Goal: Contribute content: Add original content to the website for others to see

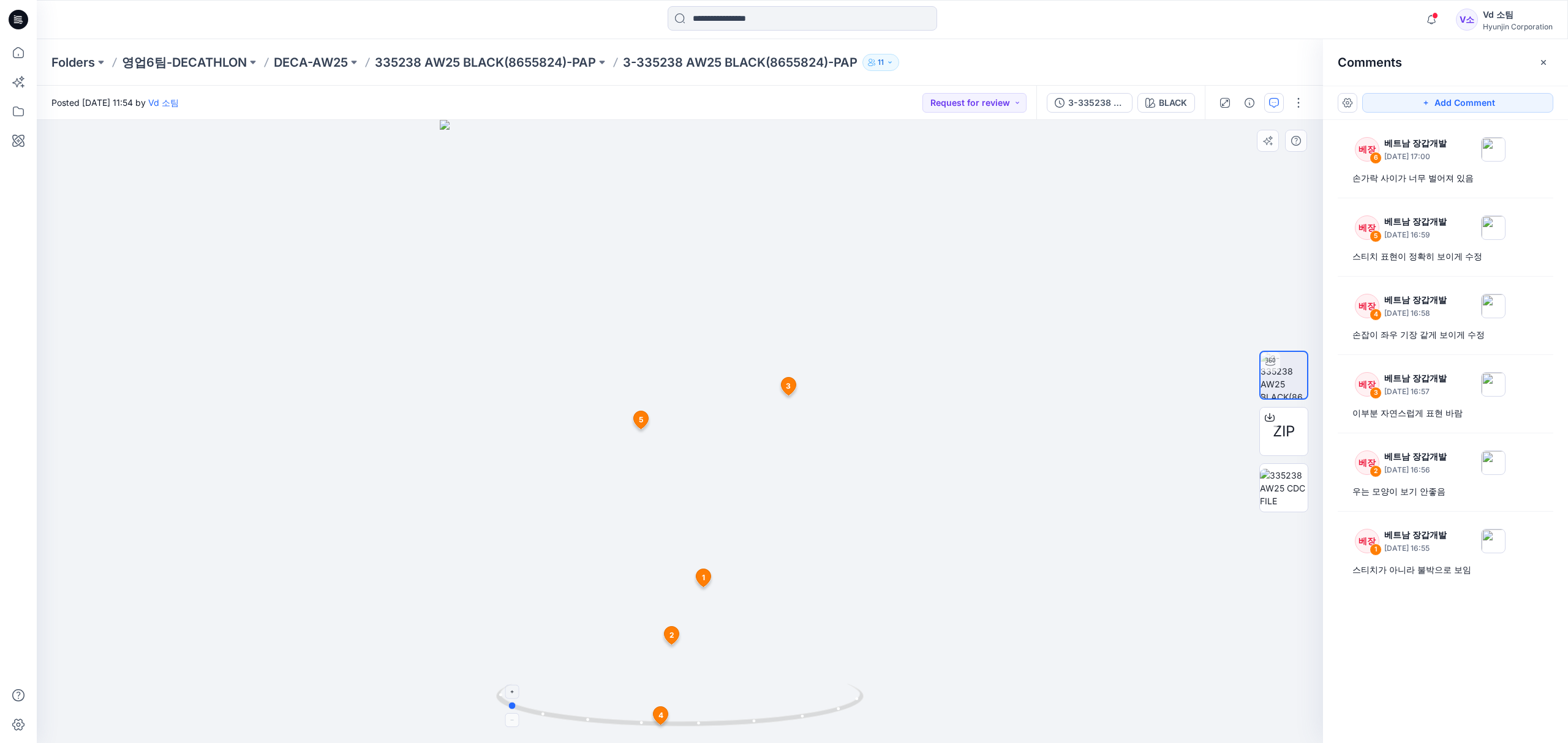
drag, startPoint x: 635, startPoint y: 725, endPoint x: 813, endPoint y: 707, distance: 178.9
click at [813, 707] on icon at bounding box center [681, 707] width 370 height 46
click at [1410, 617] on div "베장 6 베트남 장갑개발 October 13, 2025 17:00 손가락 사이가 너무 벌어져 있음 베장 5 베트남 장갑개발 October 13…" at bounding box center [1445, 408] width 245 height 578
click at [1462, 667] on div "베장 6 베트남 장갑개발 October 13, 2025 17:00 손가락 사이가 너무 벌어져 있음 베장 5 베트남 장갑개발 October 13…" at bounding box center [1445, 408] width 245 height 578
drag, startPoint x: 1370, startPoint y: 183, endPoint x: 1369, endPoint y: 189, distance: 6.1
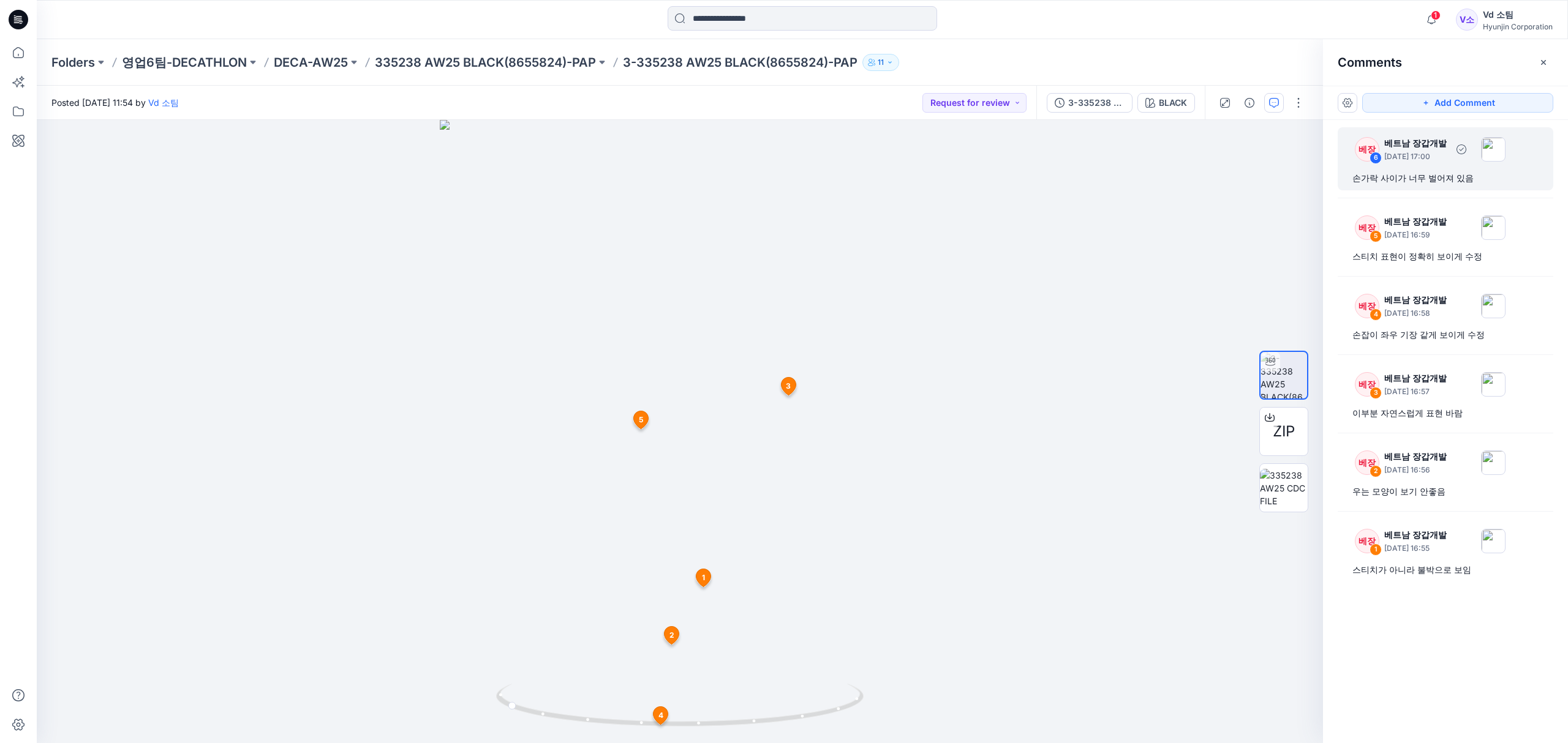
click at [1369, 183] on div "손가락 사이가 너무 벌어져 있음" at bounding box center [1445, 178] width 186 height 15
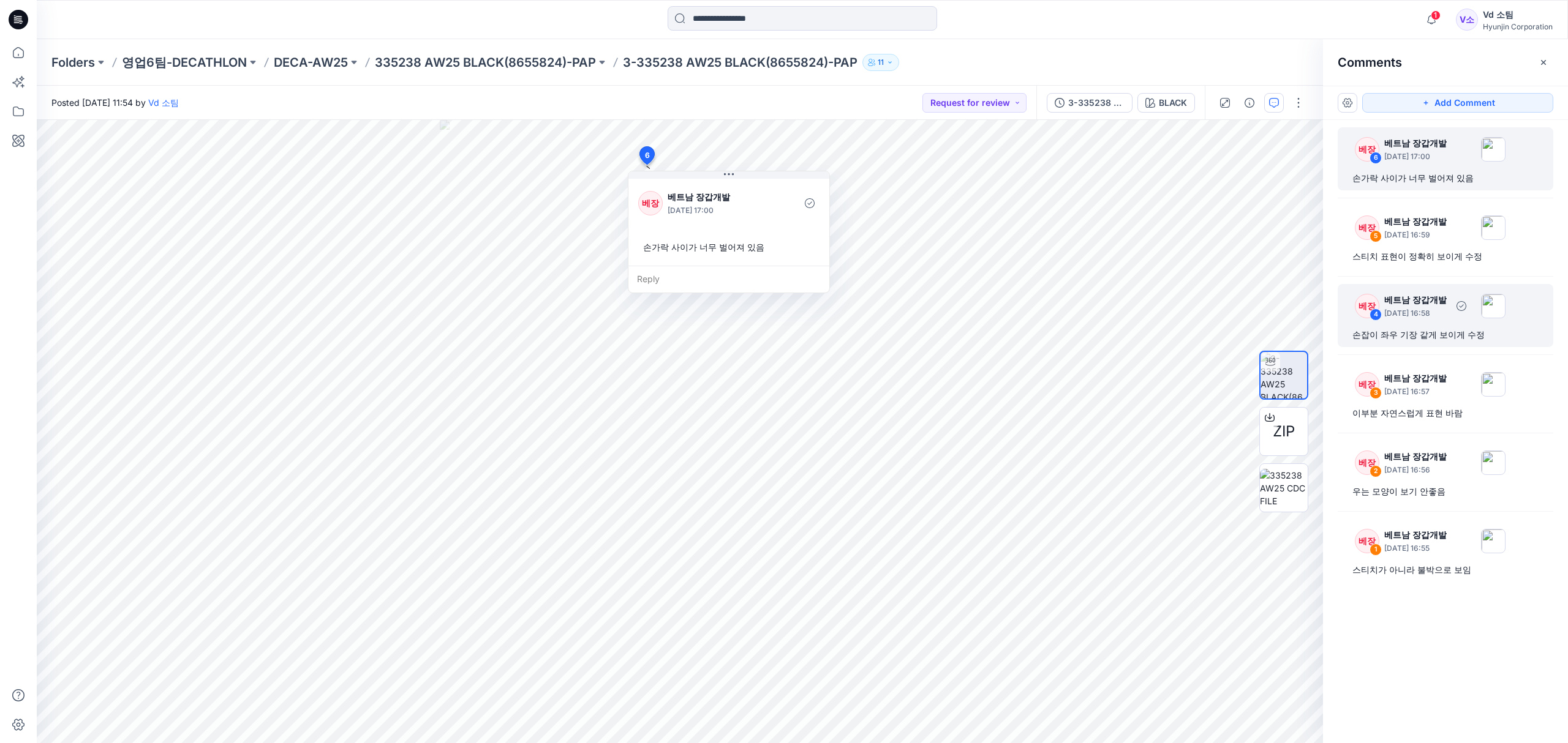
click at [1440, 333] on div "손잡이 좌우 기장 같게 보이게 수정" at bounding box center [1445, 335] width 186 height 15
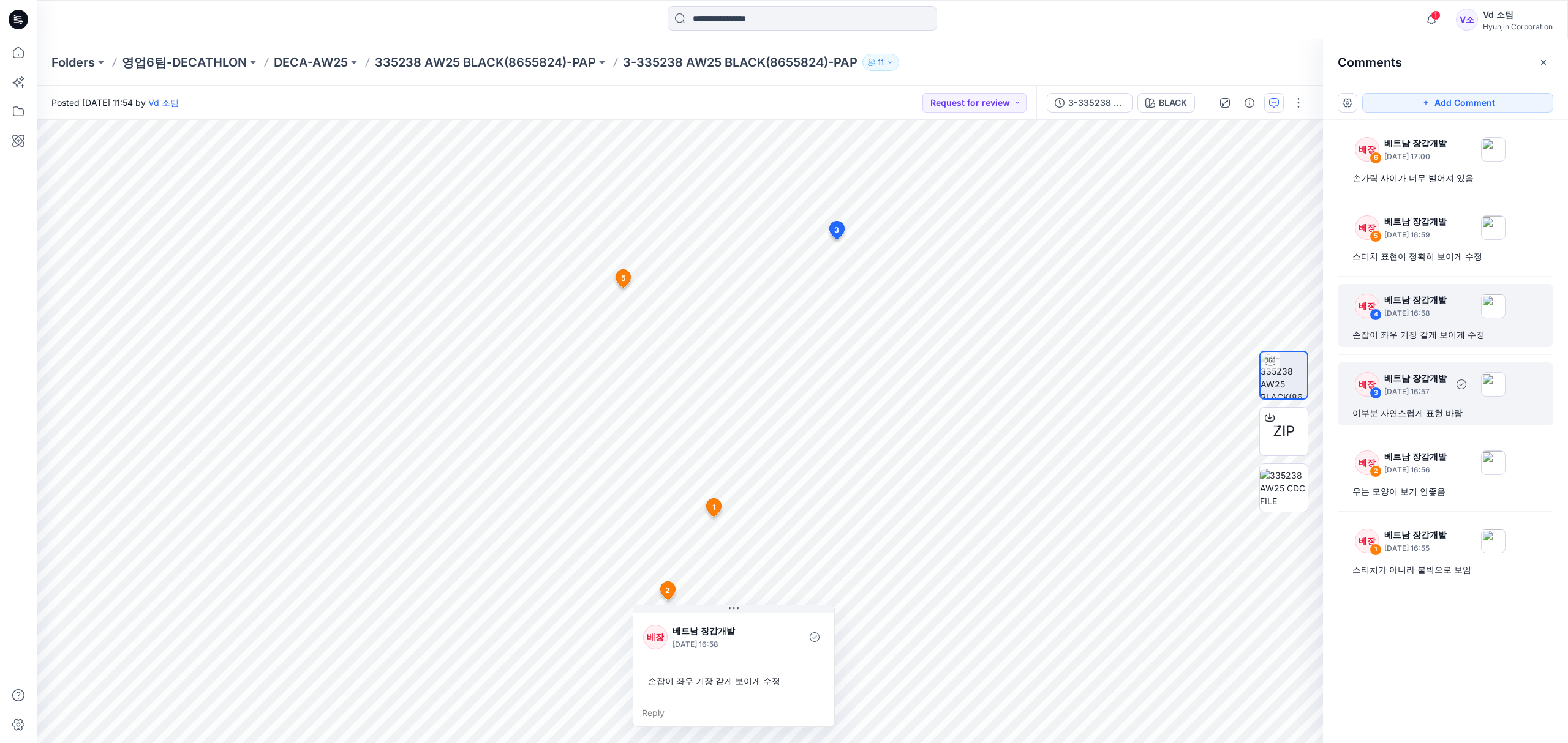
click at [1438, 410] on div "이부분 자연스럽게 표현 바람" at bounding box center [1445, 413] width 186 height 15
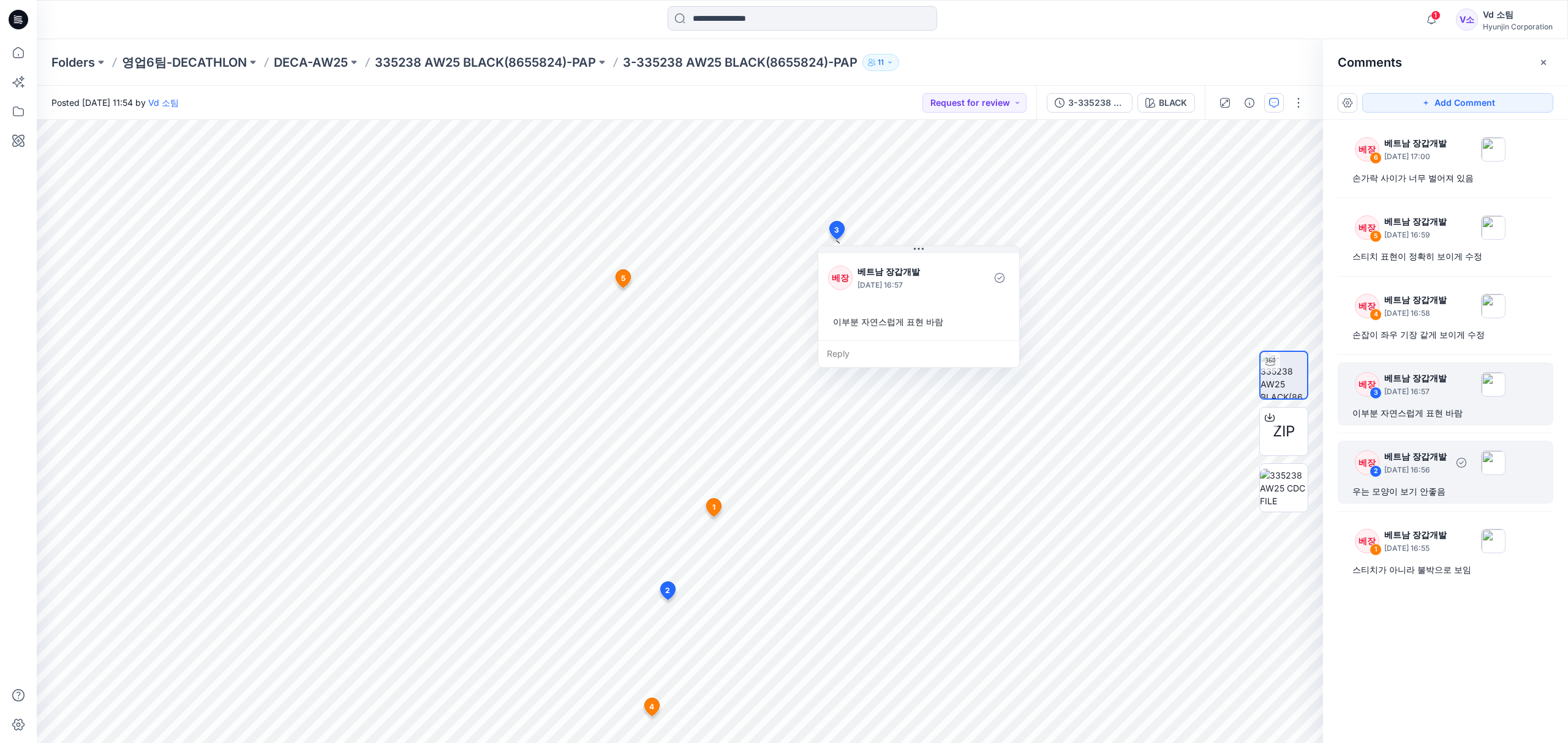
click at [1431, 492] on div "우는 모양이 보기 안좋음" at bounding box center [1445, 492] width 186 height 15
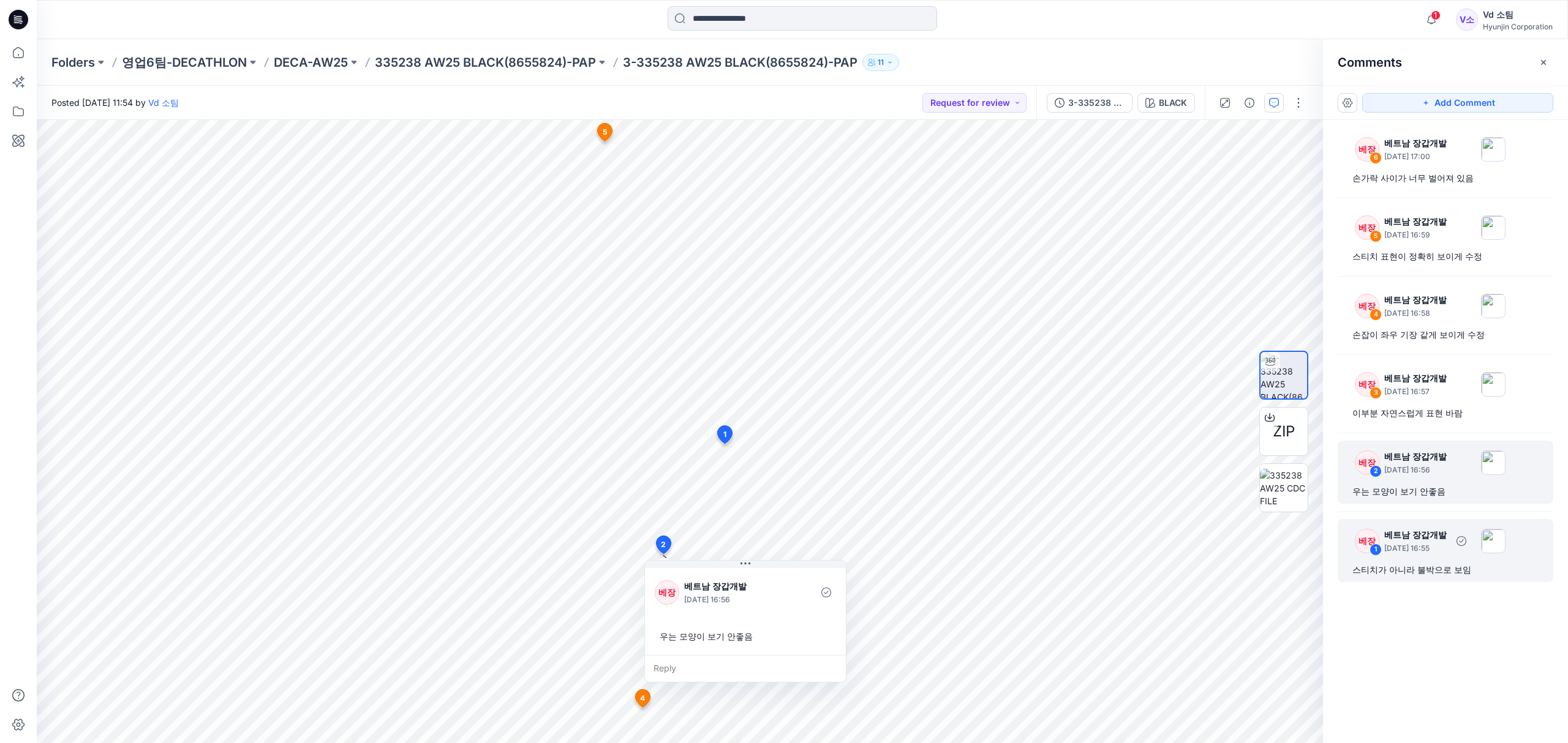
click at [1424, 568] on div "스티치가 아니라 불박으로 보임" at bounding box center [1445, 570] width 186 height 15
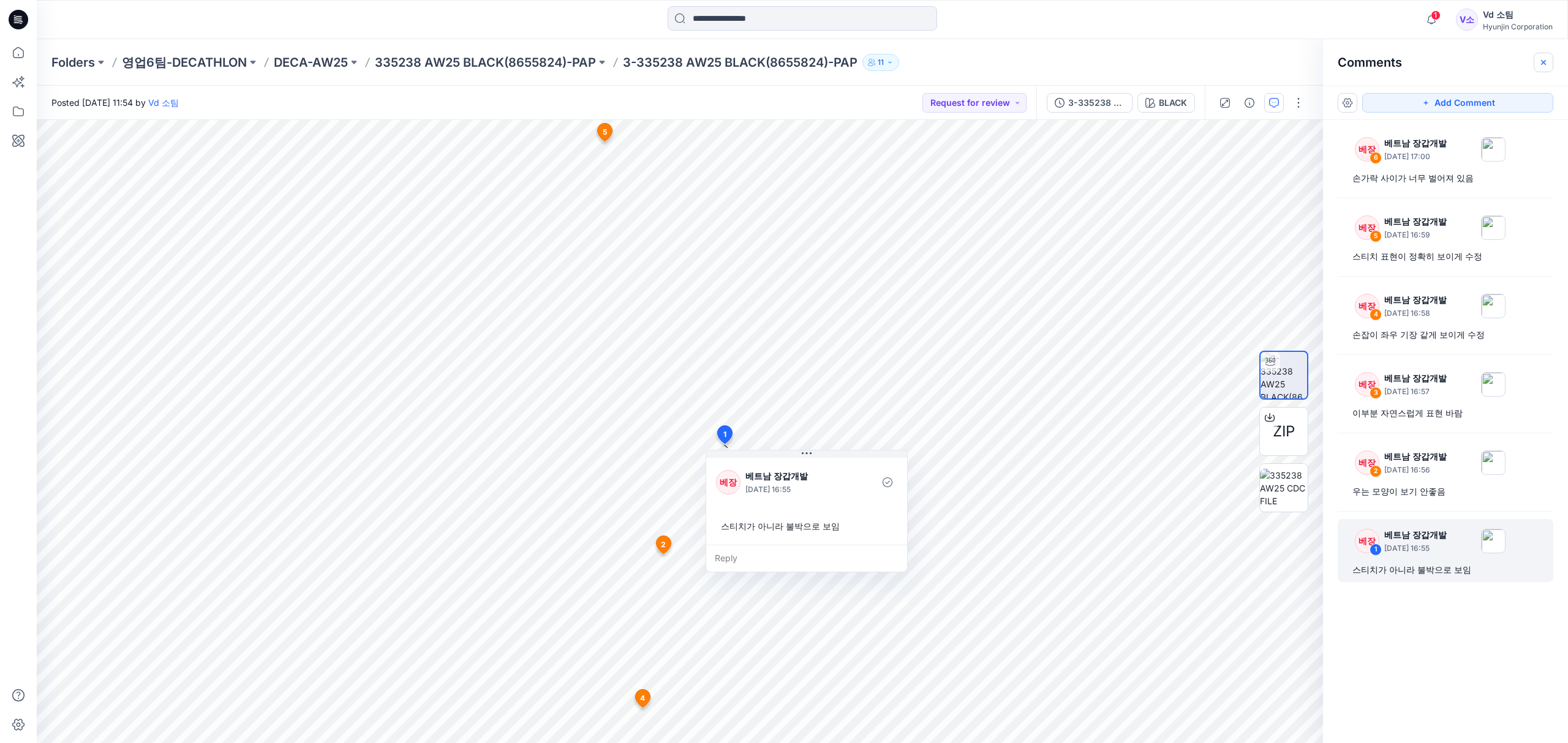
click at [1539, 62] on icon "button" at bounding box center [1543, 62] width 10 height 10
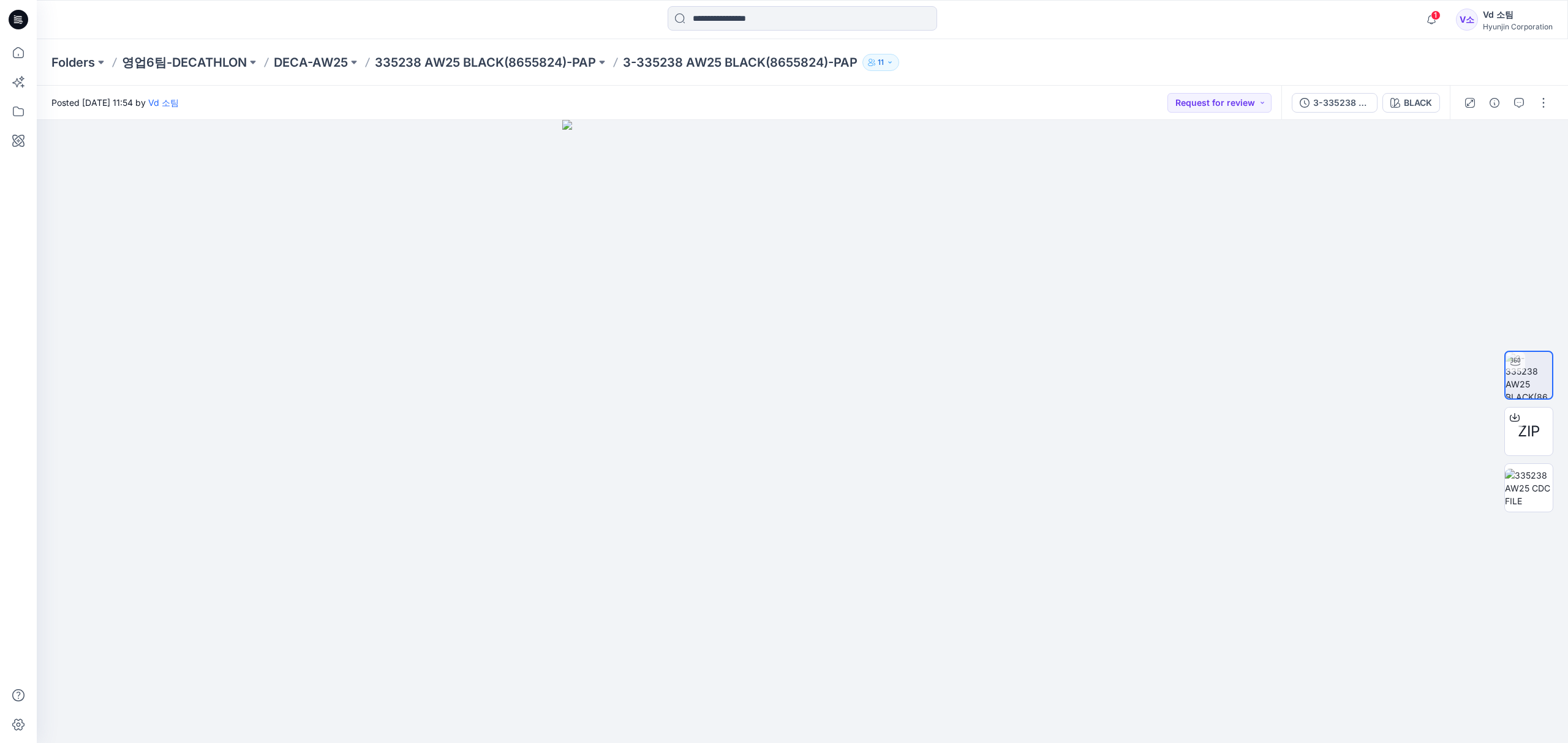
click at [992, 55] on div "Folders 영업6팀-DECATHLON DECA-AW25 335238 AW25 BLACK(8655824)-PAP 3-335238 AW25 B…" at bounding box center [755, 62] width 1406 height 17
click at [27, 56] on icon at bounding box center [18, 53] width 27 height 27
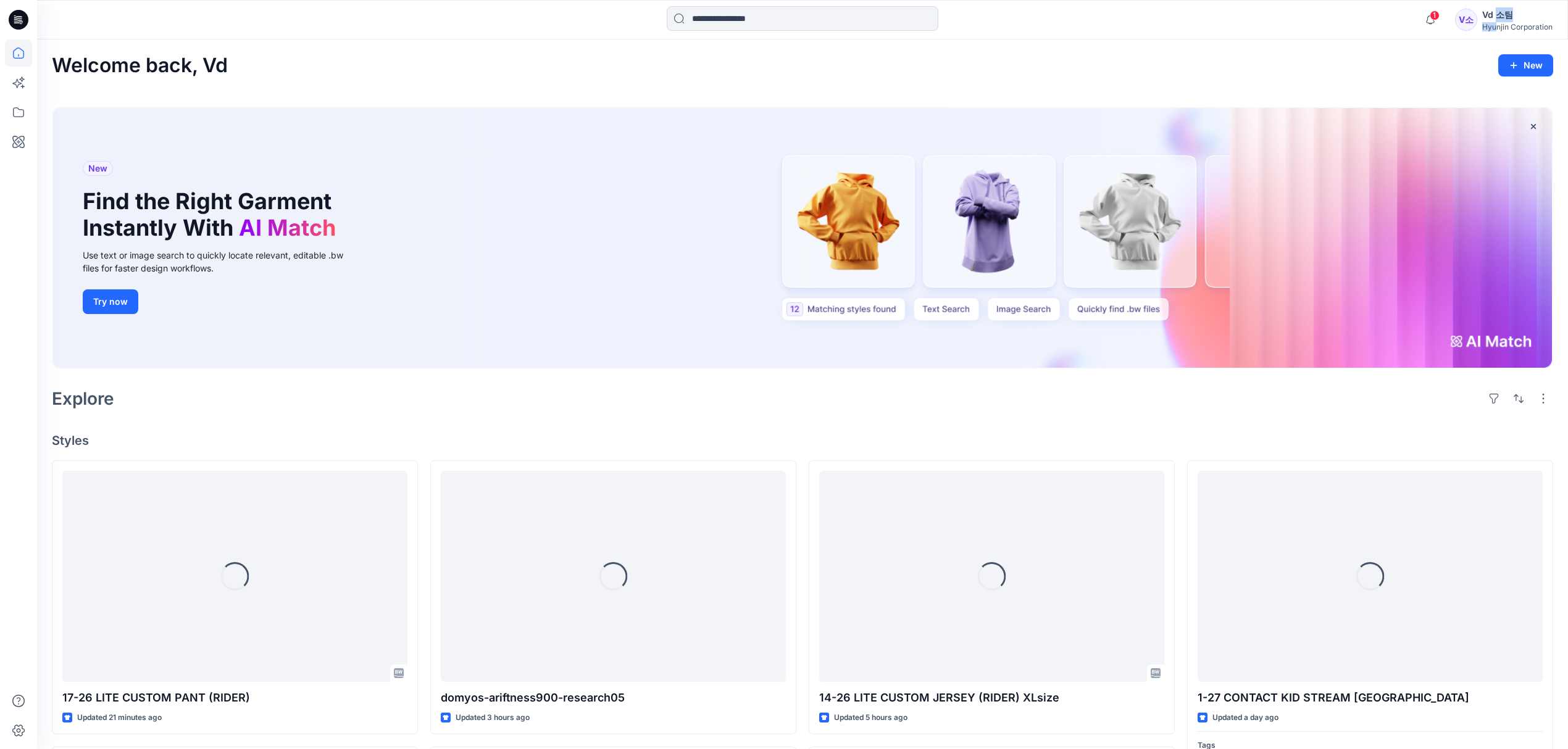
click at [1495, 21] on div "Vd 소팀 Hyunjin Corporation" at bounding box center [1517, 20] width 70 height 25
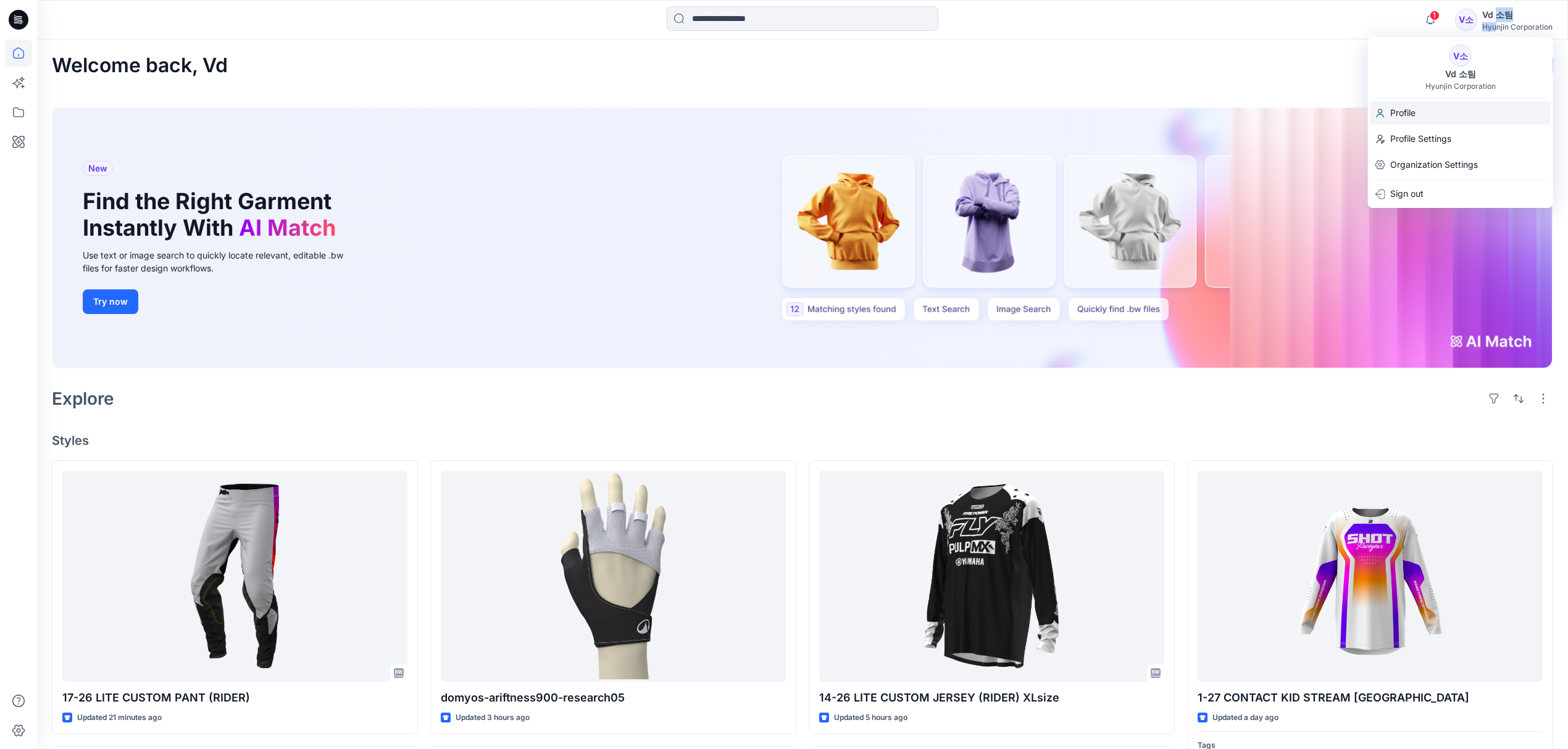
click at [1438, 109] on div "Profile" at bounding box center [1461, 113] width 180 height 24
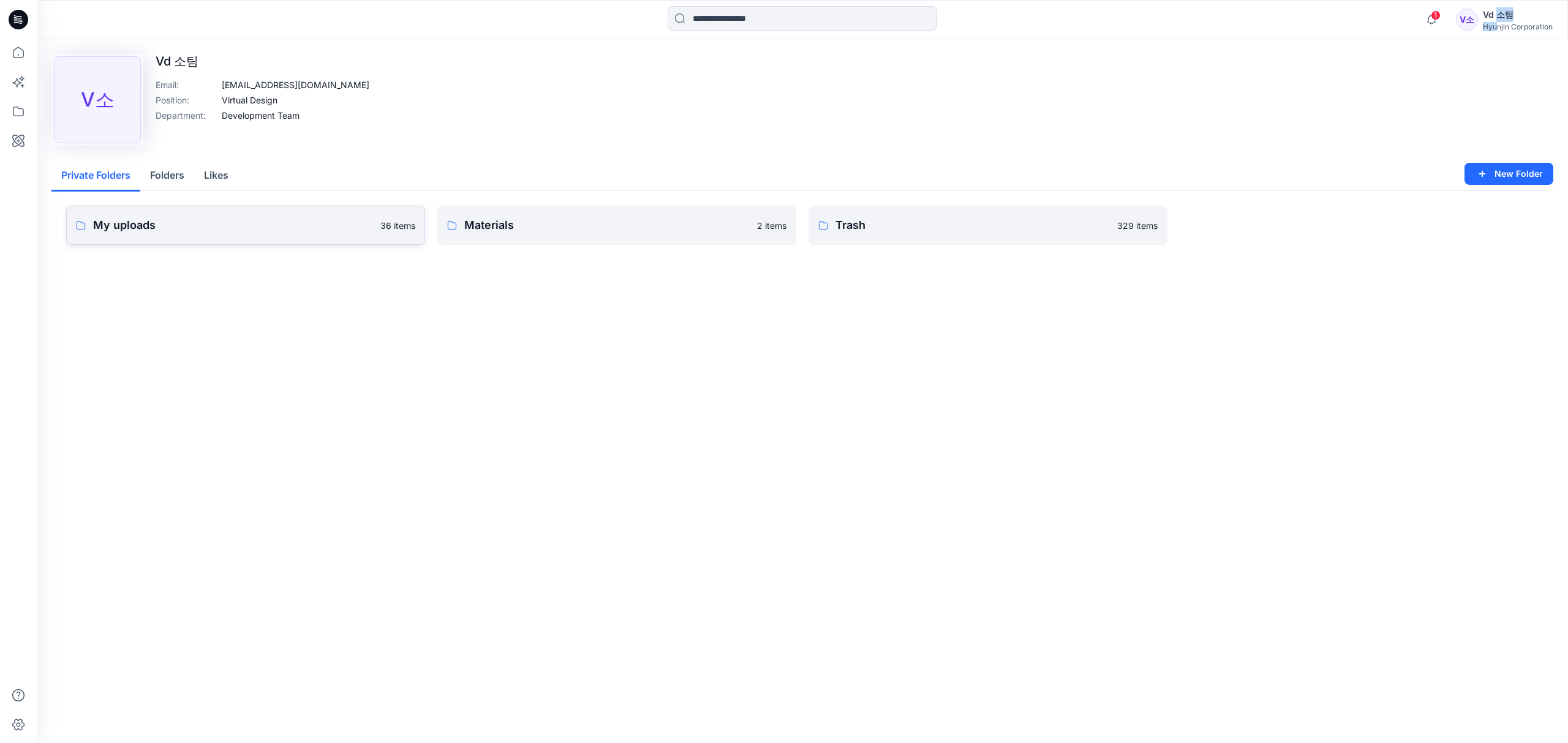
click at [194, 240] on link "My uploads 36 items" at bounding box center [246, 225] width 359 height 39
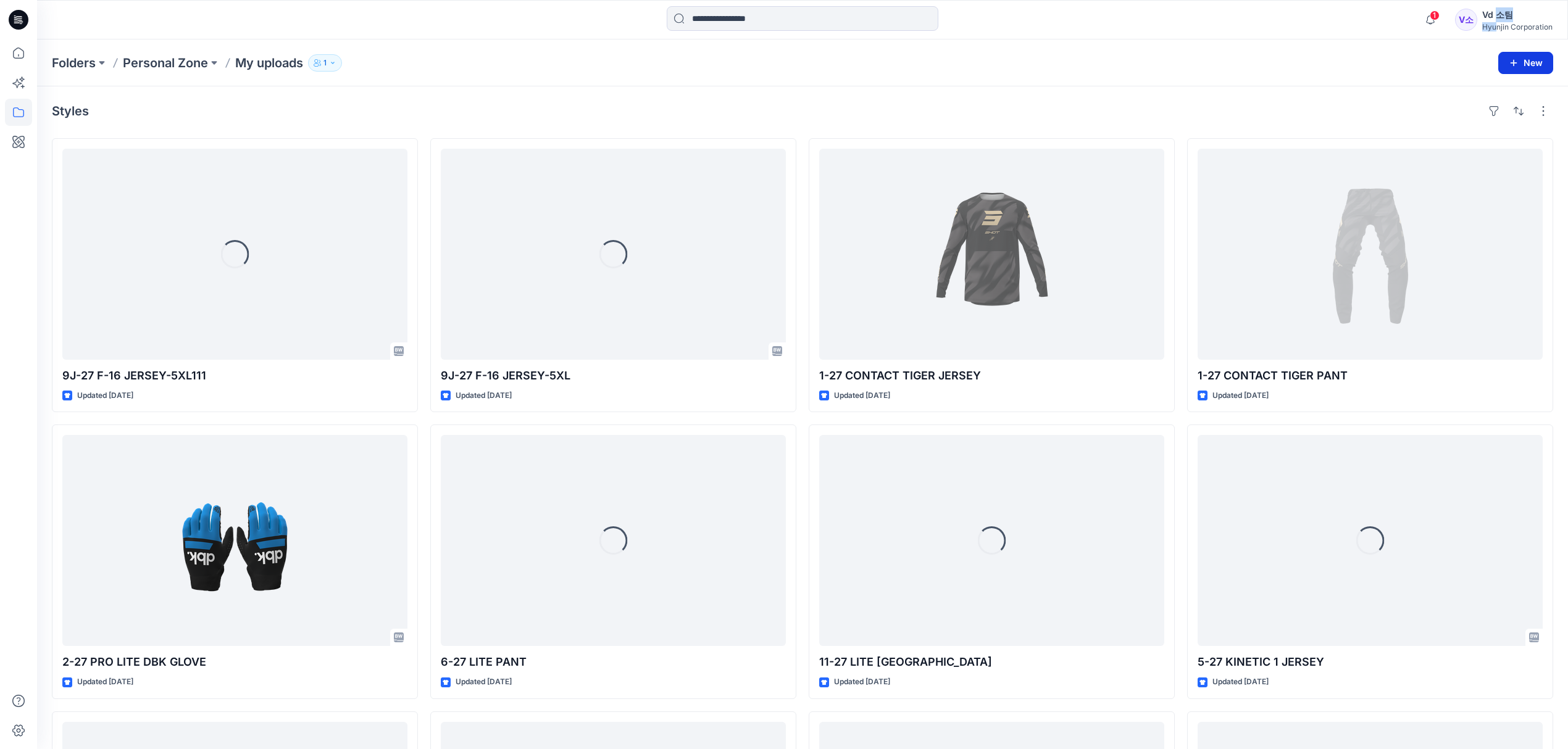
click at [1527, 64] on button "New" at bounding box center [1525, 63] width 55 height 22
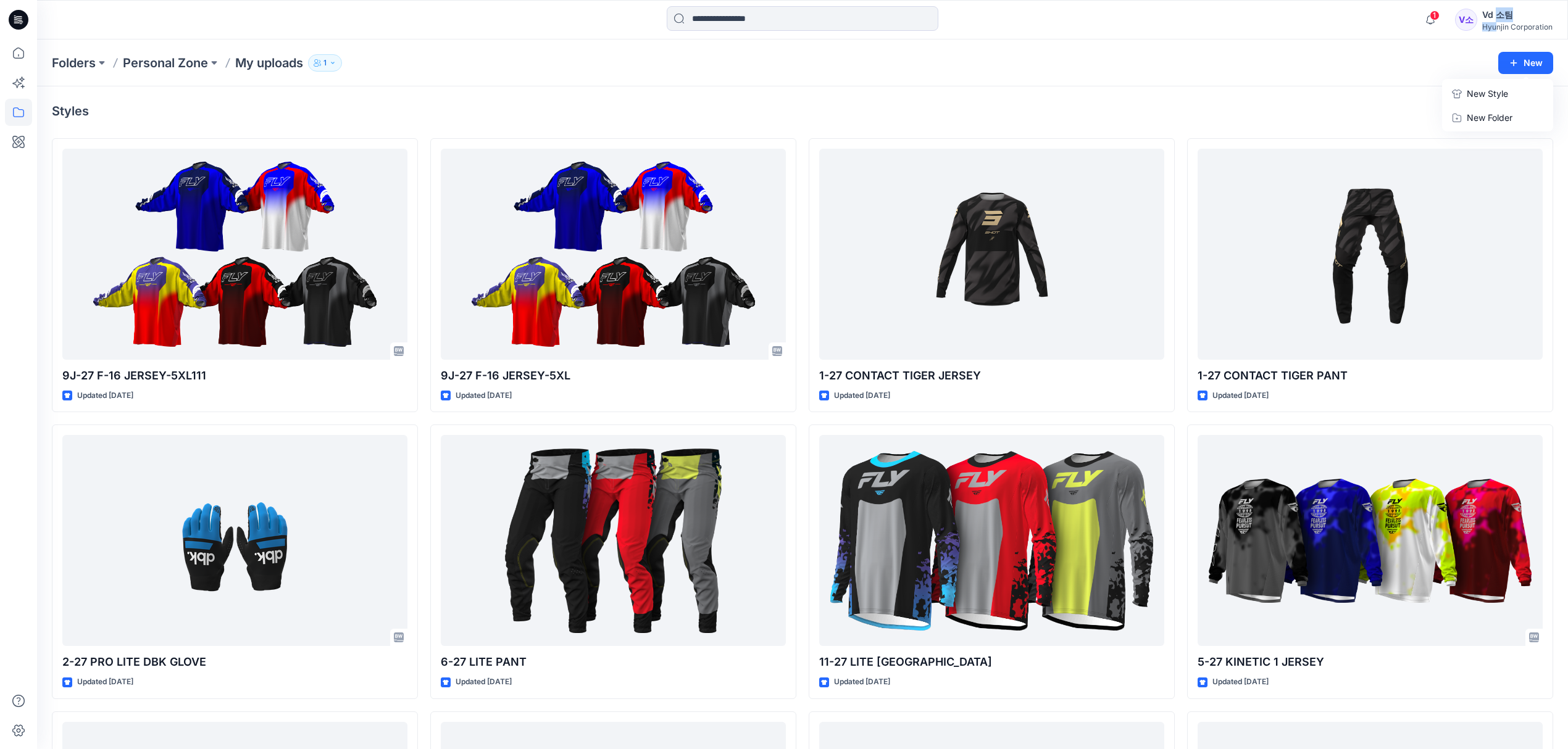
click at [1483, 90] on p "New Style" at bounding box center [1487, 94] width 41 height 15
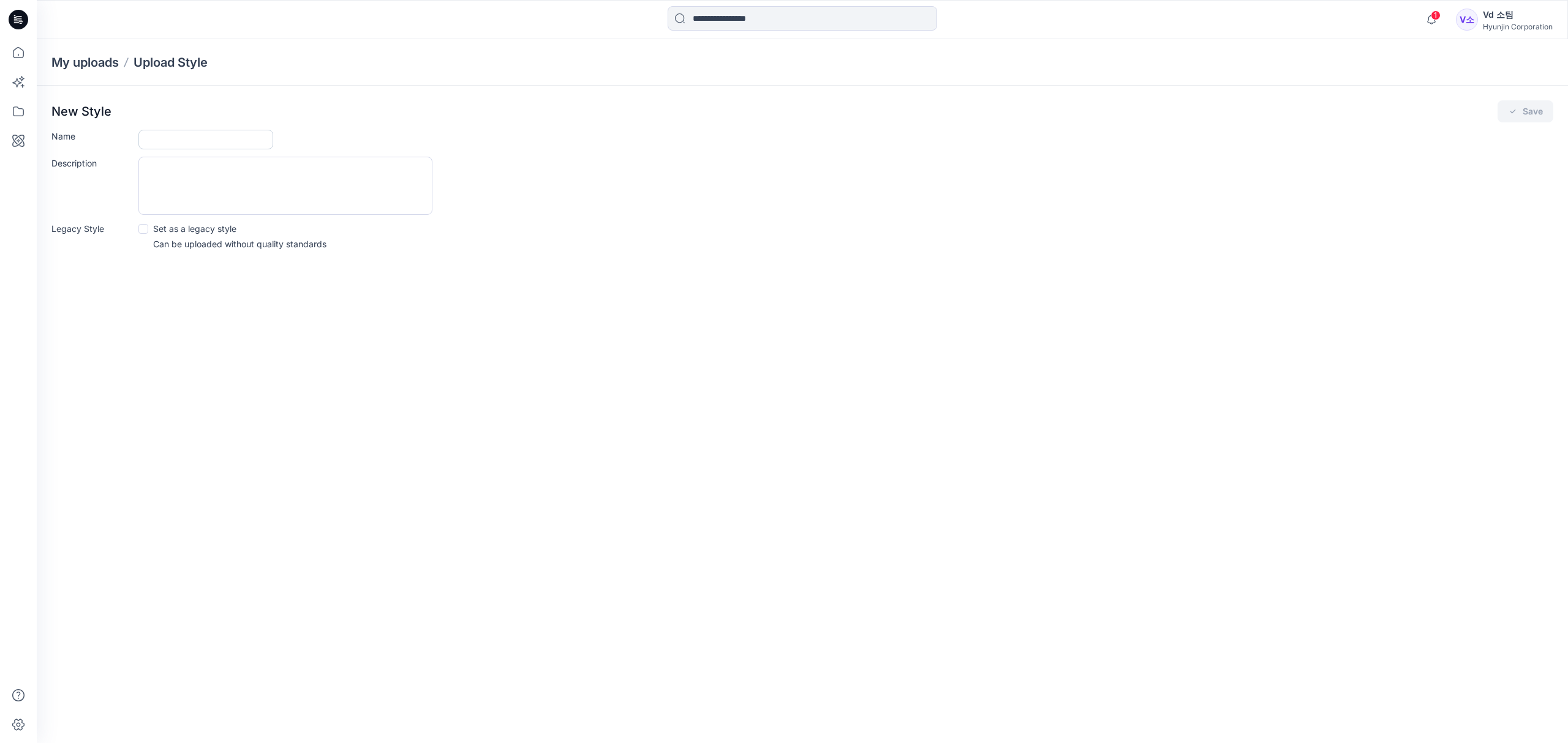
click at [175, 136] on input "Name" at bounding box center [206, 139] width 135 height 19
paste input "**********"
type input "**********"
click at [630, 115] on div "New Style Save" at bounding box center [802, 111] width 1502 height 22
click at [1534, 103] on button "Save" at bounding box center [1524, 111] width 56 height 22
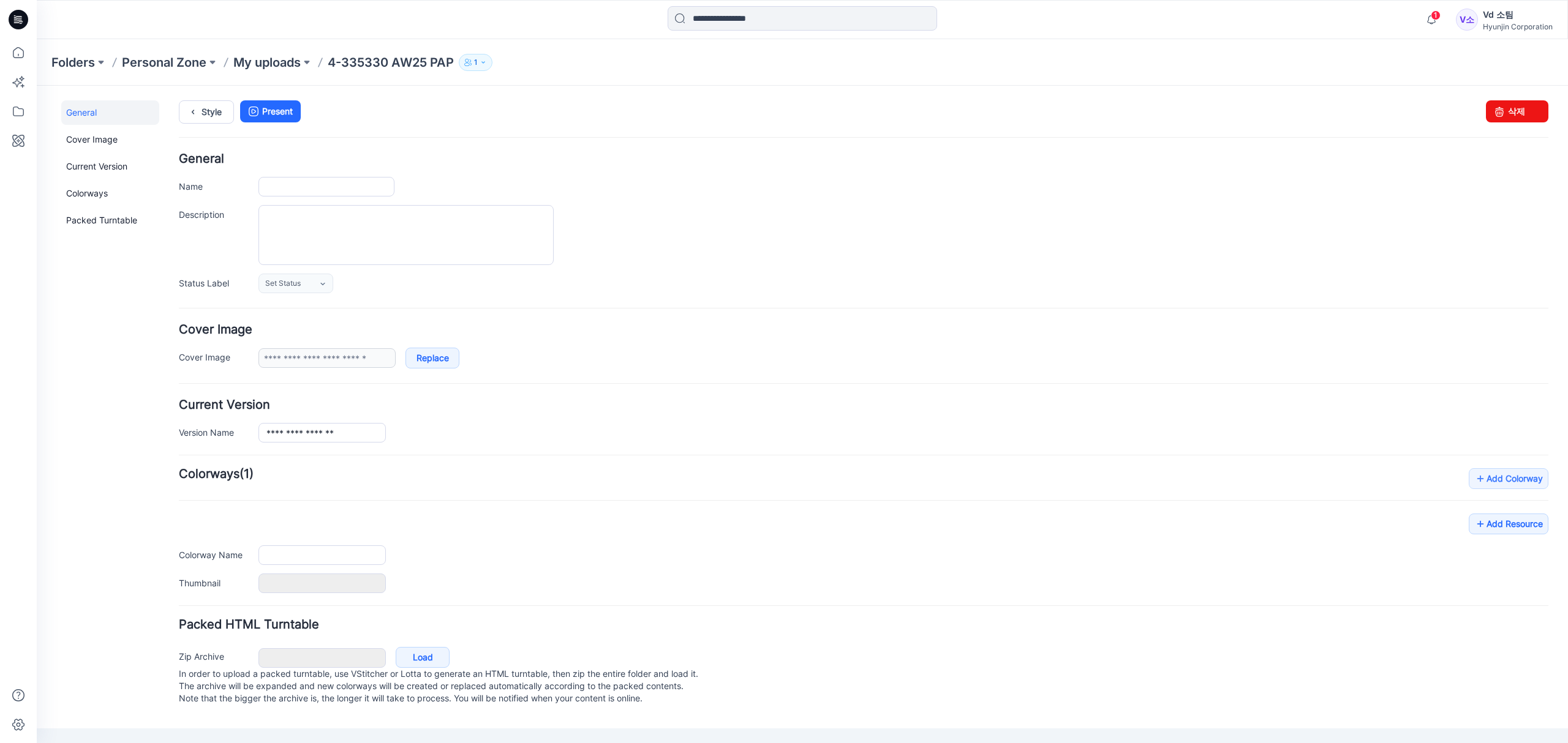
type input "**********"
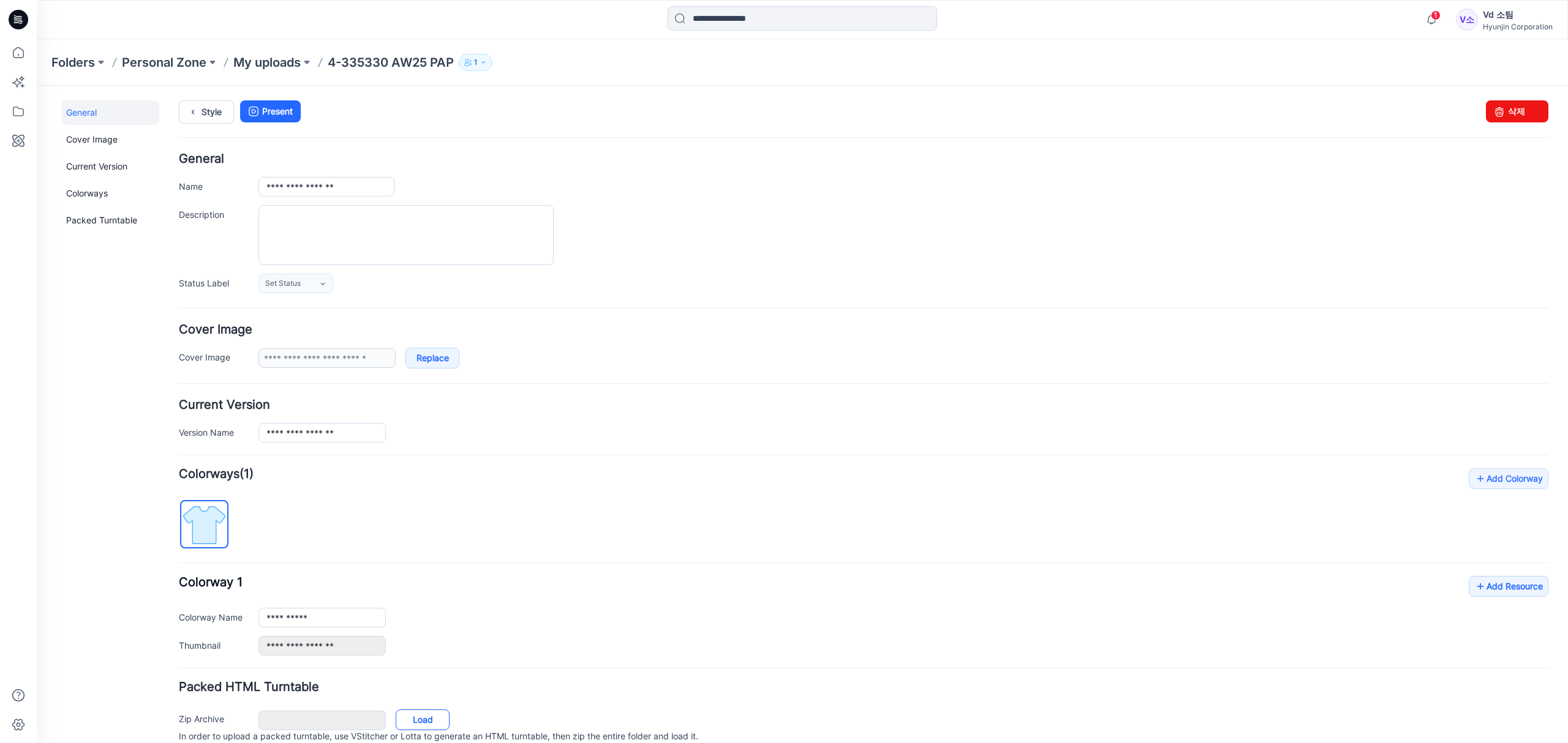
click at [417, 720] on link "Load" at bounding box center [422, 720] width 54 height 21
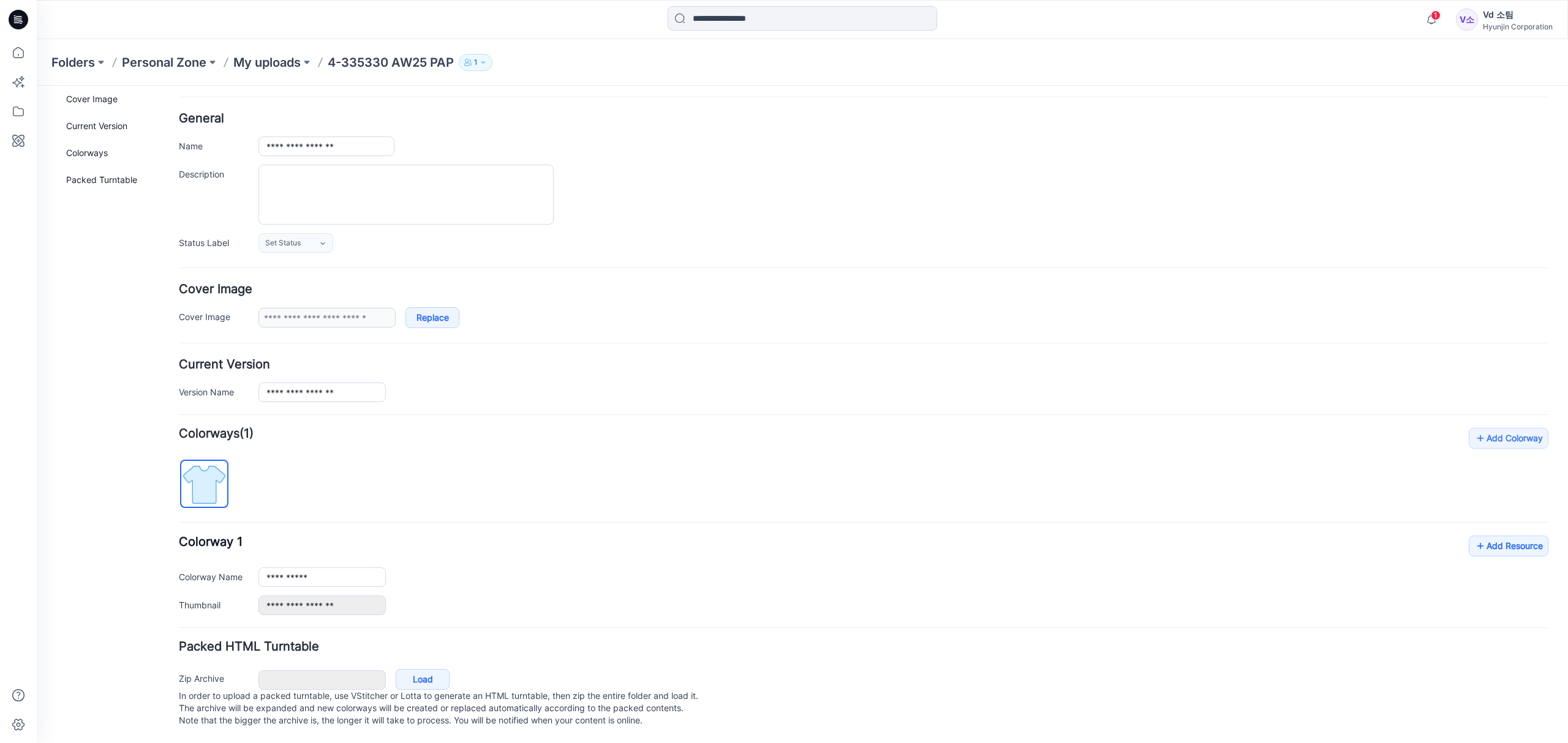
scroll to position [58, 0]
click at [404, 669] on link "Load" at bounding box center [422, 679] width 54 height 21
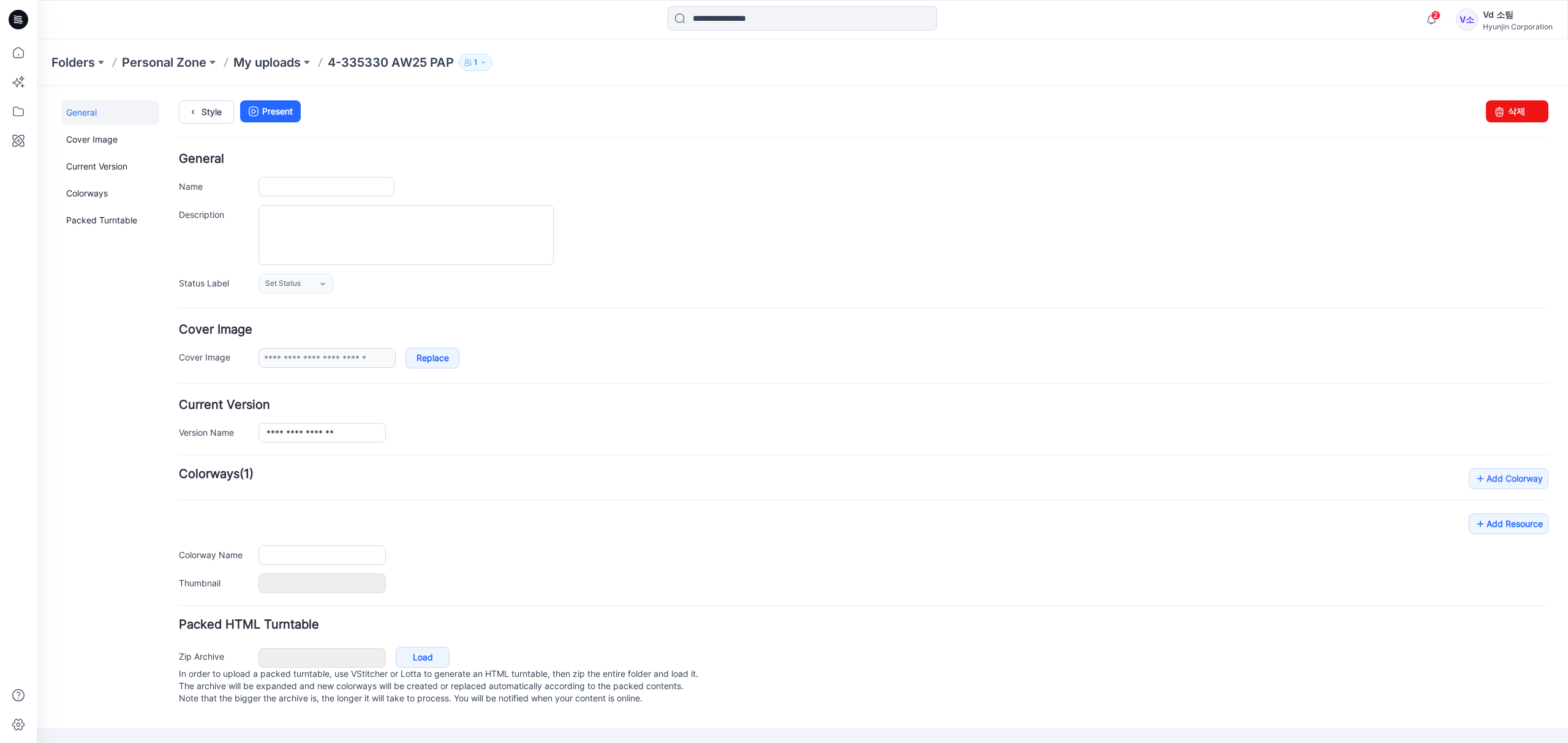
type input "**********"
type input "****"
type input "**********"
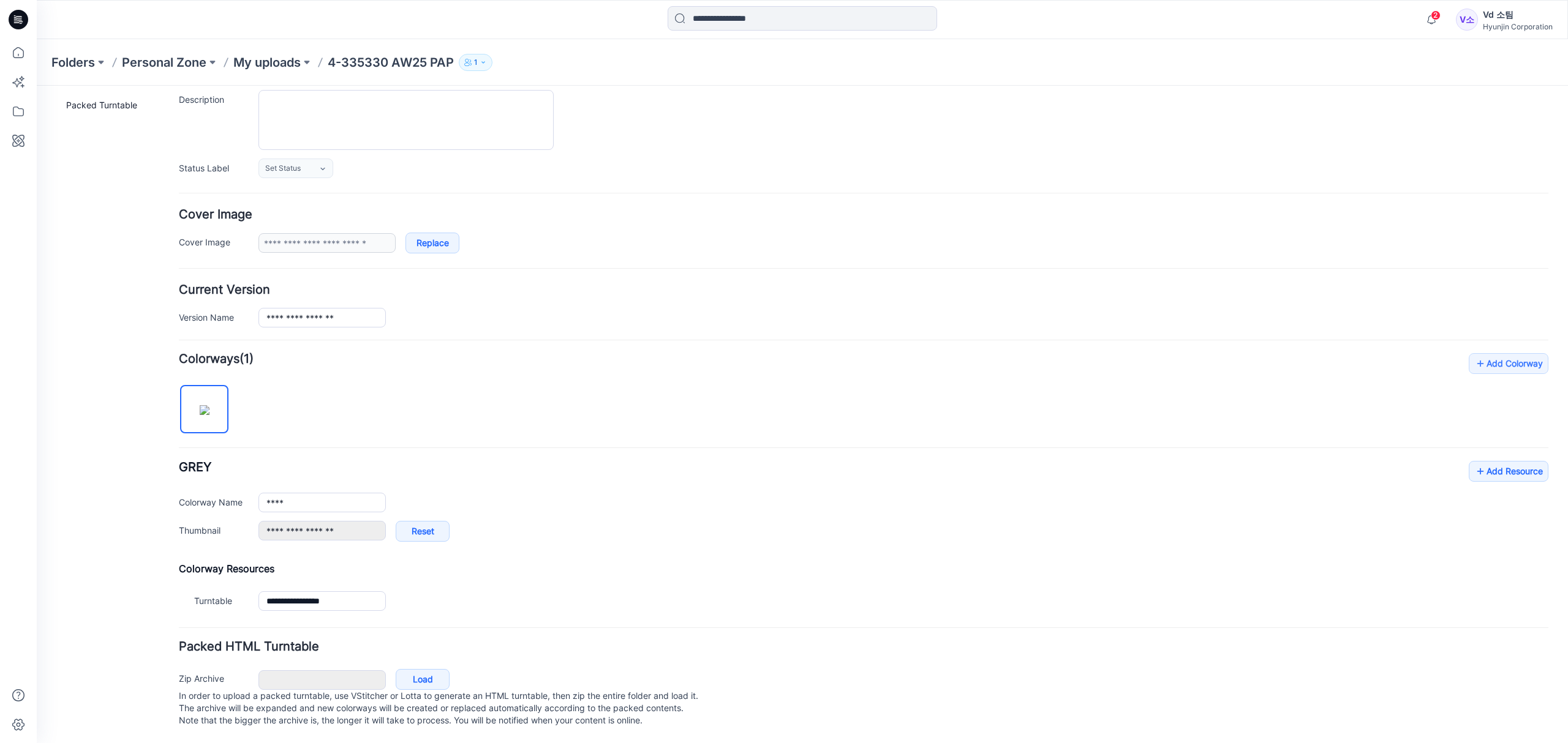
scroll to position [133, 0]
drag, startPoint x: 333, startPoint y: 495, endPoint x: 204, endPoint y: 502, distance: 129.2
click at [204, 502] on div "**********" at bounding box center [863, 507] width 1369 height 93
paste input "text"
type input "****"
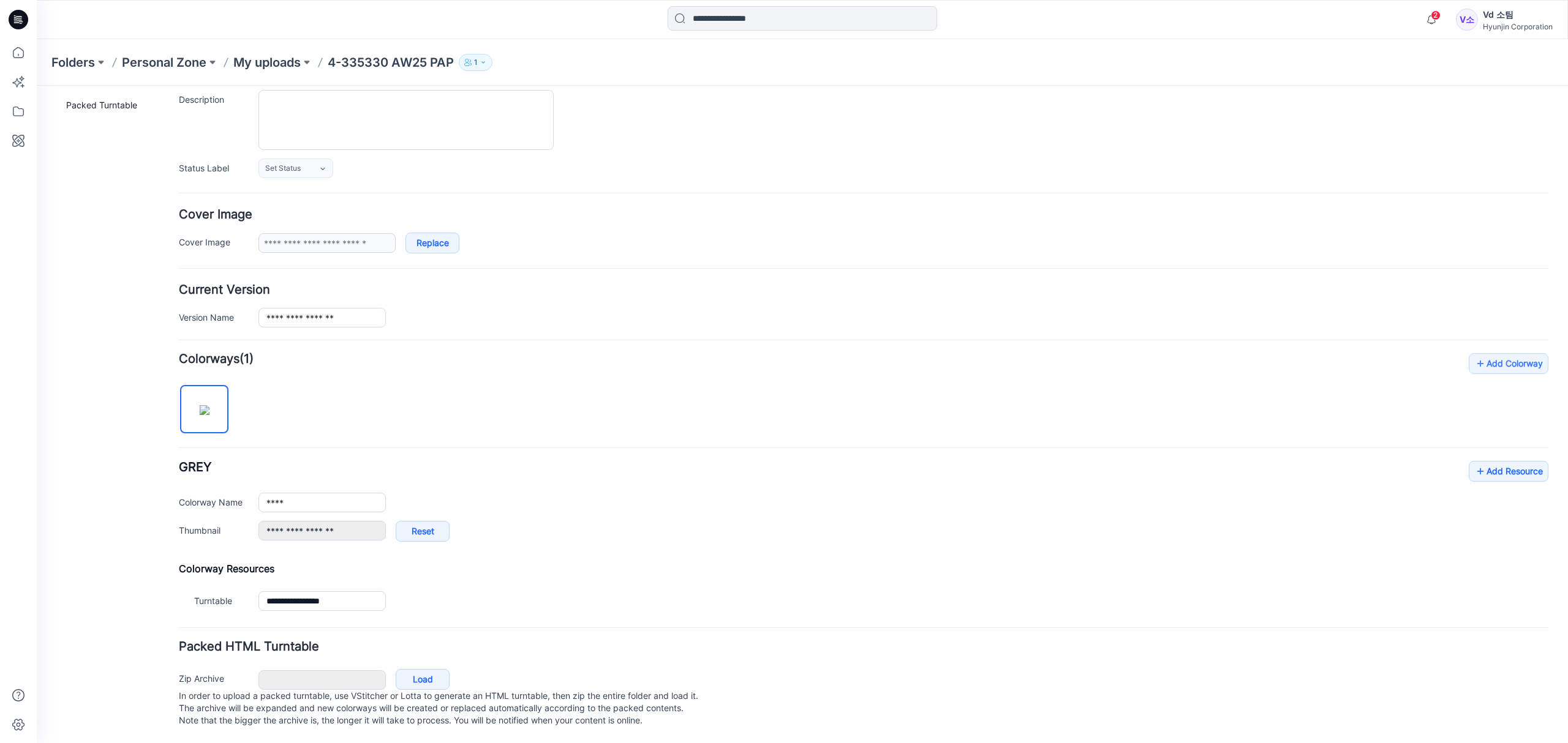
click at [530, 380] on div "**********" at bounding box center [863, 484] width 1369 height 262
click at [613, 566] on div "**********" at bounding box center [863, 589] width 1369 height 53
click at [1512, 461] on link "Add Resource" at bounding box center [1508, 471] width 80 height 21
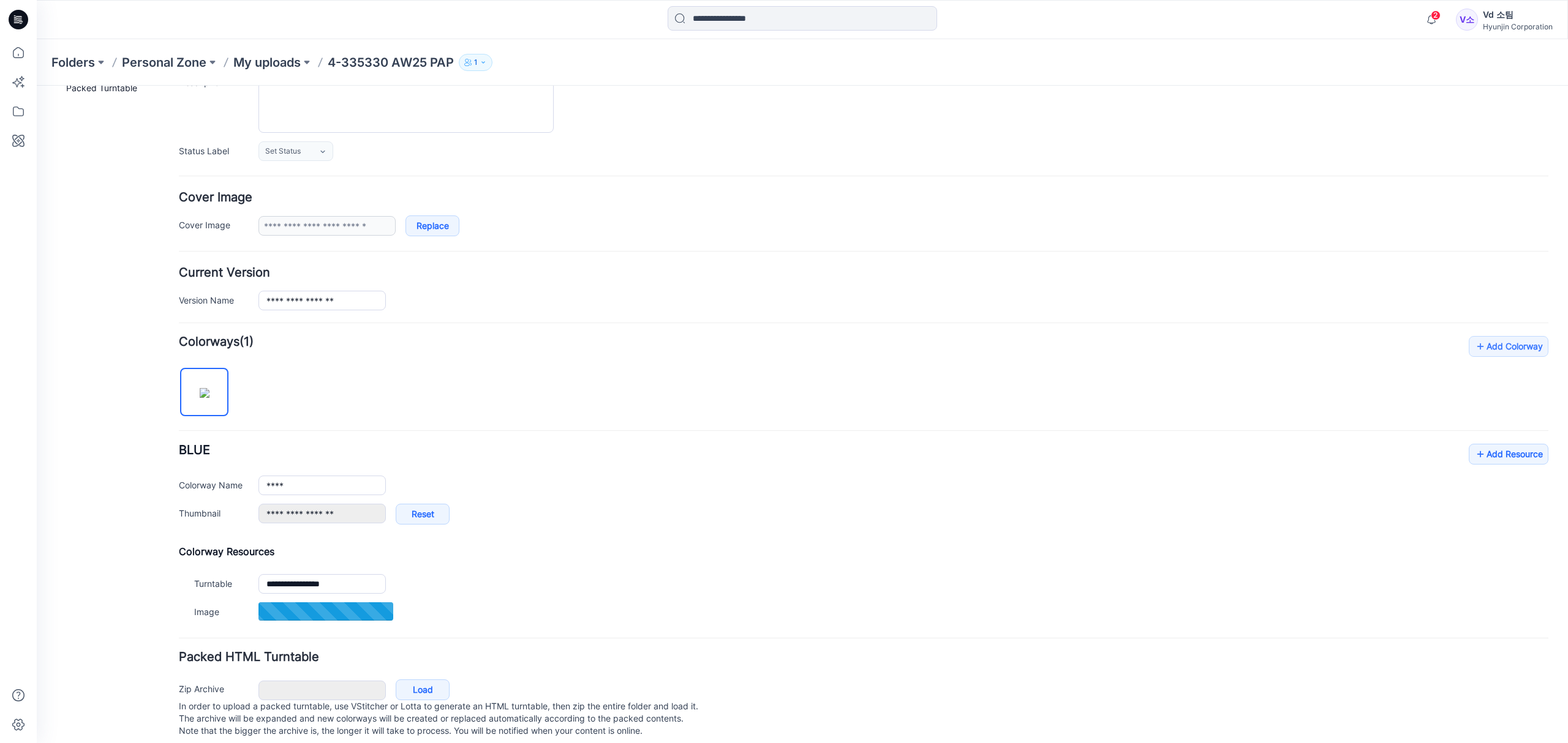
drag, startPoint x: 424, startPoint y: 367, endPoint x: 414, endPoint y: 378, distance: 14.9
click at [424, 367] on div "**********" at bounding box center [863, 481] width 1369 height 290
click at [777, 341] on h4 "Add Colorway Colorways (1)" at bounding box center [863, 342] width 1369 height 12
click at [1510, 463] on link "Add Resource" at bounding box center [1508, 454] width 80 height 21
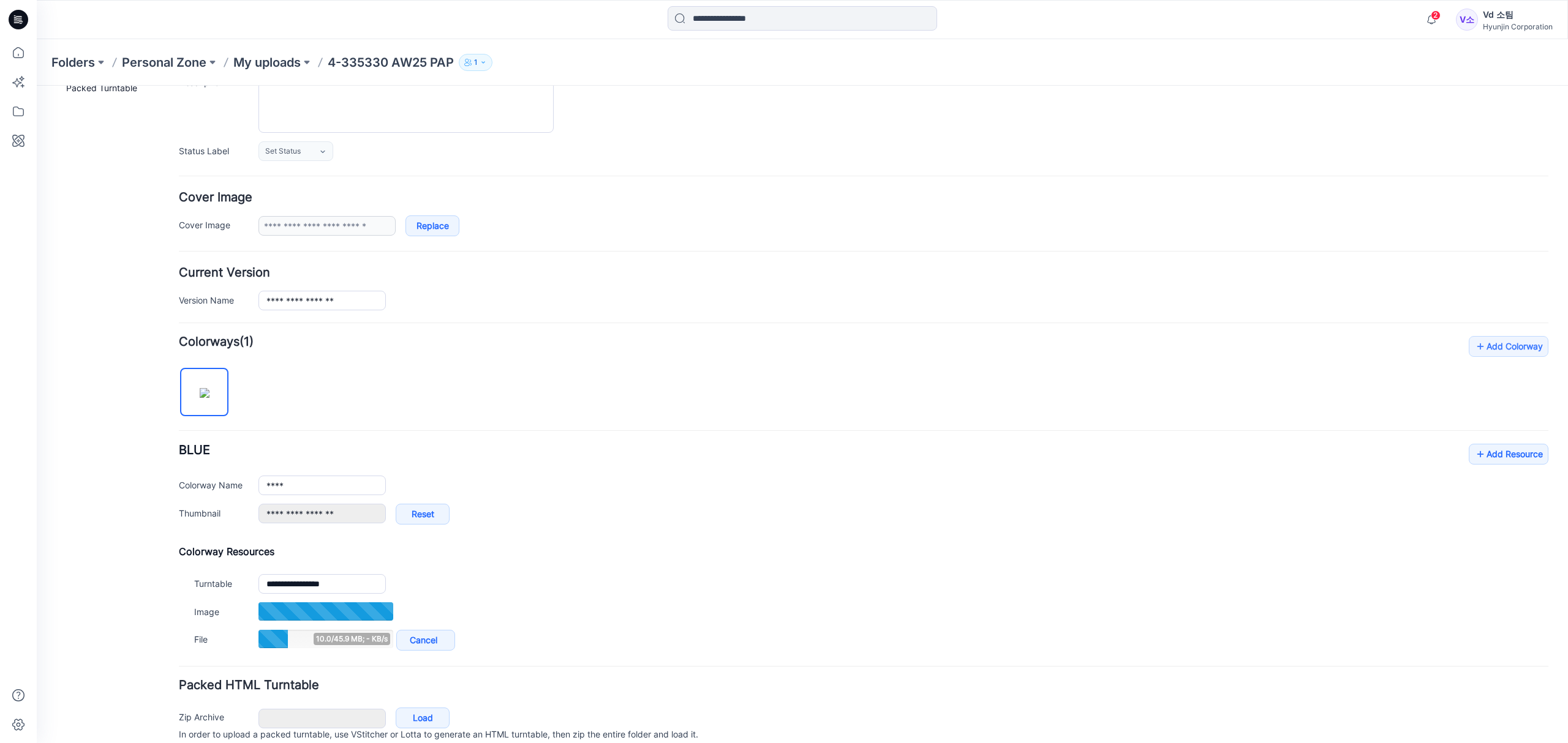
click at [655, 392] on div "**********" at bounding box center [863, 495] width 1369 height 318
click at [560, 436] on div "**********" at bounding box center [863, 495] width 1369 height 319
click at [264, 58] on p "My uploads" at bounding box center [267, 62] width 68 height 17
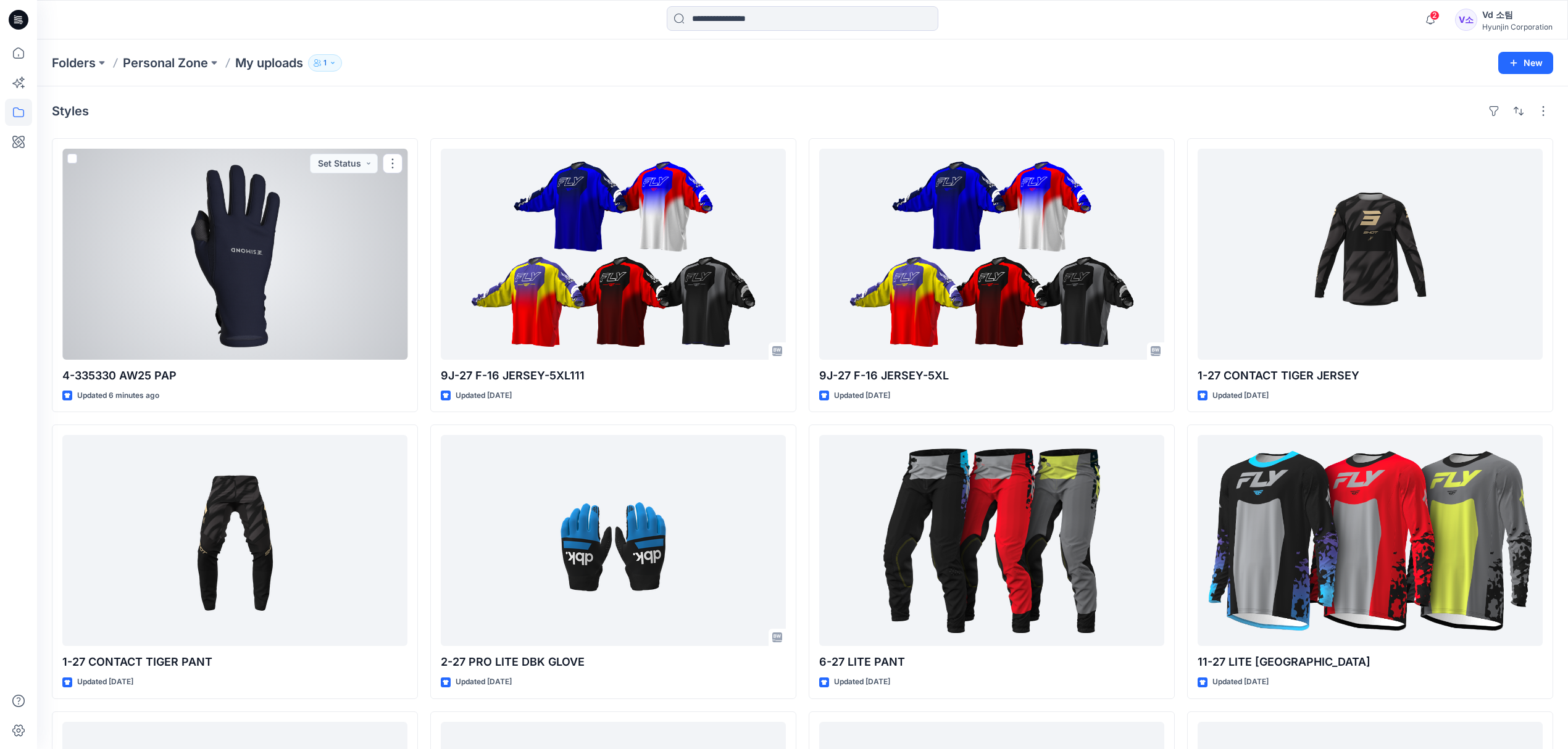
click at [279, 338] on div at bounding box center [234, 254] width 345 height 211
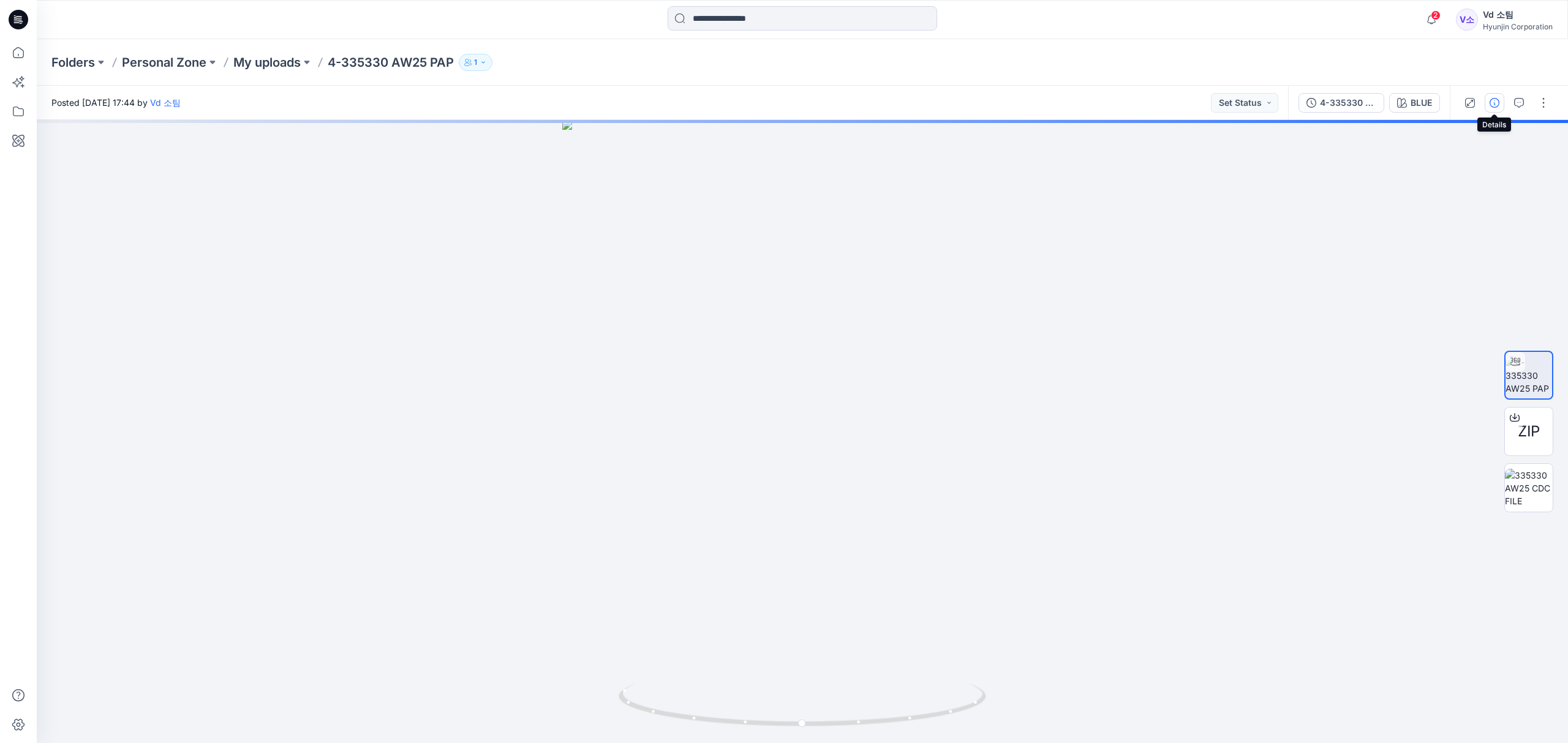
click at [1492, 96] on button "button" at bounding box center [1494, 102] width 19 height 19
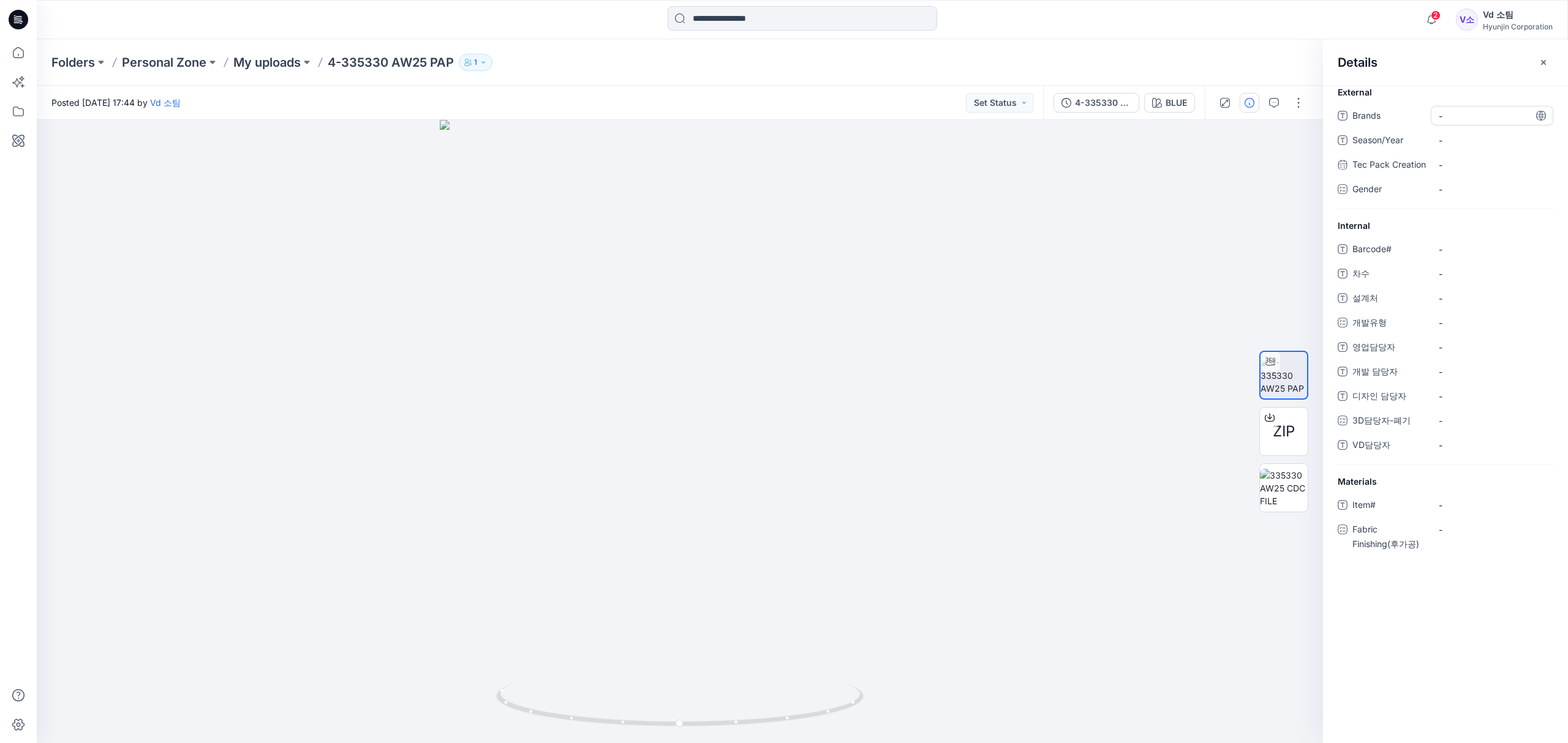
click at [1451, 113] on span "-" at bounding box center [1492, 116] width 106 height 13
type textarea "*********"
click at [1461, 256] on span "-" at bounding box center [1492, 249] width 106 height 13
type textarea "*********"
click at [1460, 111] on span "250929004" at bounding box center [1492, 116] width 106 height 13
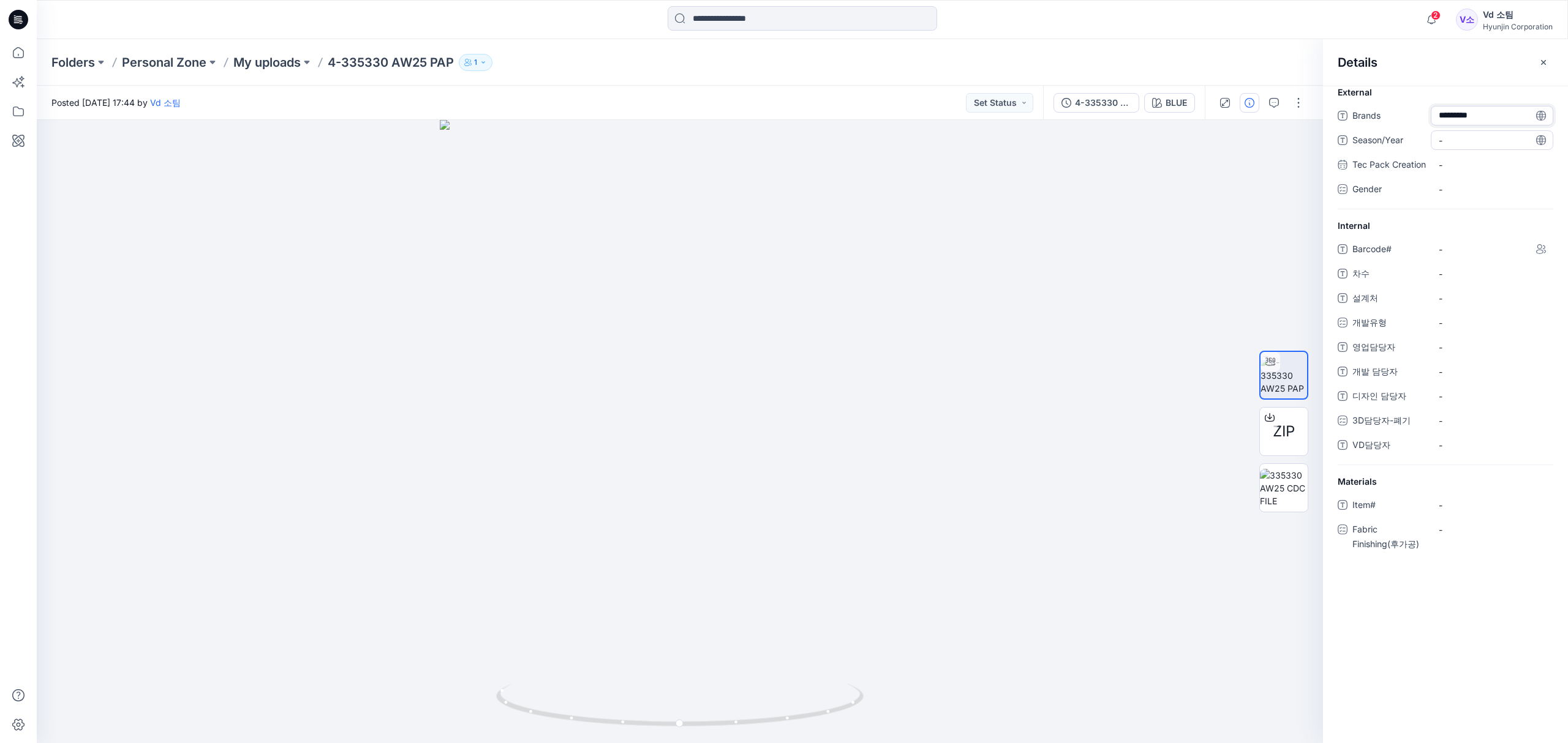
type textarea "**********"
click at [1417, 128] on div "**********" at bounding box center [1445, 157] width 216 height 104
click at [1447, 153] on span "-" at bounding box center [1492, 147] width 106 height 13
type textarea "**"
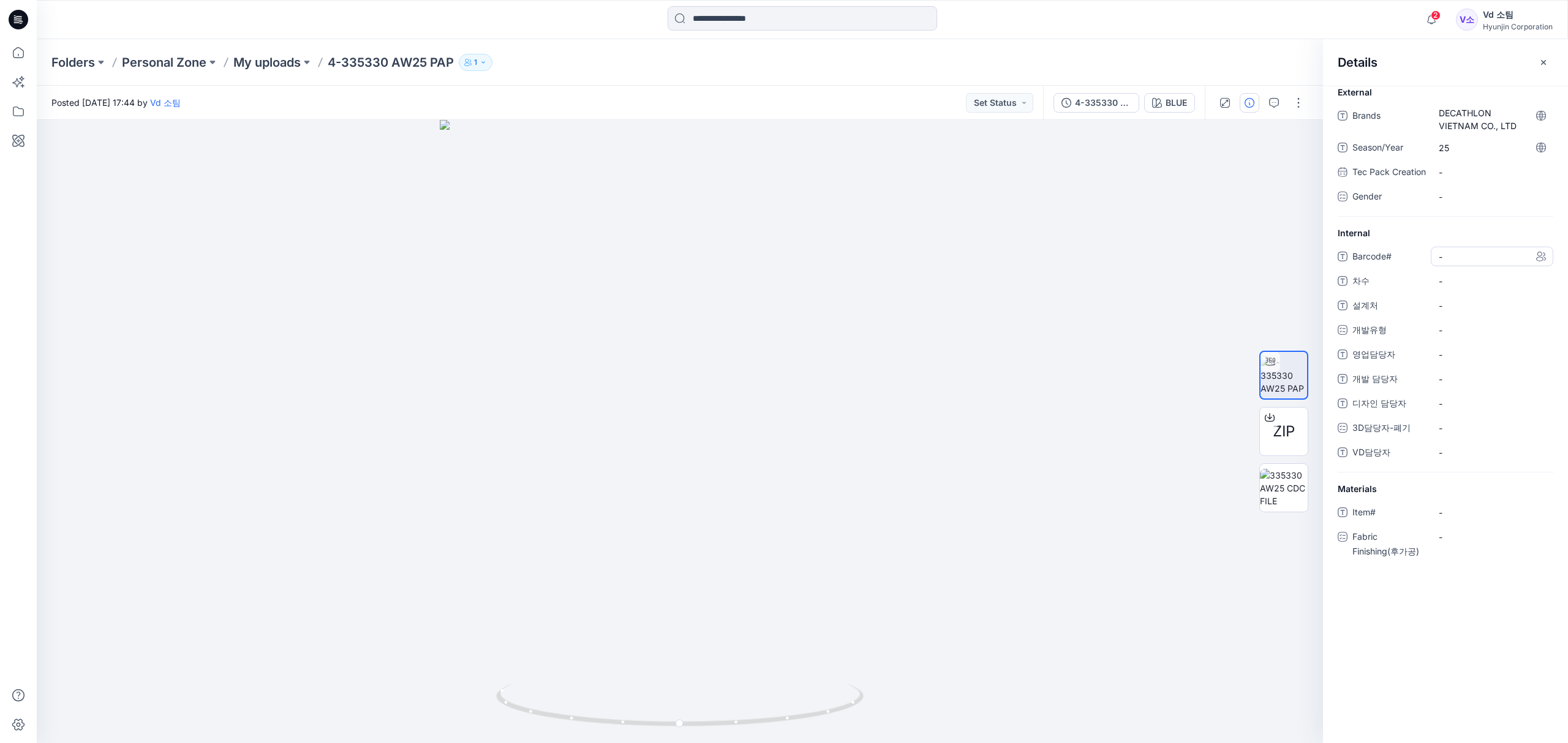
click at [1450, 263] on span "-" at bounding box center [1492, 256] width 106 height 13
type textarea "*********"
click at [1453, 288] on span "-" at bounding box center [1492, 281] width 106 height 13
click at [1456, 307] on div "Barcode# 250929004 차수 - 설계처 - 개발유형 - 영업담당자 - 개발 담당자 - 디자인 담당자 - 3D담당자-폐기 - VD담당…" at bounding box center [1445, 360] width 216 height 226
click at [1472, 288] on span "-" at bounding box center [1492, 281] width 106 height 13
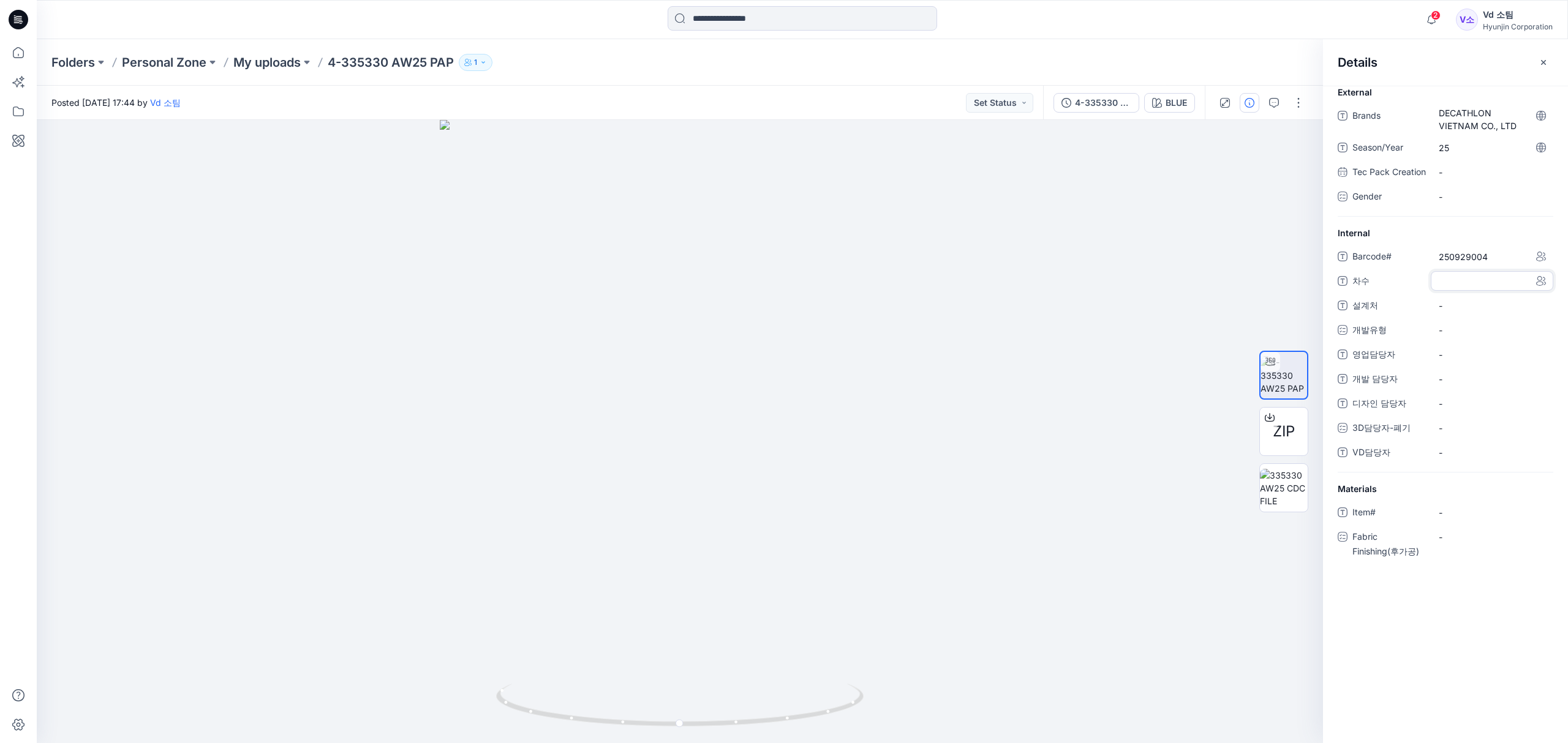
type textarea "*"
click at [1451, 313] on span "-" at bounding box center [1492, 305] width 106 height 13
type textarea "**********"
click at [1450, 339] on div "-" at bounding box center [1447, 330] width 18 height 18
click at [1480, 438] on label "SALES" at bounding box center [1461, 430] width 42 height 15
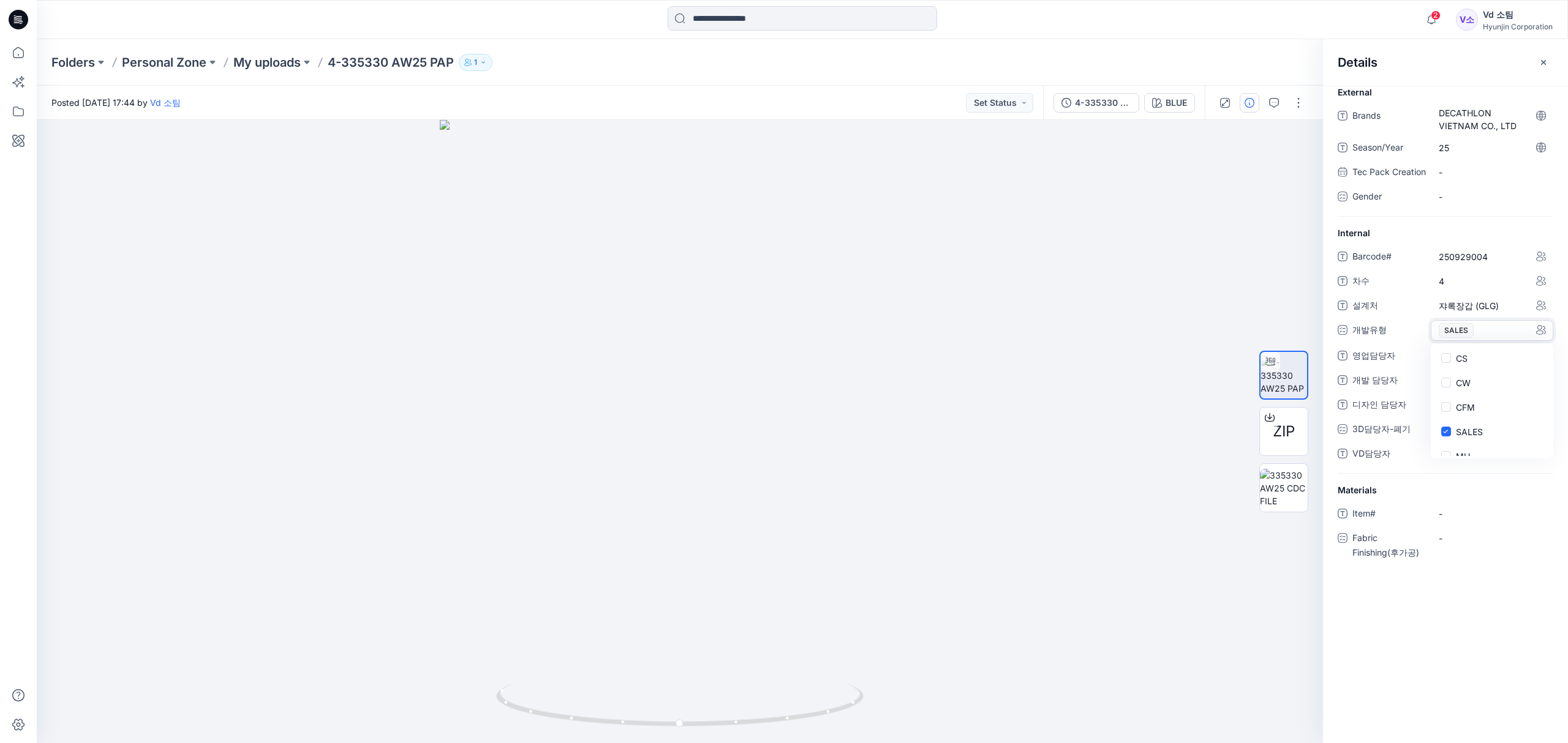
click at [1391, 385] on div "개발 담당자 -" at bounding box center [1445, 380] width 216 height 19
click at [1466, 387] on 담당자 "-" at bounding box center [1492, 380] width 106 height 13
type textarea "***"
click at [1459, 461] on span "-" at bounding box center [1492, 454] width 106 height 13
type textarea "*"
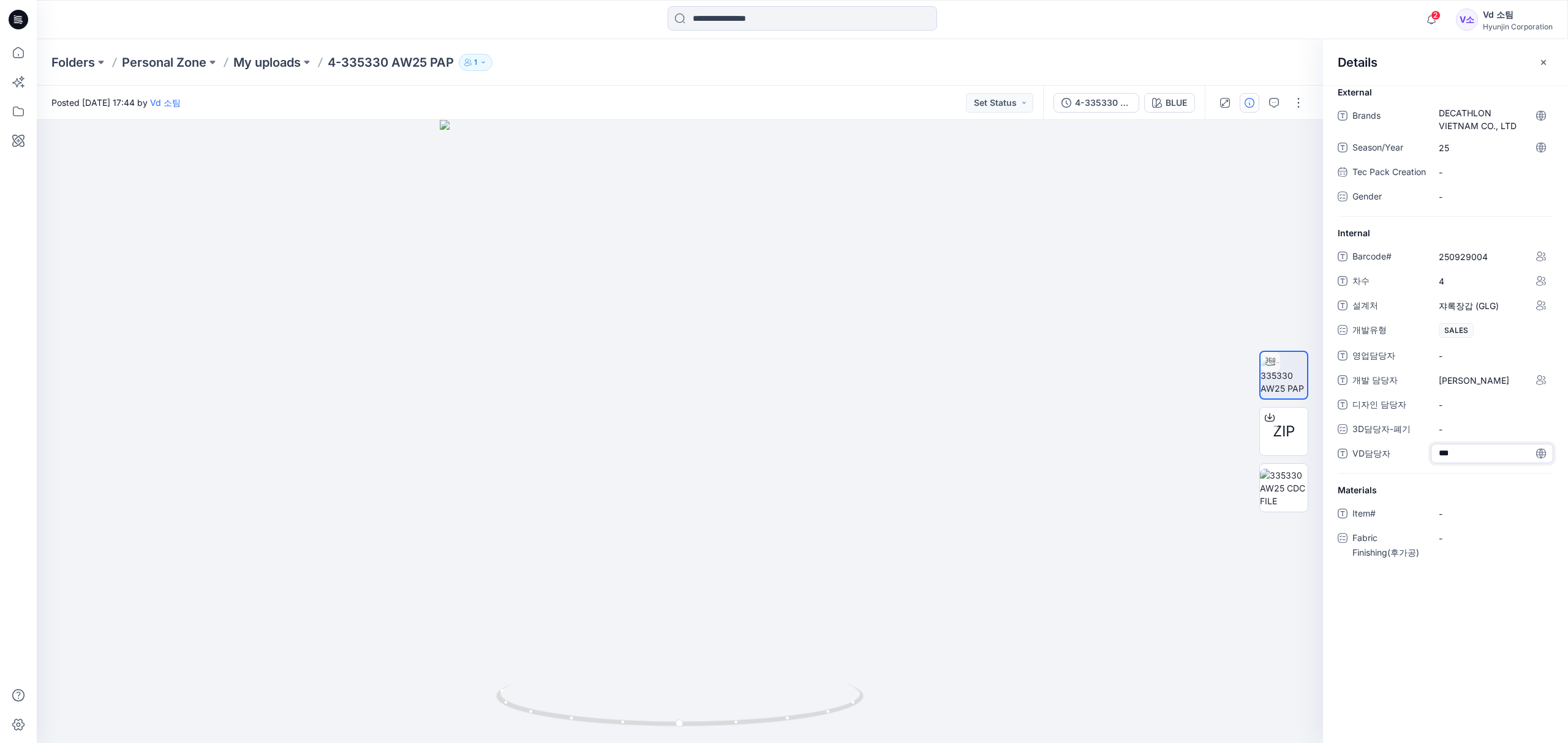
type textarea "***"
click at [1541, 66] on icon "button" at bounding box center [1543, 62] width 10 height 10
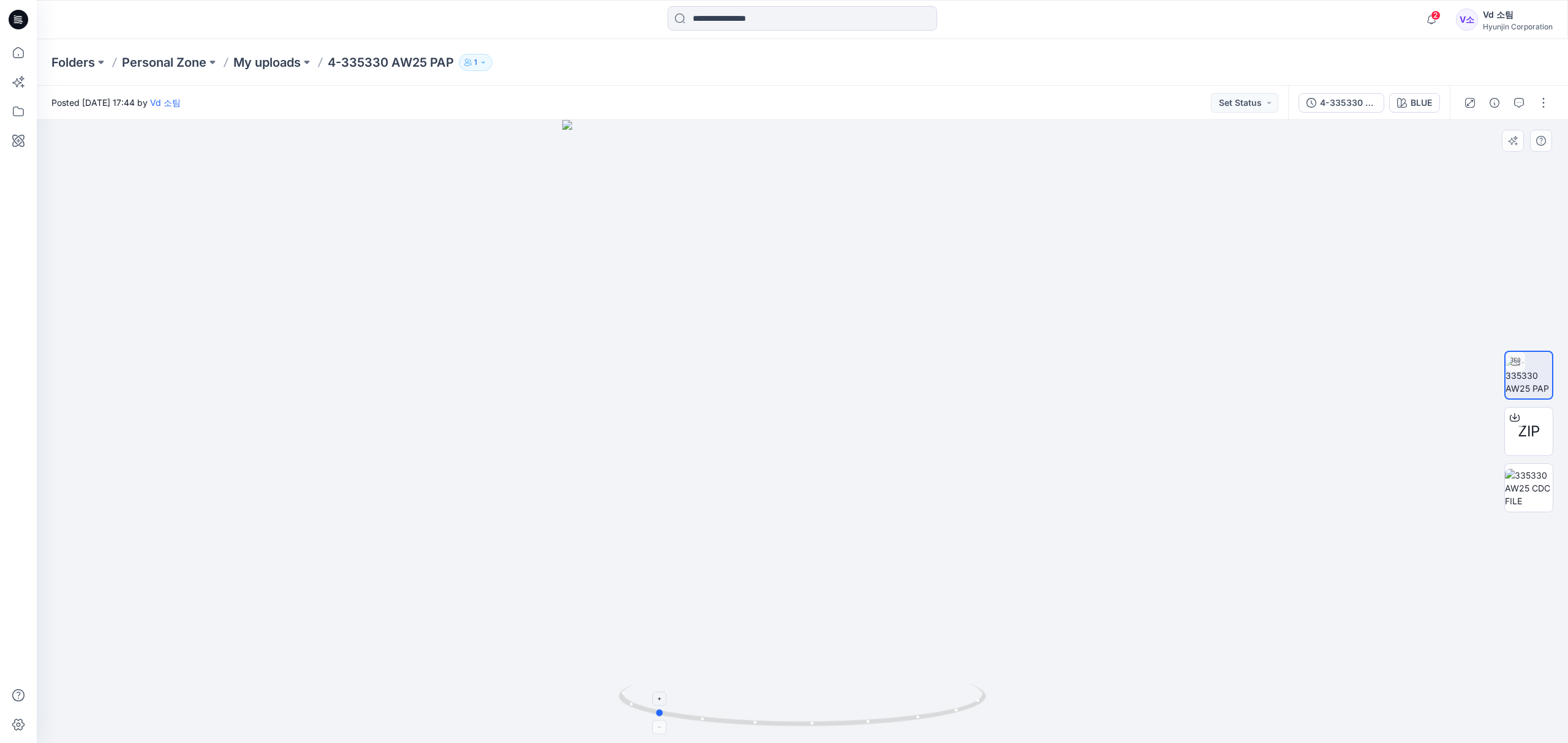
drag, startPoint x: 665, startPoint y: 711, endPoint x: 886, endPoint y: 726, distance: 221.5
click at [886, 726] on icon at bounding box center [803, 707] width 370 height 46
drag, startPoint x: 797, startPoint y: 606, endPoint x: 802, endPoint y: 471, distance: 135.1
click at [802, 471] on img at bounding box center [802, 266] width 874 height 954
drag, startPoint x: 890, startPoint y: 556, endPoint x: 728, endPoint y: 591, distance: 165.7
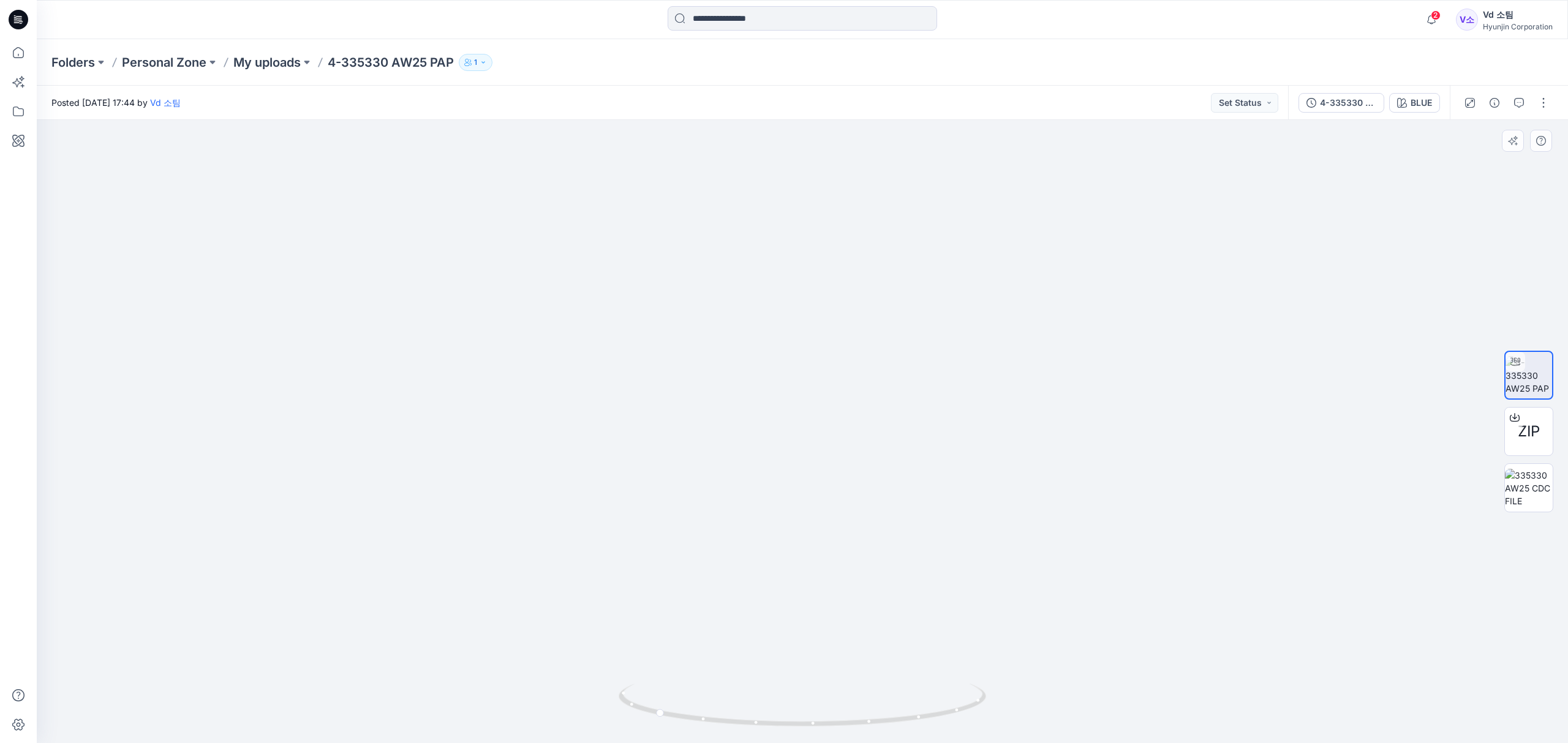
click at [712, 583] on img at bounding box center [801, 262] width 847 height 964
drag, startPoint x: 815, startPoint y: 392, endPoint x: 844, endPoint y: 621, distance: 230.8
click at [844, 621] on img at bounding box center [802, 256] width 919 height 973
drag, startPoint x: 841, startPoint y: 397, endPoint x: 842, endPoint y: 557, distance: 160.0
click at [840, 496] on img at bounding box center [802, 374] width 919 height 738
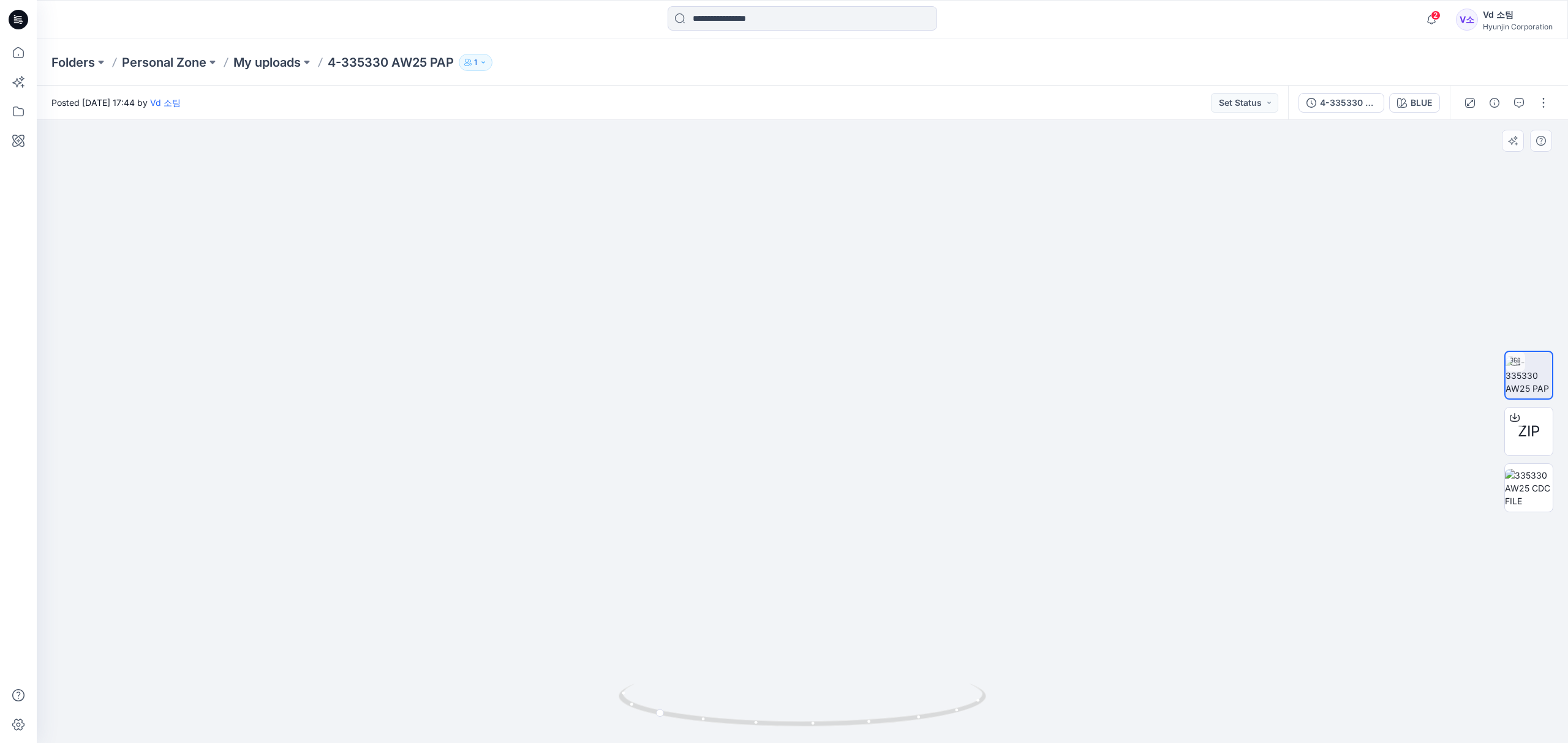
drag, startPoint x: 839, startPoint y: 583, endPoint x: 862, endPoint y: 454, distance: 131.0
click at [862, 453] on img at bounding box center [802, 310] width 919 height 867
drag, startPoint x: 836, startPoint y: 613, endPoint x: 838, endPoint y: 355, distance: 258.0
click at [838, 355] on img at bounding box center [802, 185] width 919 height 1117
drag, startPoint x: 824, startPoint y: 591, endPoint x: 830, endPoint y: 544, distance: 47.4
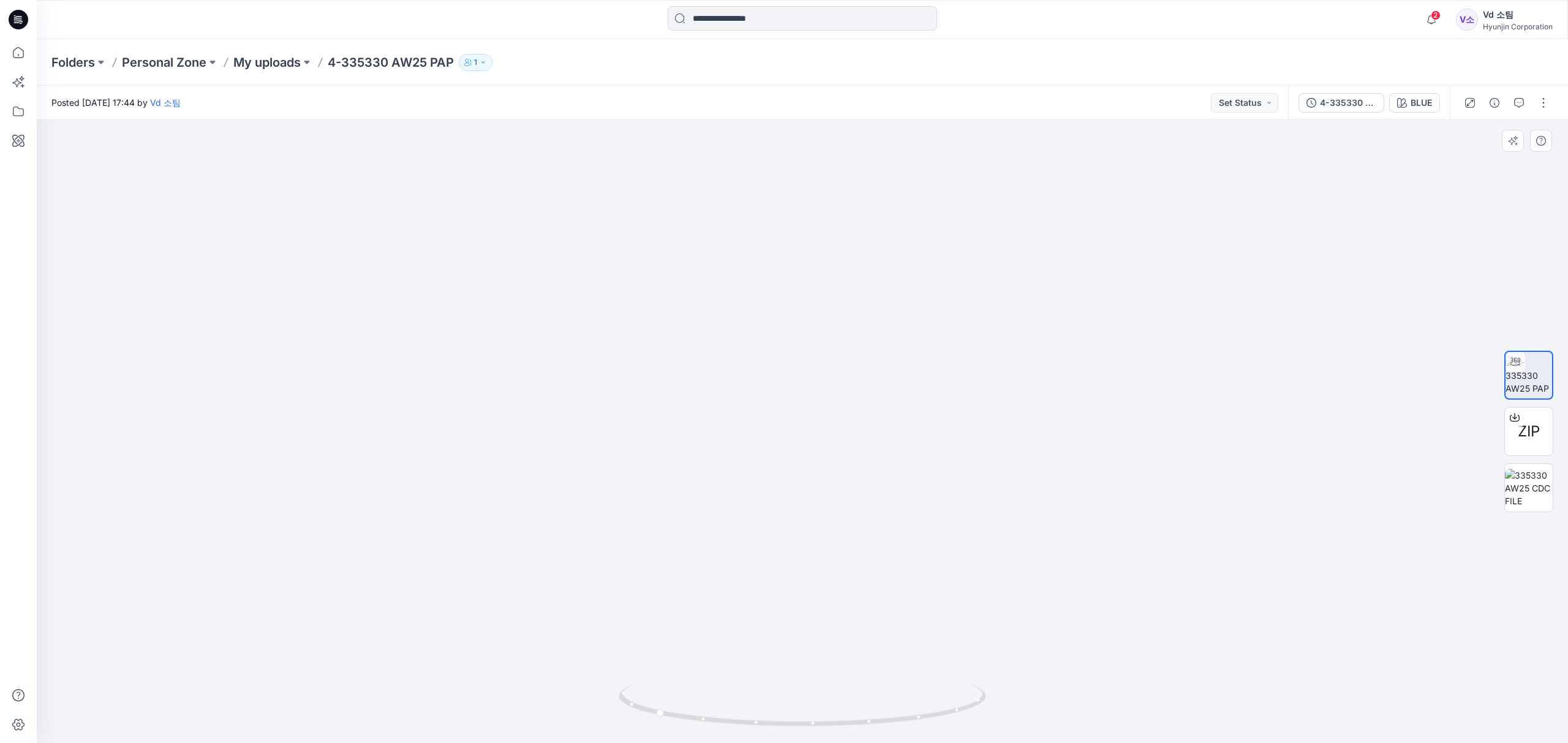
click at [830, 544] on img at bounding box center [802, 159] width 919 height 1171
drag, startPoint x: 740, startPoint y: 728, endPoint x: 938, endPoint y: 722, distance: 198.1
click at [938, 722] on icon at bounding box center [803, 707] width 370 height 46
click at [253, 66] on p "My uploads" at bounding box center [267, 62] width 68 height 17
click div
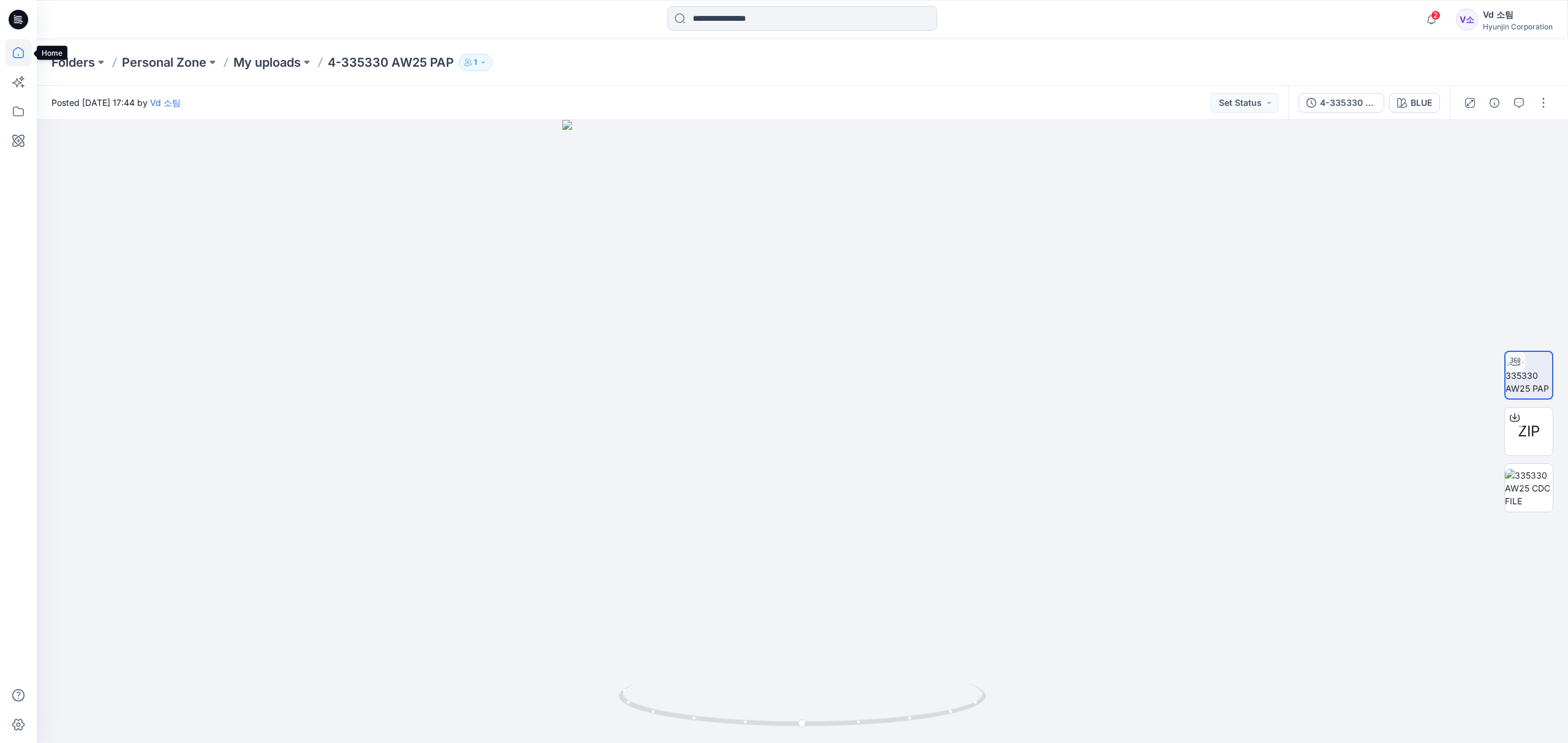
click at [16, 55] on icon at bounding box center [18, 53] width 27 height 27
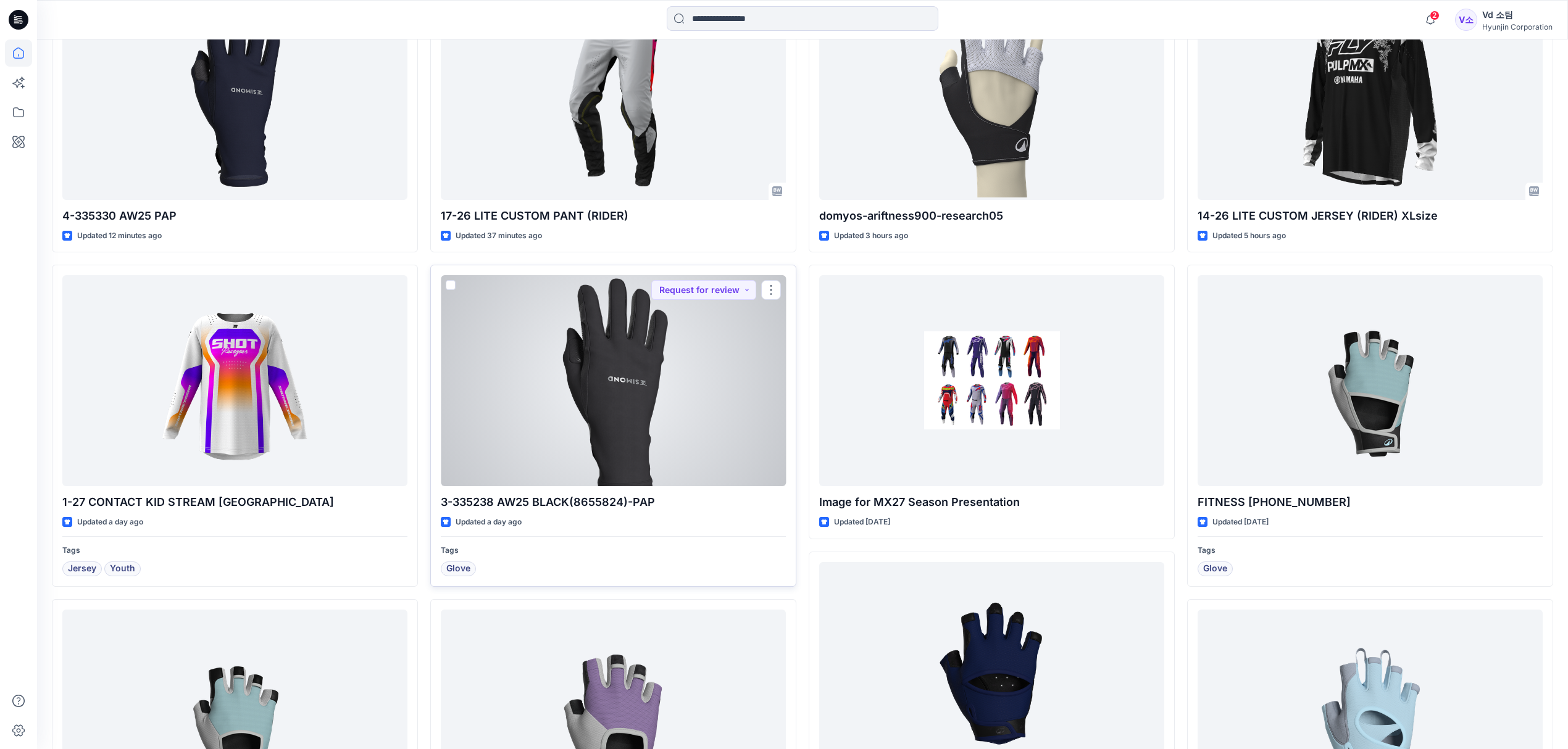
scroll to position [494, 0]
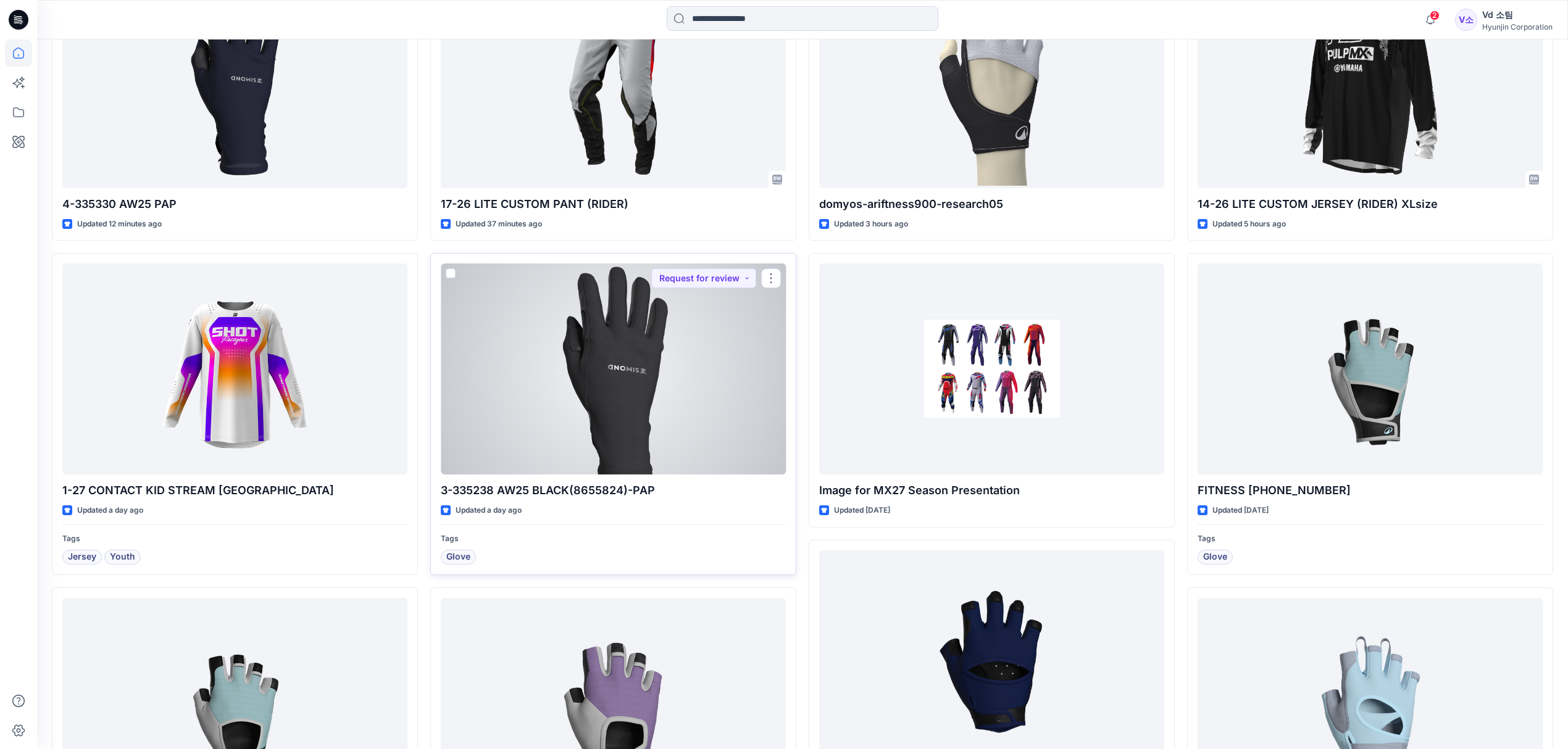
click at [606, 413] on div at bounding box center [613, 369] width 345 height 211
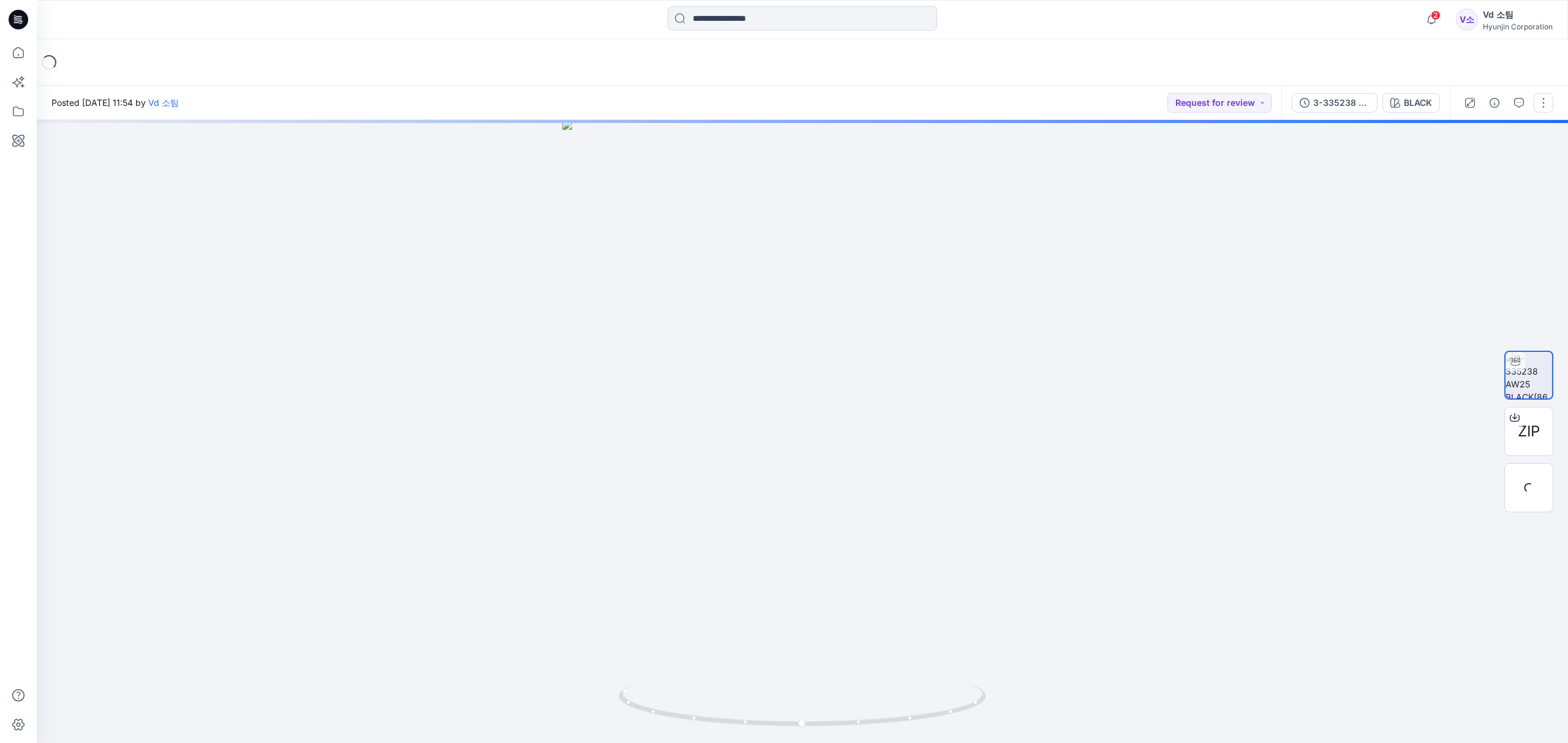
click at [1537, 99] on button "button" at bounding box center [1543, 102] width 19 height 19
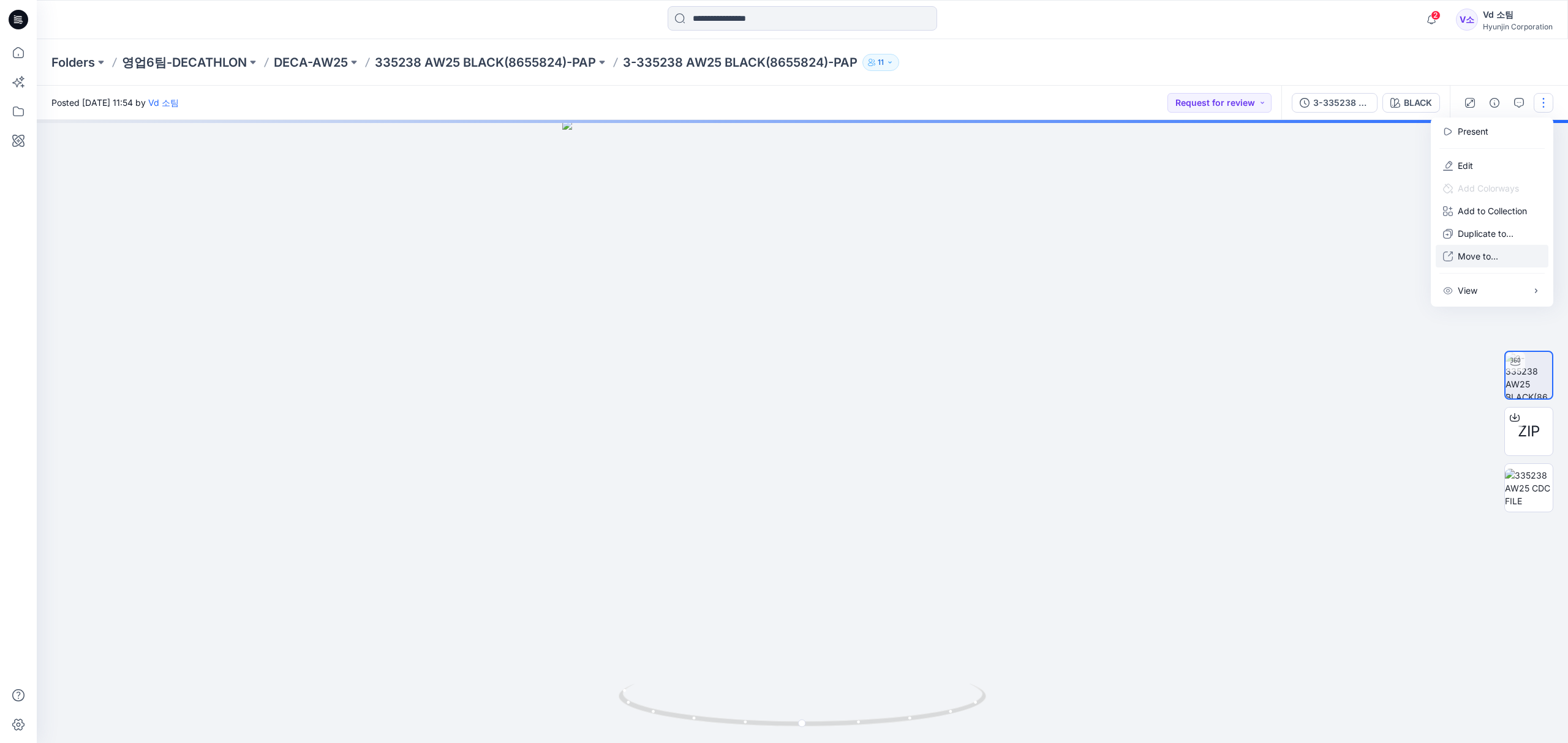
click at [1498, 251] on button "Move to..." at bounding box center [1492, 256] width 112 height 23
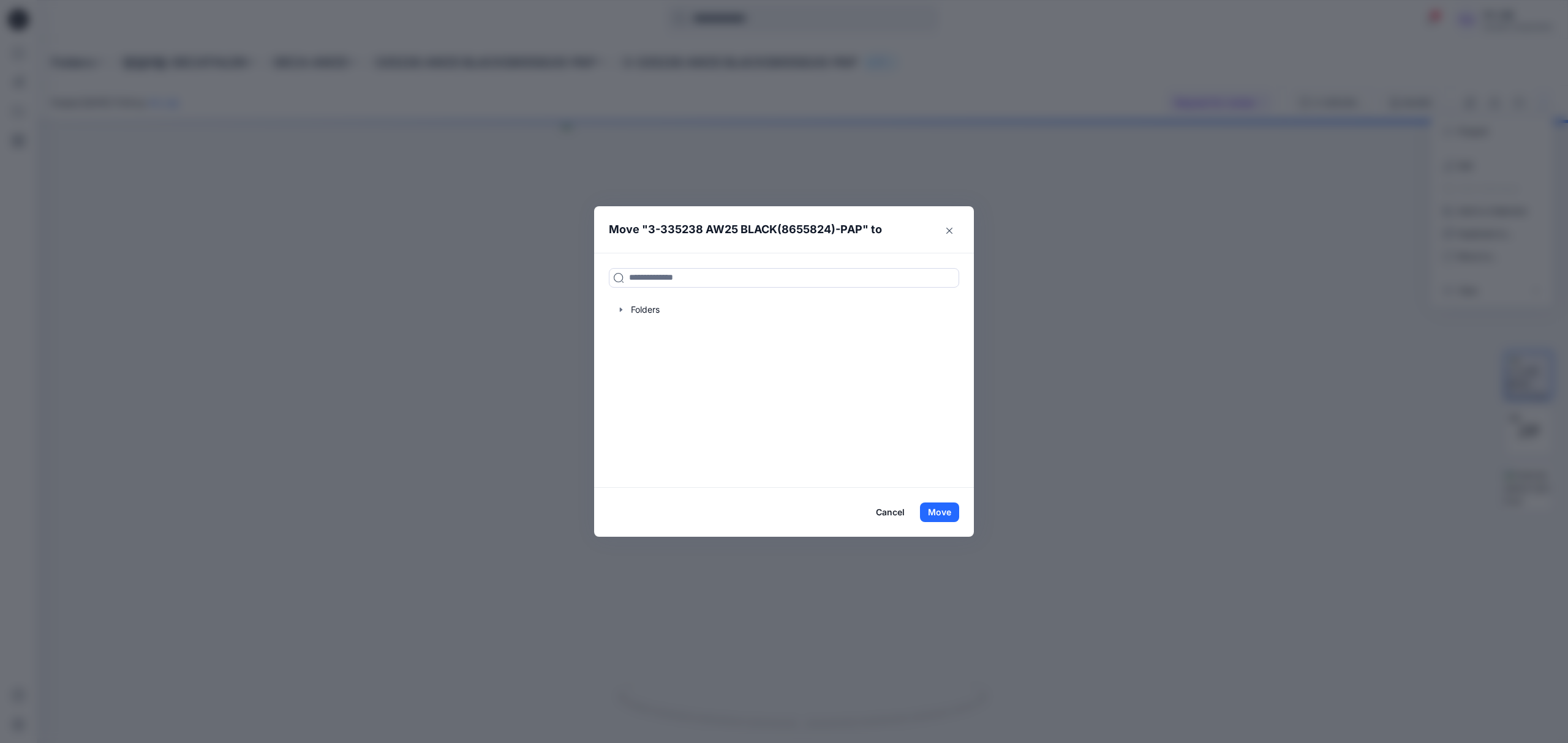
click at [767, 265] on div "Folders" at bounding box center [783, 370] width 380 height 235
click at [767, 276] on input at bounding box center [783, 278] width 350 height 19
type input "***"
click at [951, 517] on button "Move" at bounding box center [939, 512] width 40 height 19
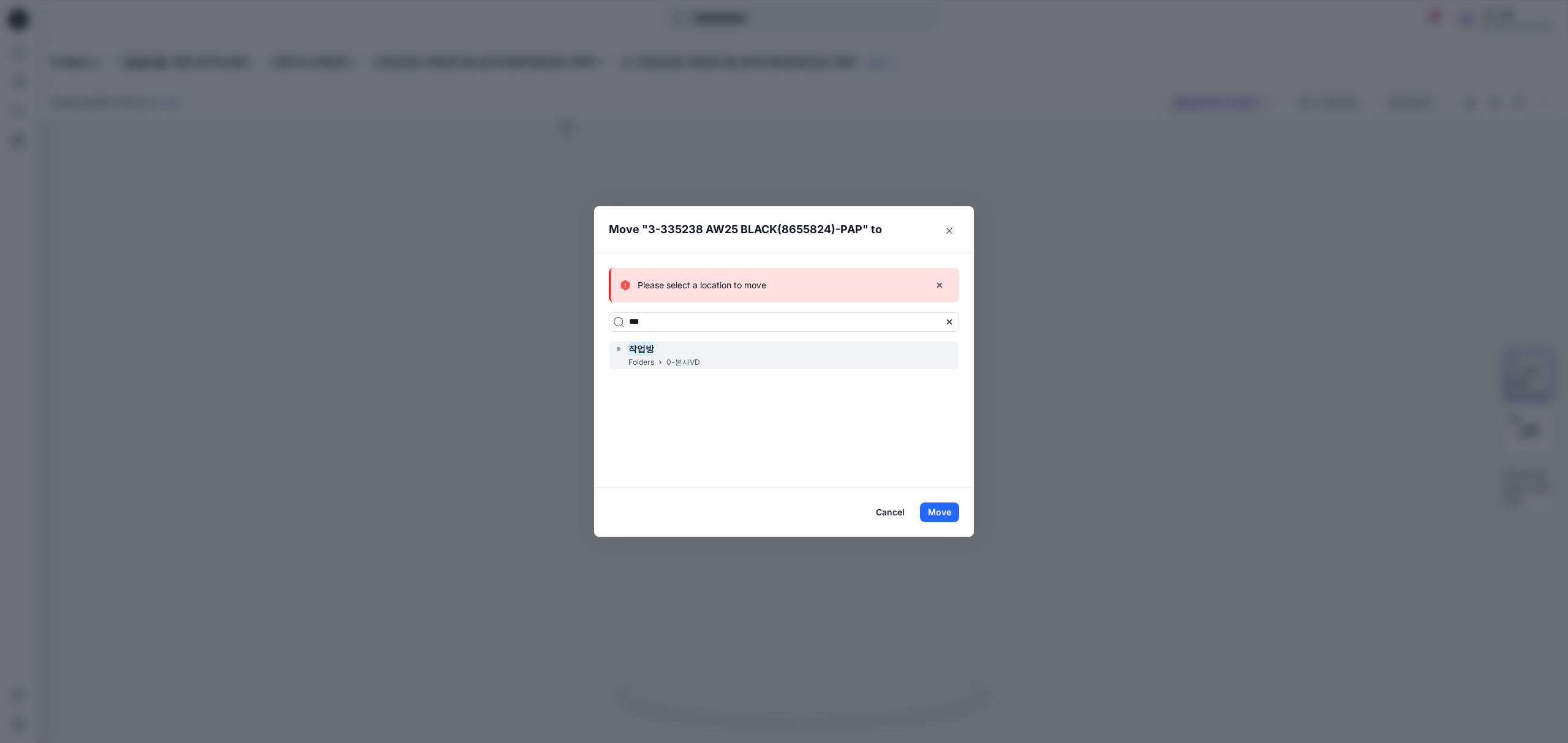
click at [712, 361] on div "작업방 Folders 0-본사VD" at bounding box center [783, 355] width 350 height 27
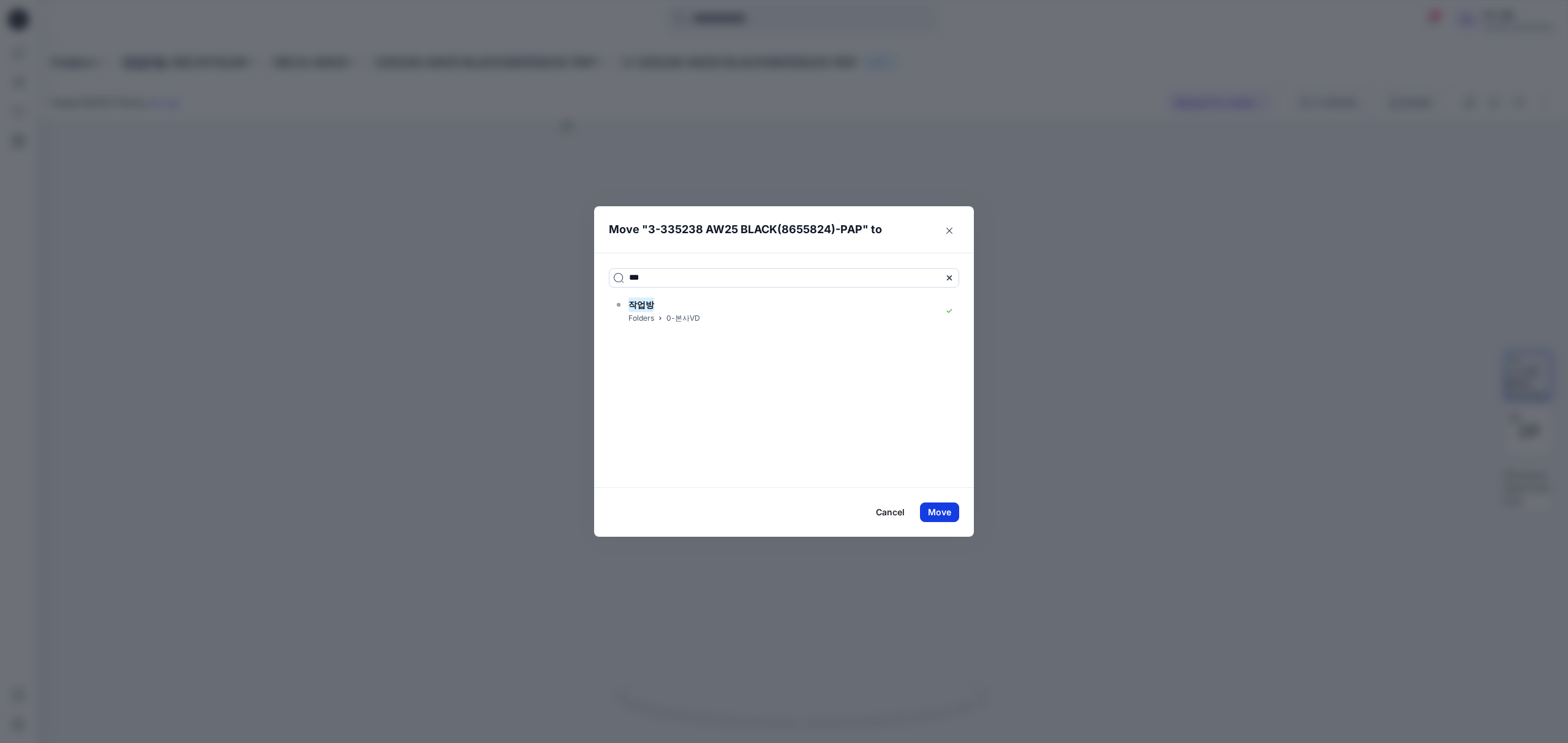
click at [945, 505] on button "Move" at bounding box center [939, 512] width 40 height 19
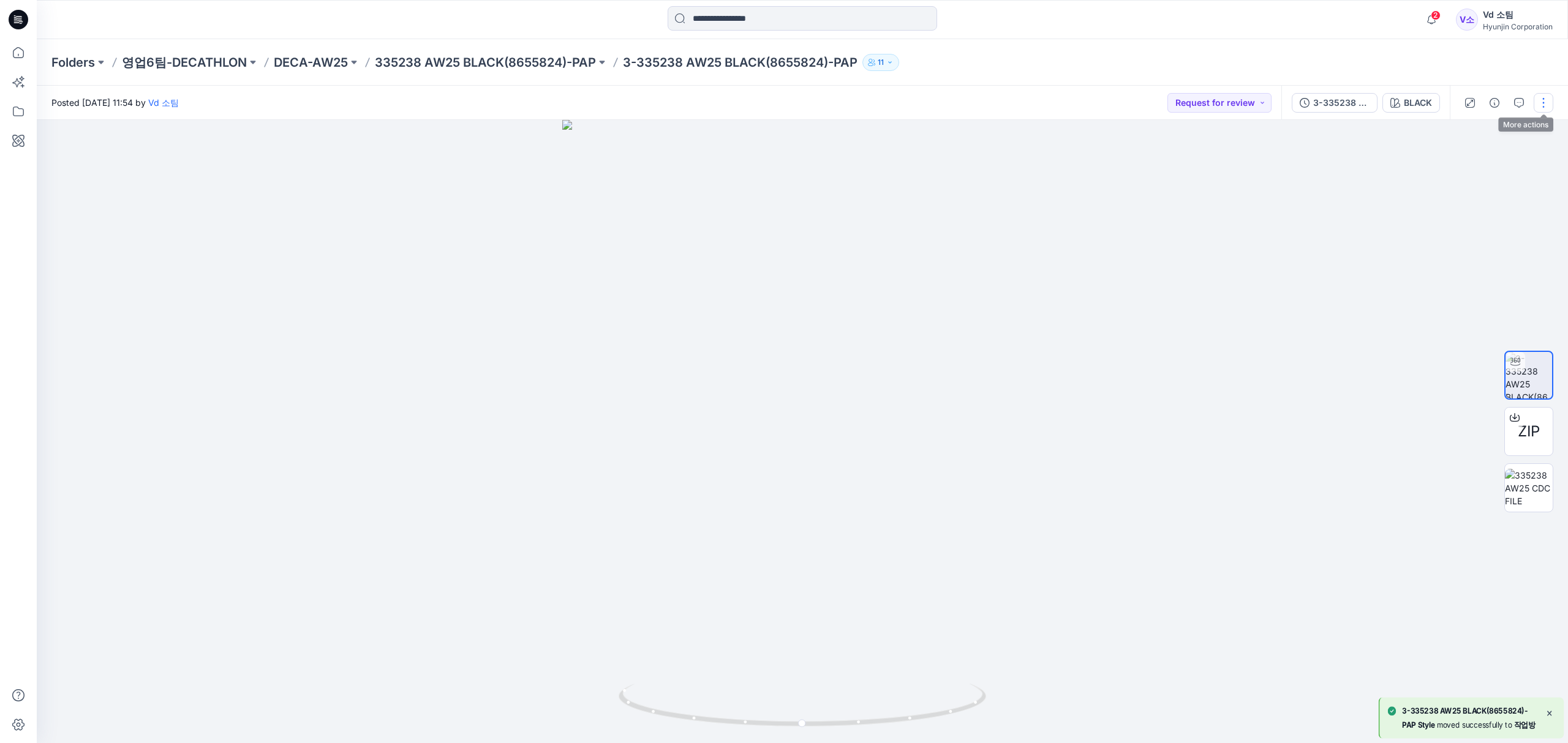
click at [1545, 100] on button "button" at bounding box center [1543, 102] width 19 height 19
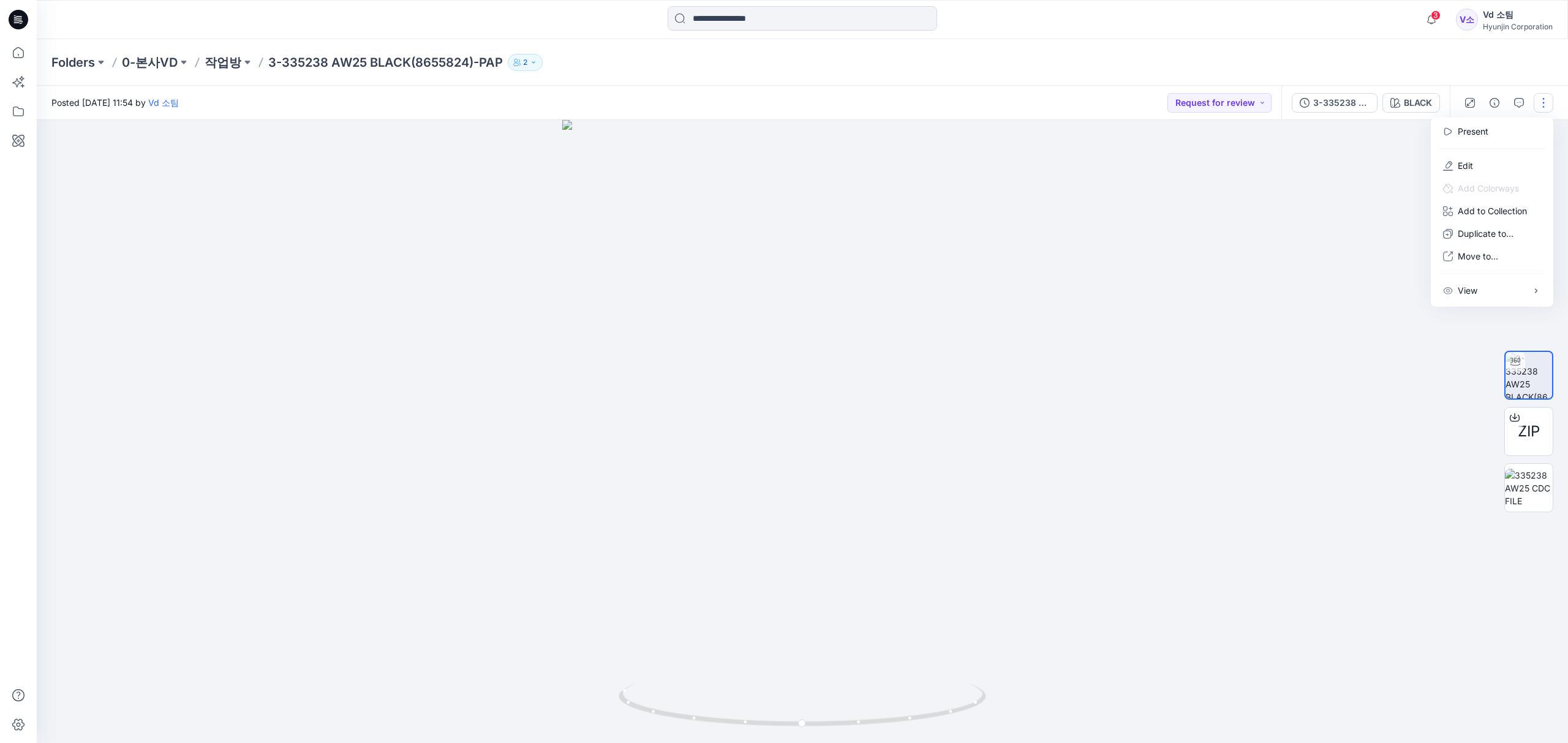
click at [1019, 104] on div "Posted Monday, October 13, 2025 11:54 by Vd 소팀 Request for review" at bounding box center [659, 102] width 1245 height 33
click at [1544, 104] on button "button" at bounding box center [1543, 102] width 19 height 19
click at [1482, 160] on button "Edit" at bounding box center [1492, 166] width 112 height 23
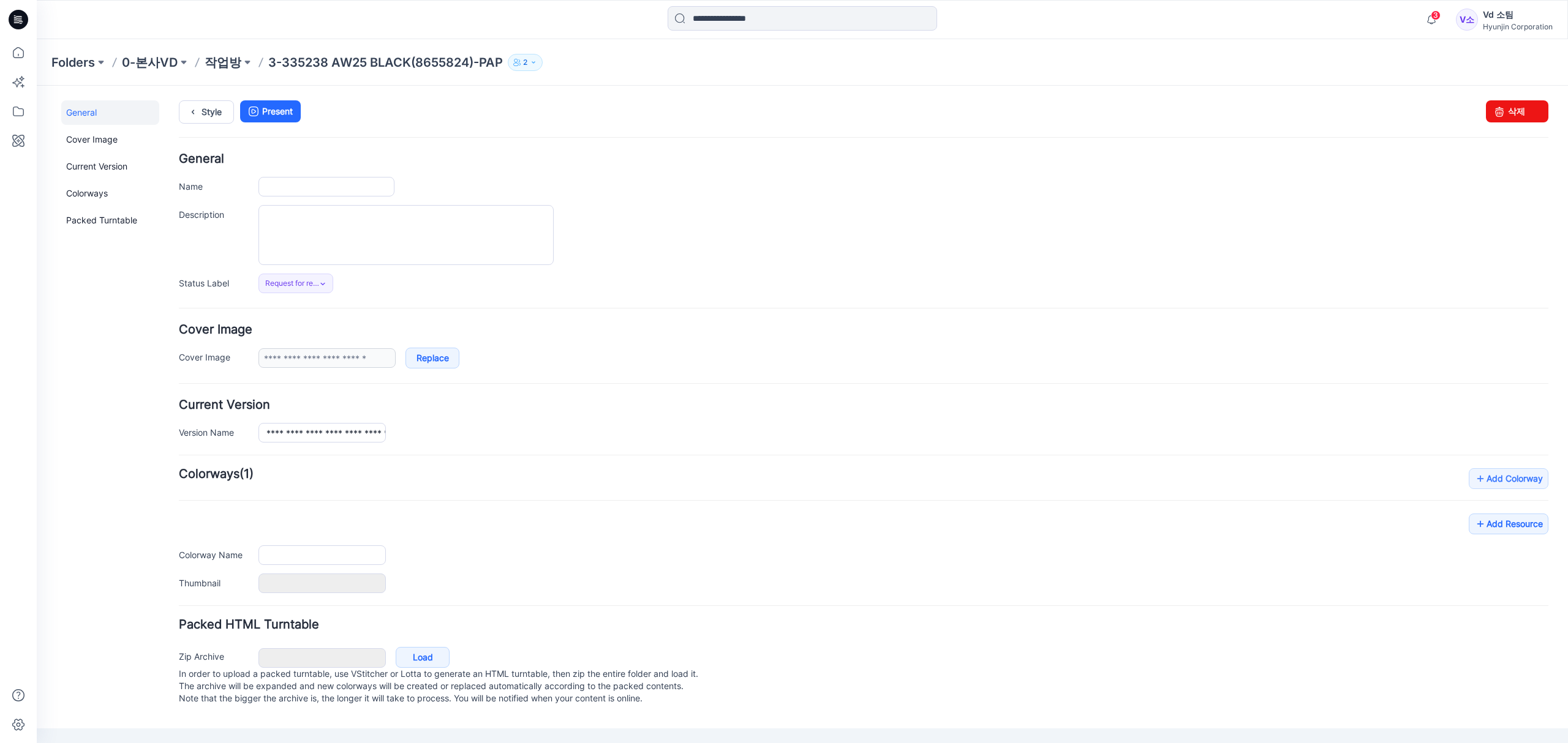
type input "**********"
type input "*****"
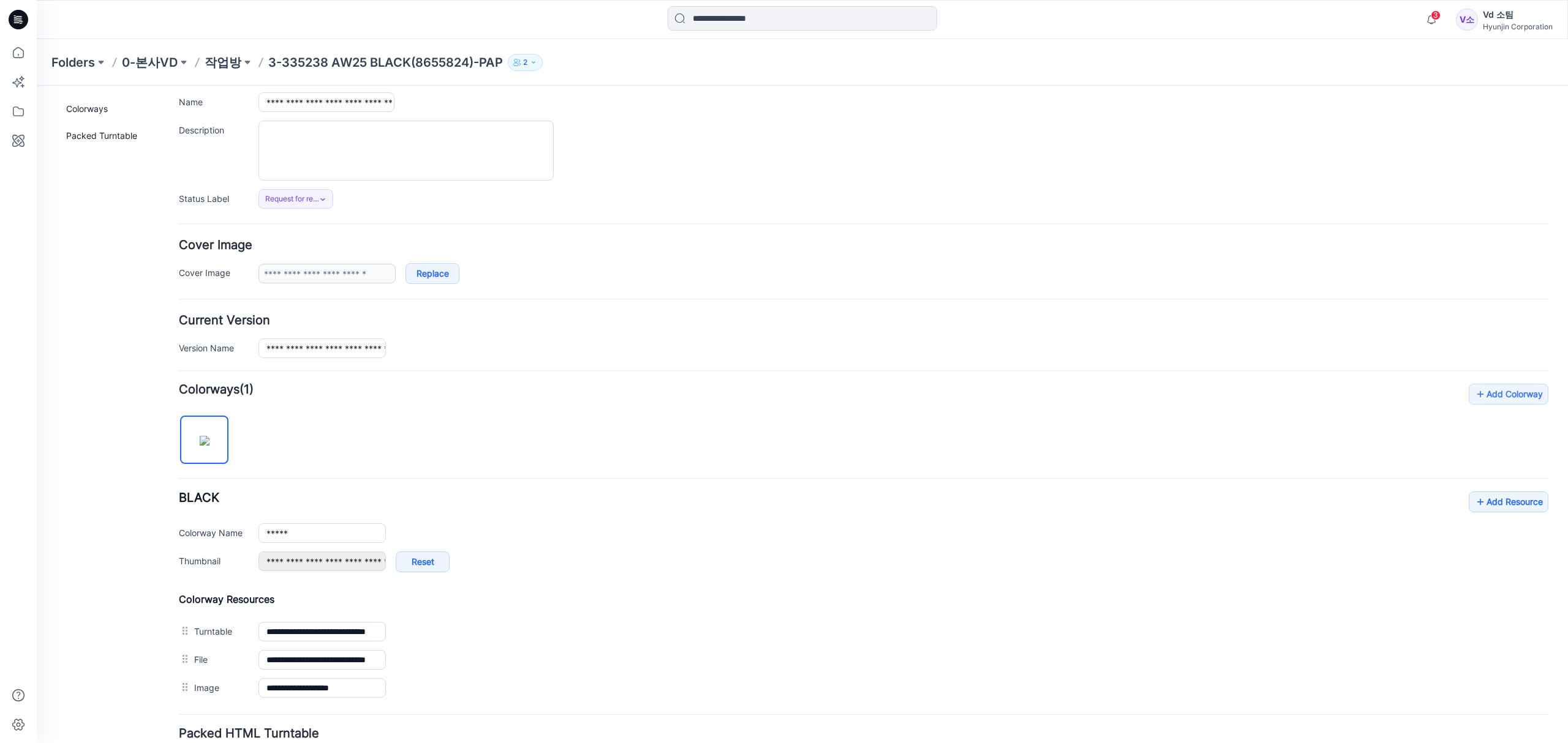
scroll to position [189, 0]
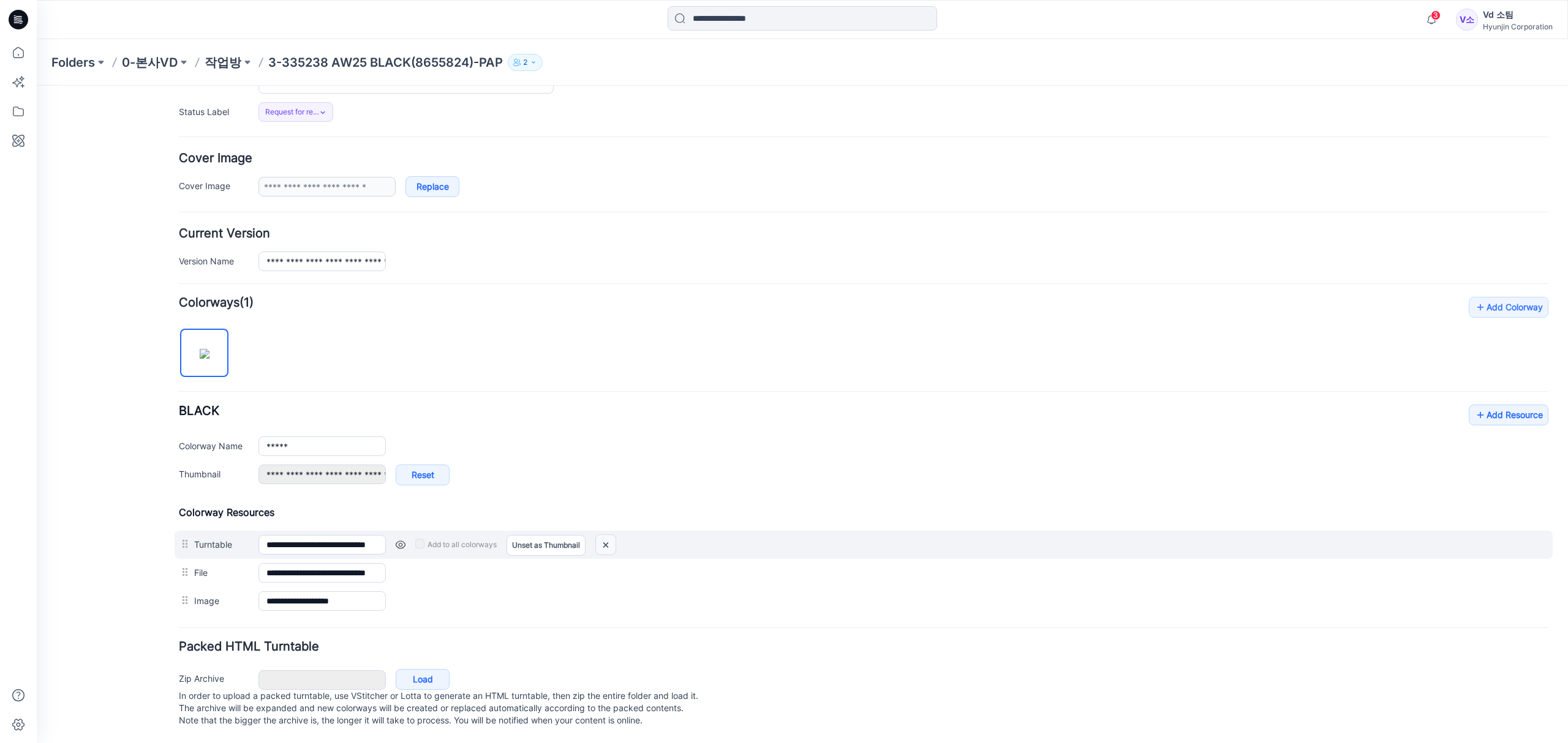
drag, startPoint x: 900, startPoint y: 162, endPoint x: 611, endPoint y: 533, distance: 470.3
click at [611, 535] on img at bounding box center [605, 545] width 19 height 20
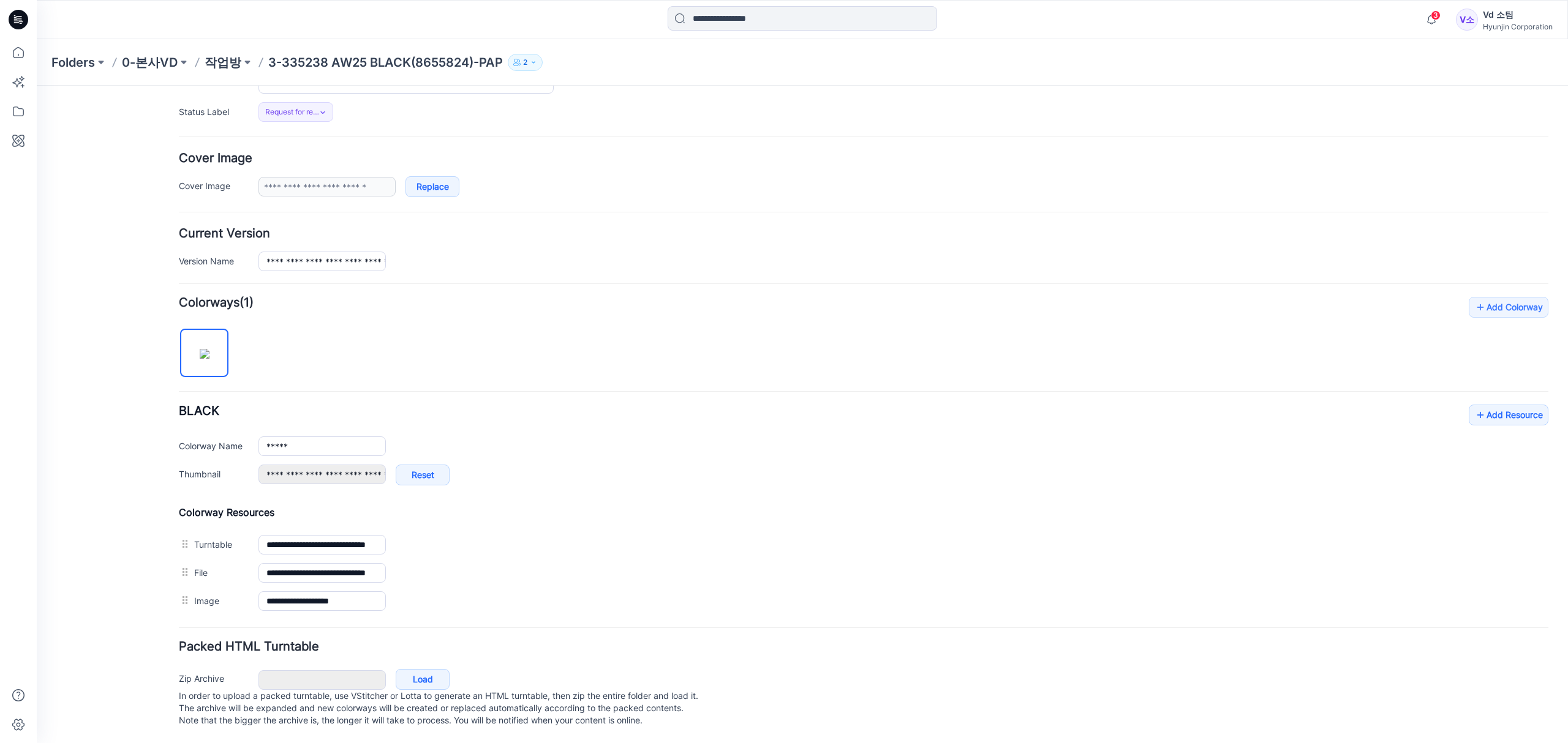
type input "**********"
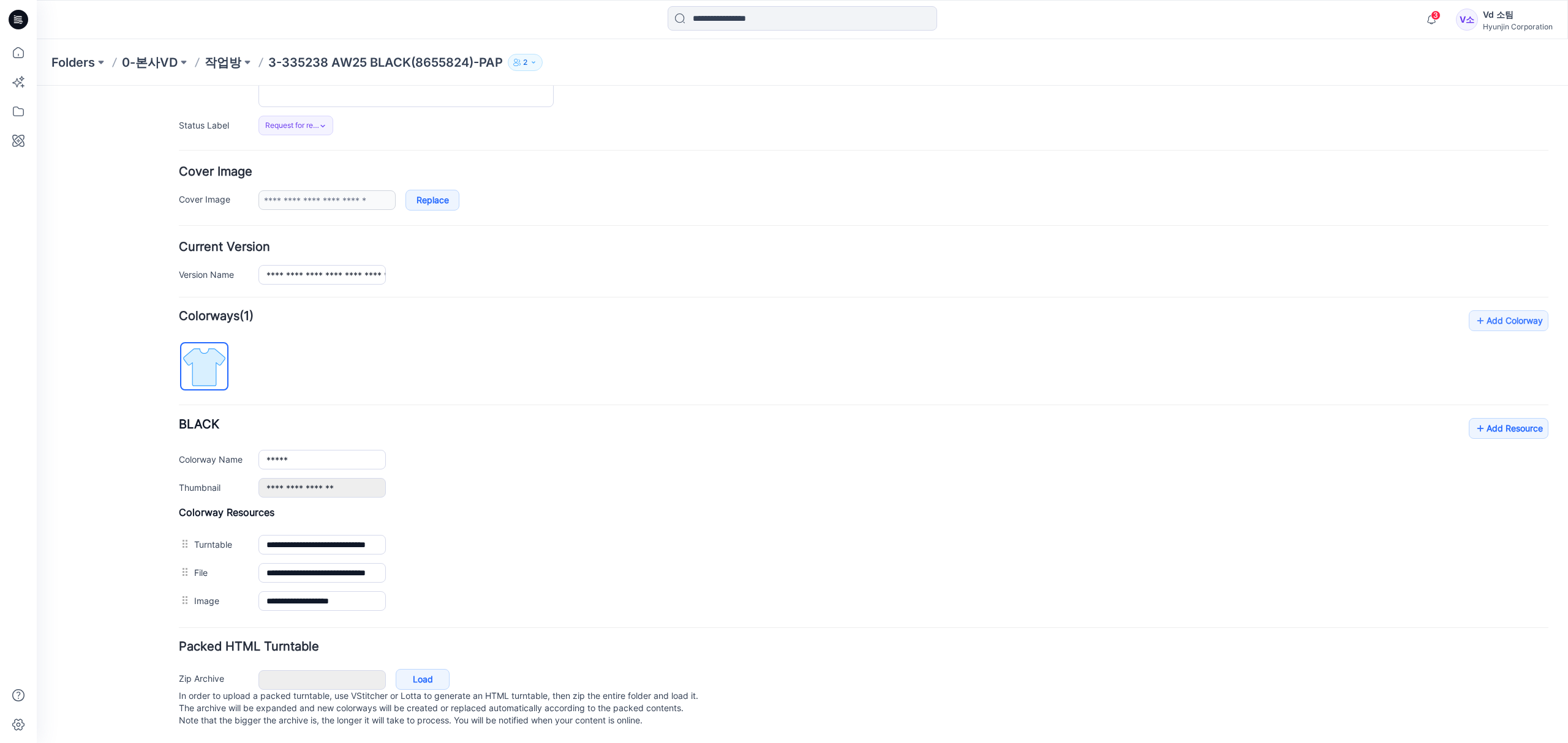
scroll to position [147, 0]
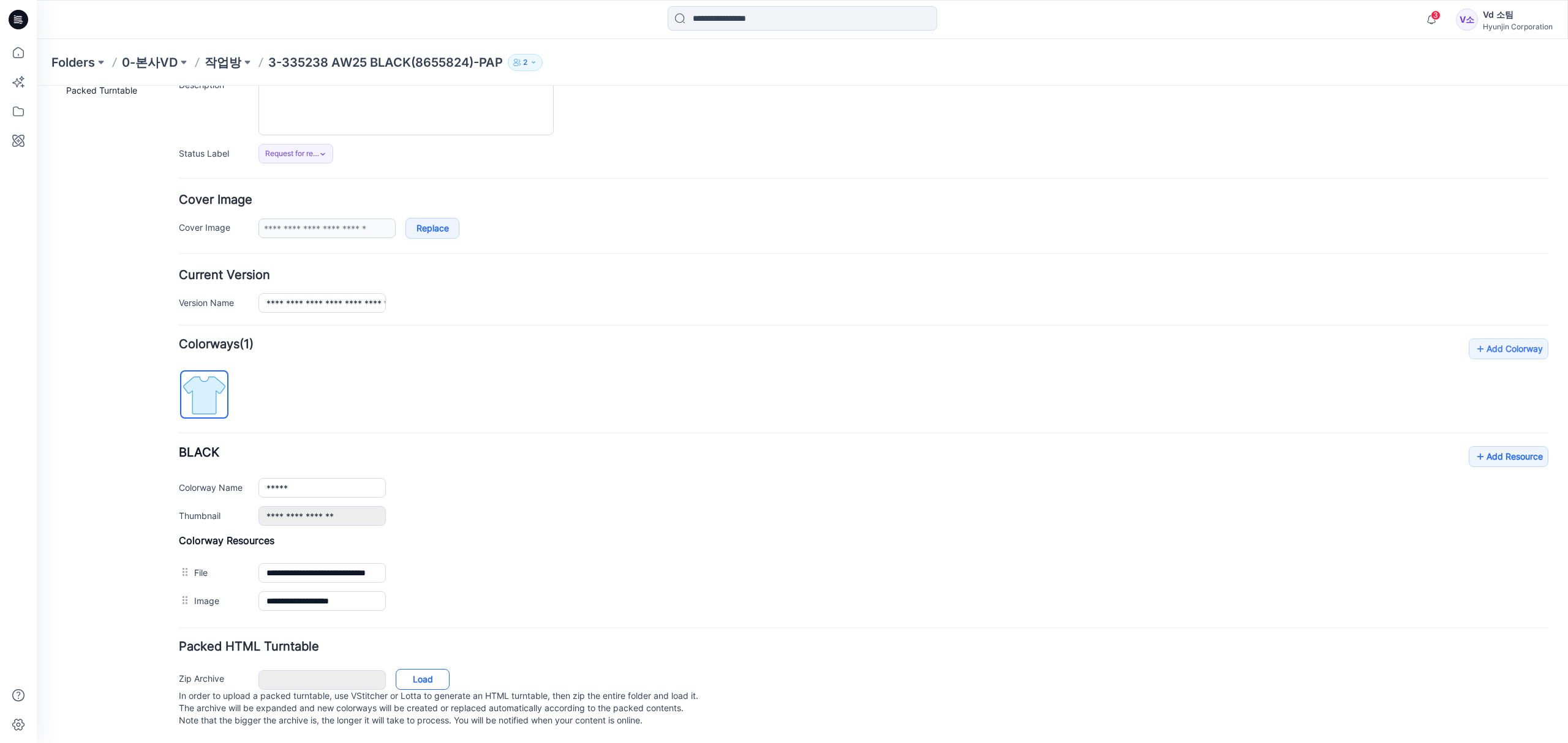
click at [429, 669] on link "Load" at bounding box center [422, 679] width 54 height 21
click at [139, 608] on div "General Cover Image Current Version Colorways Packed Turntable" at bounding box center [110, 357] width 98 height 772
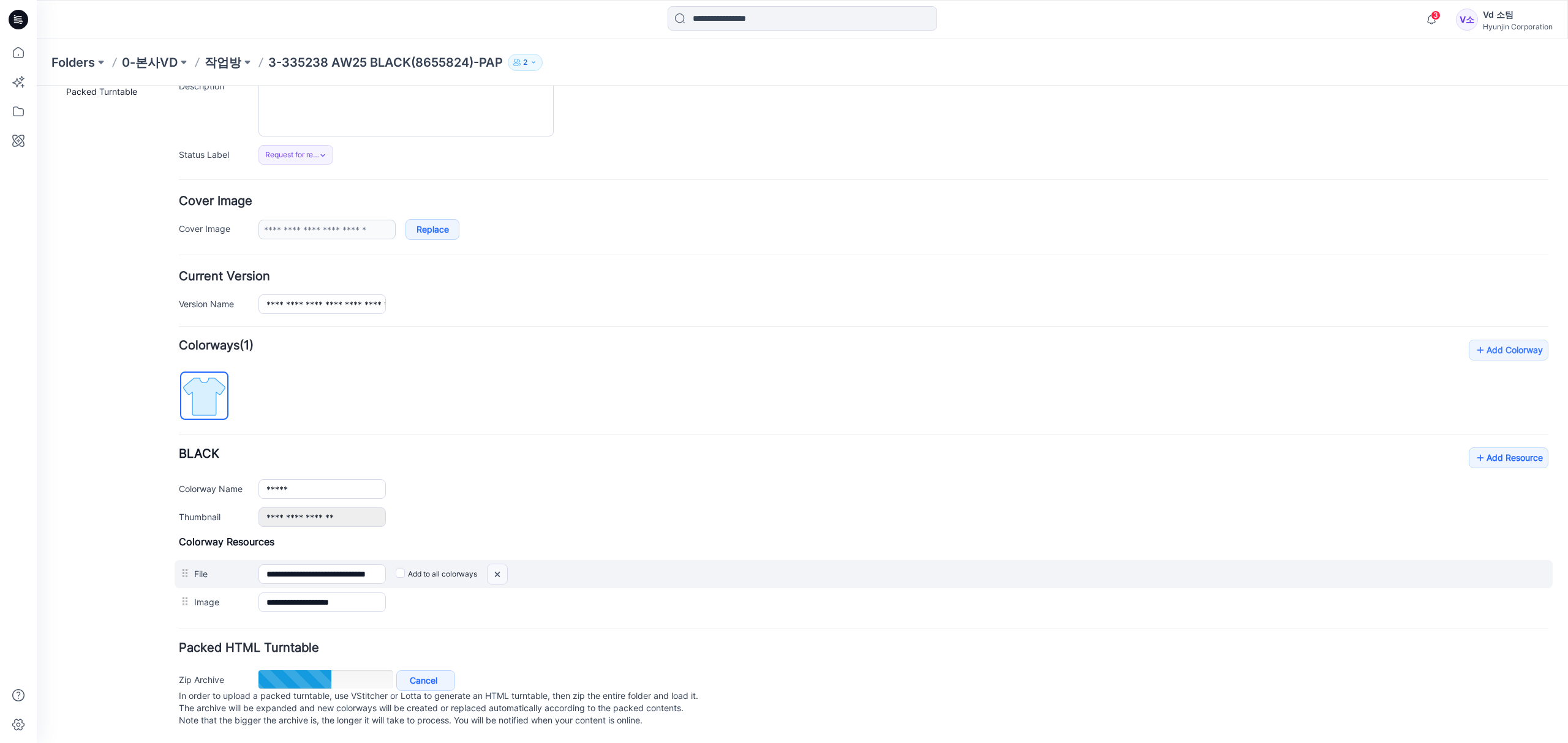
drag, startPoint x: 493, startPoint y: 559, endPoint x: 894, endPoint y: 158, distance: 567.1
click at [493, 564] on img at bounding box center [497, 574] width 19 height 20
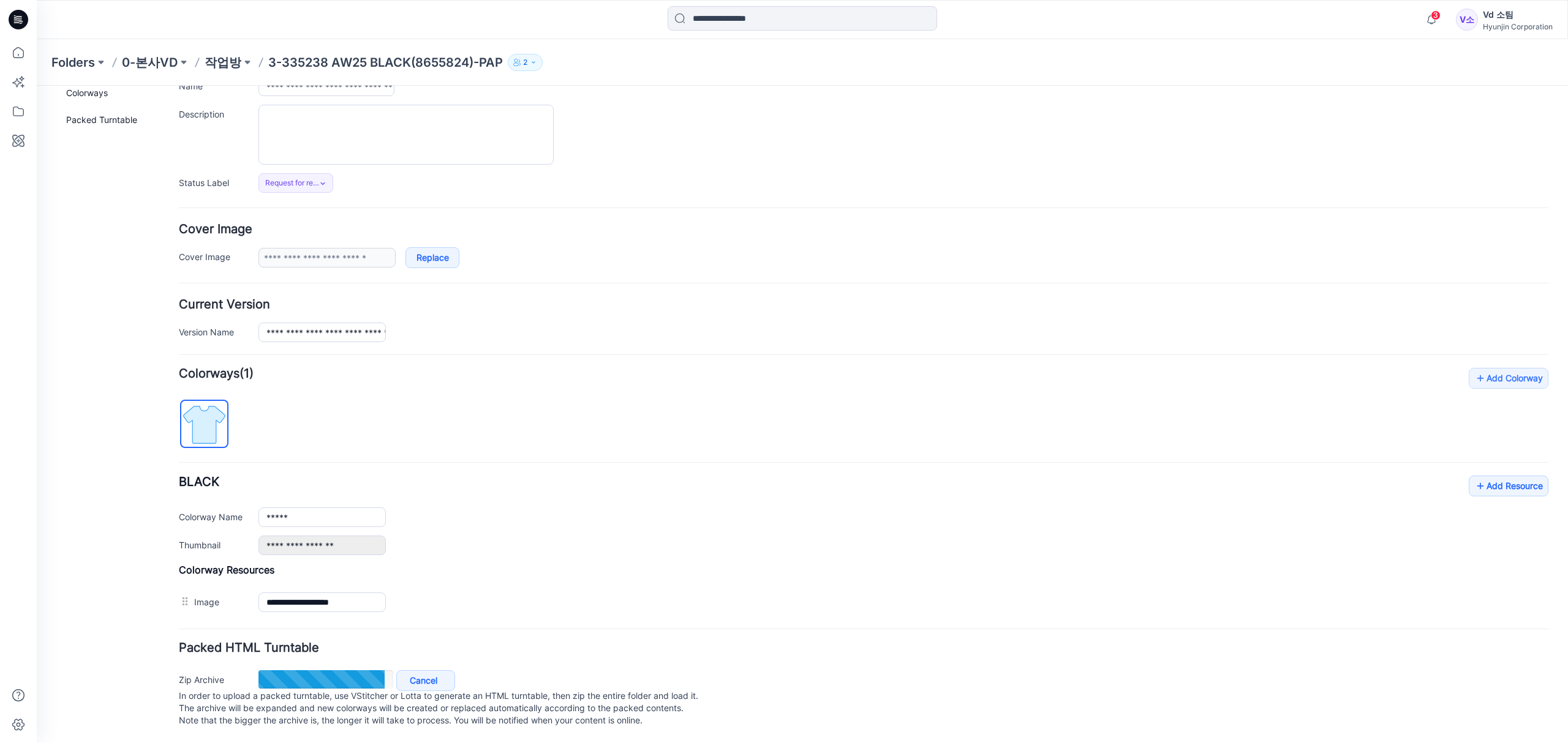
scroll to position [118, 0]
click at [1490, 476] on link "Add Resource" at bounding box center [1508, 486] width 80 height 21
click at [487, 477] on div "**********" at bounding box center [863, 514] width 1369 height 80
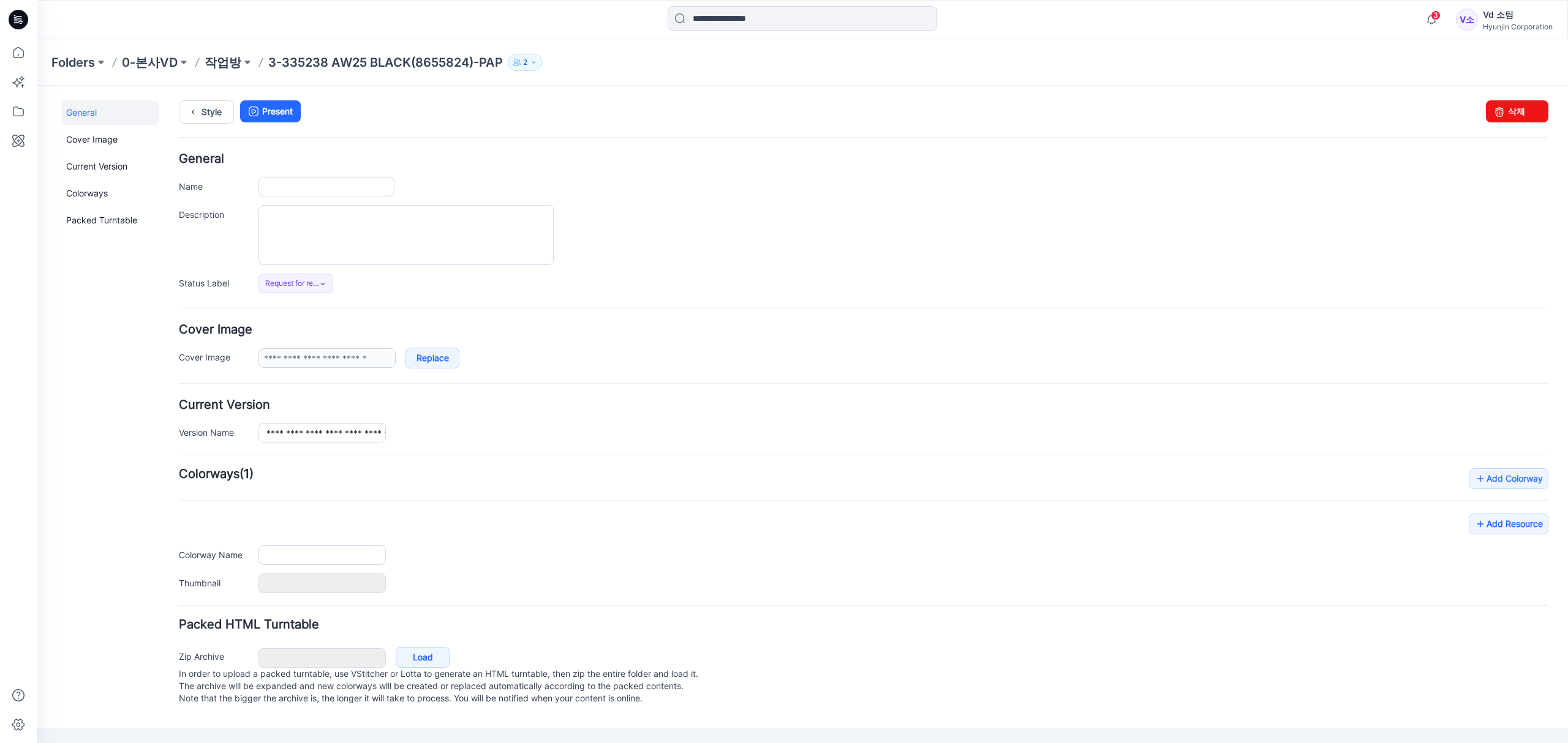
type input "**********"
type input "****"
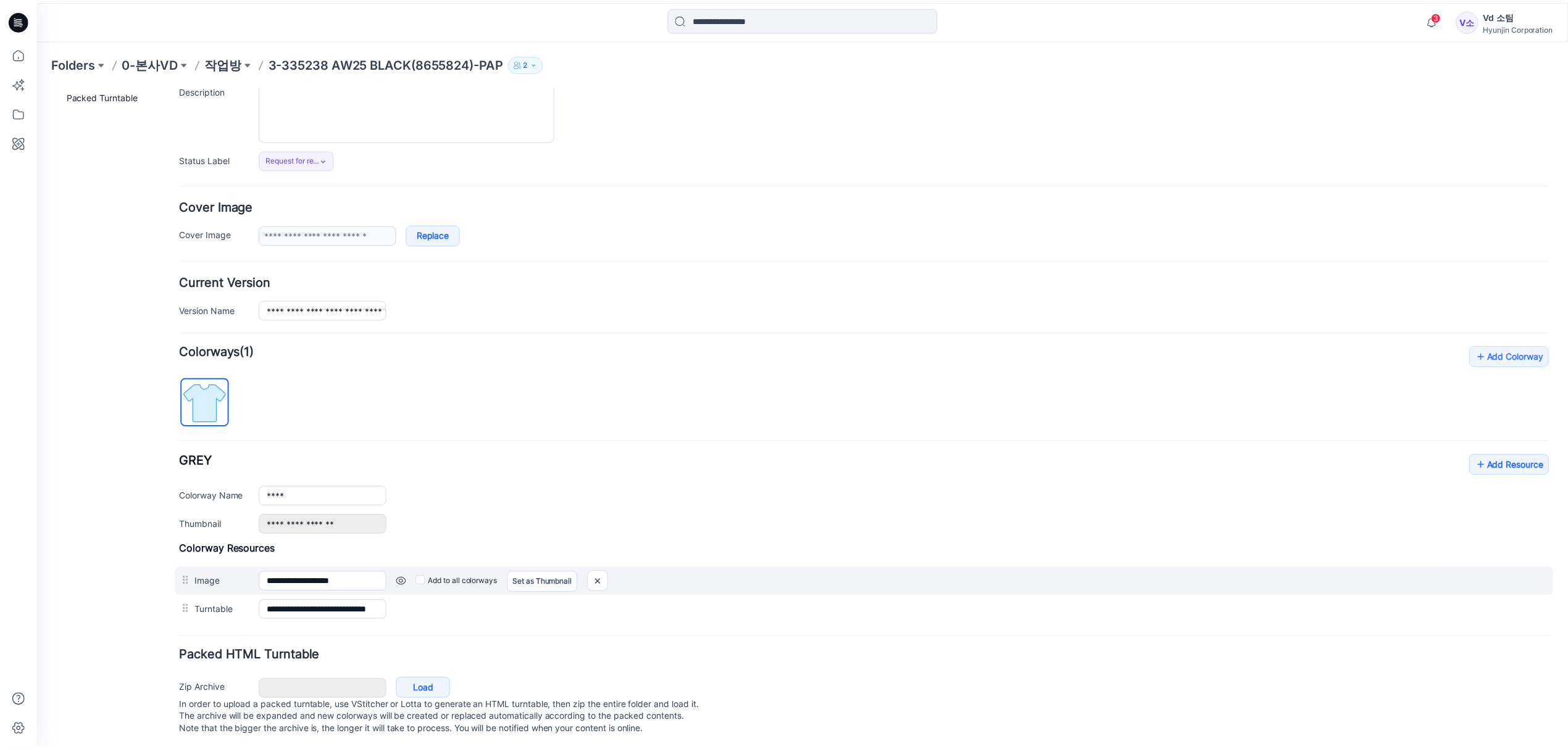
scroll to position [148, 0]
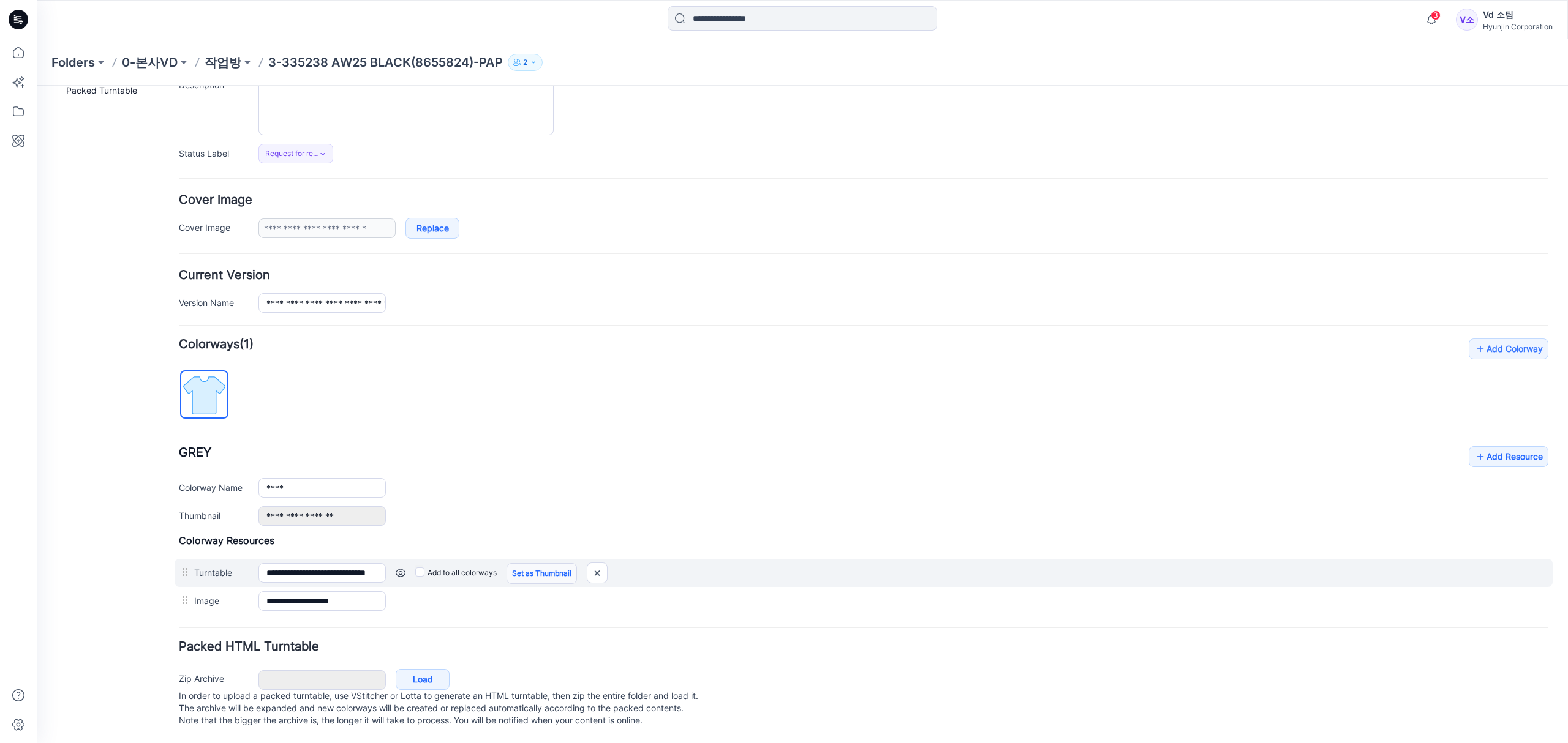
click at [555, 564] on link "Set as Thumbnail" at bounding box center [541, 574] width 70 height 21
type input "**********"
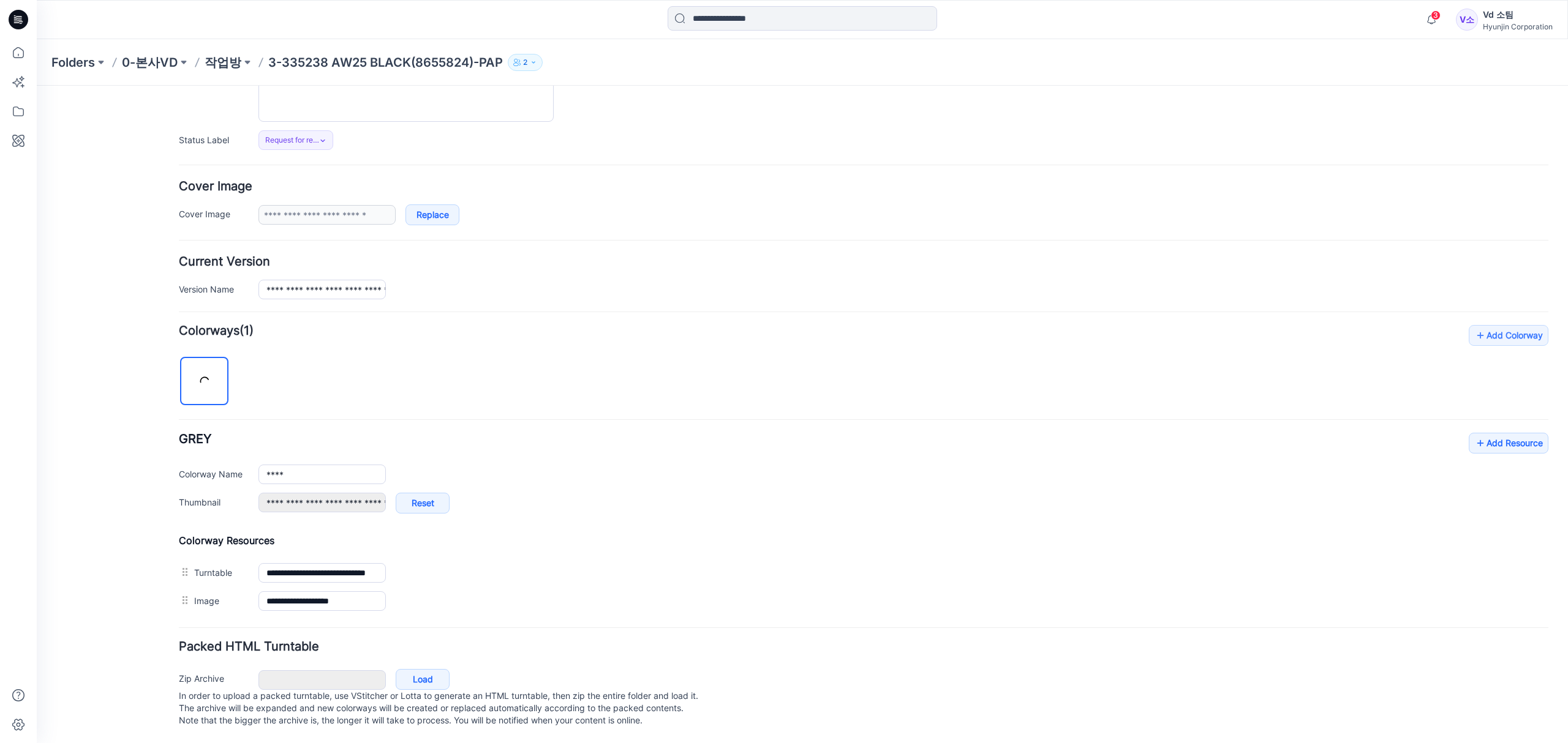
click at [560, 441] on div "**********" at bounding box center [863, 479] width 1369 height 93
click at [1474, 437] on icon at bounding box center [1480, 443] width 12 height 19
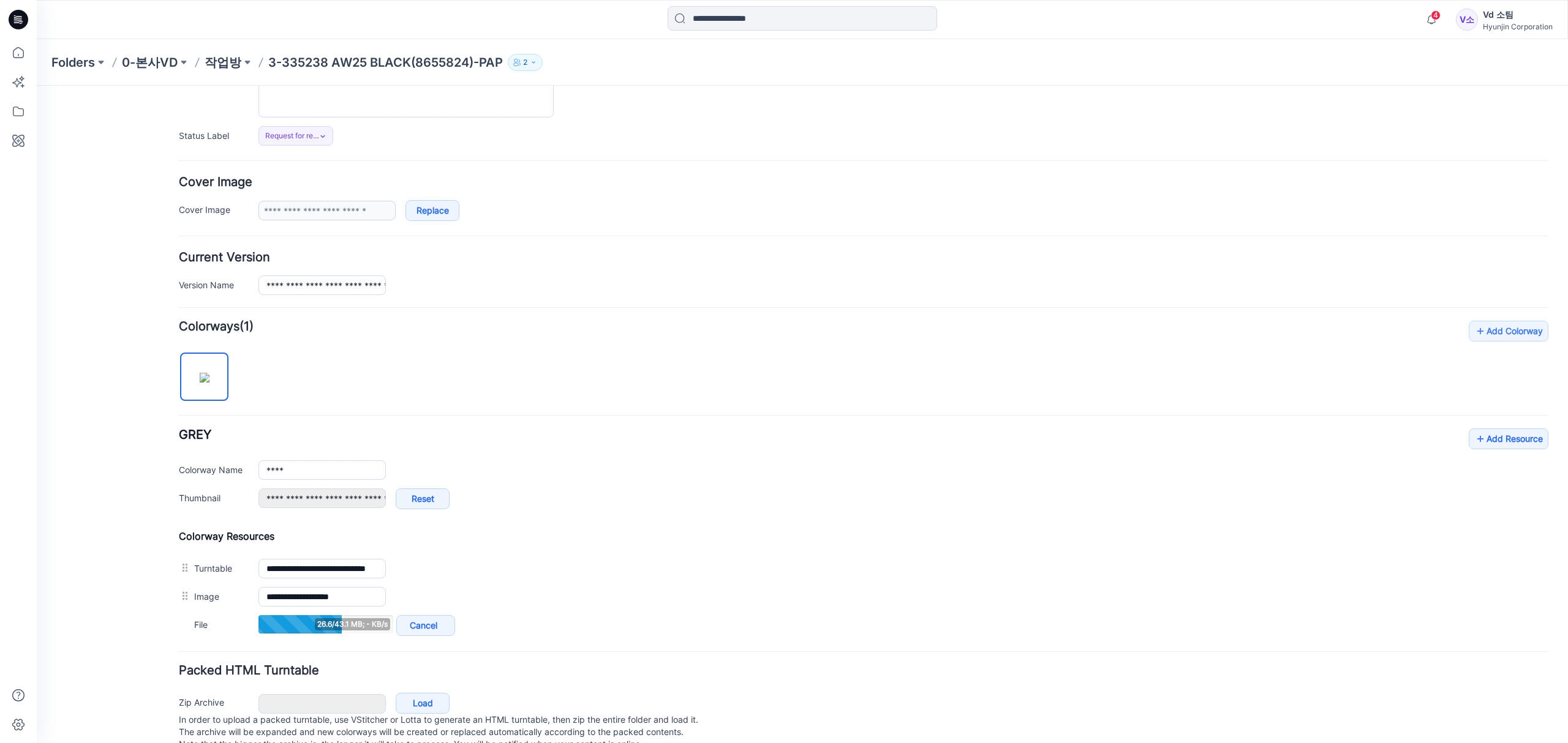
click at [155, 616] on div "General Cover Image Current Version Colorways Packed Turntable" at bounding box center [110, 360] width 98 height 815
click at [137, 620] on div "General Cover Image Current Version Colorways Packed Turntable" at bounding box center [110, 360] width 98 height 815
click at [220, 68] on p "작업방" at bounding box center [223, 62] width 37 height 17
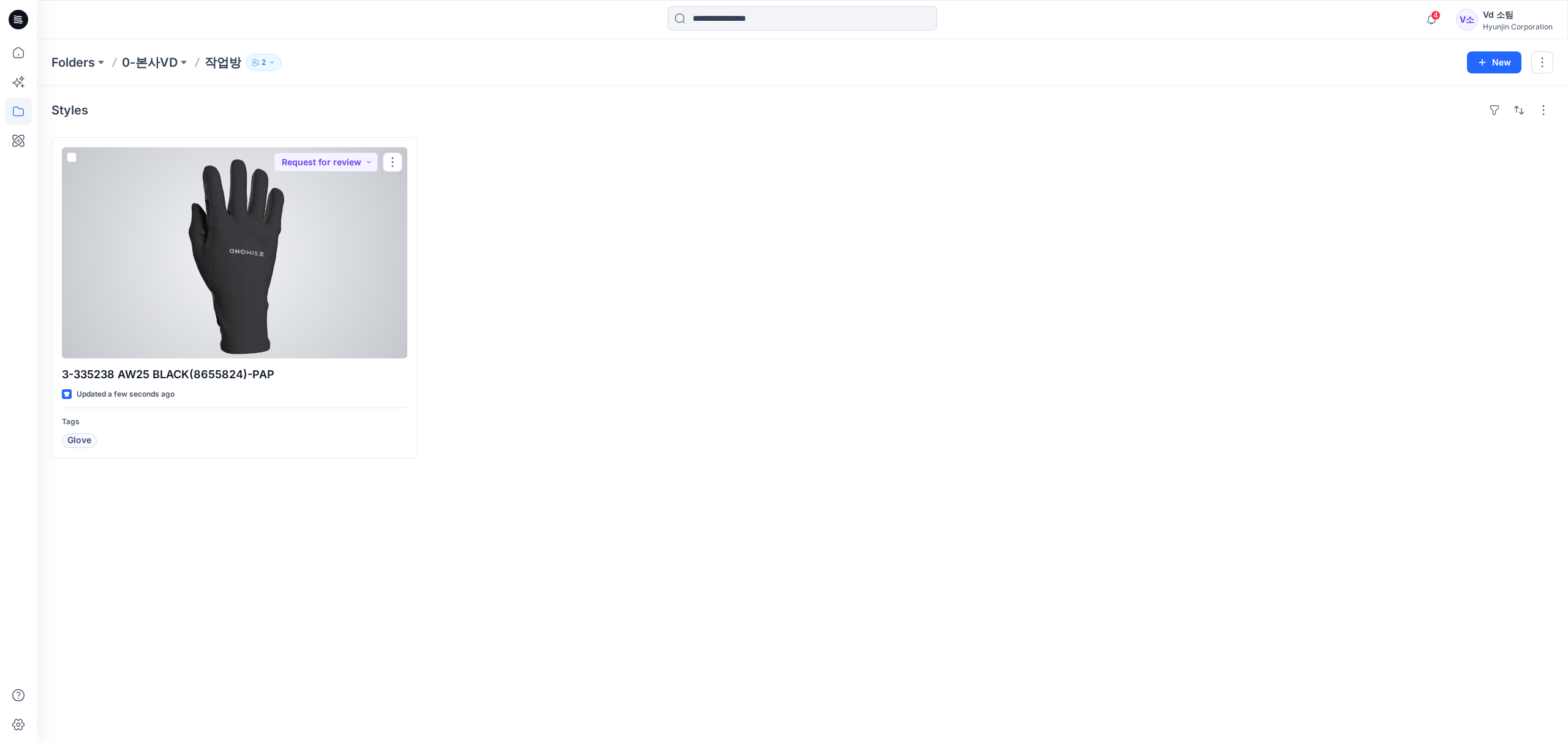
click at [276, 321] on div at bounding box center [234, 253] width 345 height 212
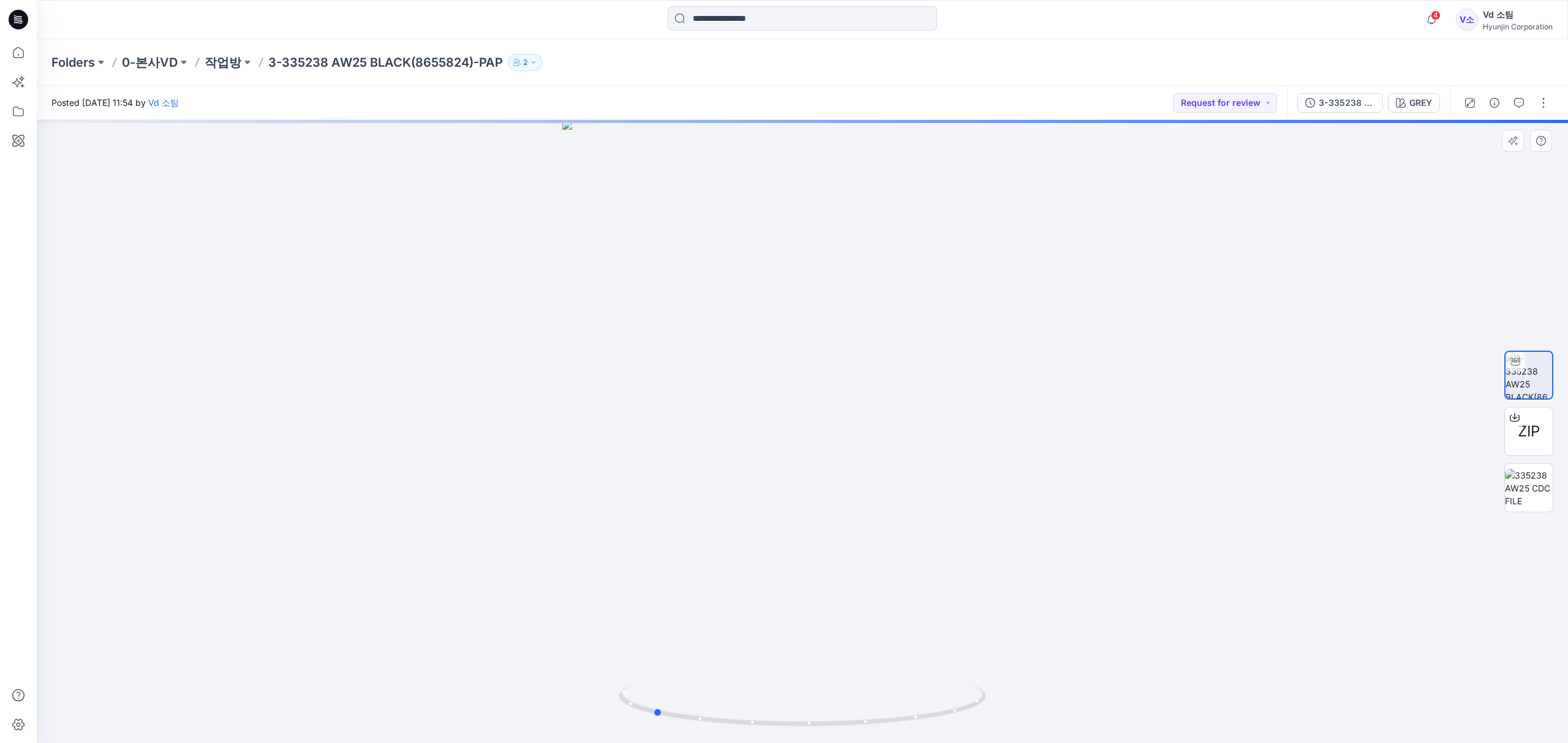
drag, startPoint x: 708, startPoint y: 718, endPoint x: 1458, endPoint y: 267, distance: 875.2
click at [929, 706] on icon at bounding box center [803, 707] width 370 height 46
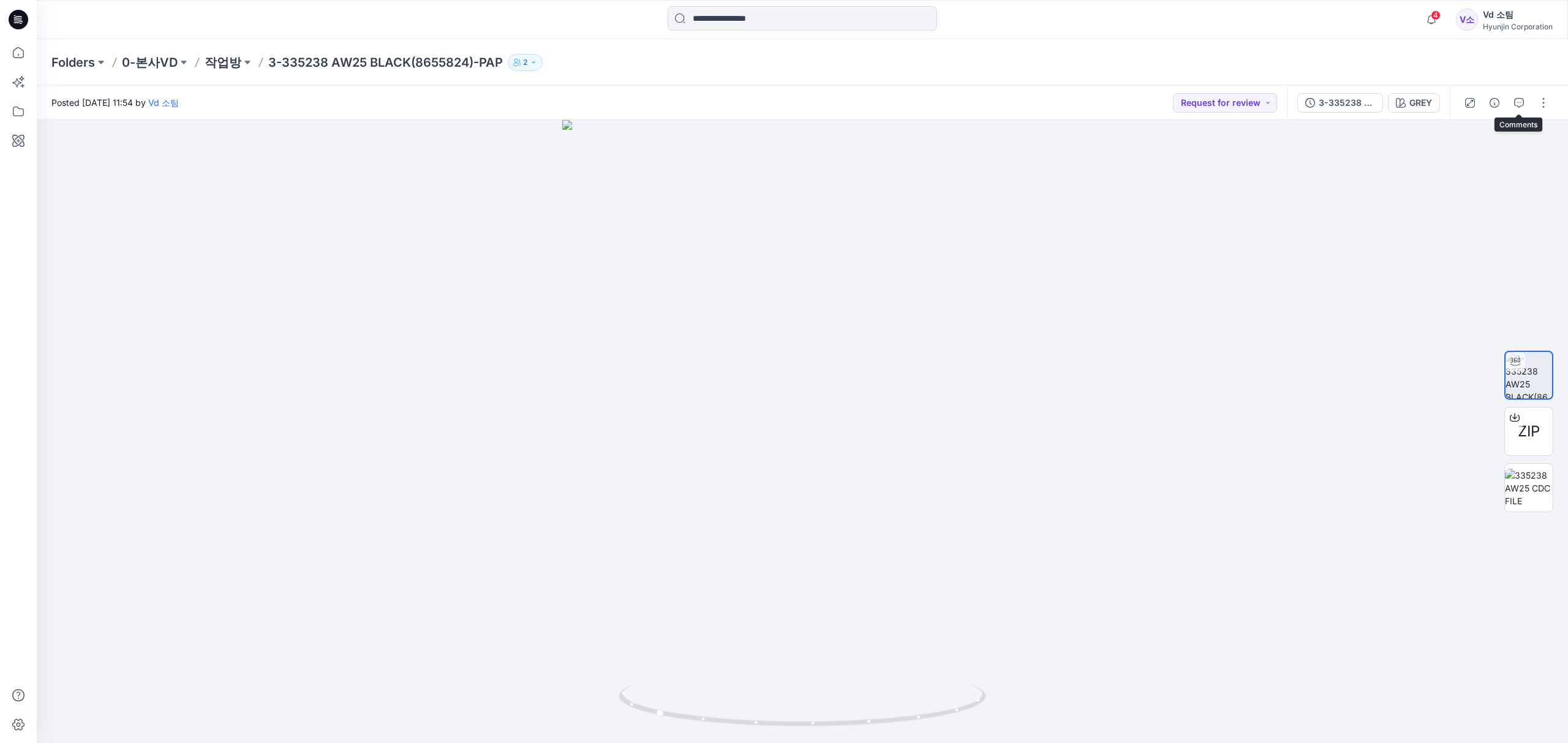
click at [1514, 100] on icon "button" at bounding box center [1518, 102] width 10 height 10
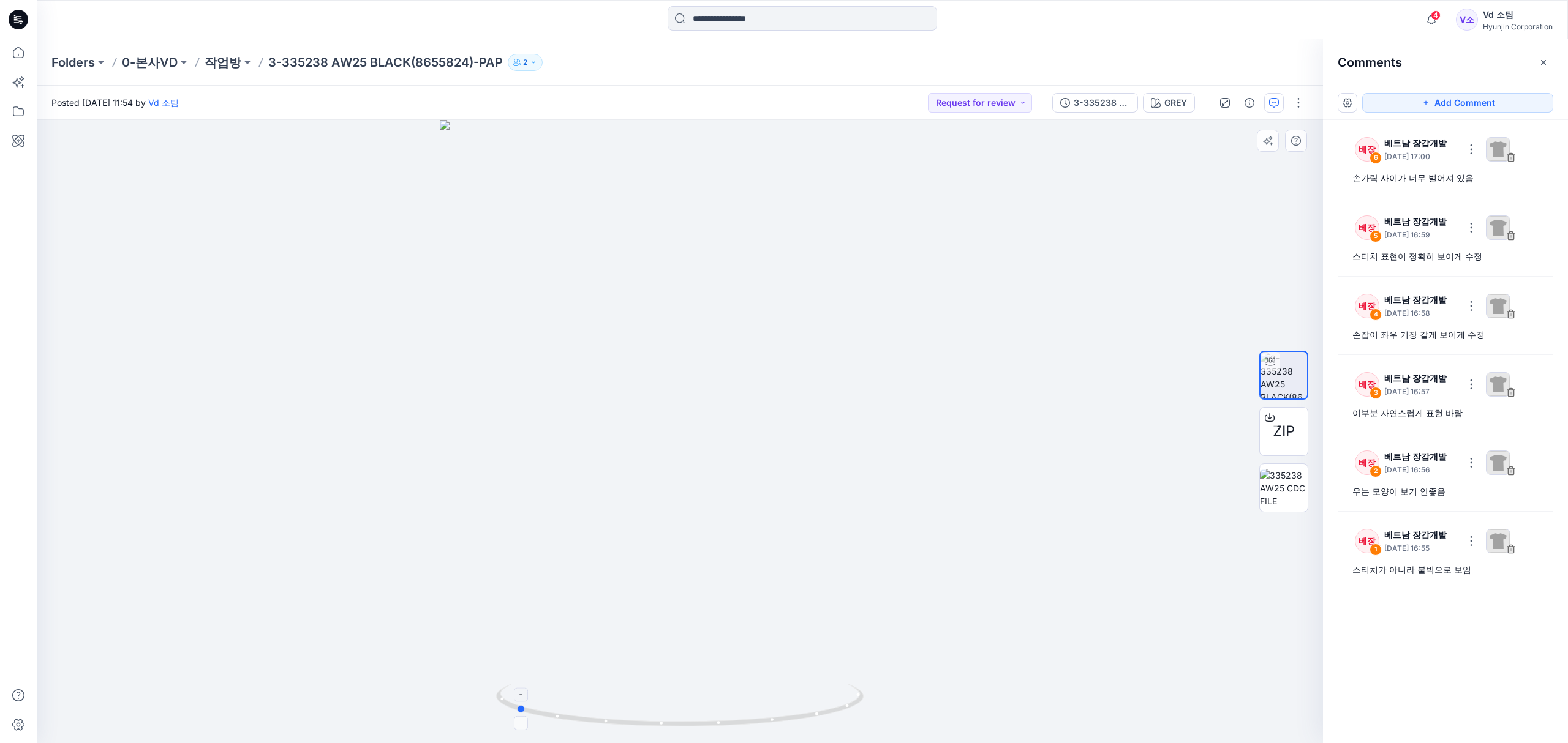
drag, startPoint x: 735, startPoint y: 724, endPoint x: 718, endPoint y: 694, distance: 34.5
click at [718, 694] on icon at bounding box center [681, 707] width 370 height 46
click at [1539, 66] on icon "button" at bounding box center [1543, 62] width 10 height 10
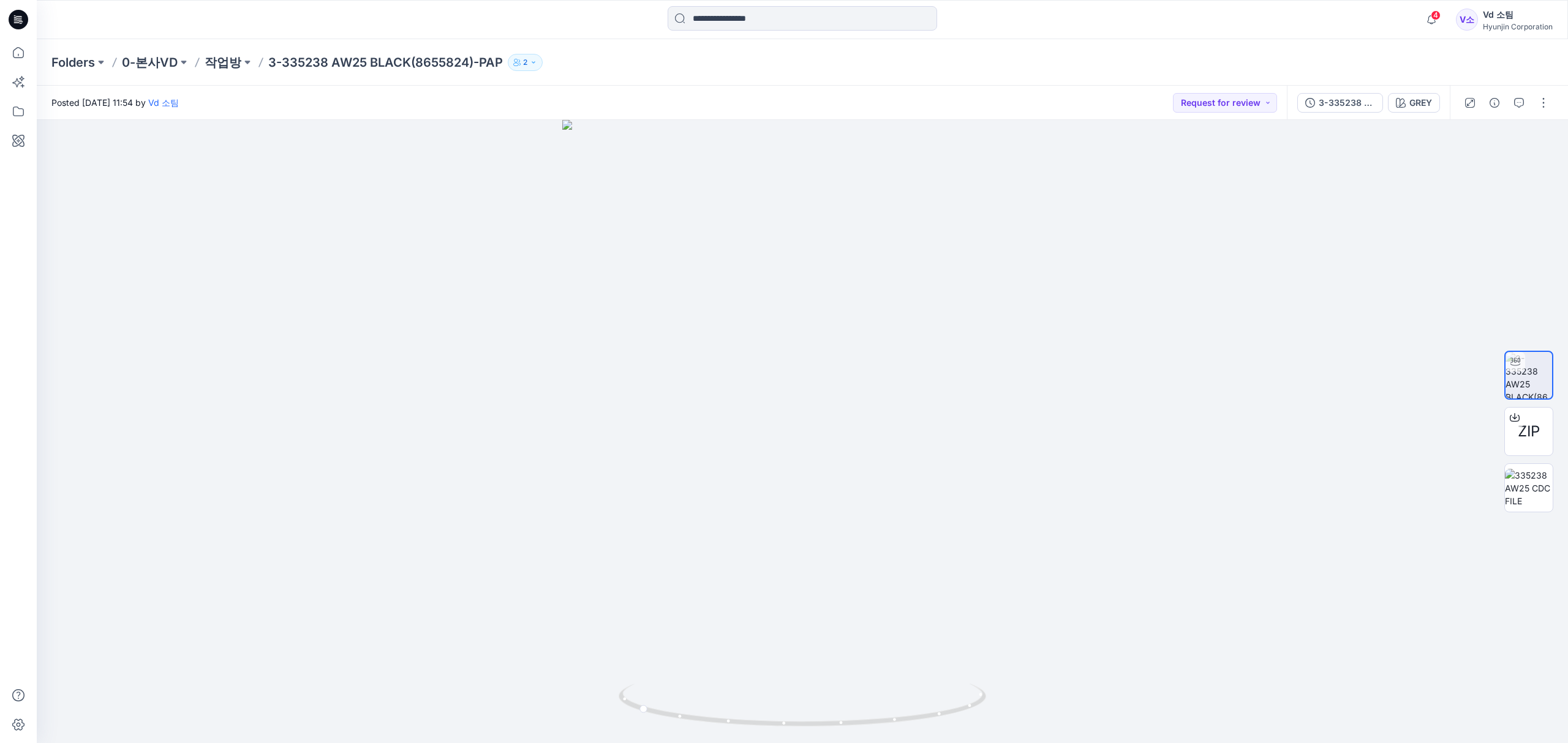
click at [920, 81] on div "Folders 0-본사VD 작업방 3-335238 AW25 BLACK(8655824)-PAP 2" at bounding box center [802, 63] width 1531 height 47
click at [12, 53] on icon at bounding box center [18, 53] width 27 height 27
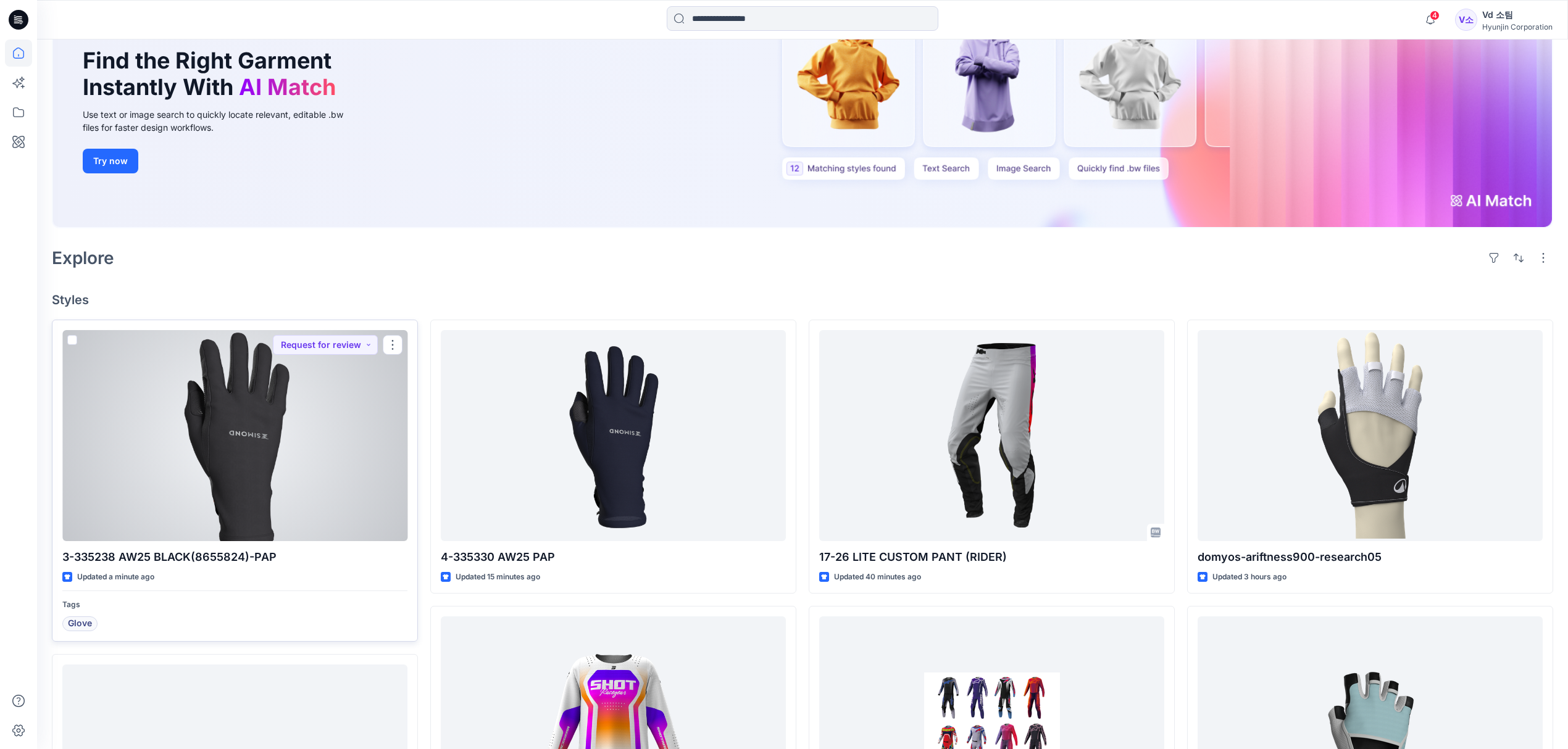
scroll to position [164, 0]
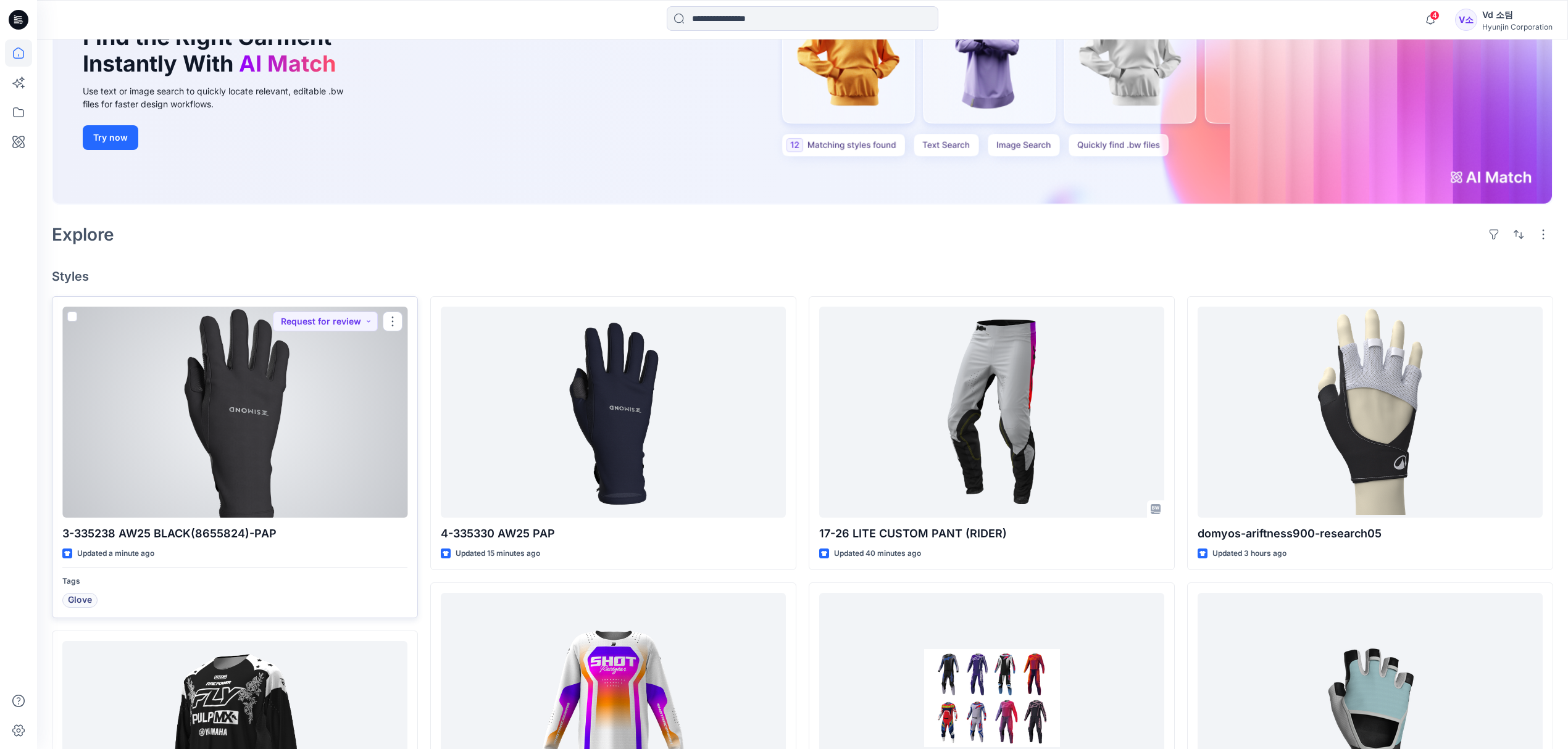
click at [275, 463] on div at bounding box center [234, 412] width 345 height 211
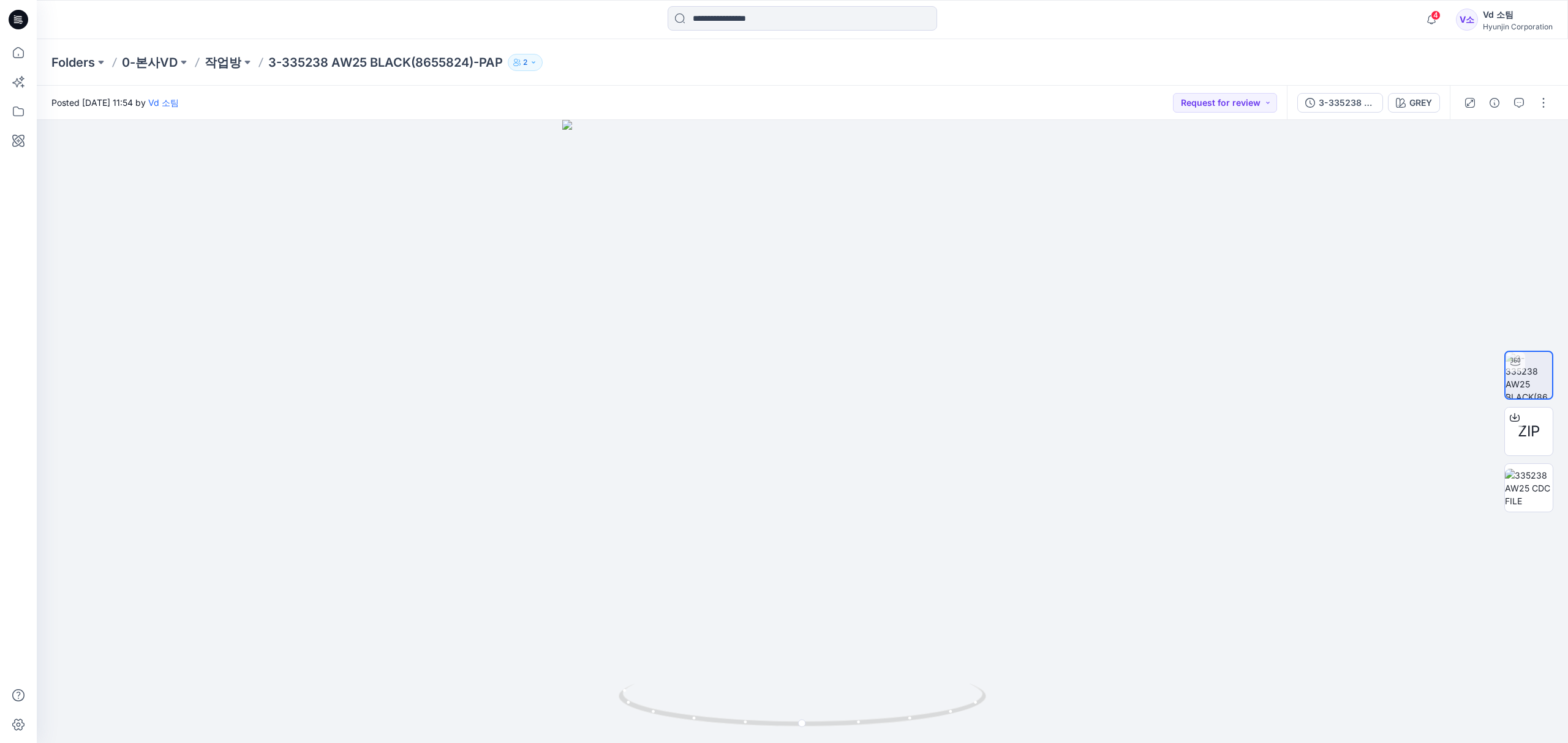
click at [1545, 116] on div at bounding box center [1506, 102] width 113 height 34
click at [1551, 104] on button "button" at bounding box center [1543, 102] width 19 height 19
click at [1478, 161] on button "Edit" at bounding box center [1492, 166] width 112 height 23
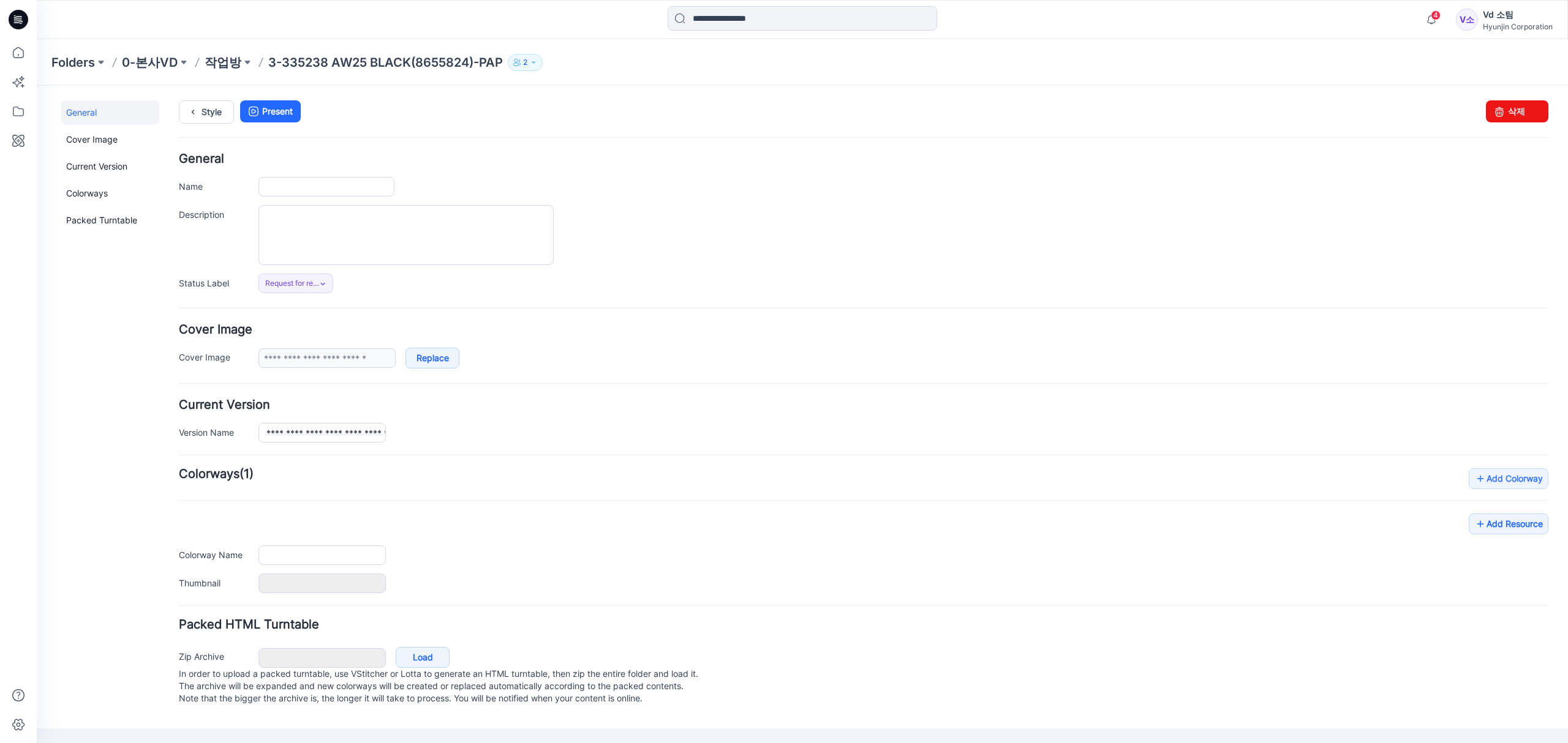
type input "**********"
type input "****"
type input "**********"
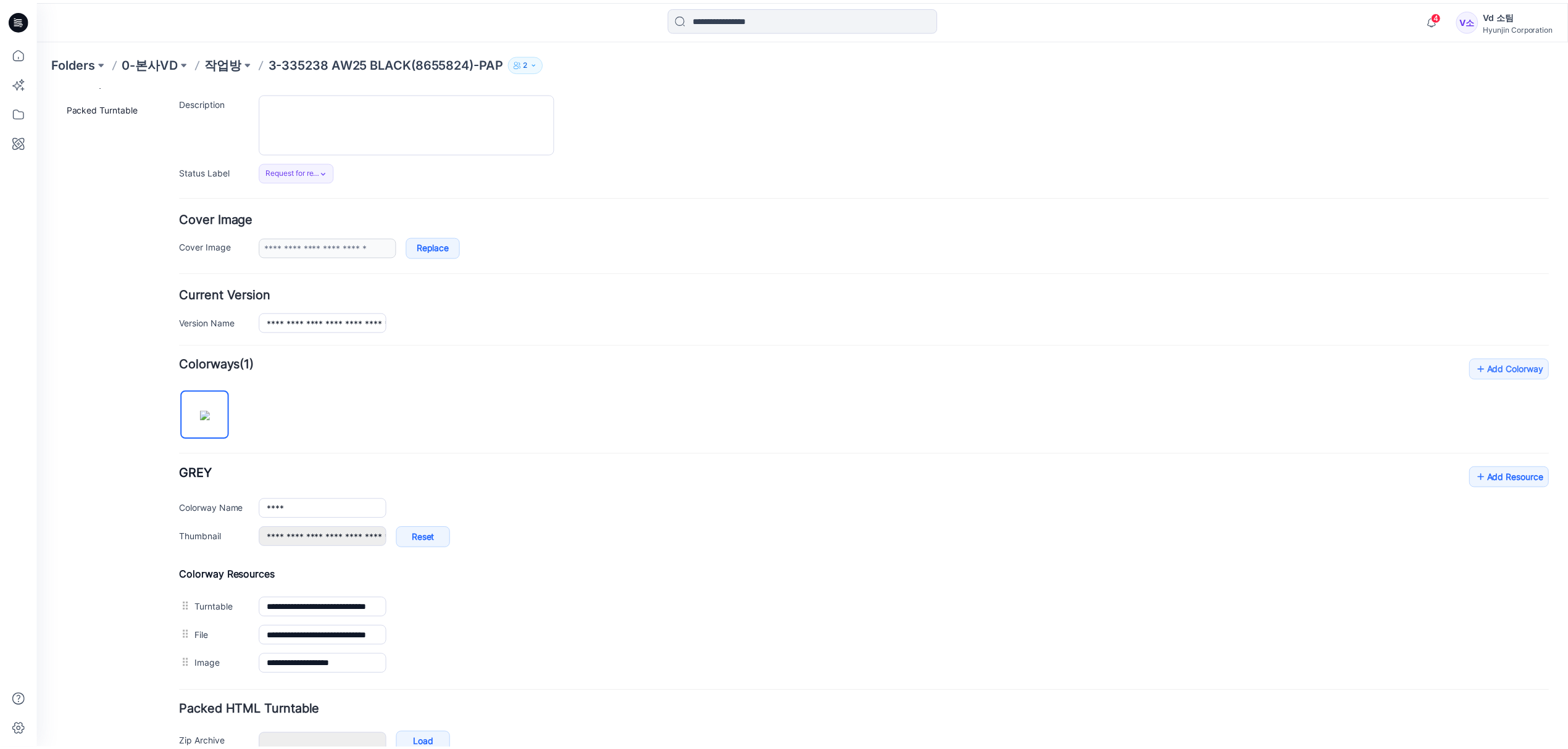
scroll to position [164, 0]
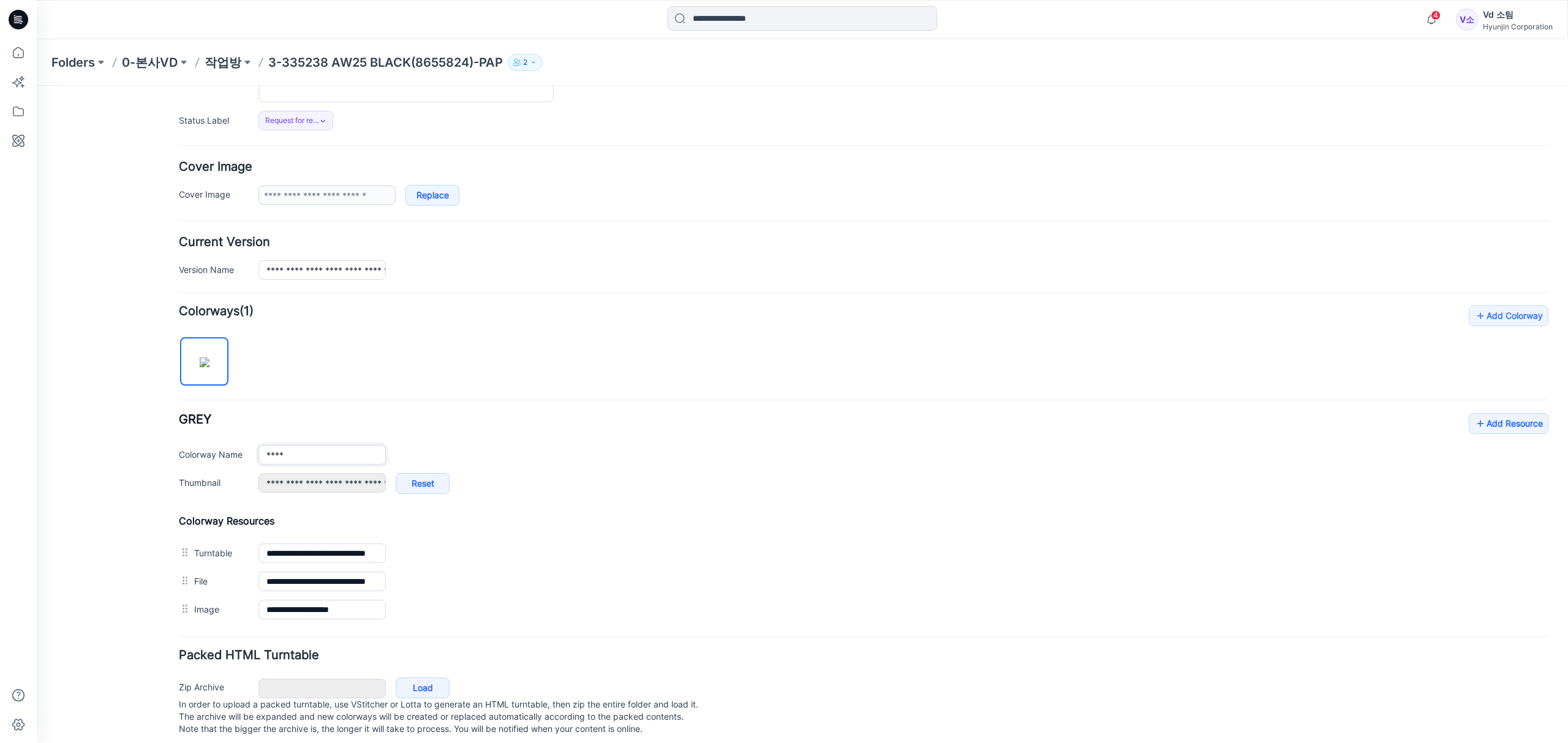
drag, startPoint x: 314, startPoint y: 457, endPoint x: 172, endPoint y: 485, distance: 144.7
click at [172, 485] on div "**********" at bounding box center [795, 337] width 1516 height 829
type input "*****"
click at [483, 376] on div "Add Colorway Colorways (1) GREY Add Resource Delete Colorway Colorway Name ****…" at bounding box center [863, 465] width 1369 height 319
click at [219, 64] on p "작업방" at bounding box center [223, 62] width 37 height 17
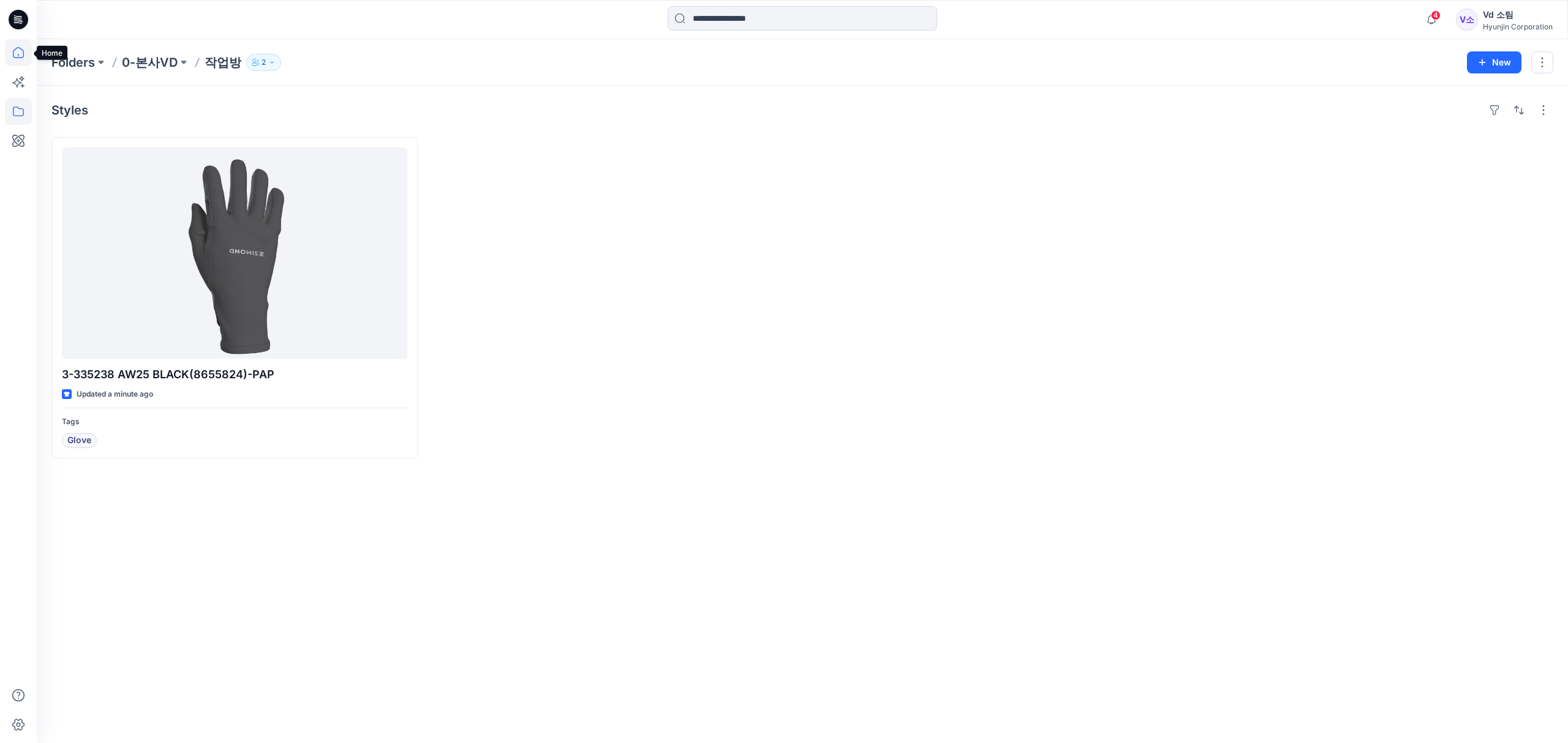
click at [13, 50] on icon at bounding box center [18, 53] width 27 height 27
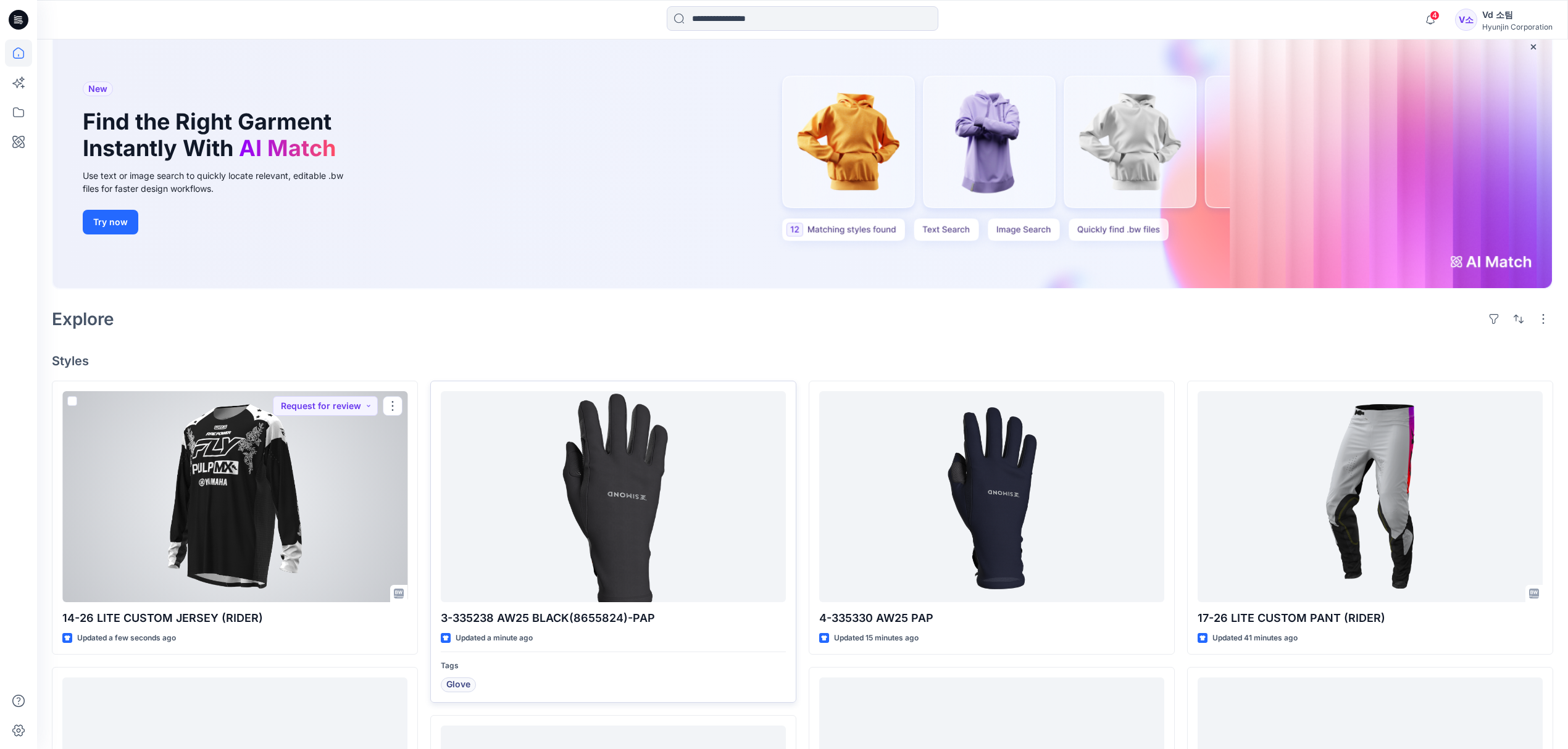
scroll to position [82, 0]
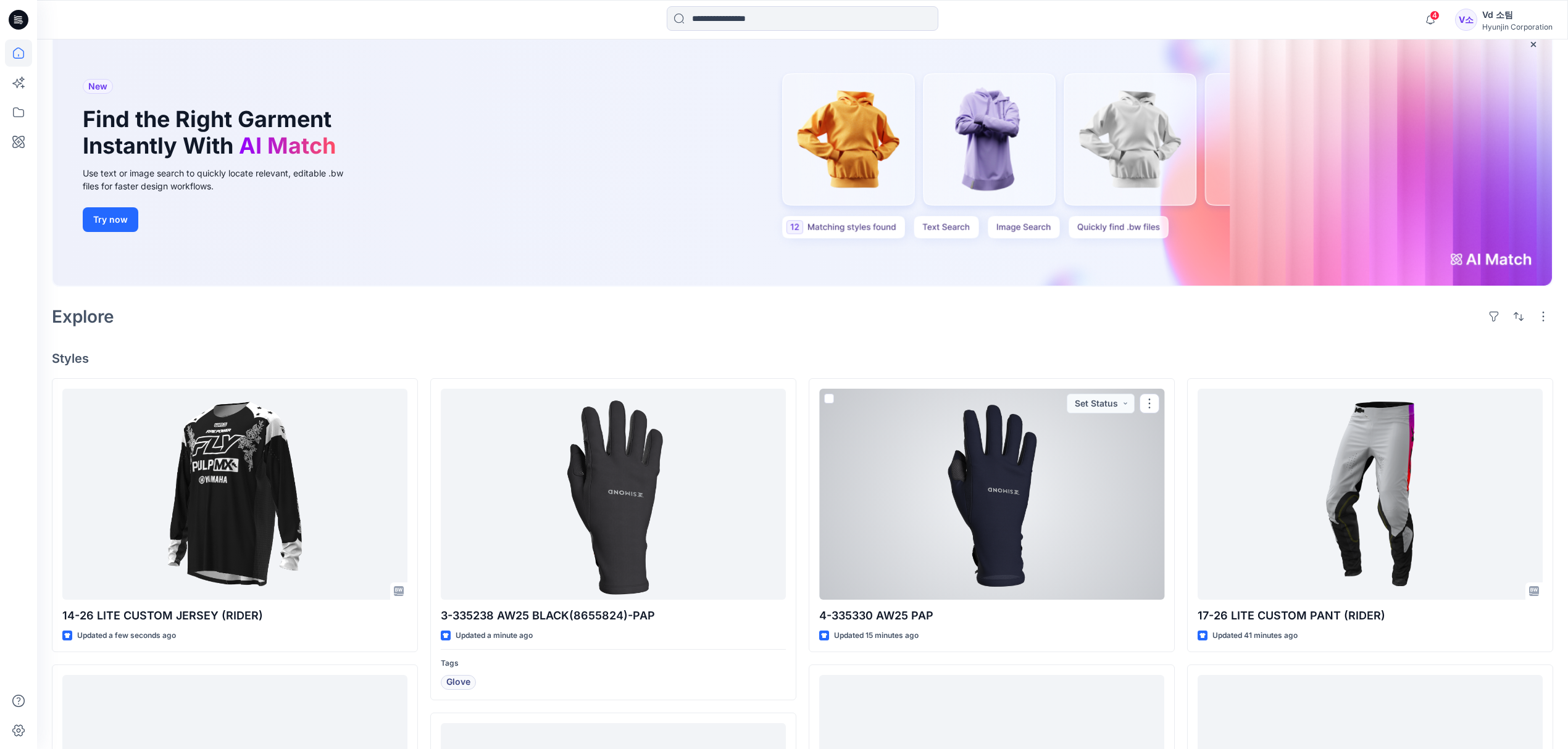
click at [871, 549] on div at bounding box center [992, 494] width 345 height 211
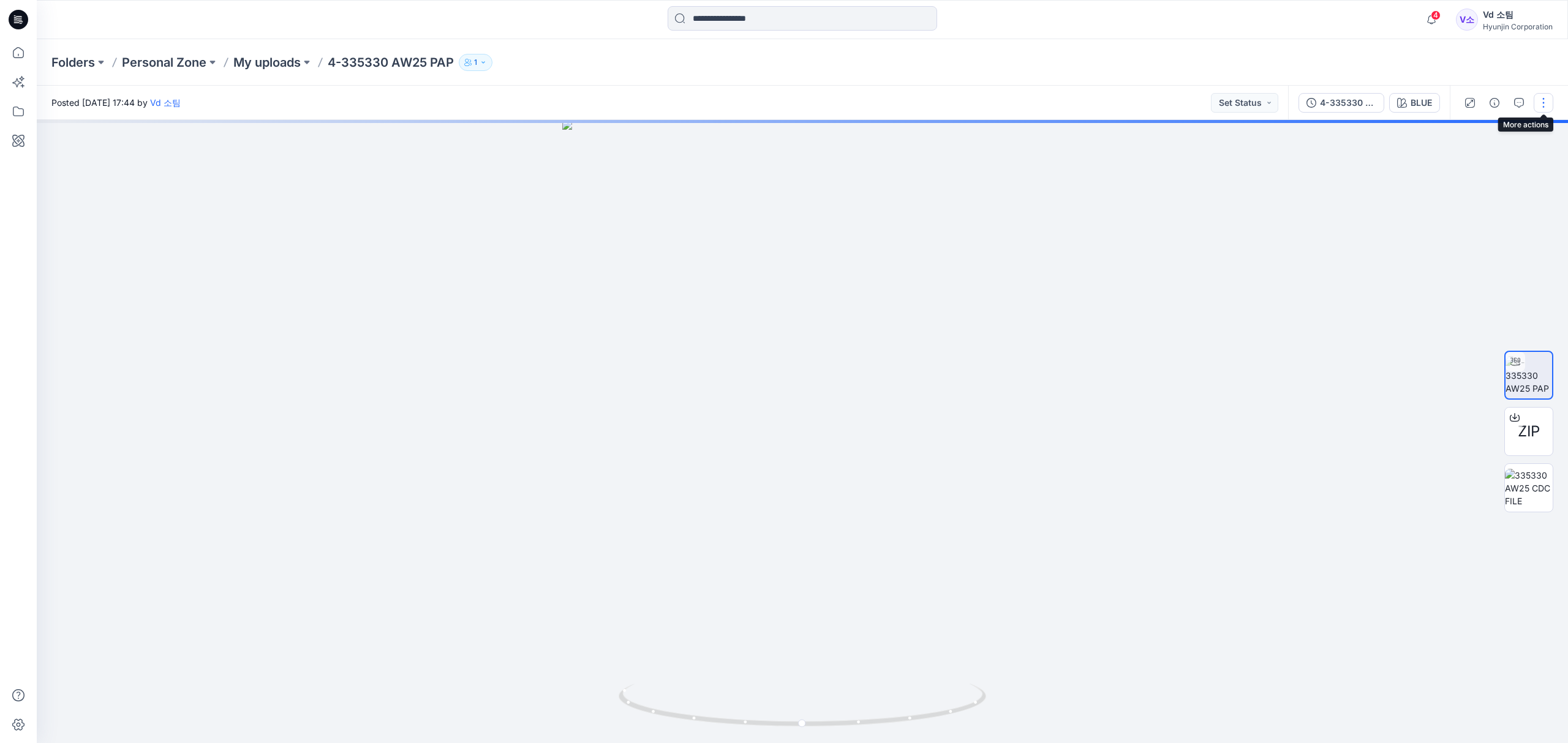
click at [1549, 105] on button "button" at bounding box center [1543, 102] width 19 height 19
click at [1492, 161] on button "Edit" at bounding box center [1492, 166] width 112 height 23
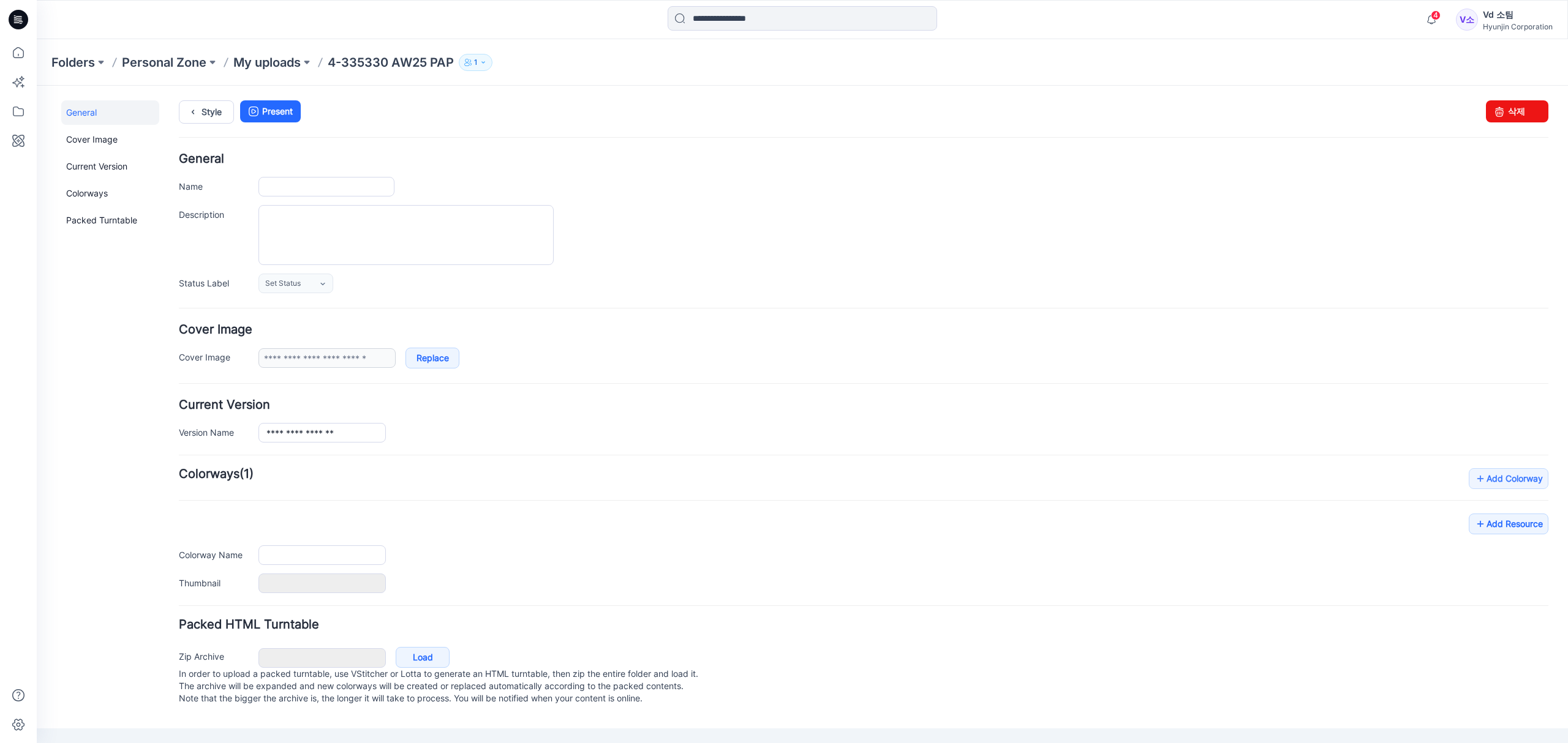
type input "**********"
type input "****"
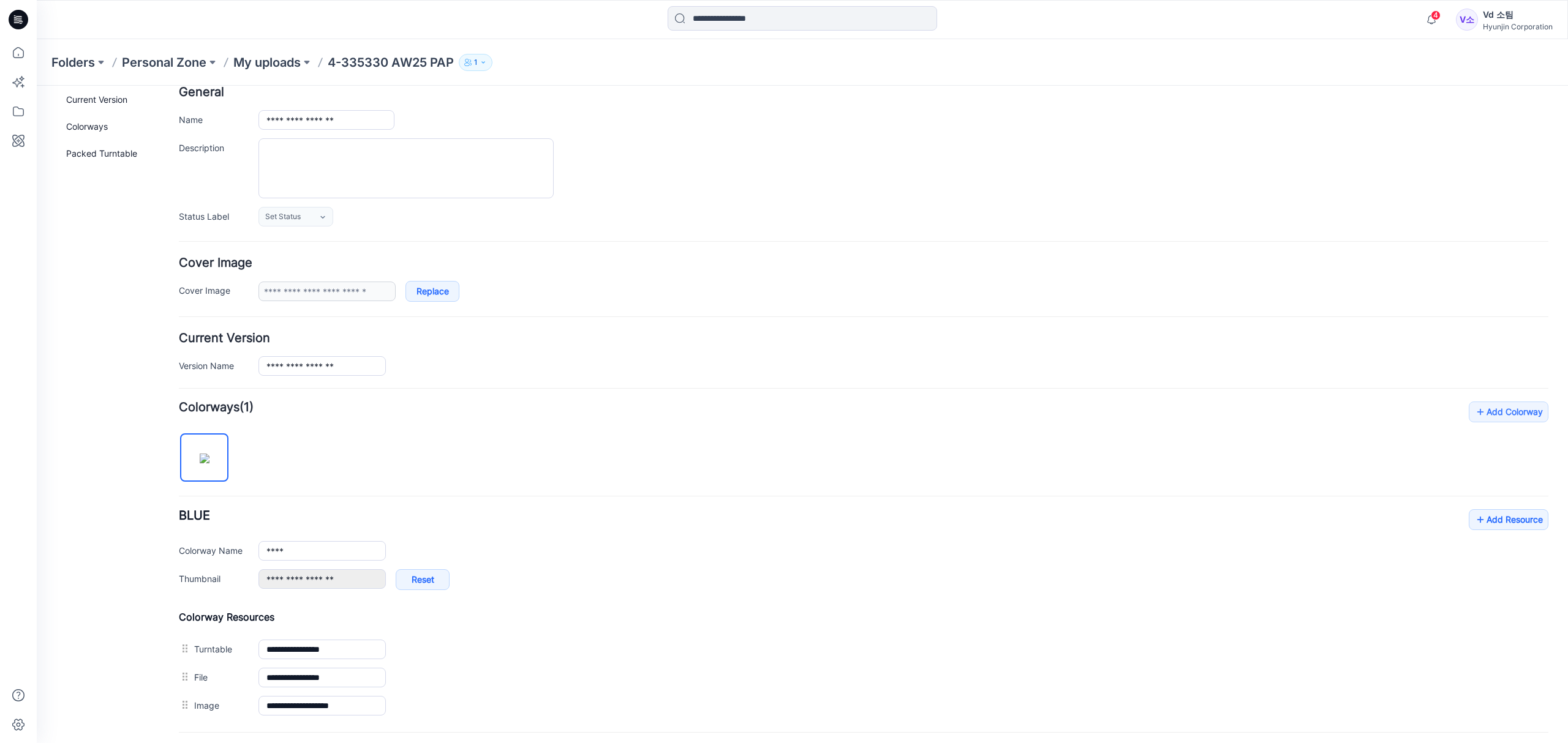
scroll to position [189, 0]
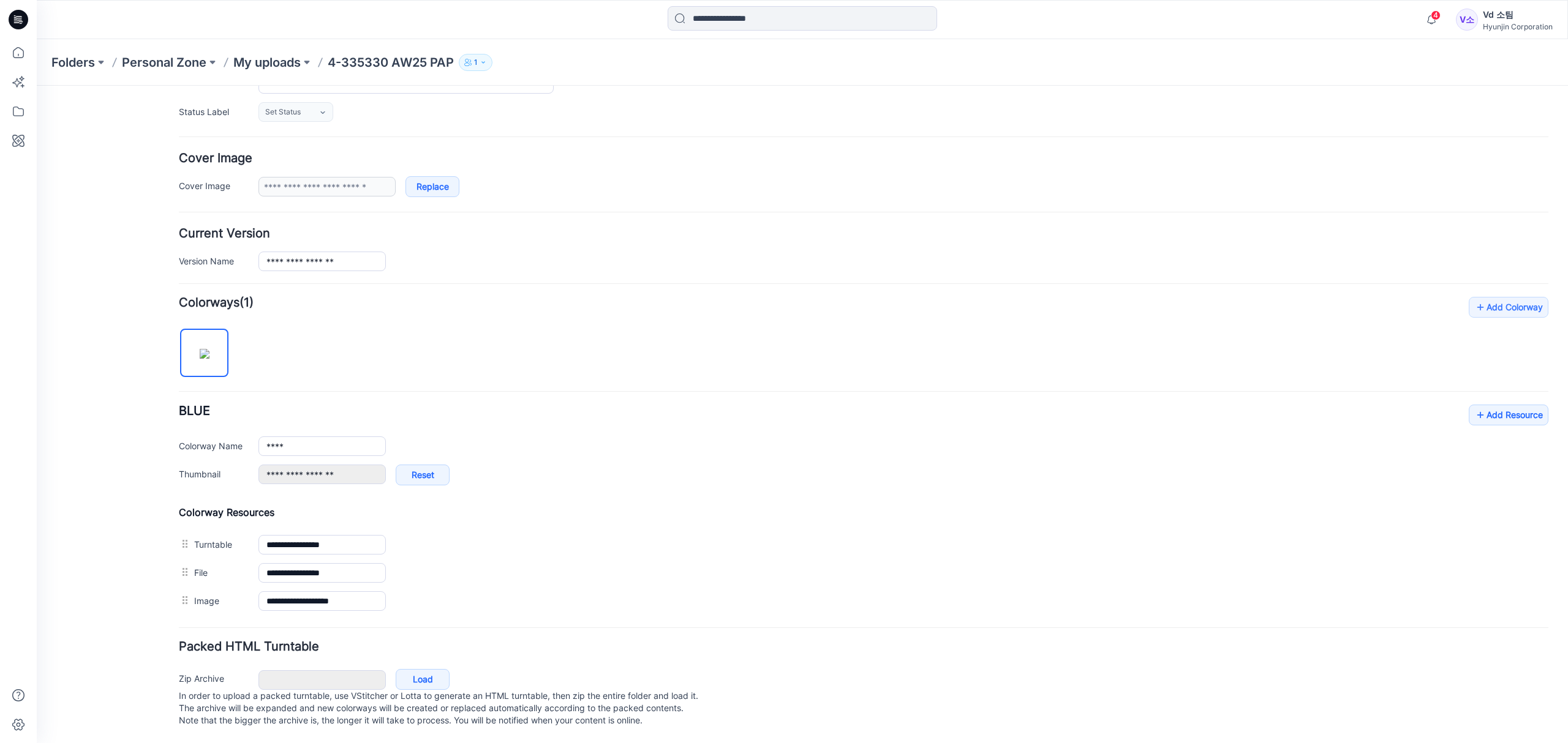
click at [485, 347] on div "**********" at bounding box center [863, 457] width 1369 height 319
click at [532, 334] on div "**********" at bounding box center [863, 457] width 1369 height 319
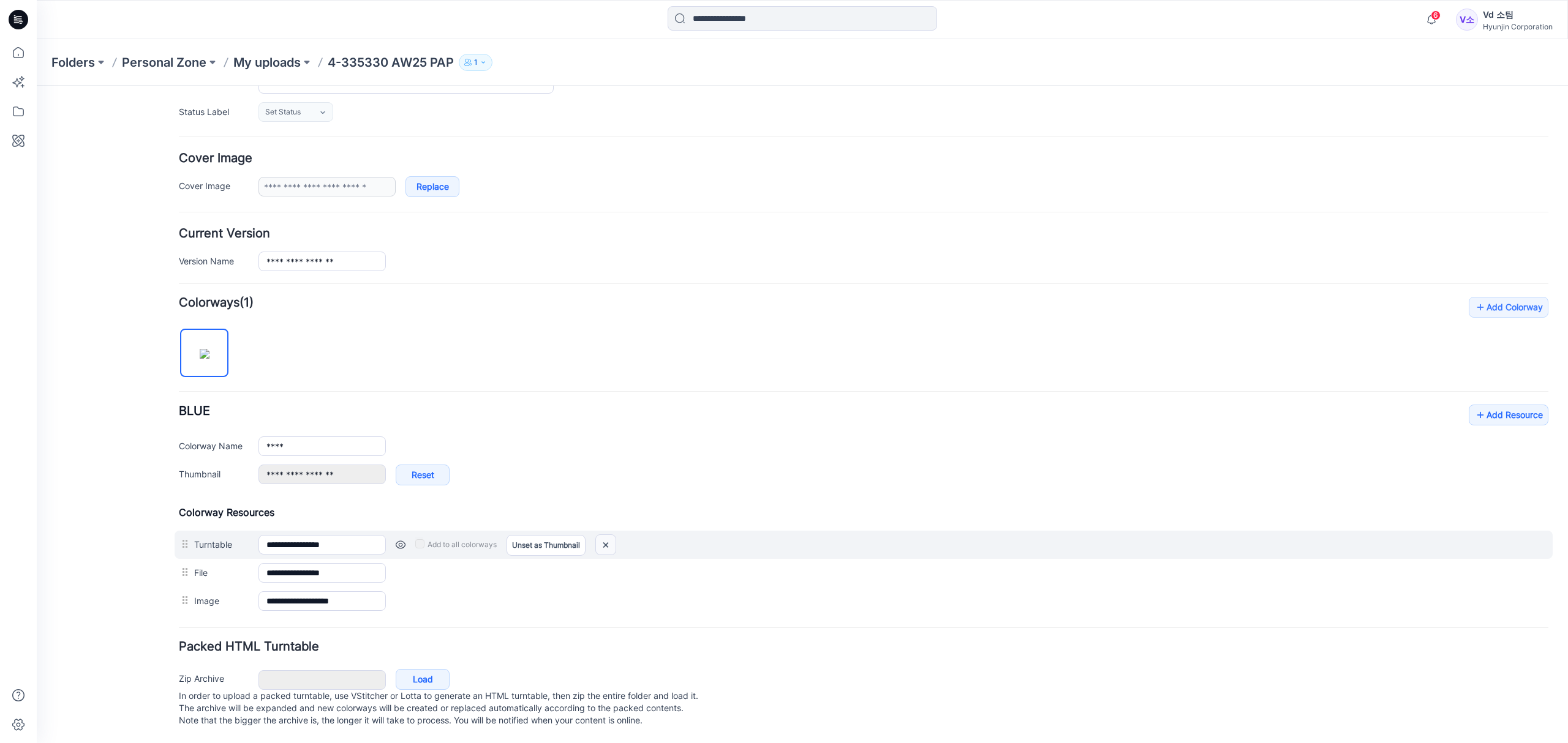
drag, startPoint x: 608, startPoint y: 535, endPoint x: 907, endPoint y: 153, distance: 485.1
click at [608, 535] on img at bounding box center [605, 545] width 19 height 20
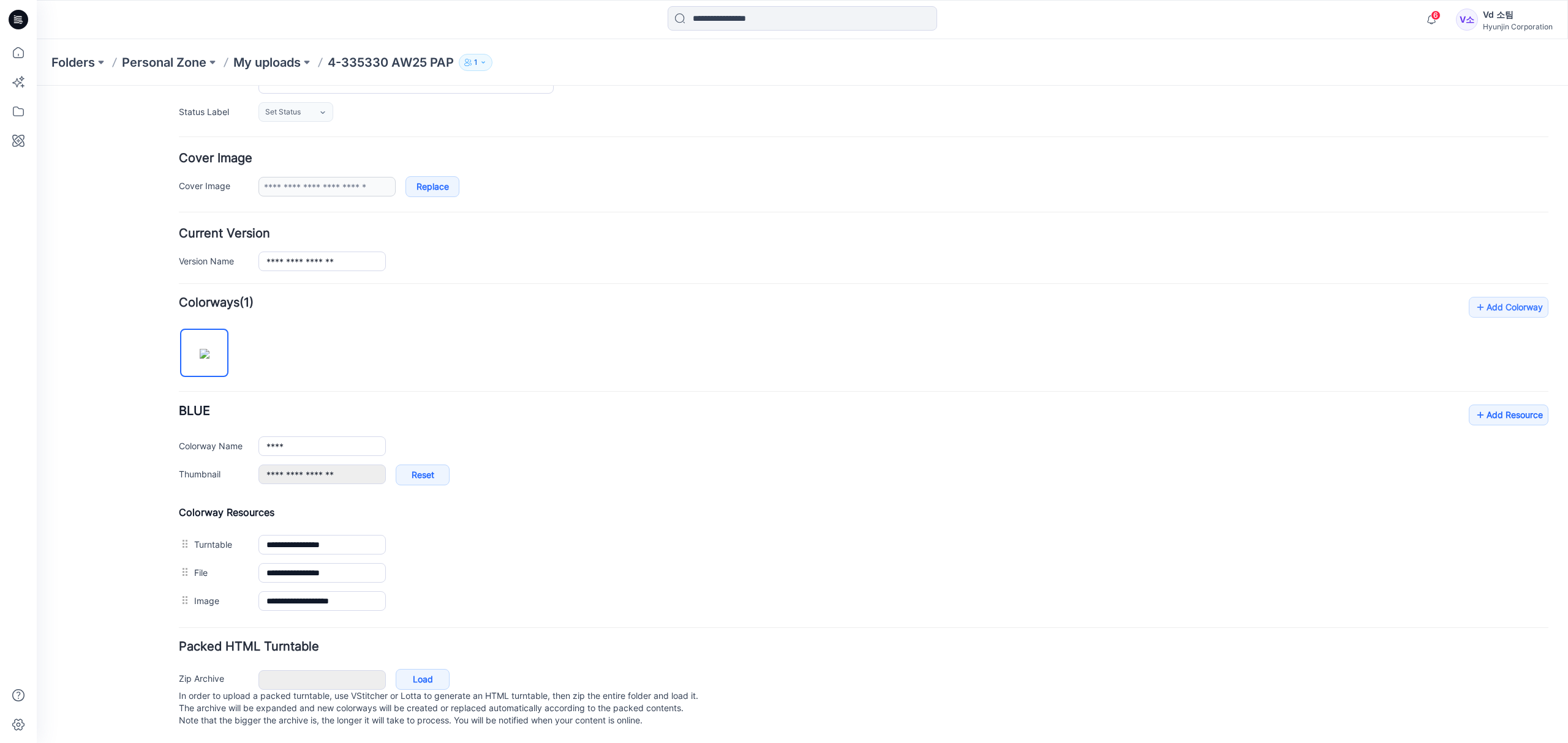
type input "**********"
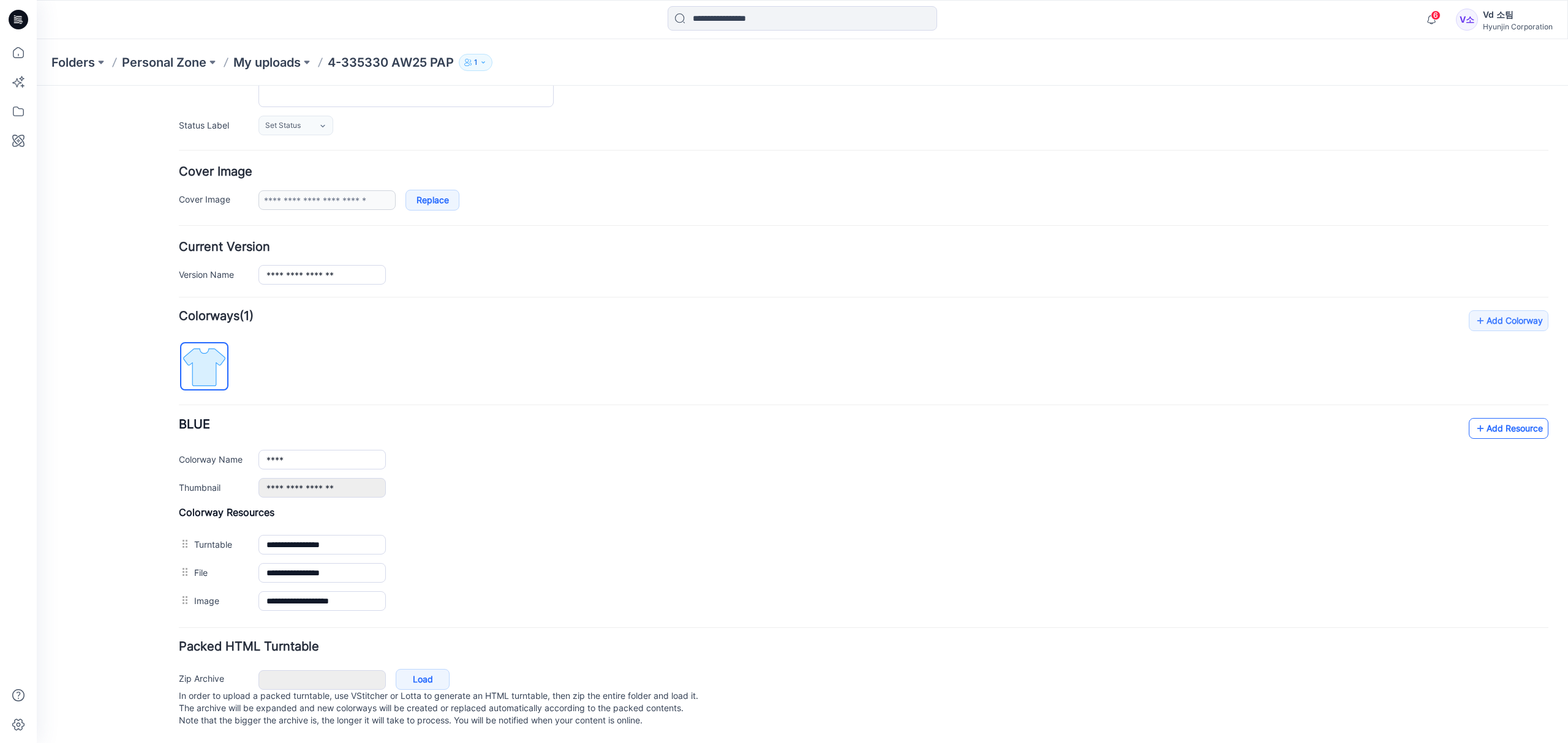
click at [1497, 418] on link "Add Resource" at bounding box center [1508, 428] width 80 height 21
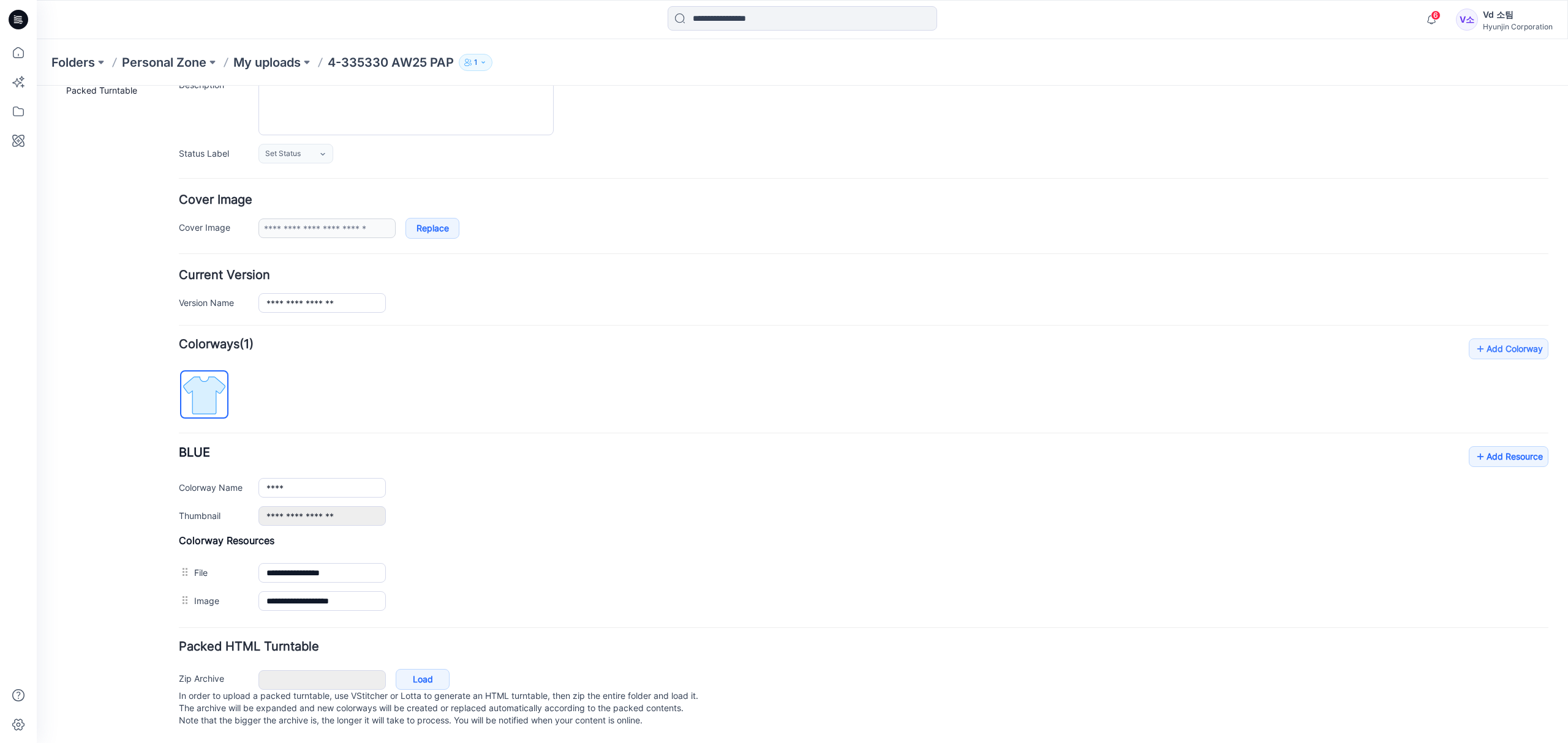
drag, startPoint x: 661, startPoint y: 270, endPoint x: 653, endPoint y: 288, distance: 19.7
click at [660, 272] on div "**********" at bounding box center [863, 291] width 1369 height 44
click at [421, 669] on link "Load" at bounding box center [422, 679] width 54 height 21
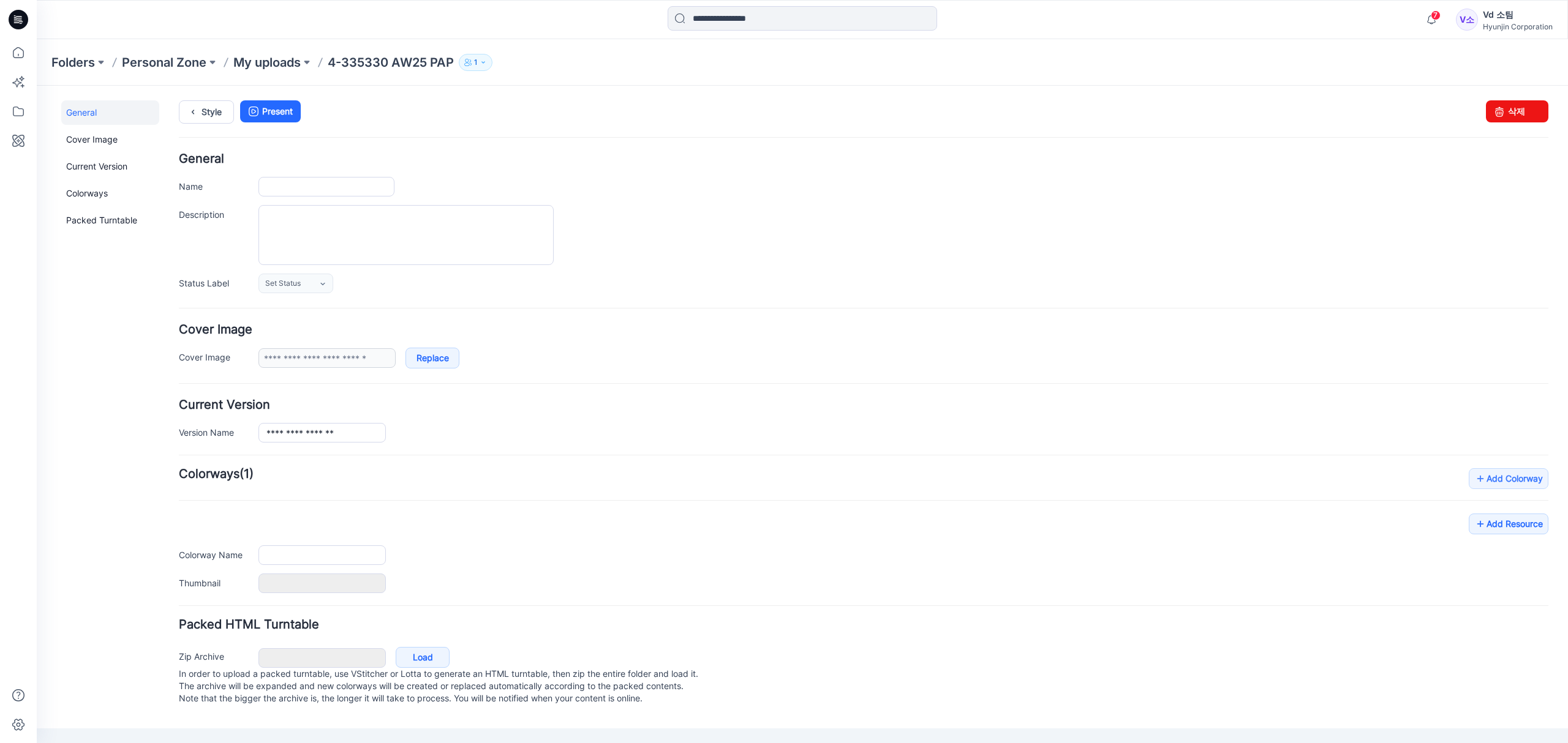
type input "**********"
type input "****"
type input "**********"
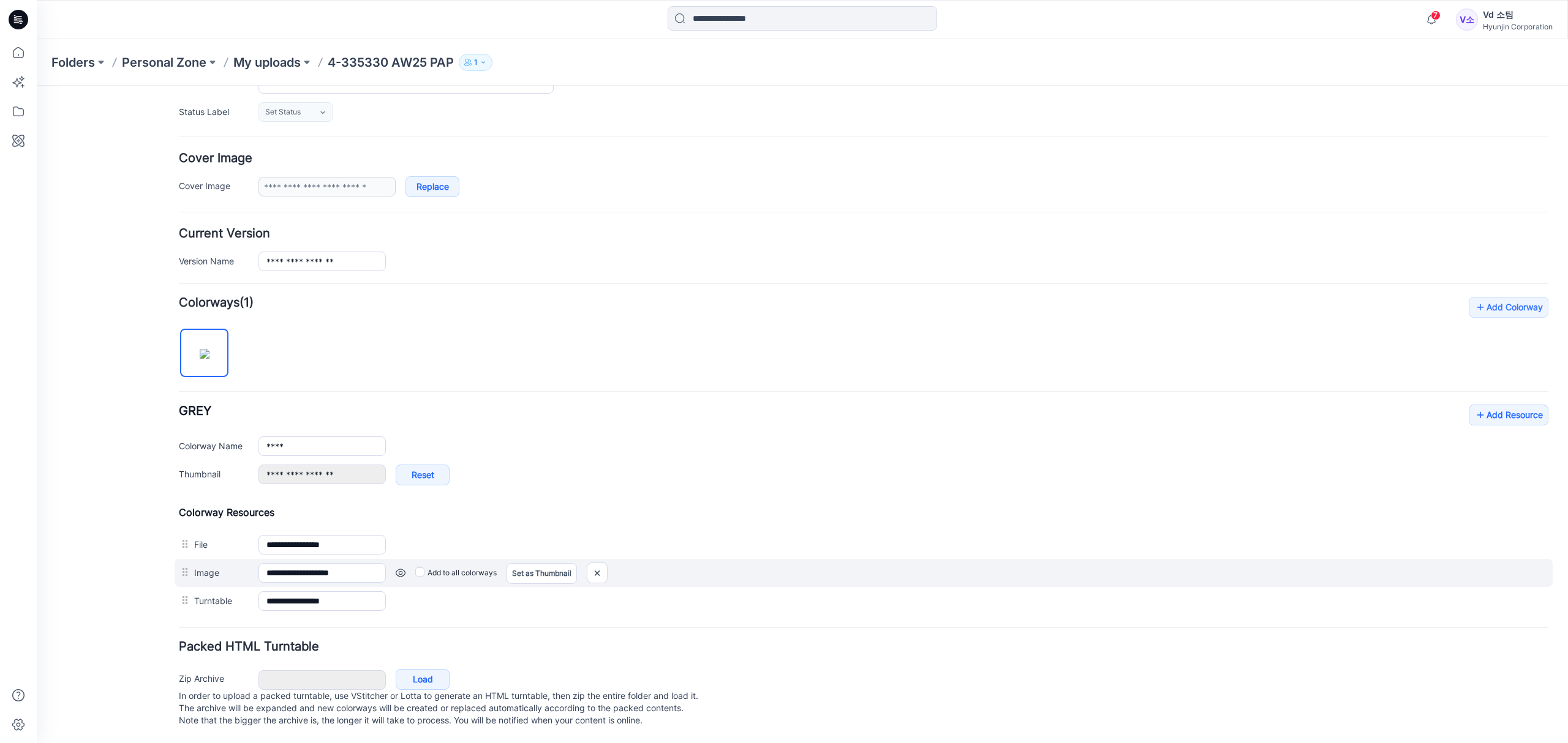
scroll to position [189, 0]
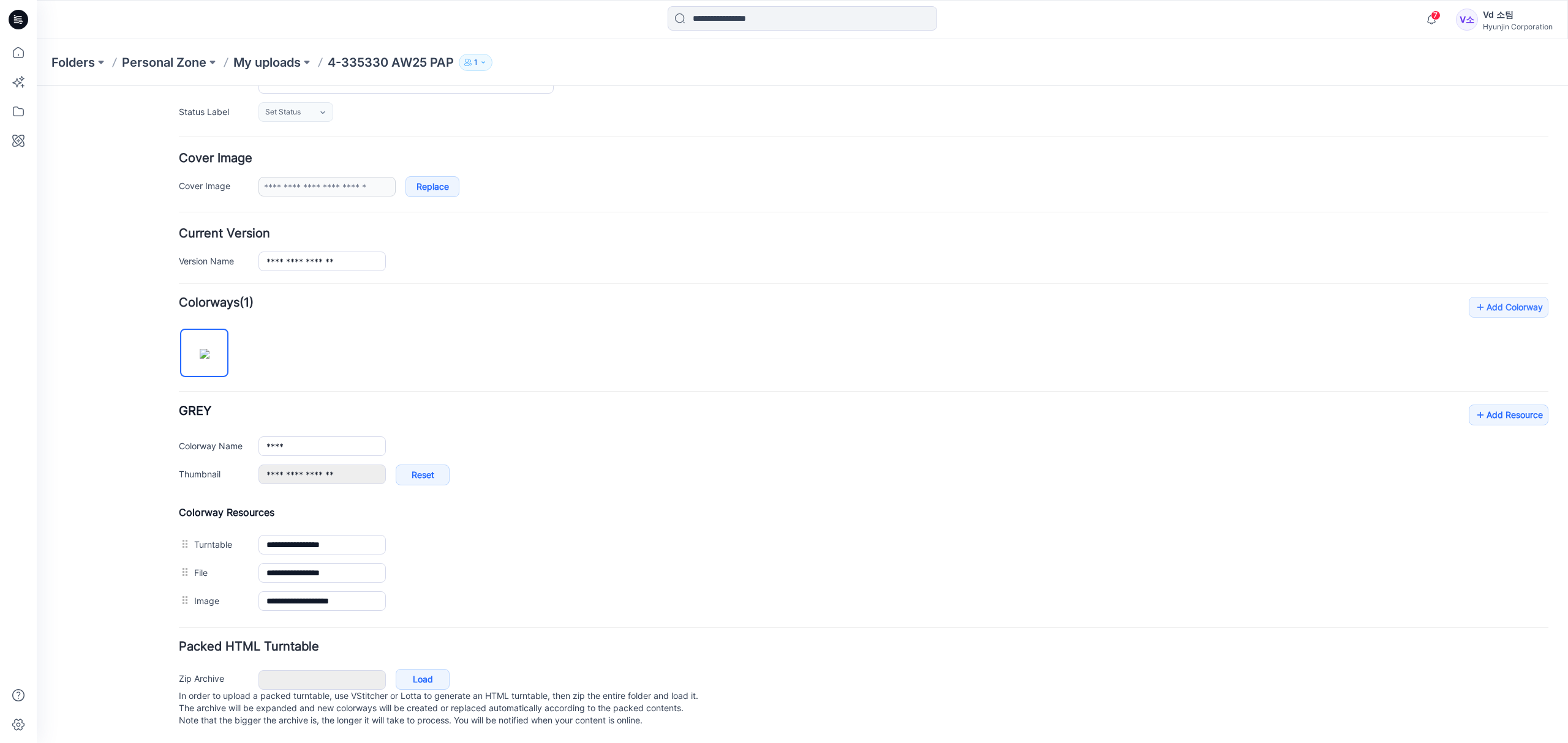
click at [37, 86] on img at bounding box center [37, 86] width 0 height 0
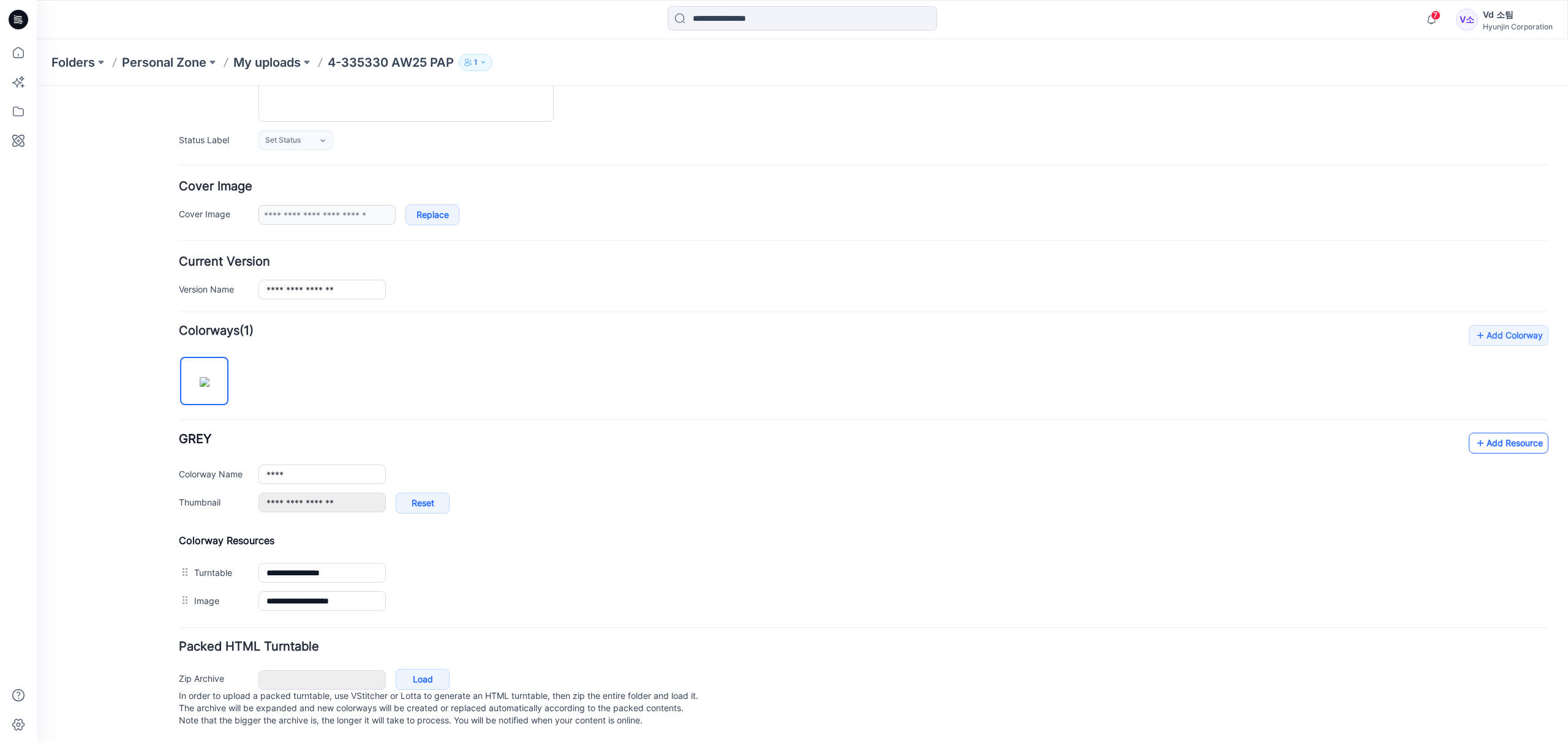
click at [1504, 433] on link "Add Resource" at bounding box center [1508, 443] width 80 height 21
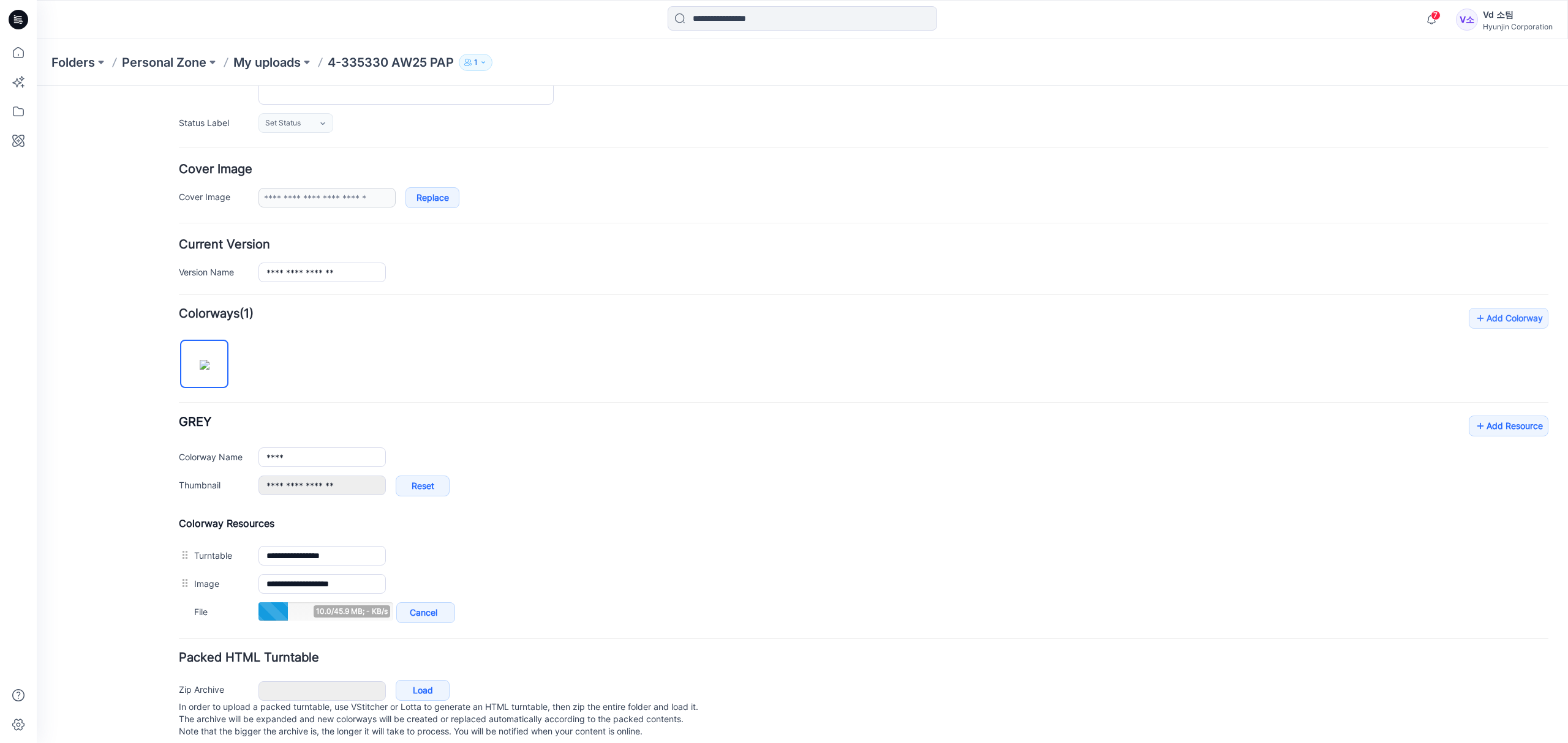
click at [110, 369] on div "General Cover Image Current Version Colorways Packed Turntable" at bounding box center [110, 347] width 98 height 815
click at [133, 598] on div "General Cover Image Current Version Colorways Packed Turntable" at bounding box center [110, 347] width 98 height 814
click at [251, 64] on p "My uploads" at bounding box center [267, 62] width 68 height 17
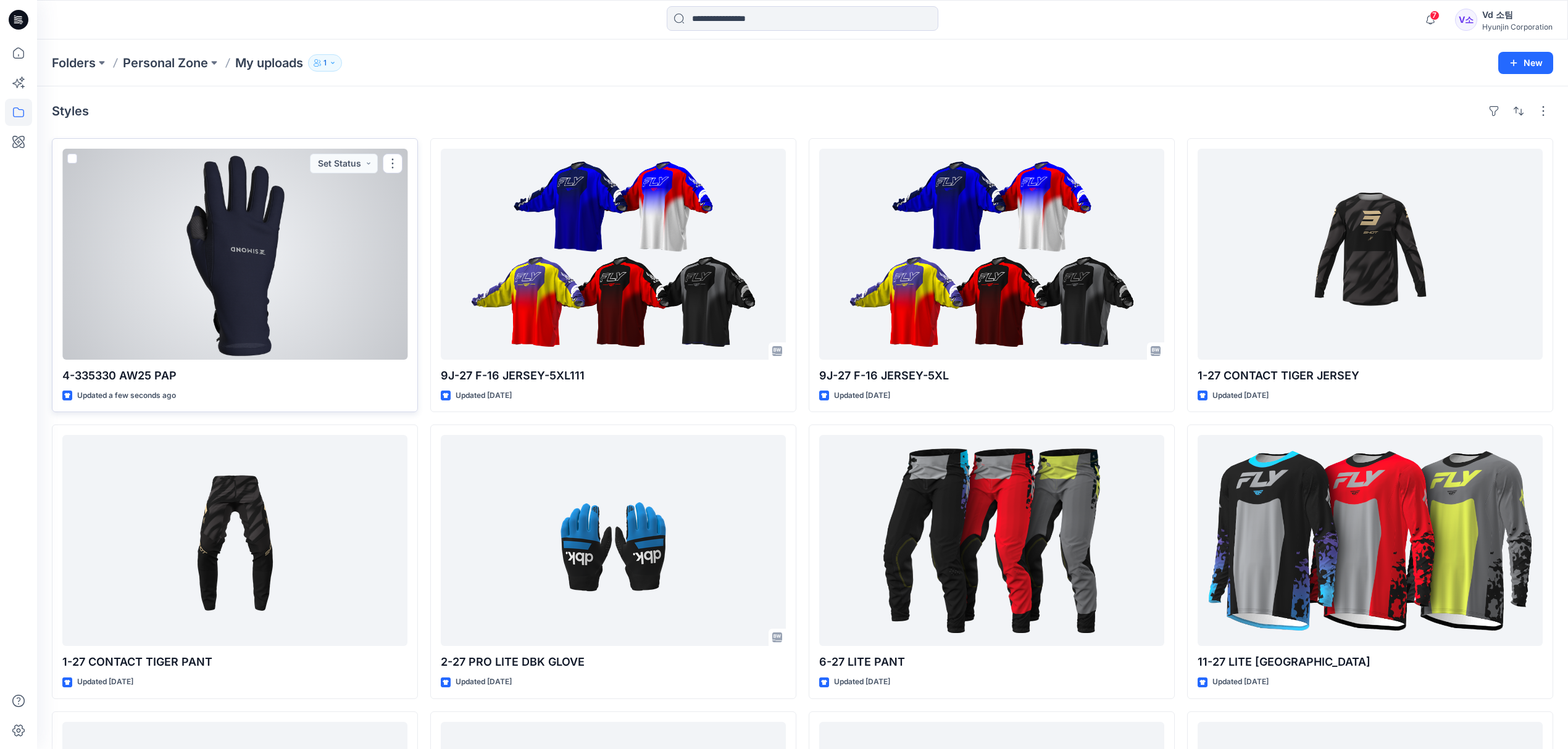
click at [228, 302] on div at bounding box center [234, 254] width 345 height 211
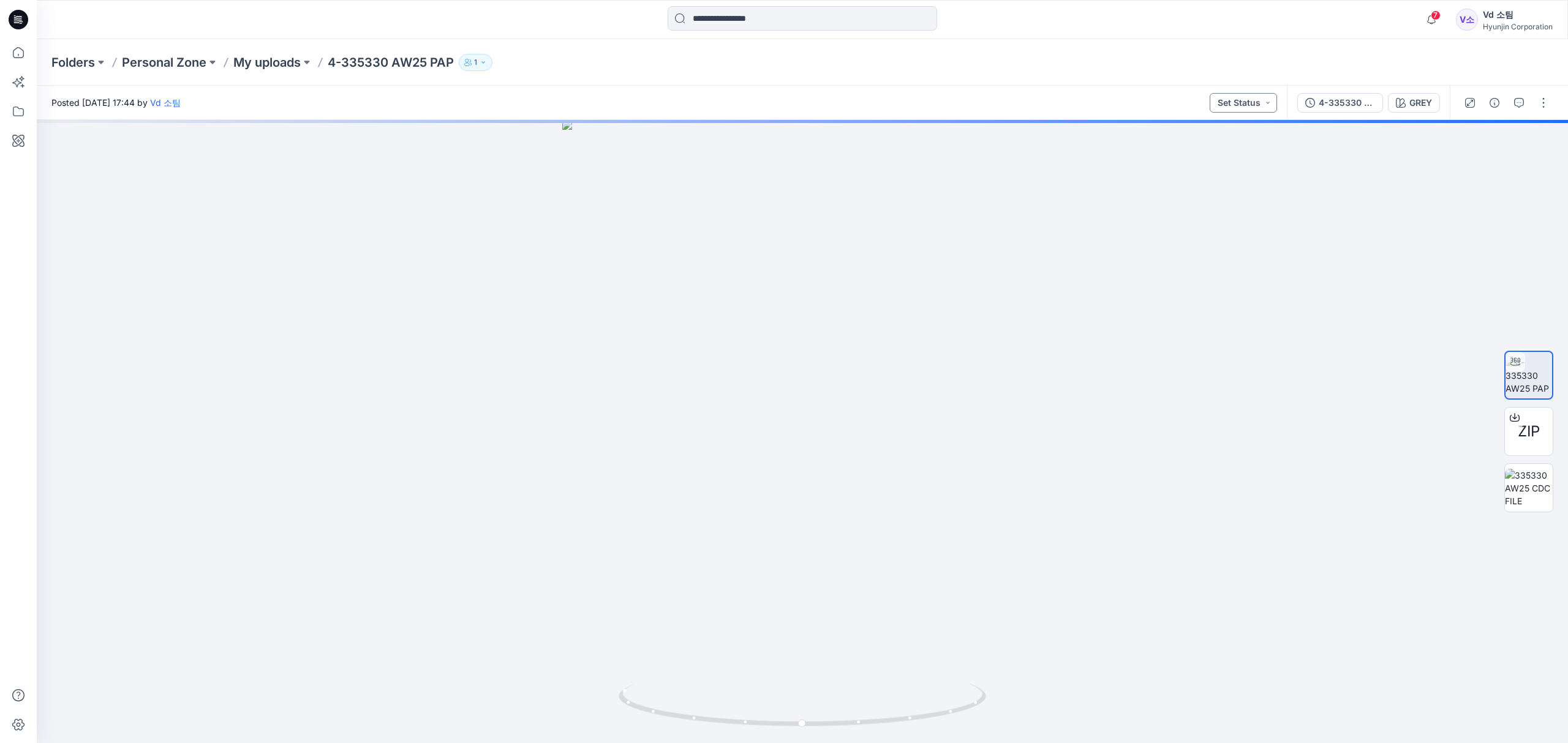
click at [1249, 100] on button "Set Status" at bounding box center [1243, 102] width 68 height 19
click at [1233, 219] on p "Request for review" at bounding box center [1223, 221] width 68 height 16
click at [1551, 103] on button "button" at bounding box center [1543, 102] width 19 height 19
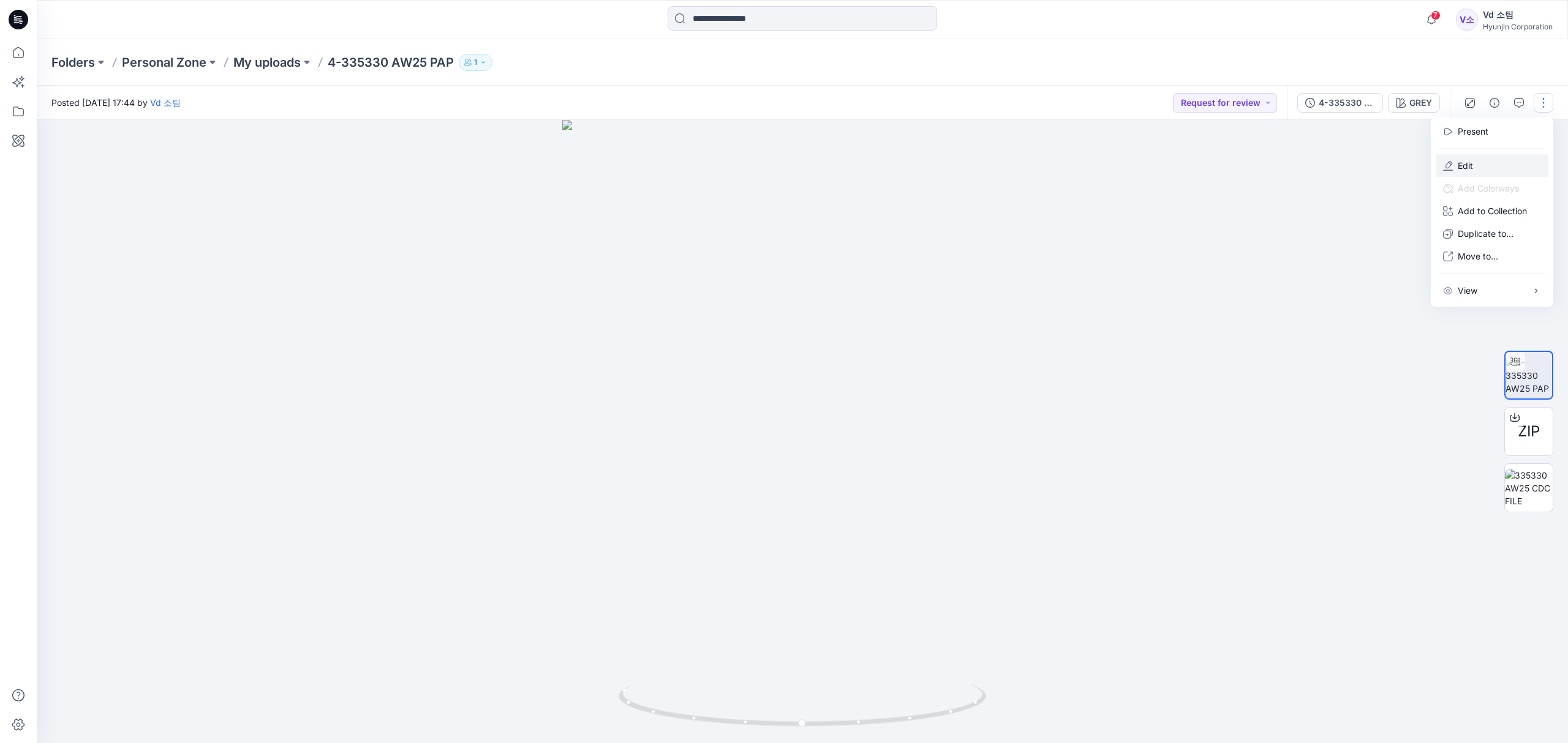
click at [1484, 168] on button "Edit" at bounding box center [1492, 166] width 112 height 23
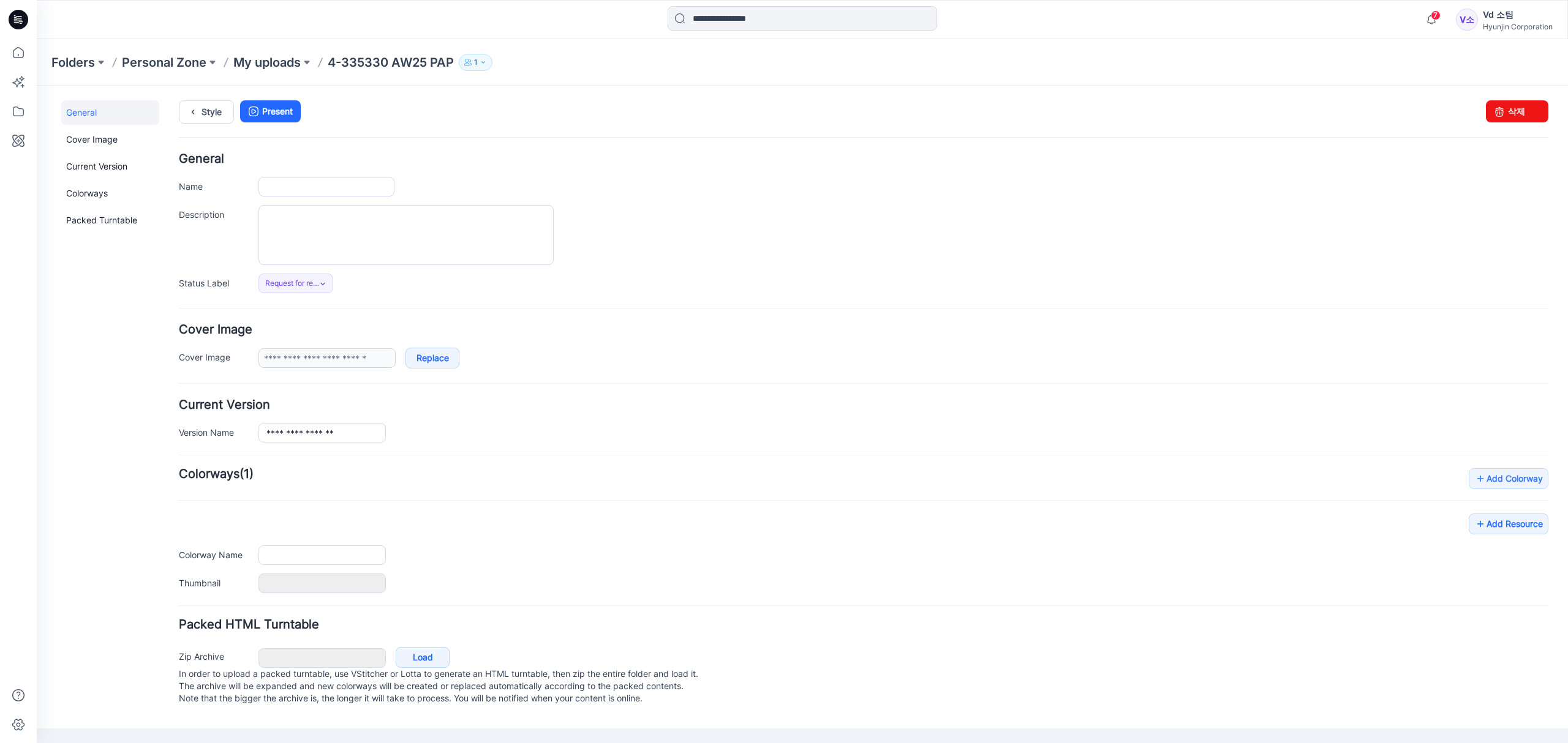
type input "**********"
type input "****"
type input "**********"
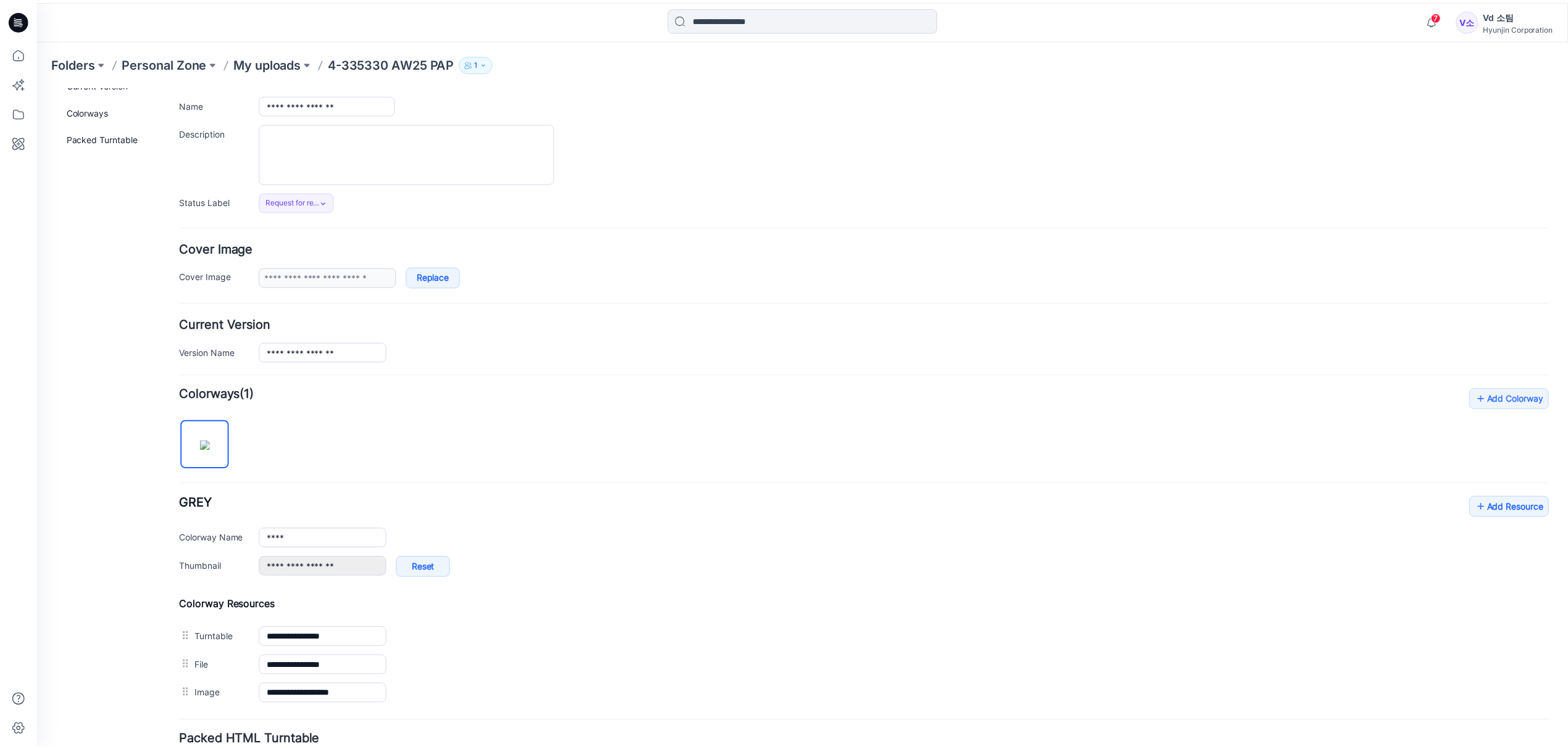
scroll to position [191, 0]
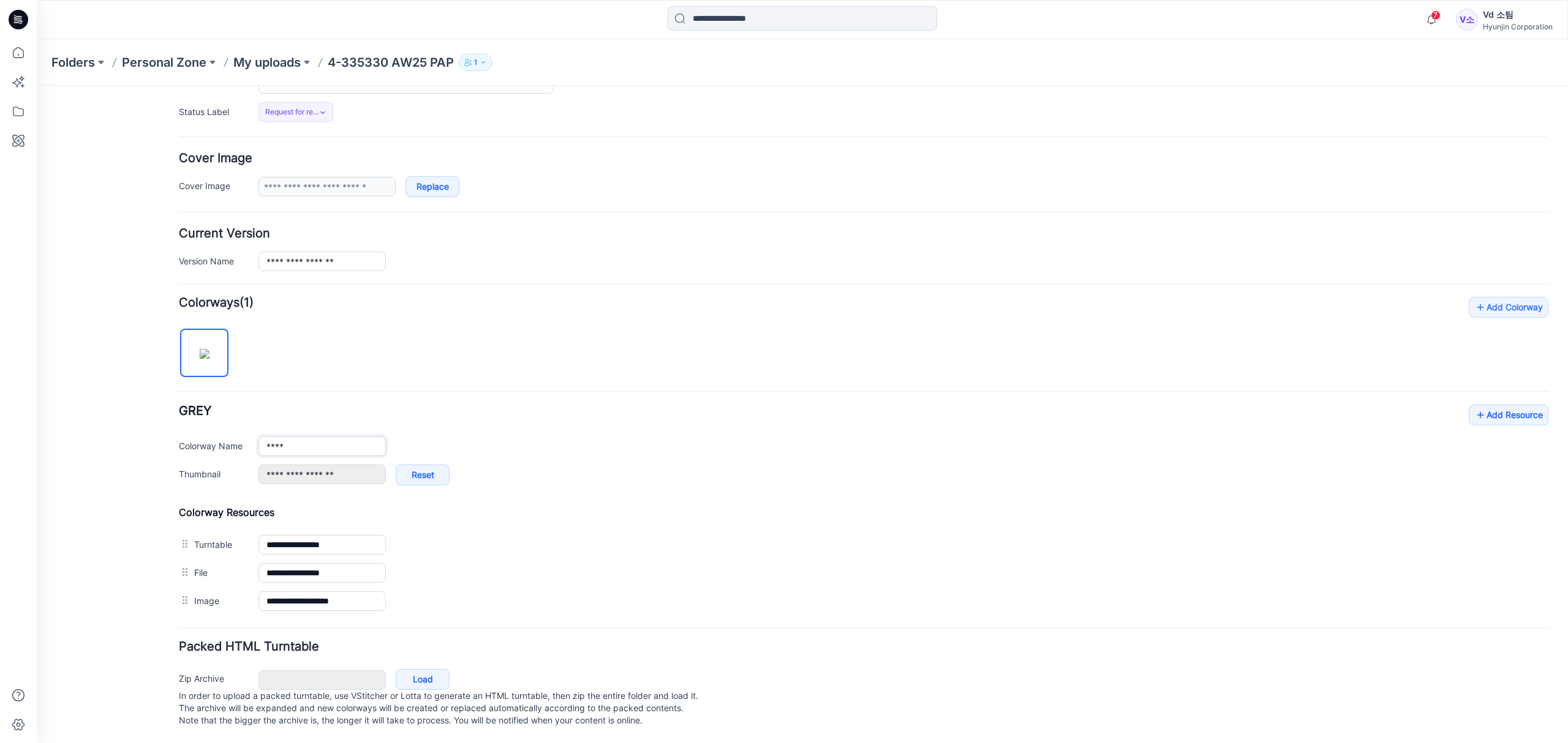
drag, startPoint x: 327, startPoint y: 437, endPoint x: 190, endPoint y: 438, distance: 137.0
click at [190, 438] on div "Colorway Name ****" at bounding box center [863, 446] width 1369 height 19
type input "****"
click at [584, 331] on div "**********" at bounding box center [863, 457] width 1369 height 319
click at [270, 60] on p "My uploads" at bounding box center [267, 62] width 68 height 17
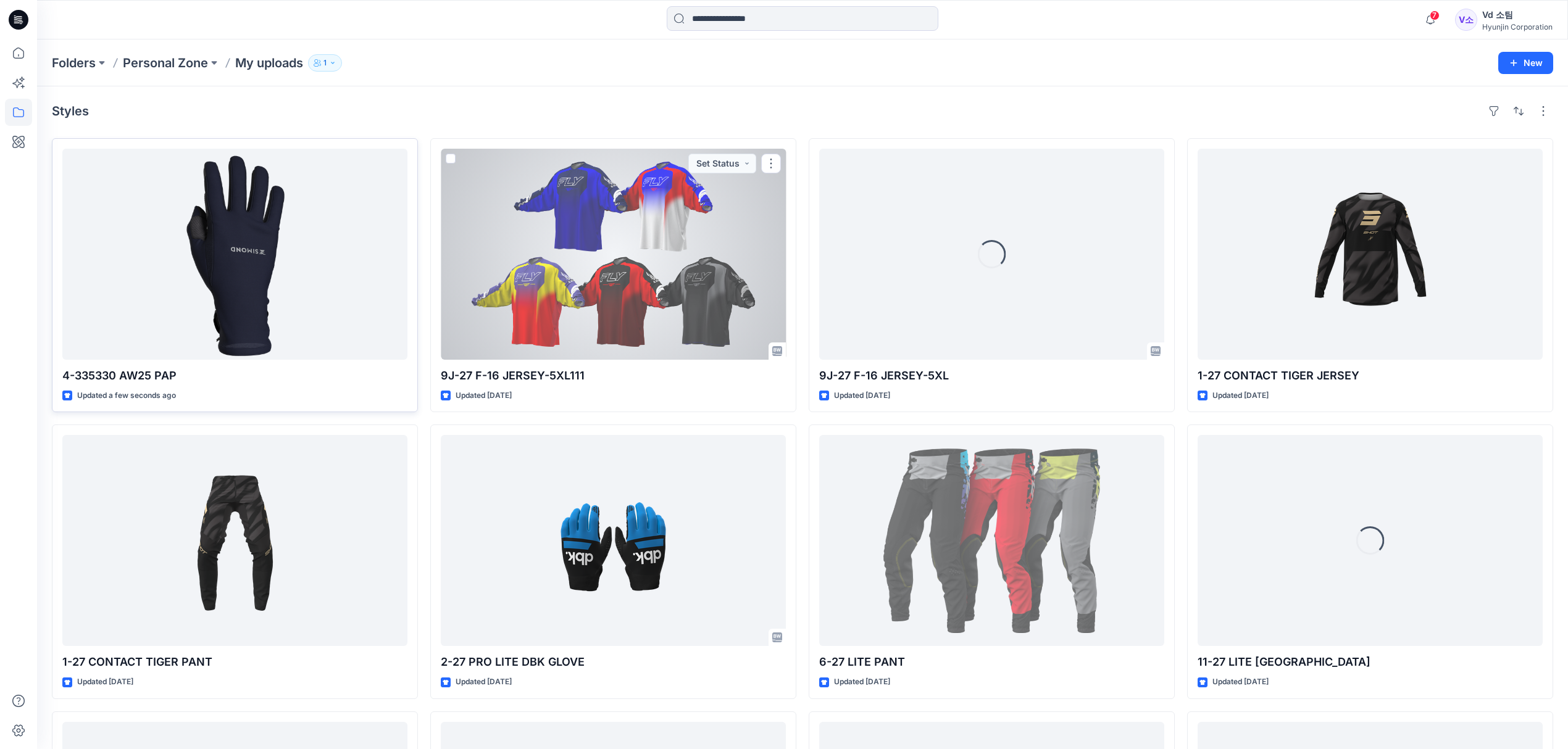
click at [252, 290] on div at bounding box center [234, 254] width 345 height 211
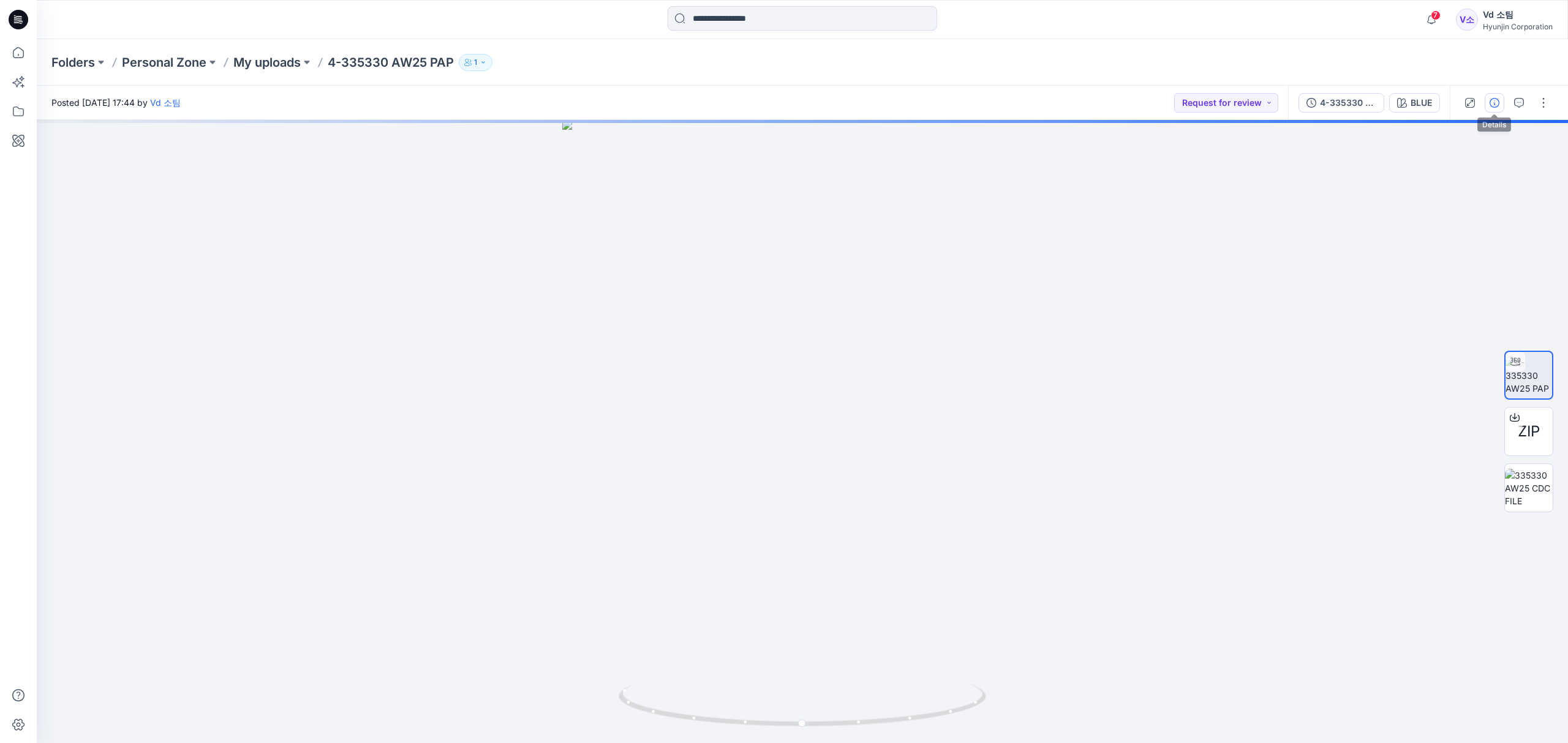
click at [1500, 105] on button "button" at bounding box center [1494, 102] width 19 height 19
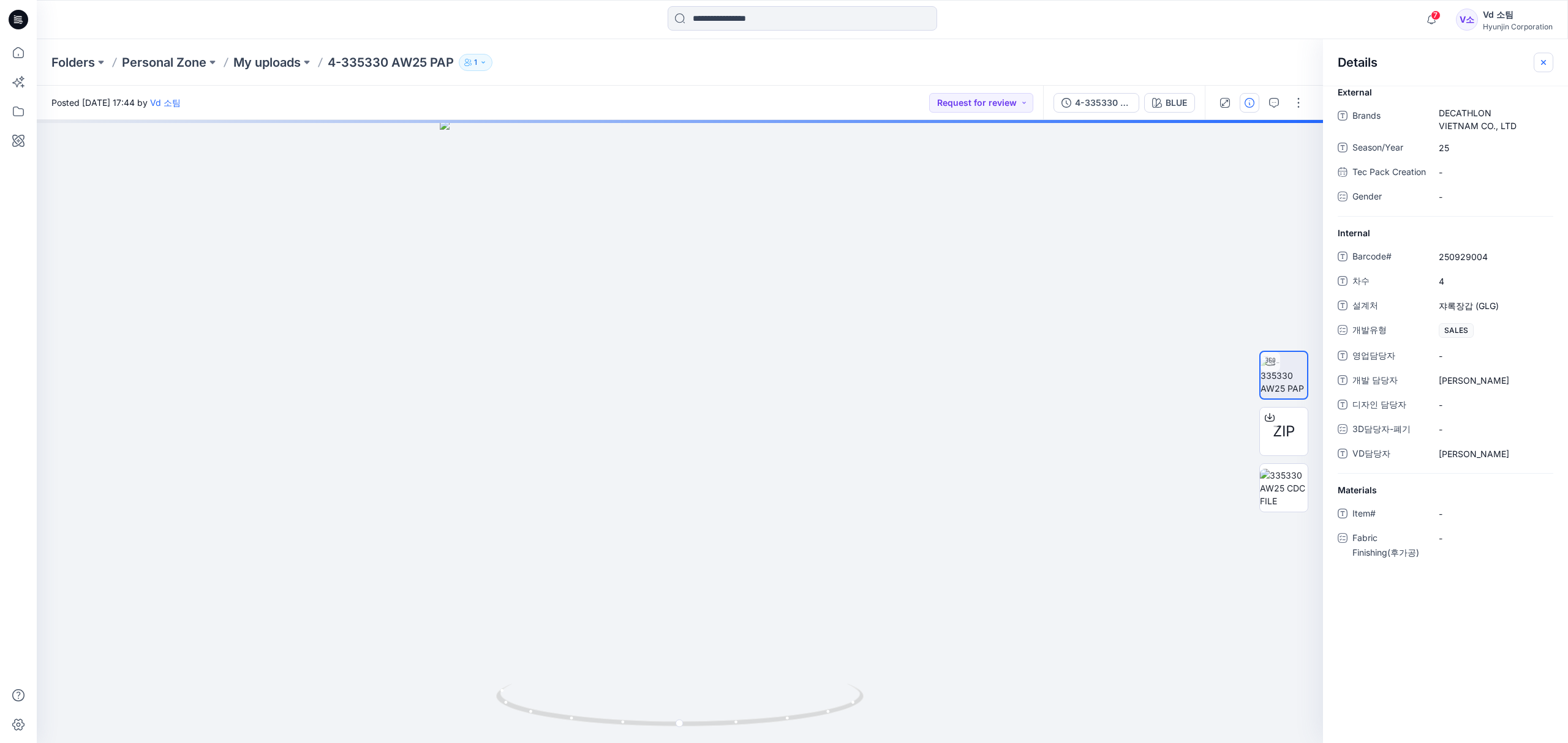
click at [1547, 61] on icon "button" at bounding box center [1543, 62] width 10 height 10
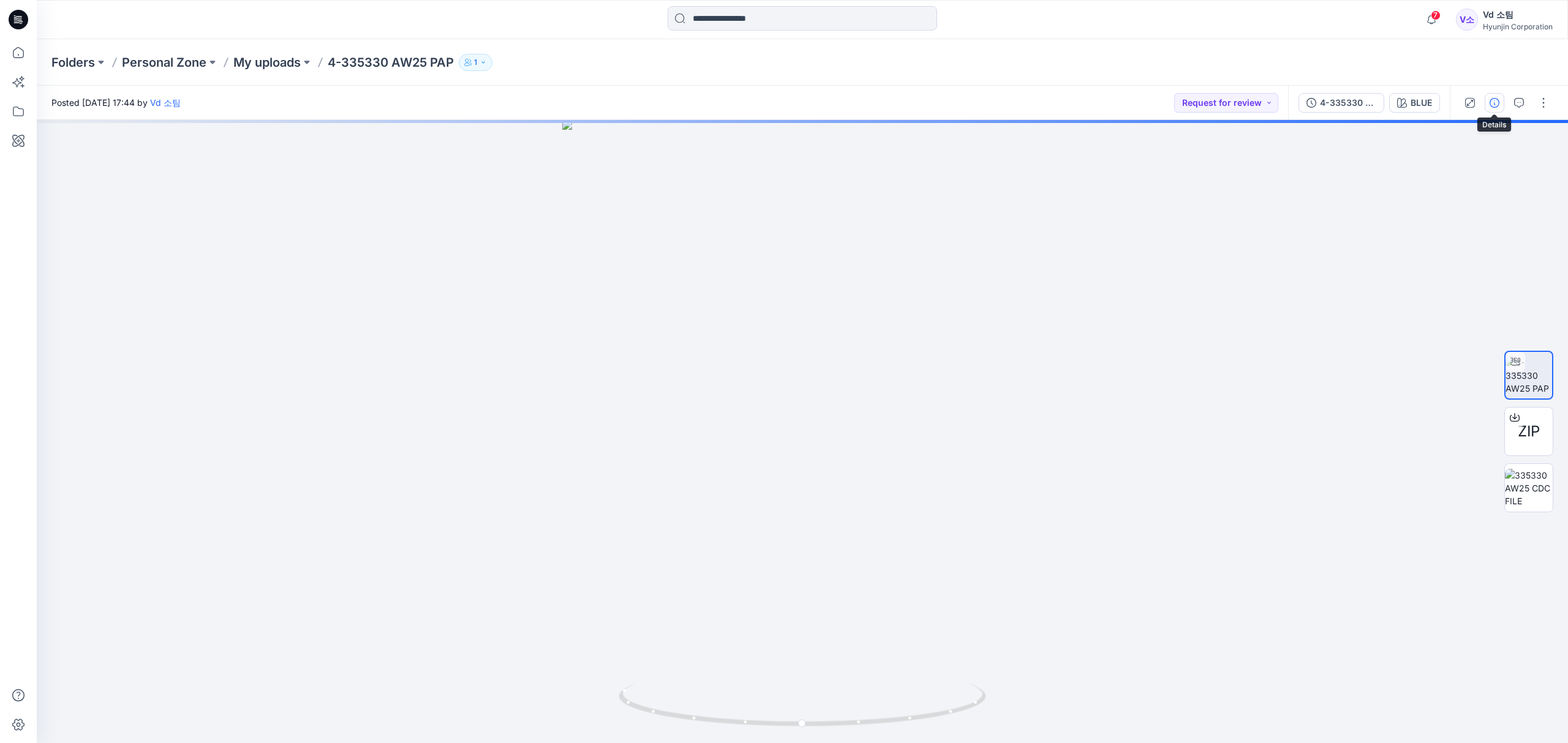
click at [1494, 106] on icon "button" at bounding box center [1494, 102] width 10 height 10
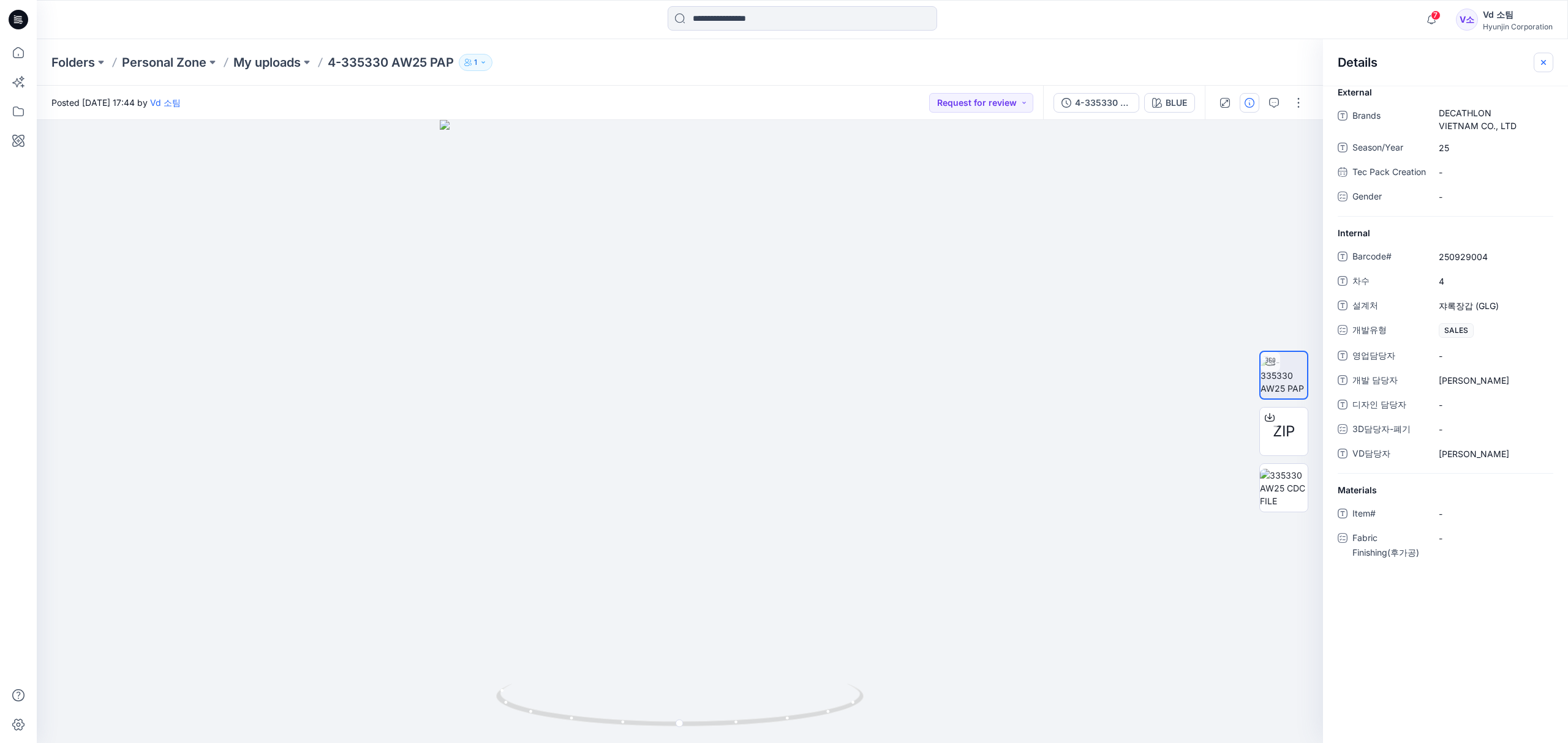
click at [1551, 64] on button "button" at bounding box center [1543, 62] width 19 height 19
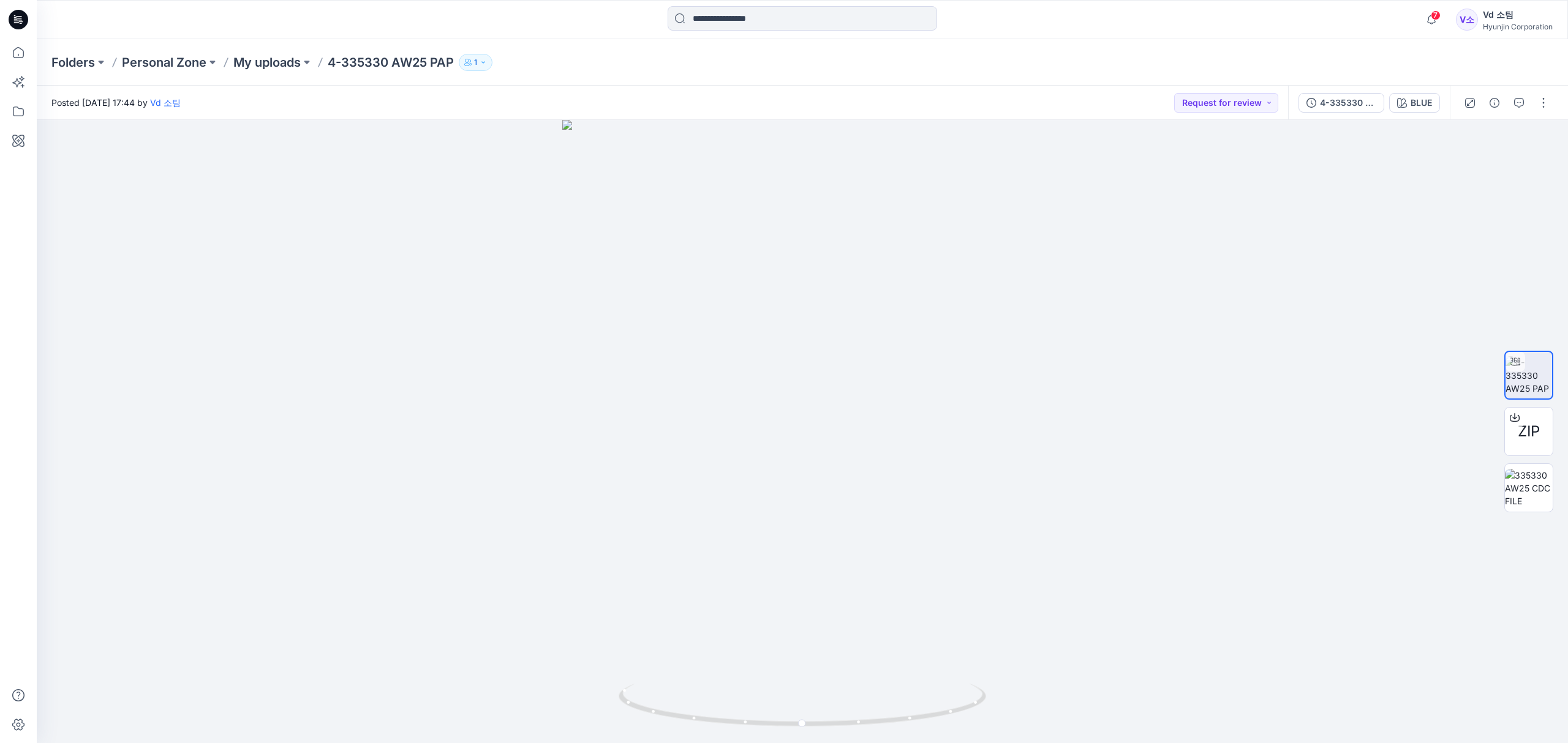
click at [1428, 68] on div "Folders Personal Zone My uploads 4-335330 AW25 PAP 1" at bounding box center [755, 62] width 1406 height 17
click at [1000, 57] on div "Folders Personal Zone My uploads 4-335330 AW25 PAP 1" at bounding box center [755, 62] width 1406 height 17
click at [872, 60] on div "Folders Personal Zone My uploads 4-335330 AW25 PAP 1" at bounding box center [755, 62] width 1406 height 17
click at [716, 75] on div "Folders Personal Zone My uploads 4-335330 AW25 PAP 1" at bounding box center [802, 63] width 1531 height 47
click at [270, 64] on p "My uploads" at bounding box center [267, 62] width 68 height 17
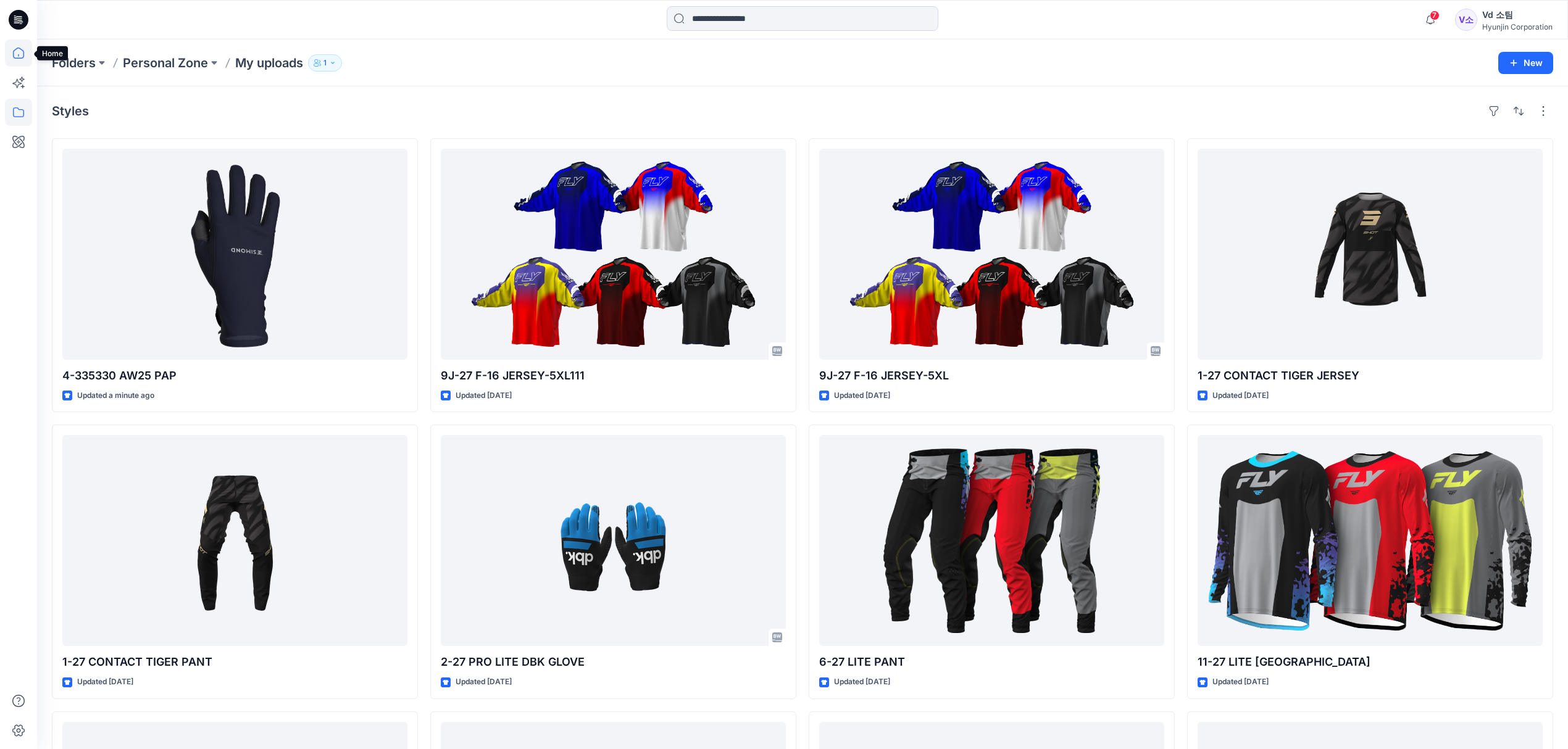
click at [30, 60] on icon at bounding box center [18, 53] width 27 height 27
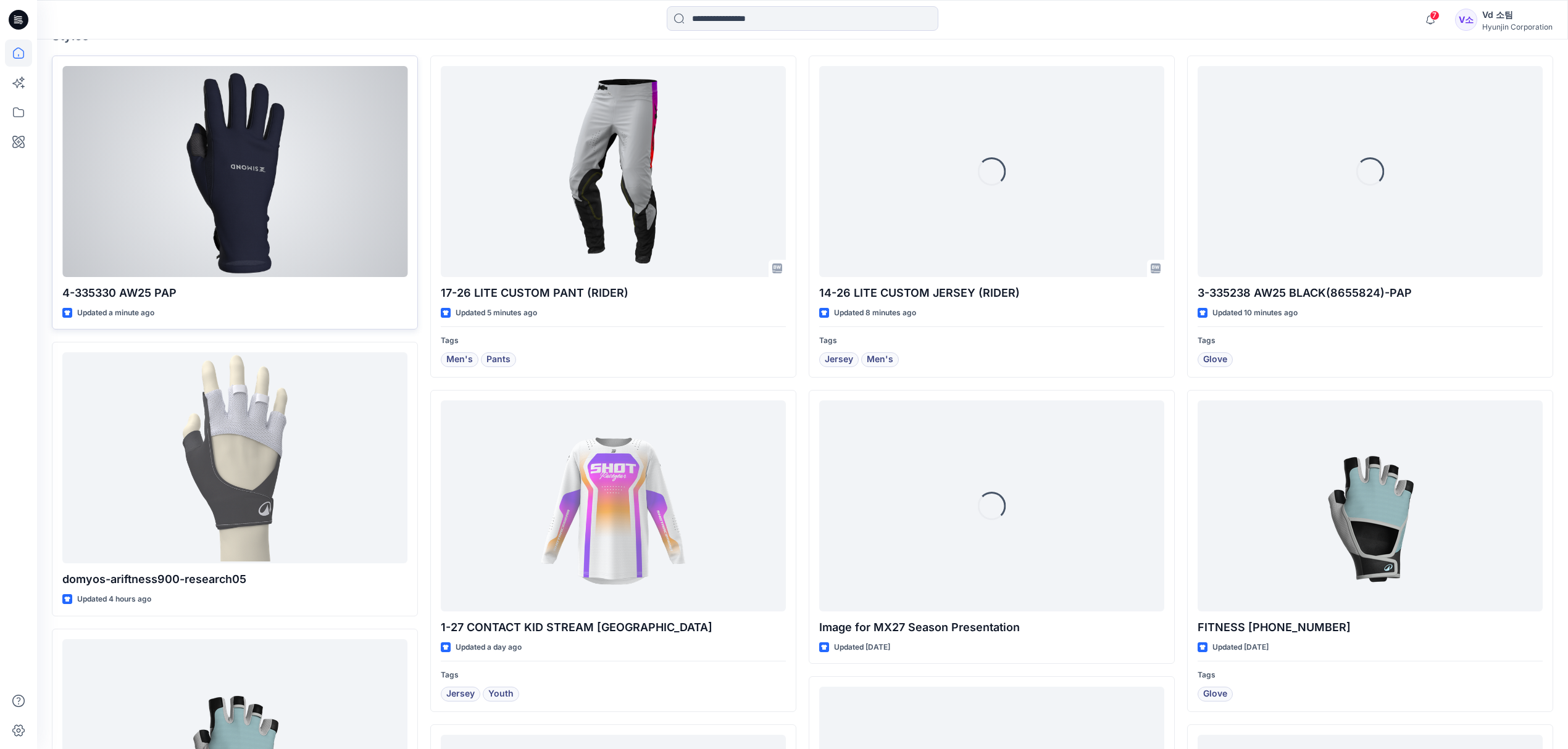
scroll to position [329, 0]
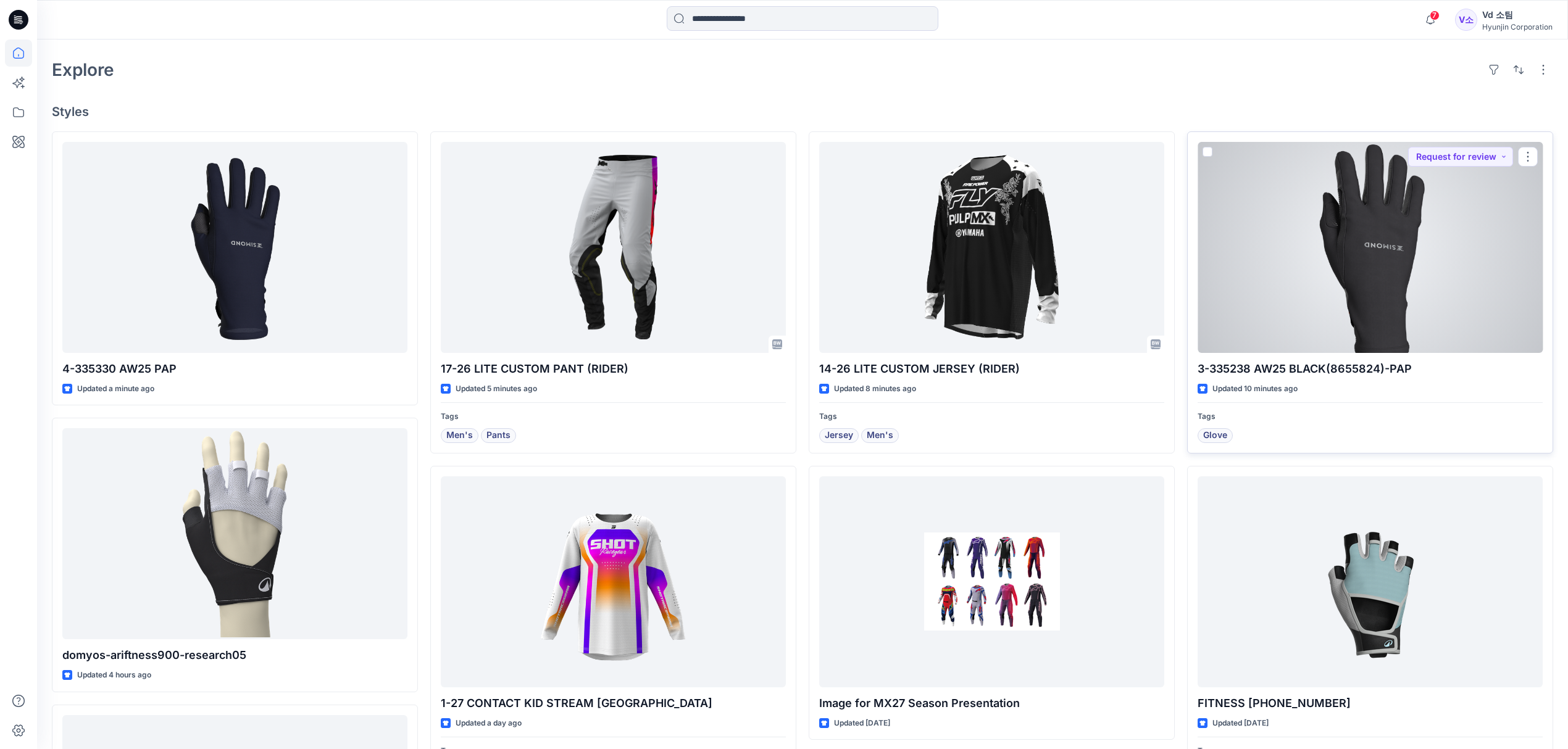
click at [1313, 283] on div at bounding box center [1370, 247] width 345 height 211
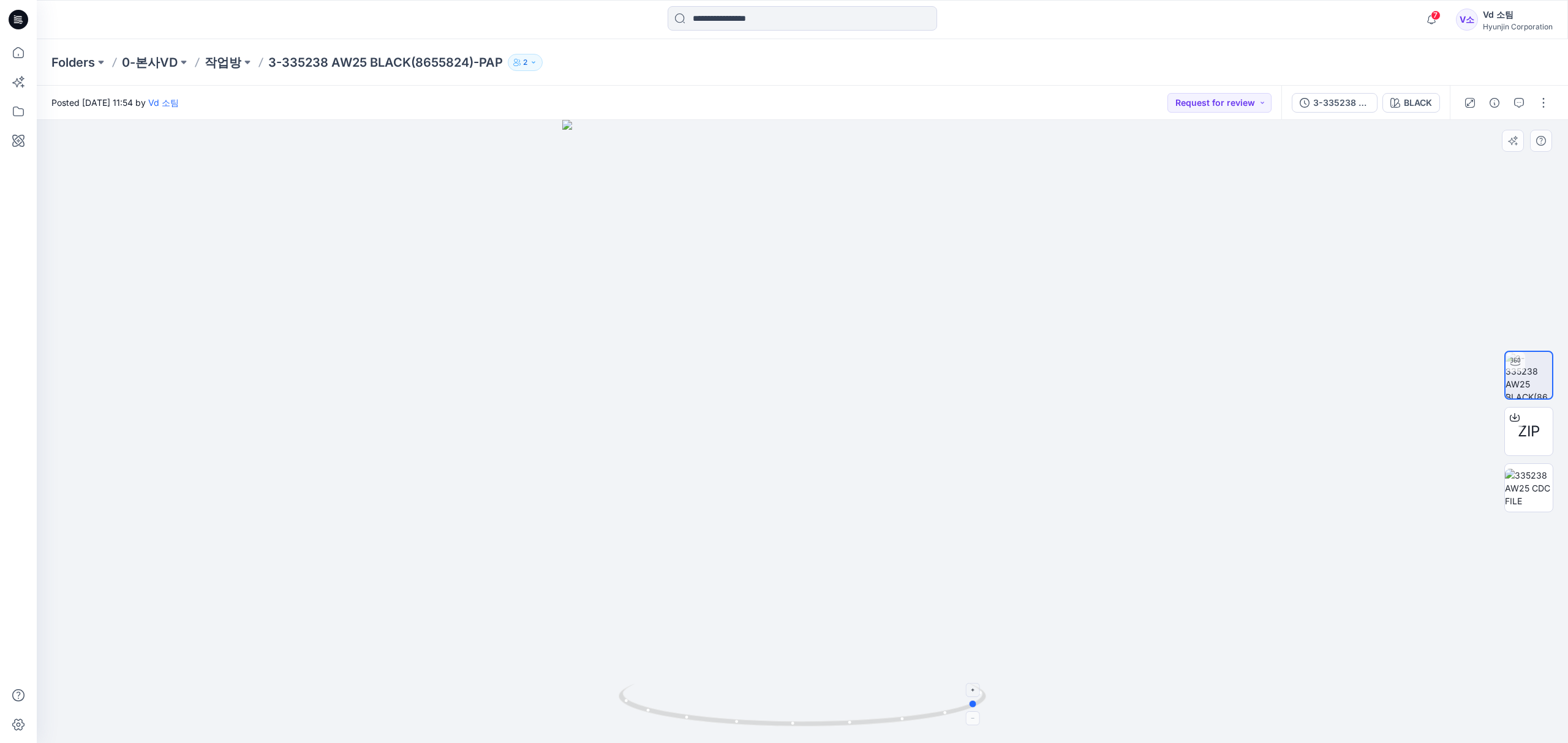
drag, startPoint x: 765, startPoint y: 708, endPoint x: 942, endPoint y: 710, distance: 177.0
click at [942, 710] on icon at bounding box center [803, 707] width 370 height 46
click at [1516, 100] on icon "button" at bounding box center [1518, 102] width 10 height 10
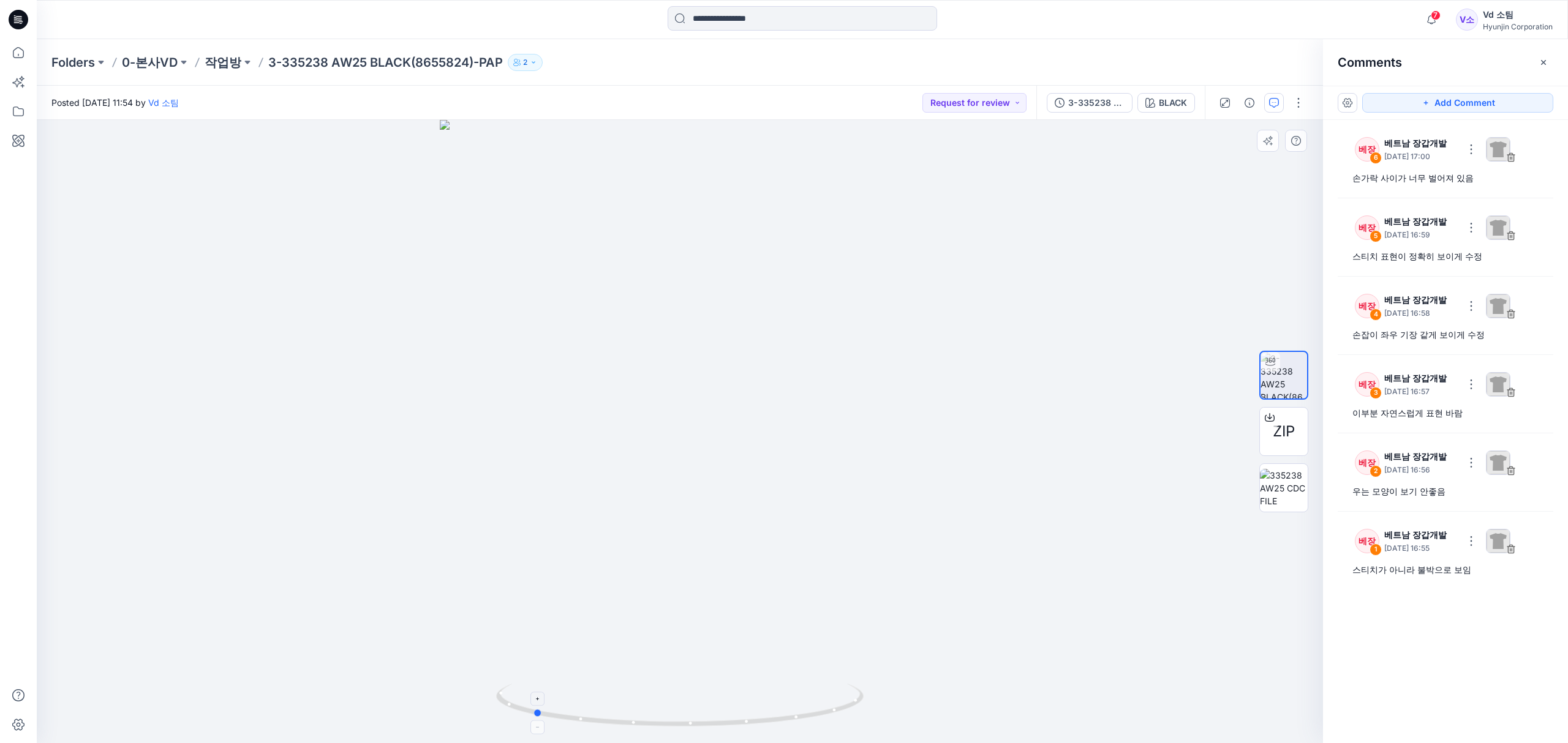
drag, startPoint x: 630, startPoint y: 712, endPoint x: 672, endPoint y: 715, distance: 42.1
click at [672, 715] on icon at bounding box center [681, 707] width 370 height 46
drag, startPoint x: 664, startPoint y: 585, endPoint x: 670, endPoint y: 436, distance: 149.1
click at [670, 436] on img at bounding box center [680, 211] width 838 height 1066
drag, startPoint x: 613, startPoint y: 732, endPoint x: 631, endPoint y: 725, distance: 19.3
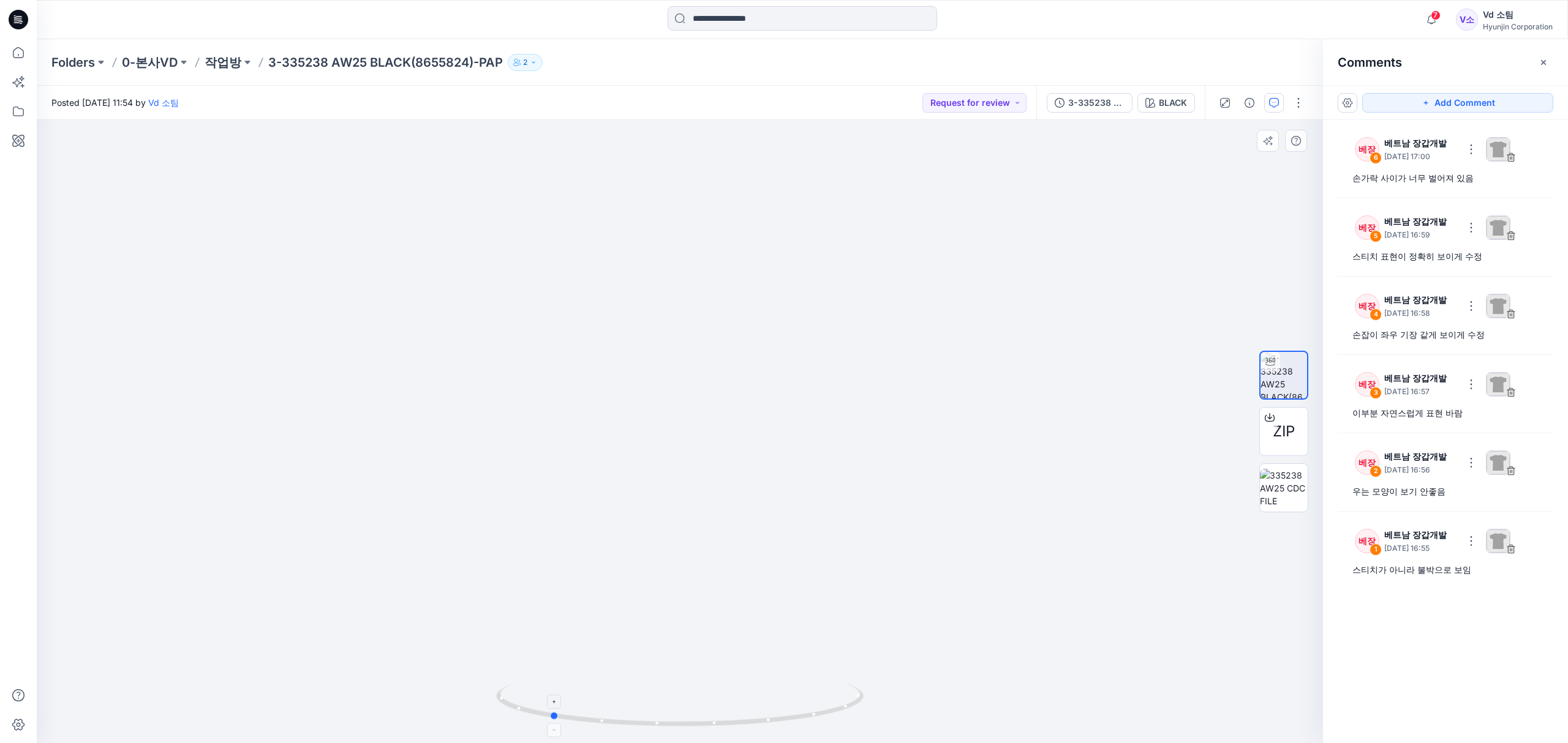
click at [631, 725] on div at bounding box center [680, 712] width 368 height 61
drag, startPoint x: 643, startPoint y: 514, endPoint x: 647, endPoint y: 683, distance: 169.0
click at [647, 683] on div at bounding box center [680, 431] width 1286 height 623
drag, startPoint x: 650, startPoint y: 444, endPoint x: 650, endPoint y: 533, distance: 89.0
click at [650, 533] on img at bounding box center [680, 317] width 919 height 855
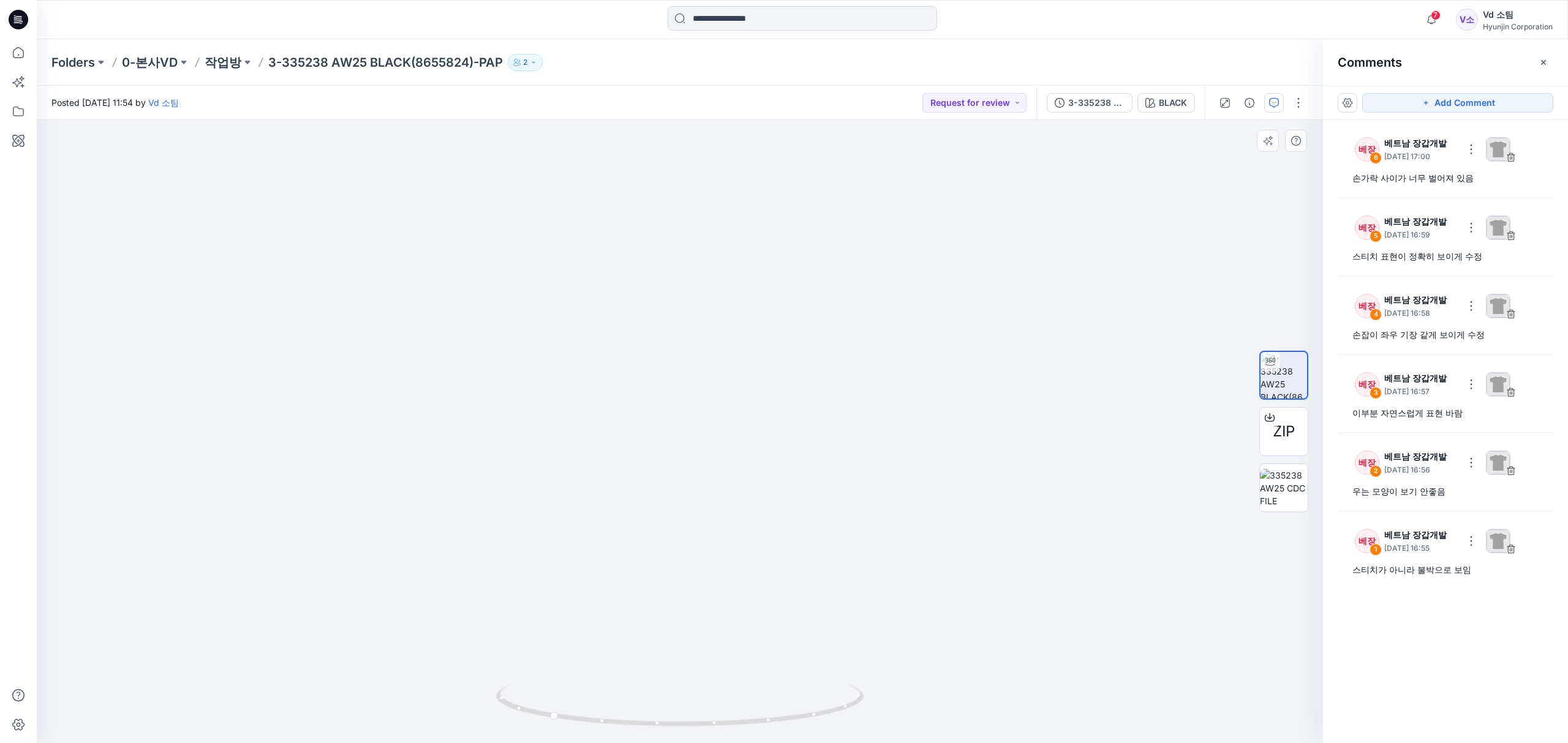
drag, startPoint x: 659, startPoint y: 453, endPoint x: 607, endPoint y: 571, distance: 128.9
click at [582, 505] on img at bounding box center [680, 338] width 919 height 811
drag, startPoint x: 672, startPoint y: 716, endPoint x: 689, endPoint y: 712, distance: 17.5
click at [689, 712] on icon at bounding box center [681, 707] width 370 height 46
drag, startPoint x: 756, startPoint y: 412, endPoint x: 775, endPoint y: 610, distance: 198.9
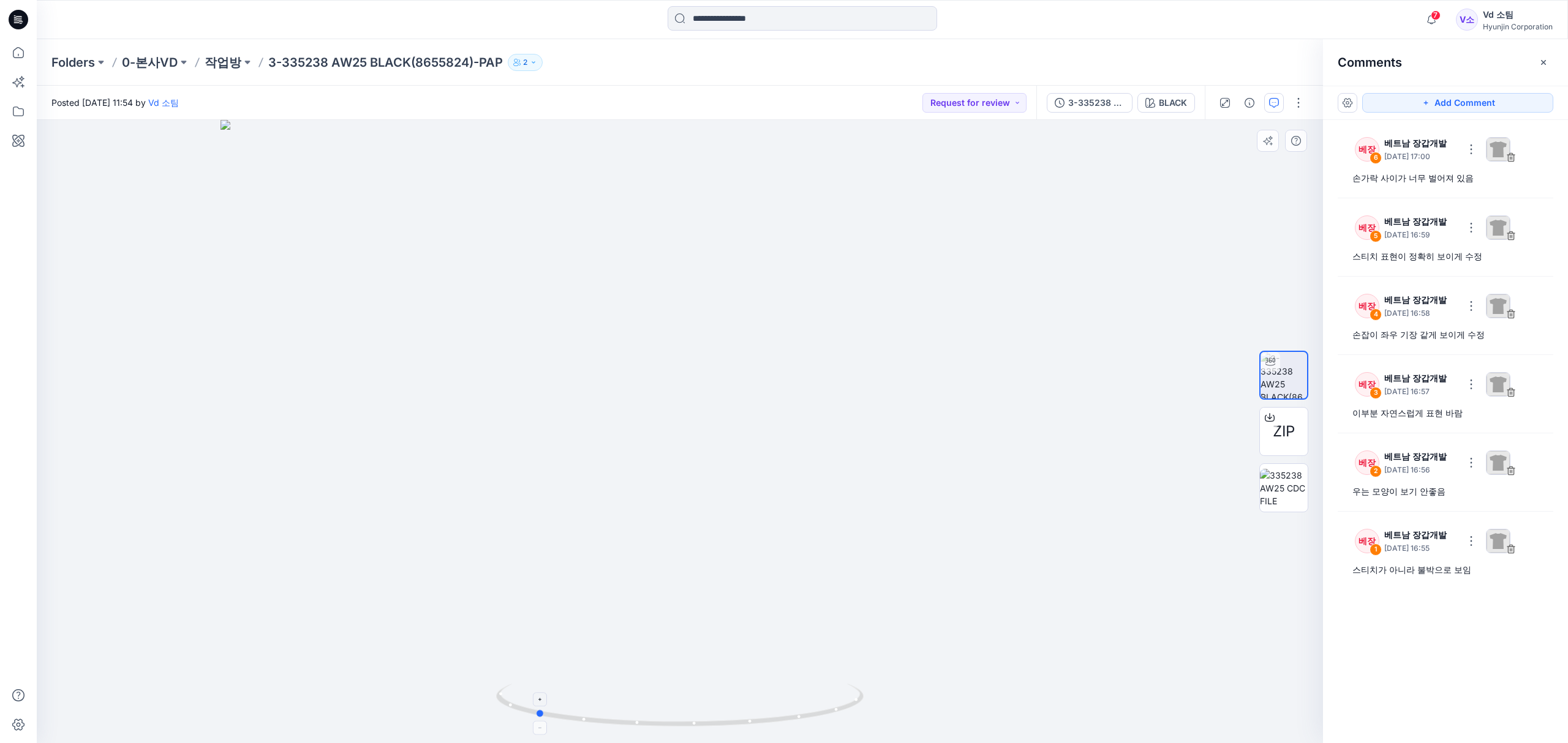
drag, startPoint x: 767, startPoint y: 701, endPoint x: 736, endPoint y: 684, distance: 35.4
click at [736, 684] on icon at bounding box center [681, 707] width 370 height 46
drag, startPoint x: 736, startPoint y: 644, endPoint x: 759, endPoint y: 458, distance: 187.4
click at [759, 458] on img at bounding box center [680, 337] width 919 height 814
drag, startPoint x: 750, startPoint y: 521, endPoint x: 750, endPoint y: 421, distance: 100.0
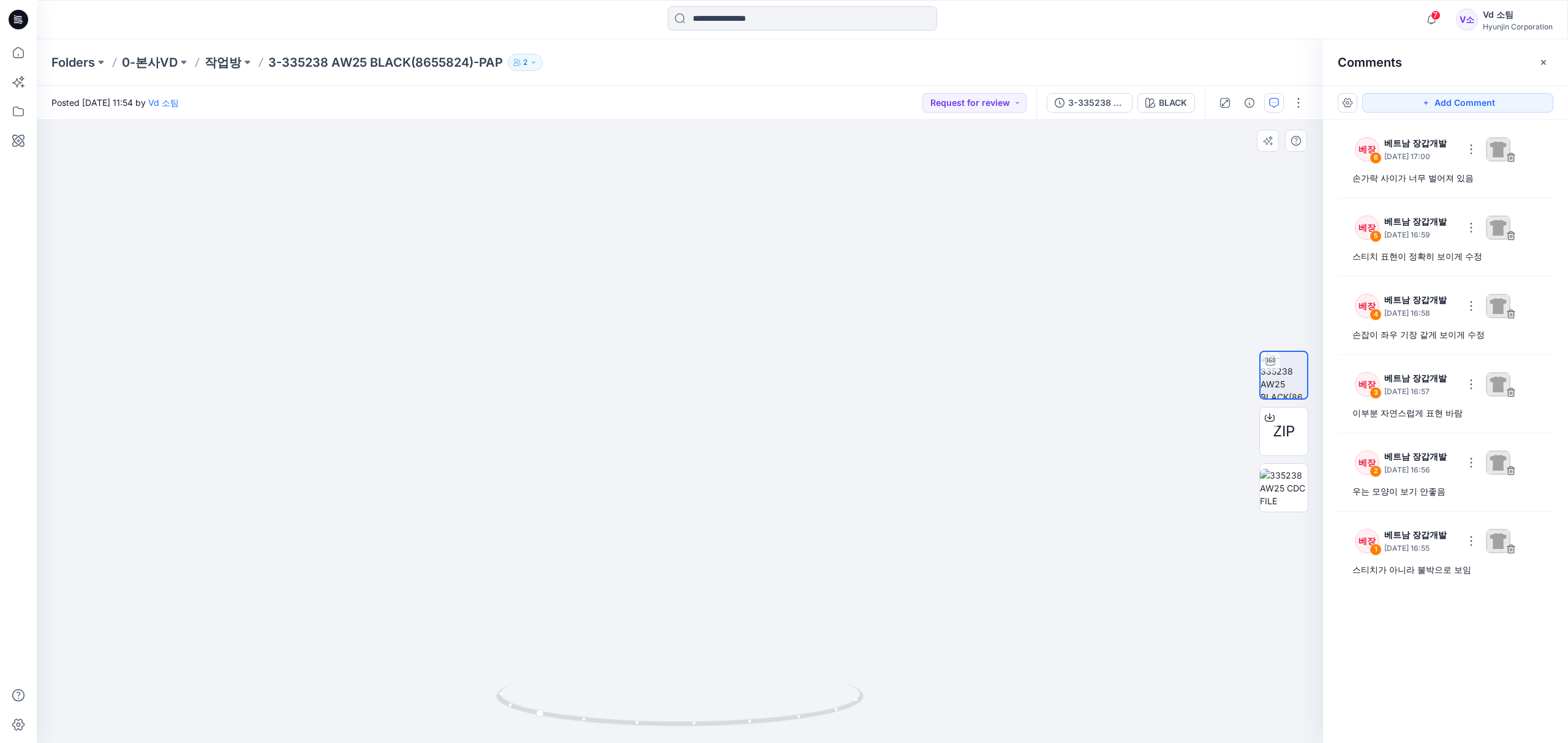
click at [750, 421] on img at bounding box center [680, 287] width 919 height 914
drag, startPoint x: 753, startPoint y: 507, endPoint x: 753, endPoint y: 484, distance: 23.0
click at [753, 484] on img at bounding box center [680, 275] width 919 height 937
drag, startPoint x: 726, startPoint y: 549, endPoint x: 728, endPoint y: 539, distance: 10.2
click at [728, 539] on img at bounding box center [680, 270] width 919 height 947
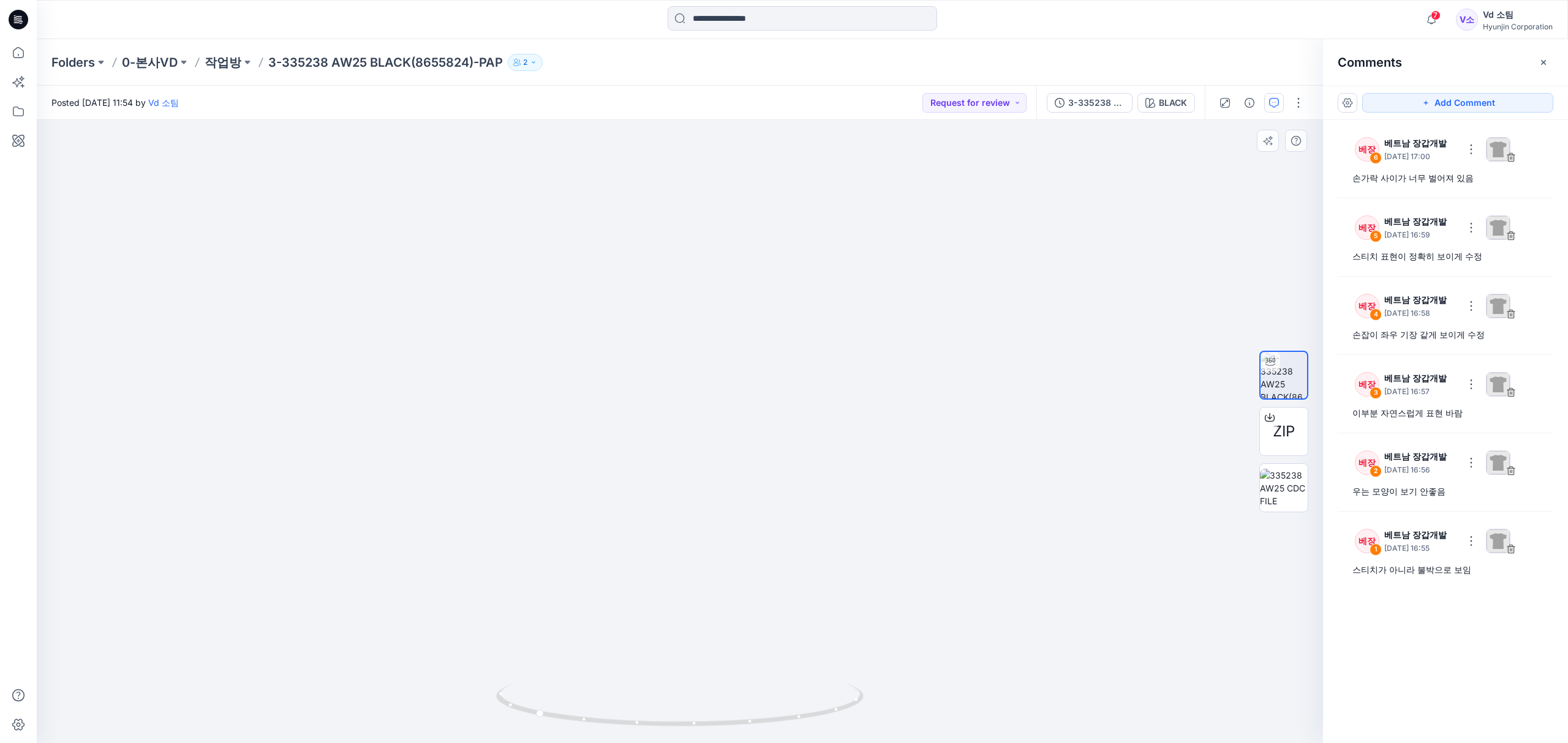
drag, startPoint x: 627, startPoint y: 539, endPoint x: 639, endPoint y: 341, distance: 198.4
click at [638, 341] on img at bounding box center [680, 216] width 811 height 1054
drag, startPoint x: 639, startPoint y: 533, endPoint x: 664, endPoint y: 715, distance: 183.7
click at [664, 715] on div at bounding box center [680, 431] width 1286 height 623
drag, startPoint x: 669, startPoint y: 545, endPoint x: 688, endPoint y: 657, distance: 113.6
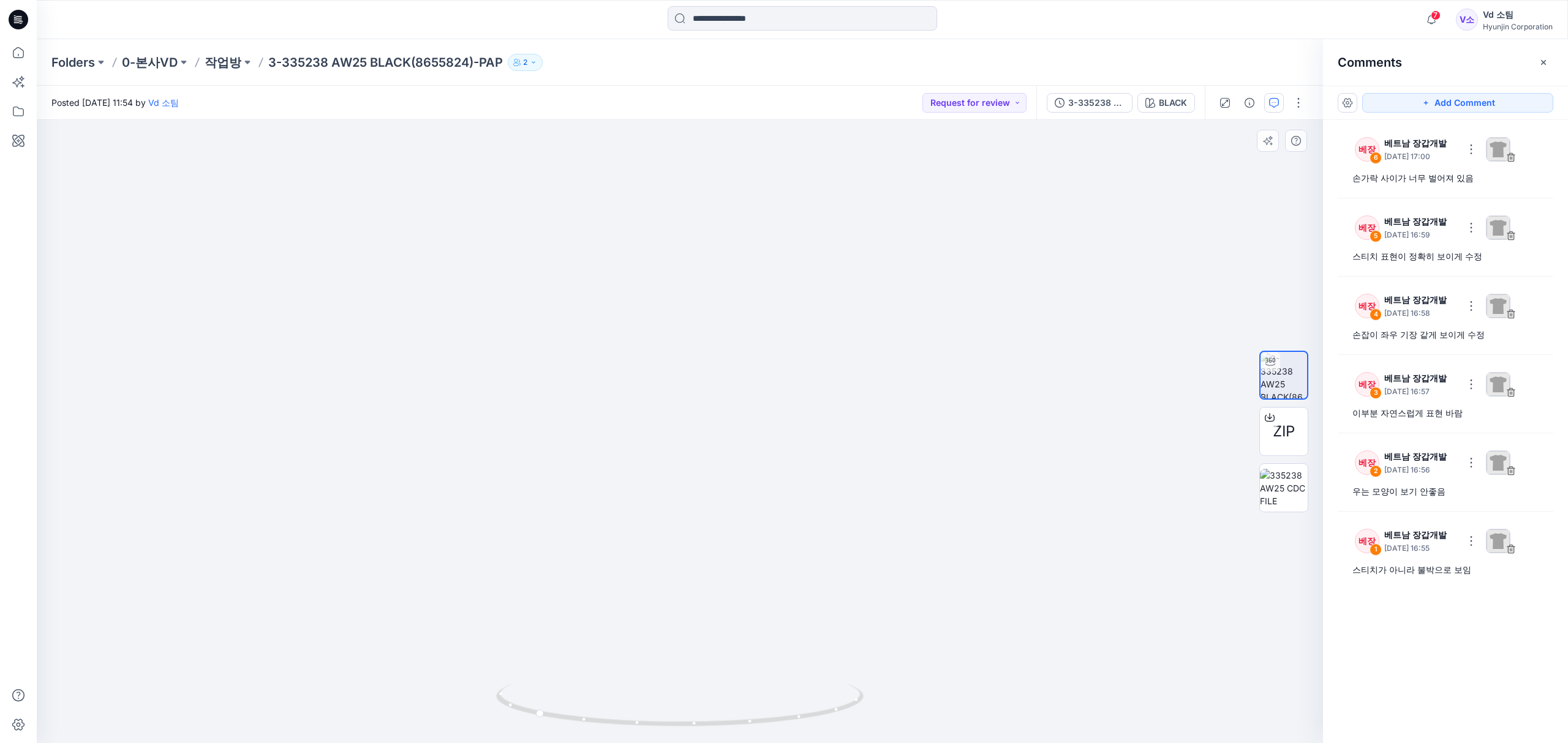
click at [688, 664] on img at bounding box center [680, 238] width 919 height 1011
drag, startPoint x: 681, startPoint y: 540, endPoint x: 682, endPoint y: 621, distance: 81.0
click at [682, 621] on img at bounding box center [680, 311] width 919 height 865
drag, startPoint x: 678, startPoint y: 507, endPoint x: 703, endPoint y: 625, distance: 120.6
click at [703, 625] on img at bounding box center [680, 432] width 919 height 624
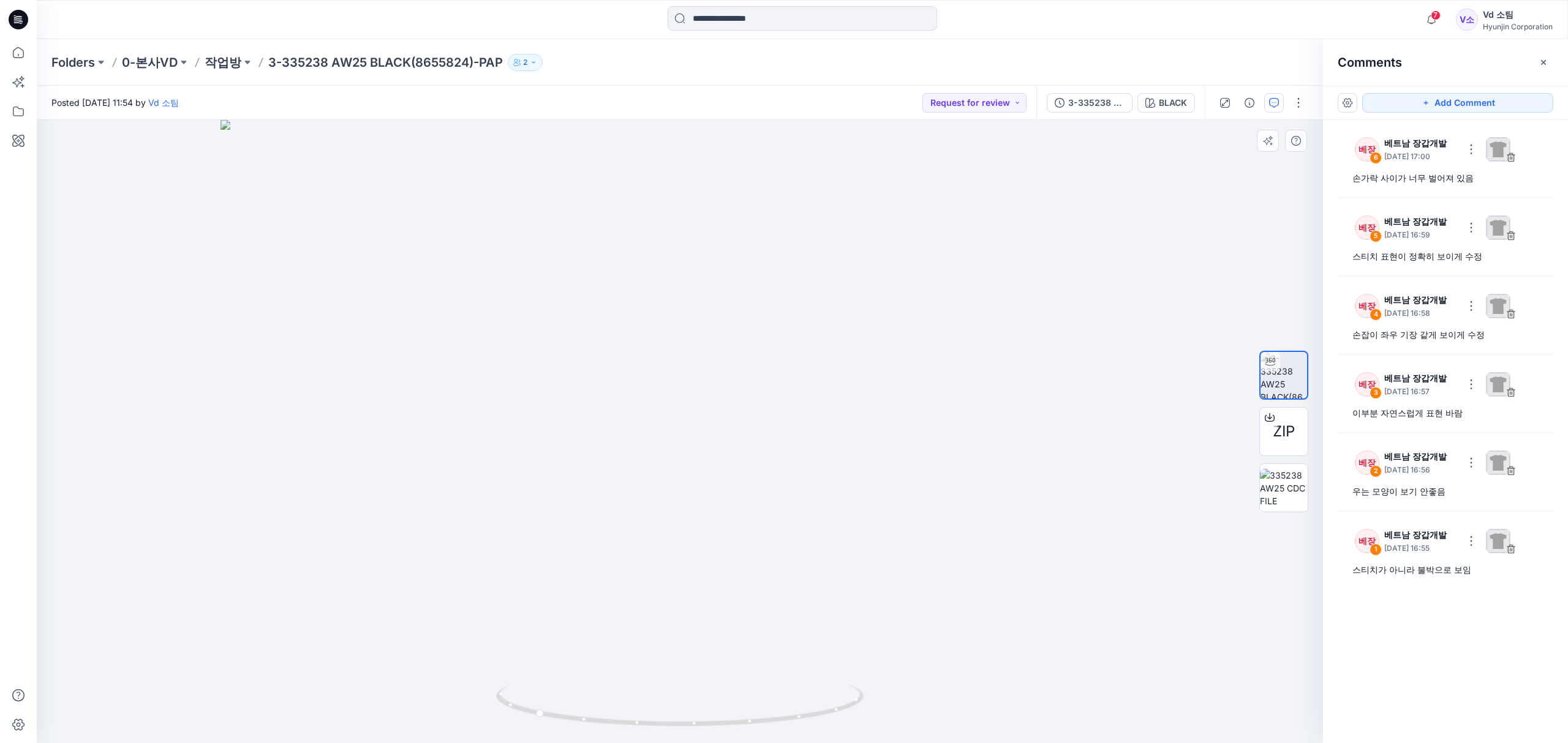
drag, startPoint x: 682, startPoint y: 468, endPoint x: 686, endPoint y: 545, distance: 77.1
click at [684, 540] on img at bounding box center [680, 432] width 919 height 624
drag, startPoint x: 712, startPoint y: 521, endPoint x: 722, endPoint y: 348, distance: 173.3
click at [722, 348] on img at bounding box center [680, 388] width 919 height 711
drag, startPoint x: 729, startPoint y: 530, endPoint x: 733, endPoint y: 471, distance: 59.1
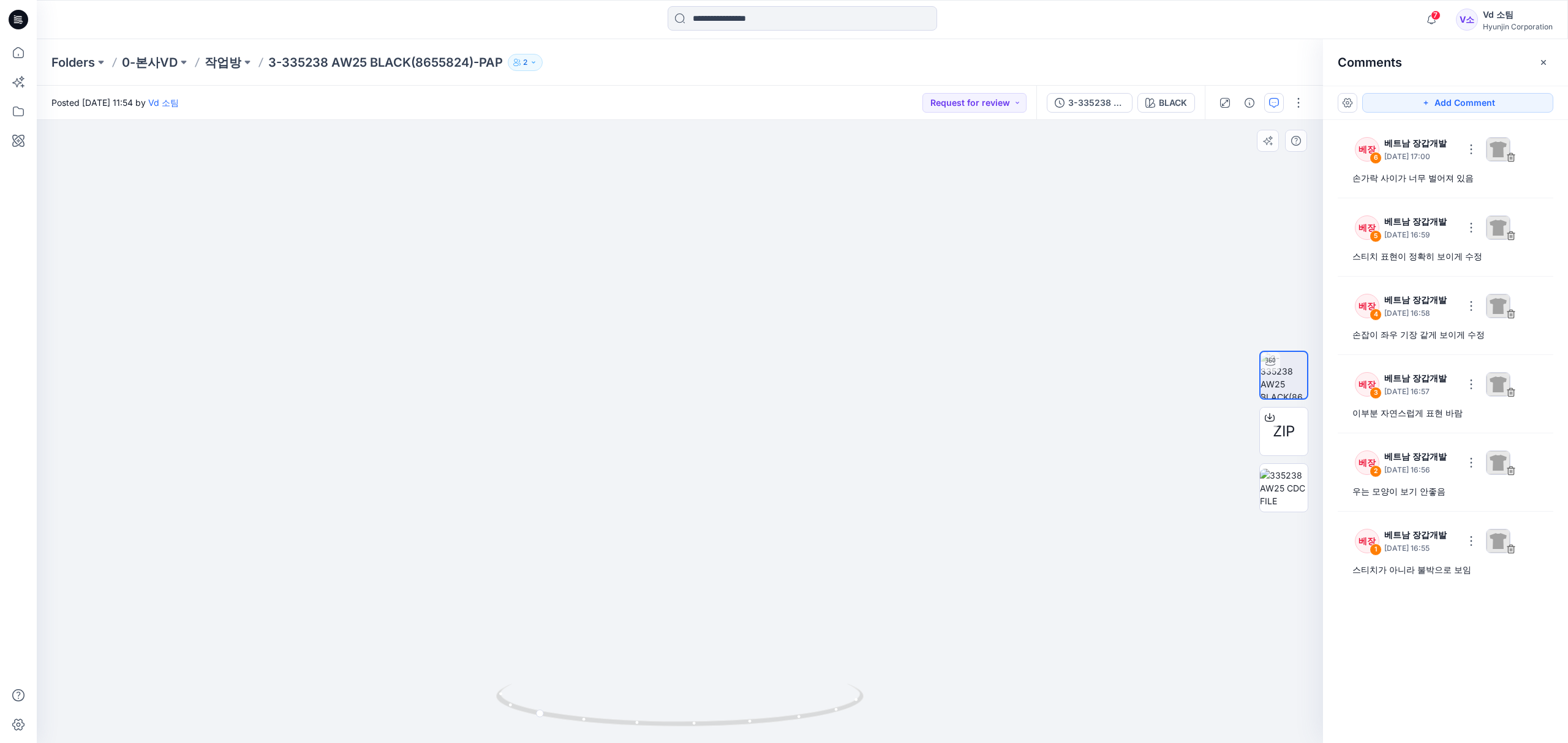
click at [726, 383] on img at bounding box center [680, 266] width 919 height 954
drag, startPoint x: 714, startPoint y: 520, endPoint x: 704, endPoint y: 374, distance: 146.3
click at [704, 369] on img at bounding box center [680, 260] width 919 height 967
drag, startPoint x: 691, startPoint y: 509, endPoint x: 690, endPoint y: 350, distance: 159.0
click at [690, 350] on img at bounding box center [680, 185] width 919 height 1117
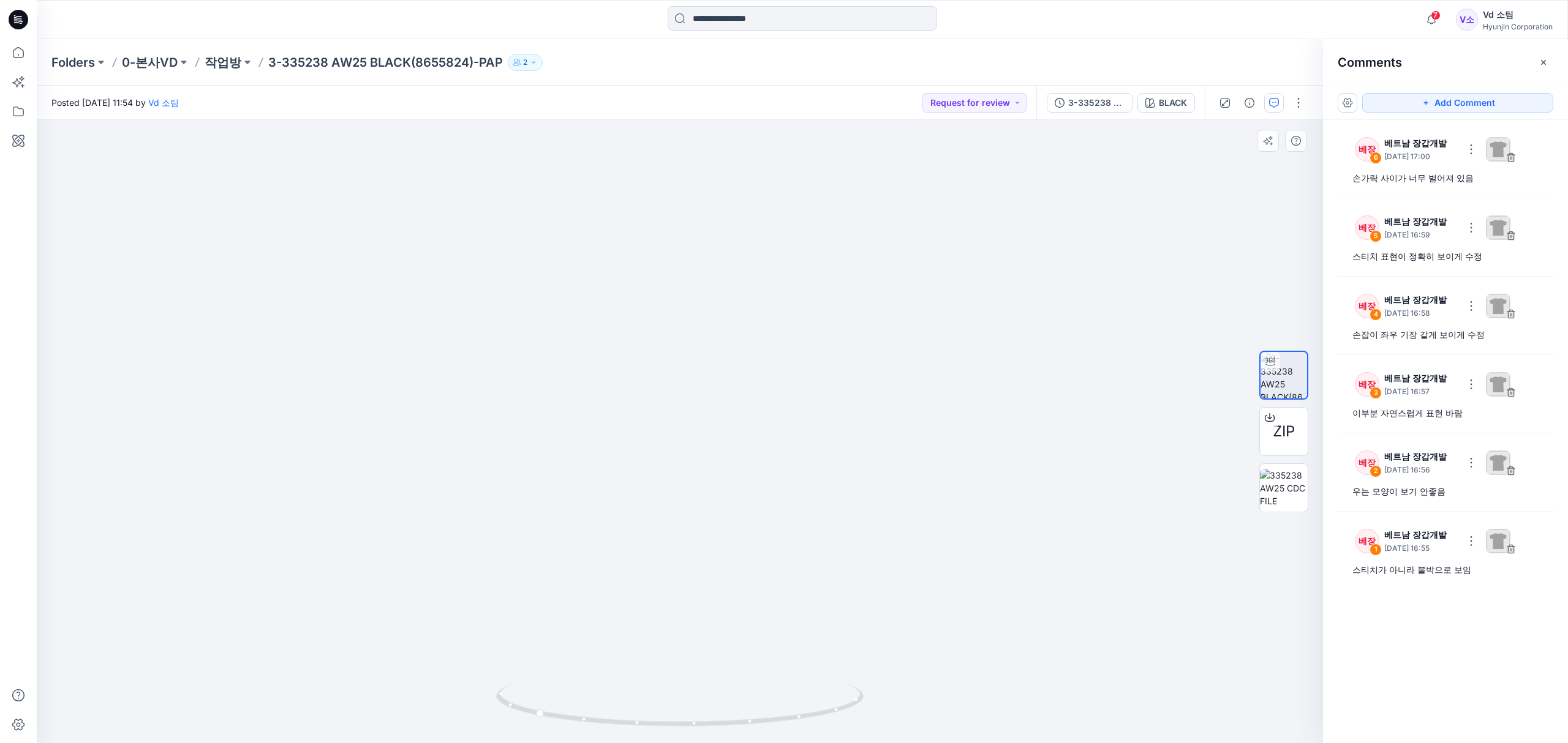
drag, startPoint x: 693, startPoint y: 449, endPoint x: 698, endPoint y: 412, distance: 37.3
click at [698, 412] on img at bounding box center [680, 147] width 919 height 1194
drag, startPoint x: 700, startPoint y: 341, endPoint x: 708, endPoint y: 529, distance: 188.2
click at [708, 529] on img at bounding box center [680, 238] width 919 height 1010
drag, startPoint x: 700, startPoint y: 540, endPoint x: 699, endPoint y: 546, distance: 6.1
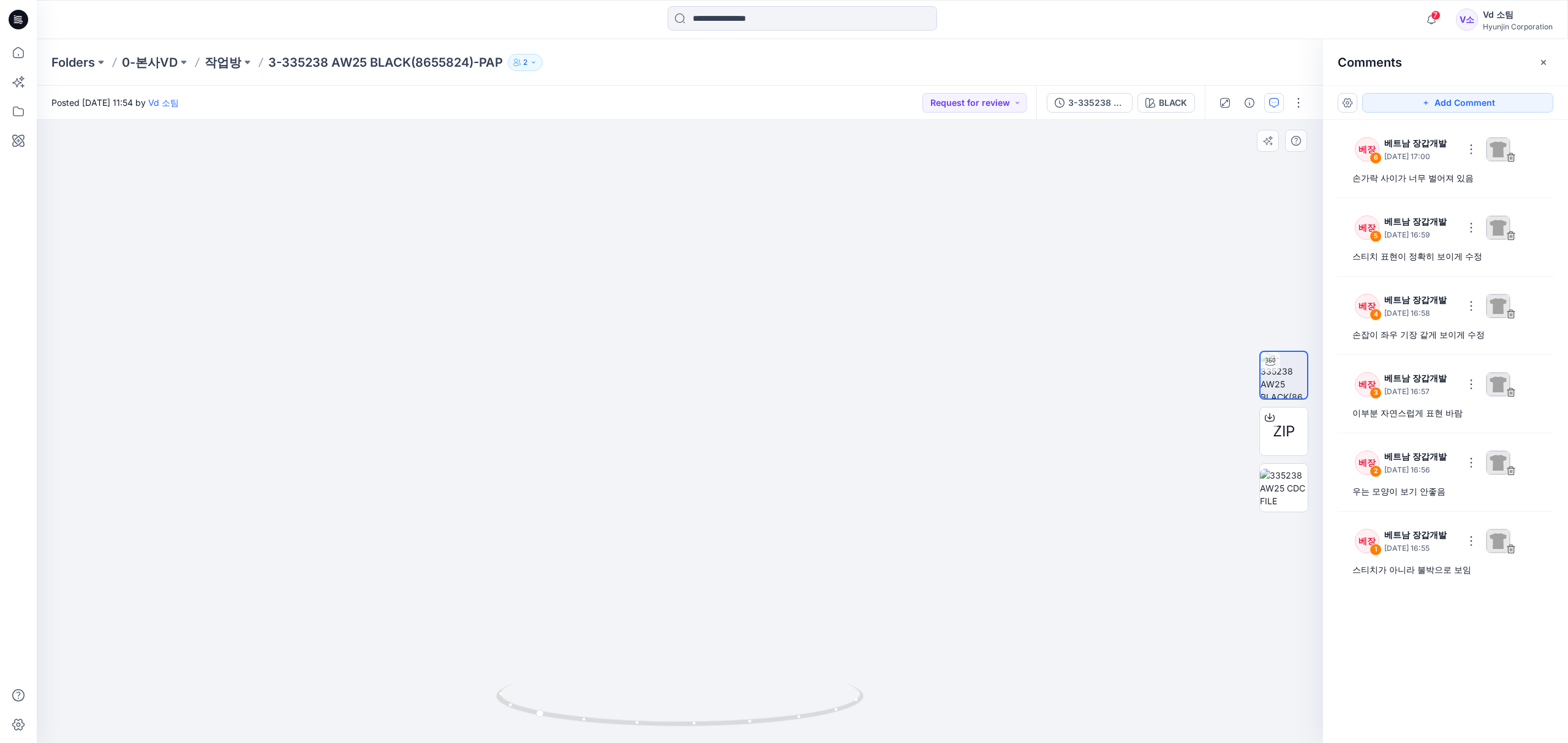
click at [699, 571] on img at bounding box center [680, 241] width 919 height 1005
drag, startPoint x: 692, startPoint y: 398, endPoint x: 691, endPoint y: 512, distance: 114.0
click at [691, 519] on img at bounding box center [680, 399] width 919 height 689
drag, startPoint x: 686, startPoint y: 404, endPoint x: 684, endPoint y: 473, distance: 69.0
click at [684, 473] on img at bounding box center [680, 416] width 919 height 657
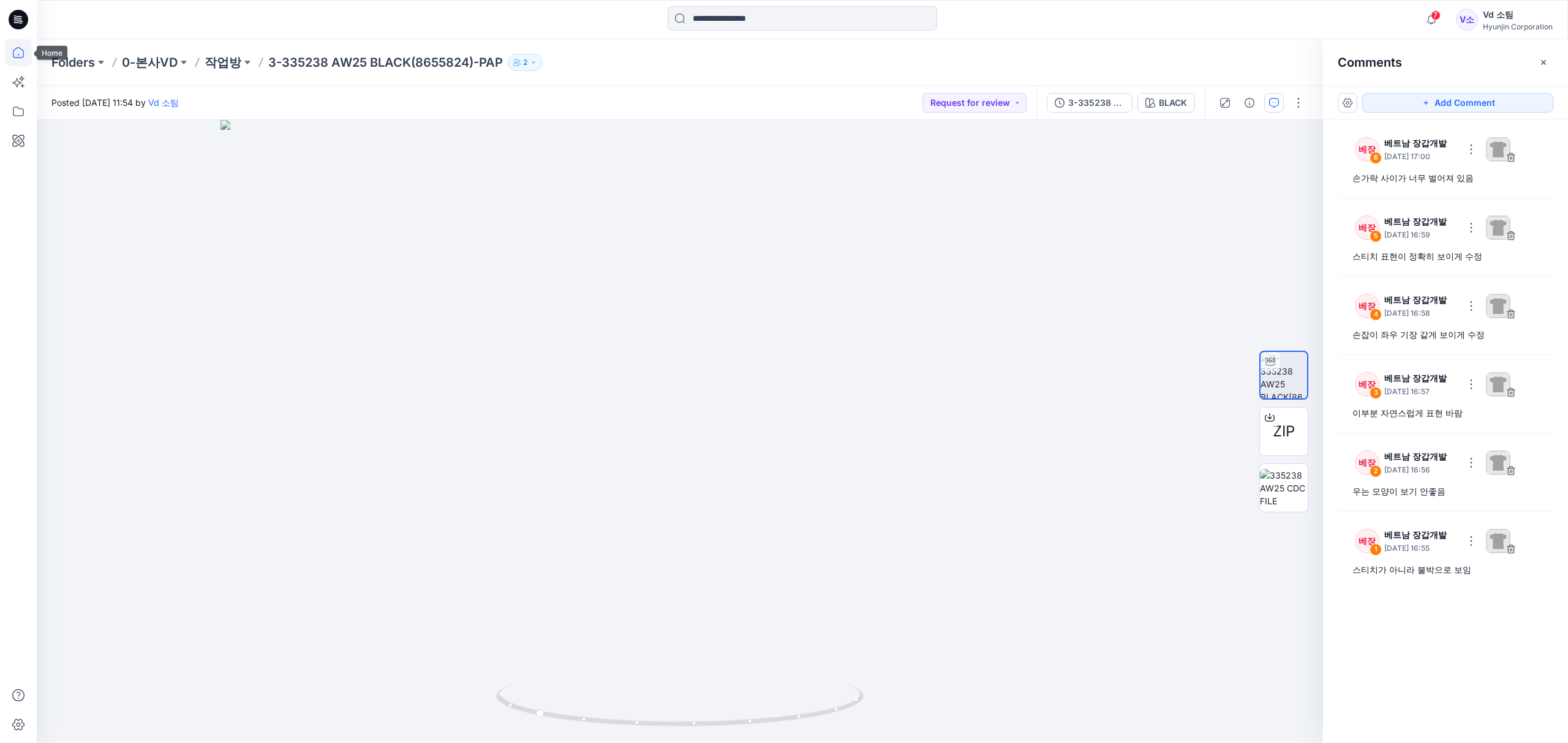
click at [30, 49] on icon at bounding box center [18, 53] width 27 height 27
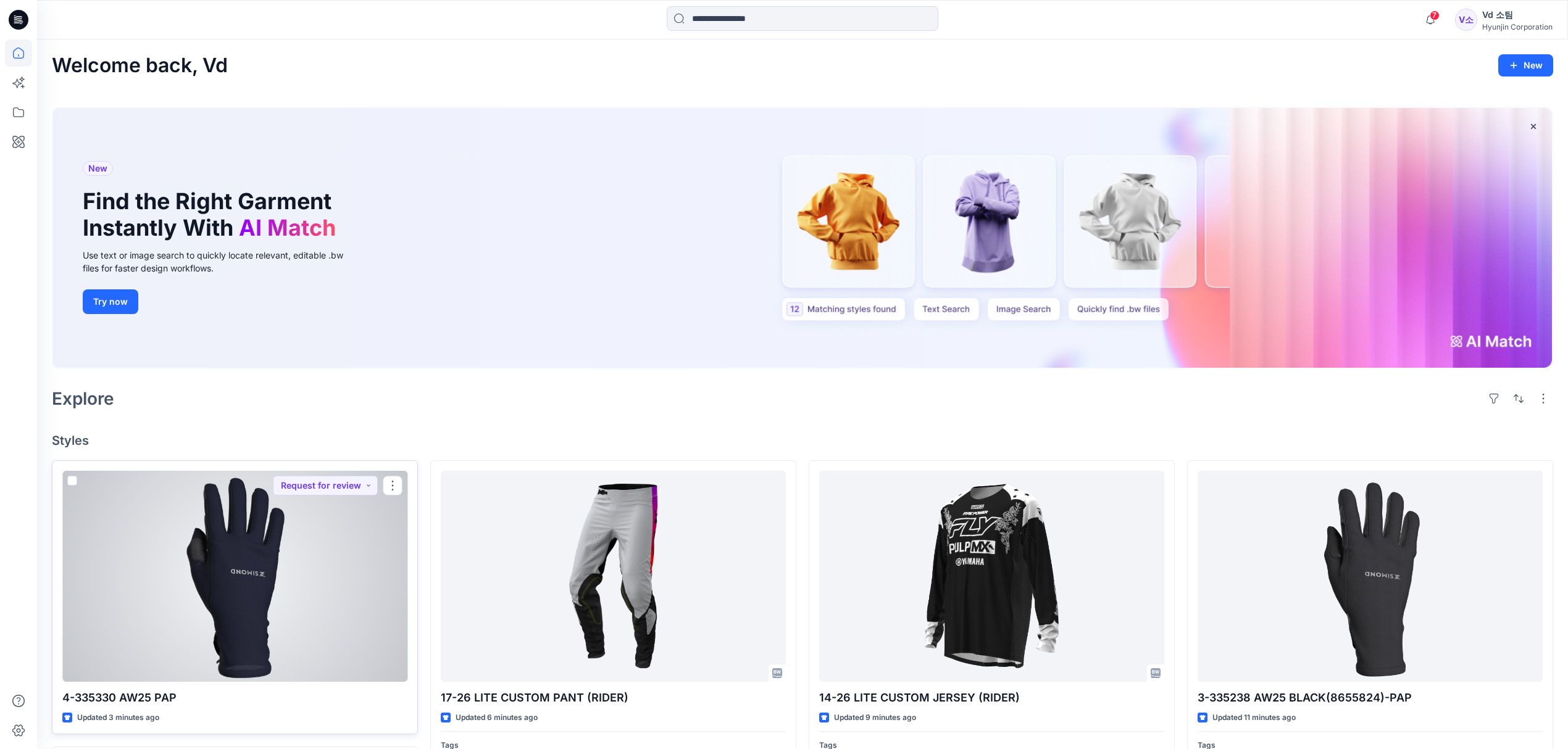
click at [211, 615] on div at bounding box center [234, 576] width 345 height 211
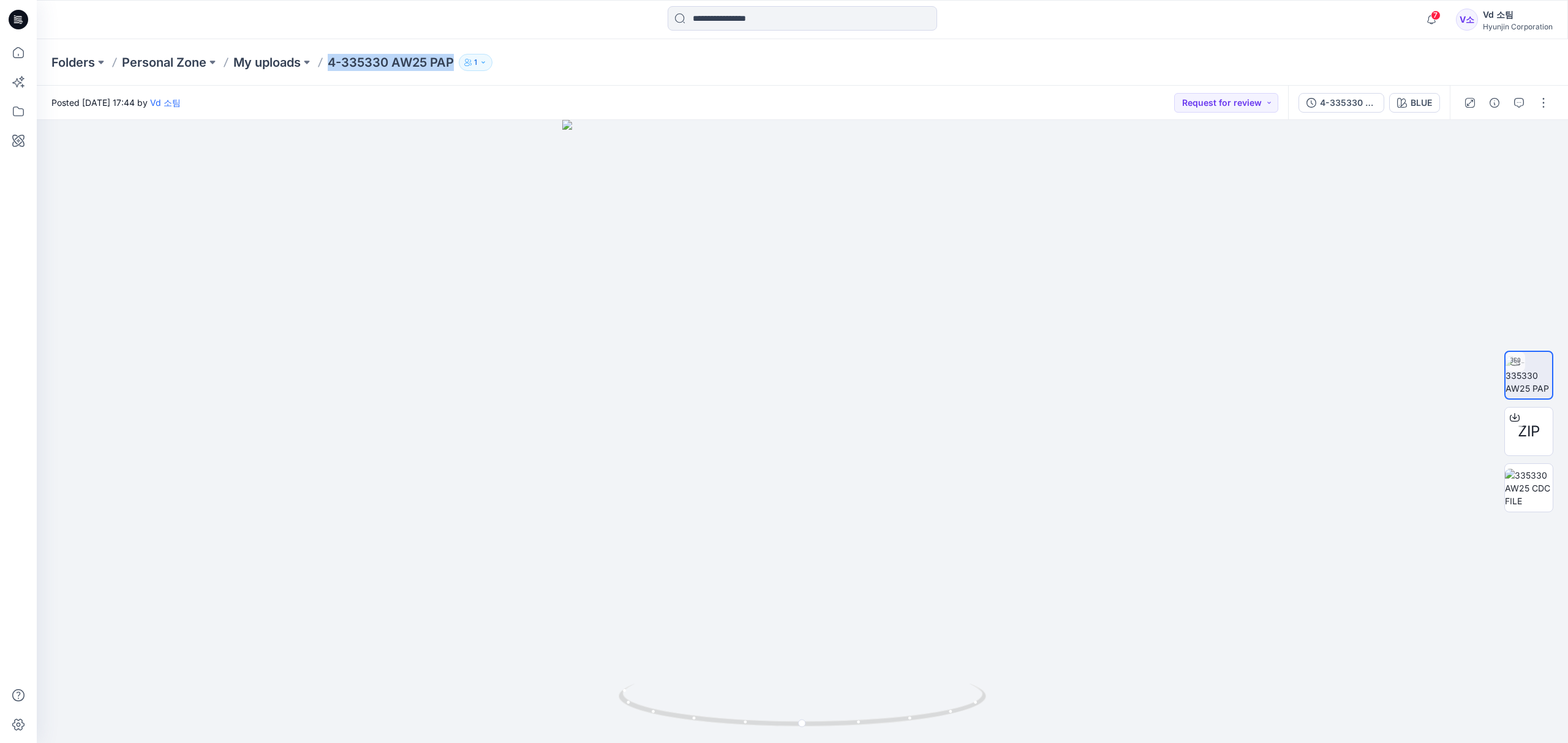
drag, startPoint x: 331, startPoint y: 60, endPoint x: 459, endPoint y: 60, distance: 128.0
click at [459, 60] on div "Folders Personal Zone My uploads 4-335330 AW25 PAP 1" at bounding box center [755, 62] width 1406 height 17
copy div "4-335330 AW25 PAP 1"
click at [714, 54] on div "Folders Personal Zone My uploads 4-335330 AW25 PAP 1" at bounding box center [755, 62] width 1406 height 17
click at [973, 93] on div "Posted Tuesday, October 14, 2025 17:44 by Vd 소팀 Request for review" at bounding box center [662, 102] width 1251 height 33
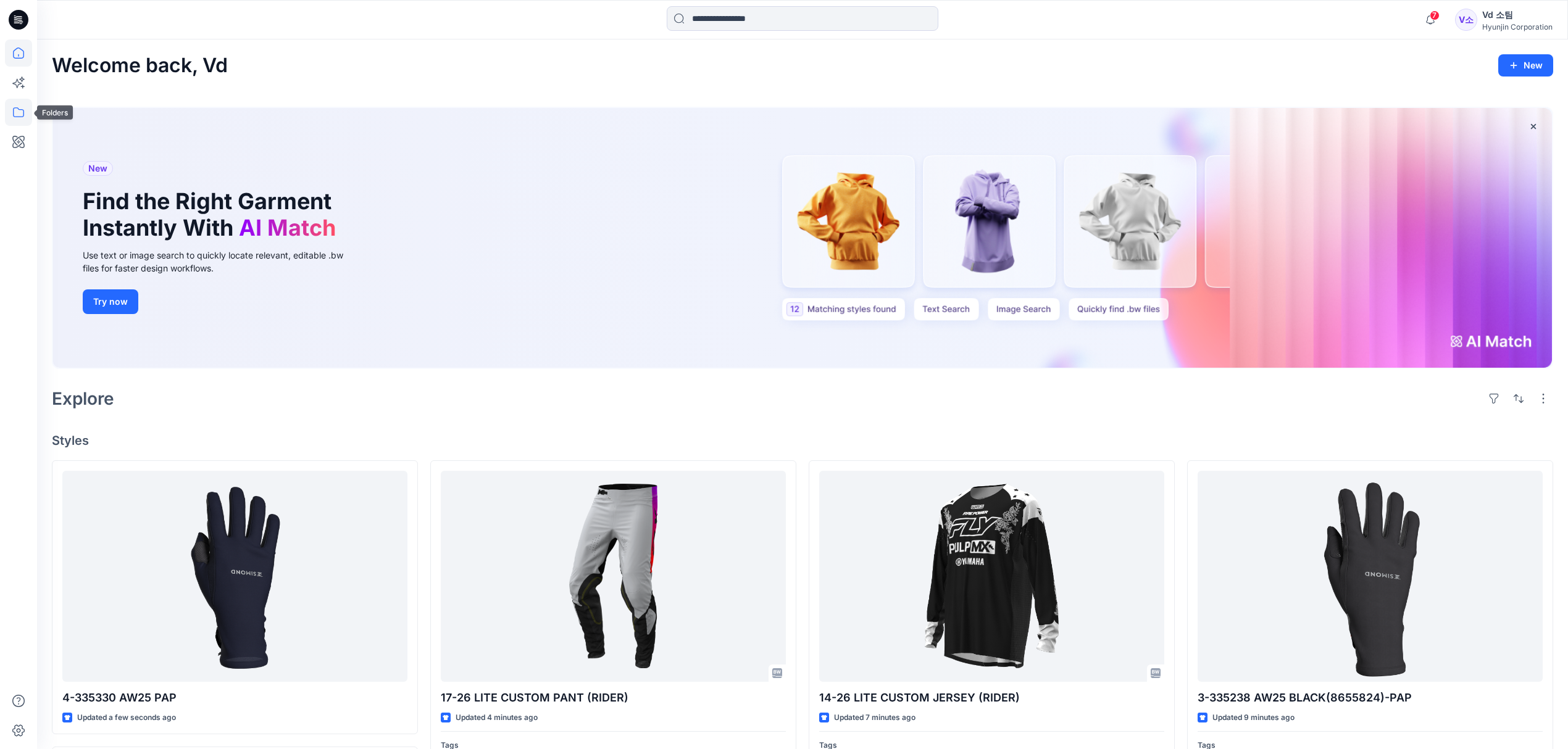
click at [20, 116] on icon at bounding box center [18, 112] width 27 height 27
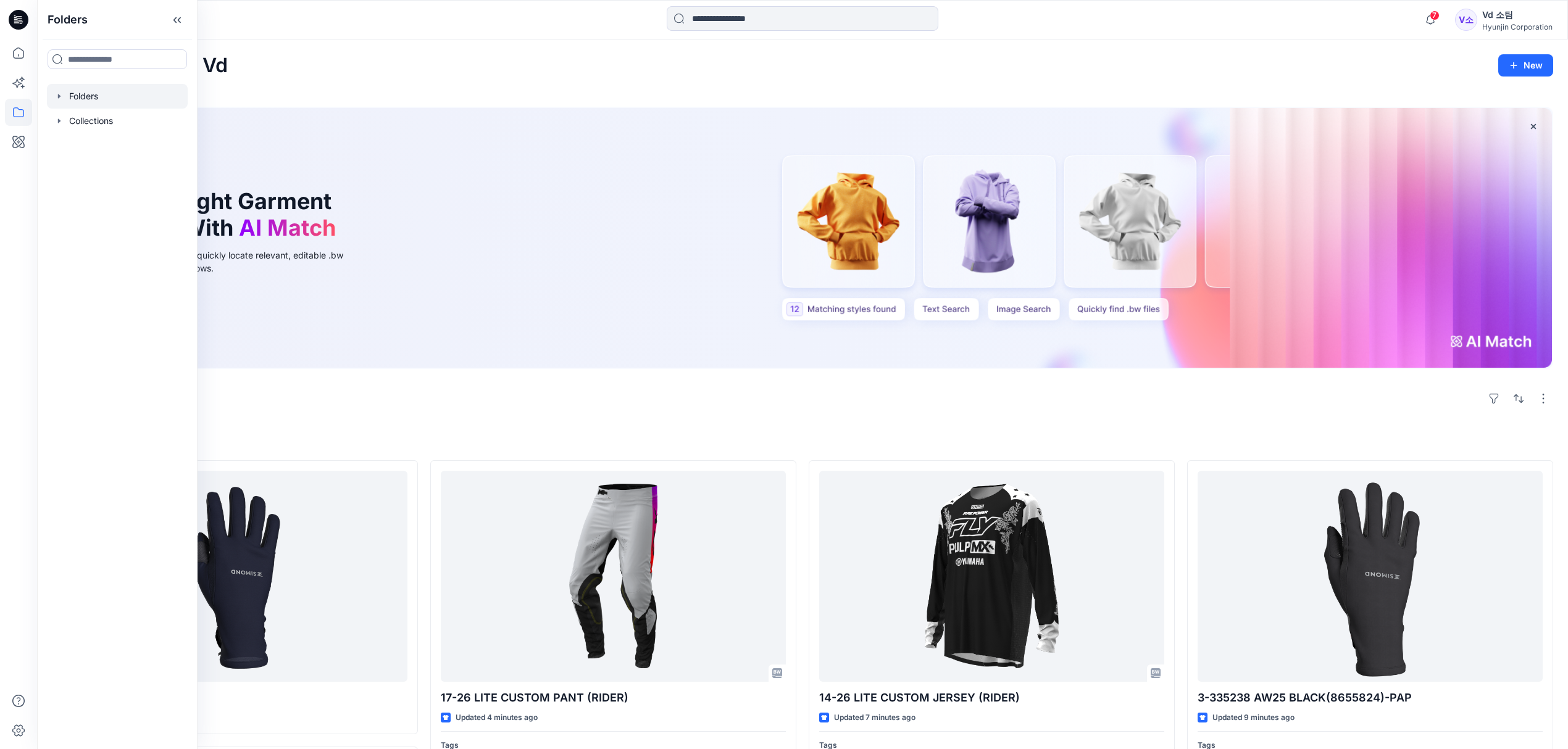
click at [113, 101] on div at bounding box center [117, 96] width 141 height 25
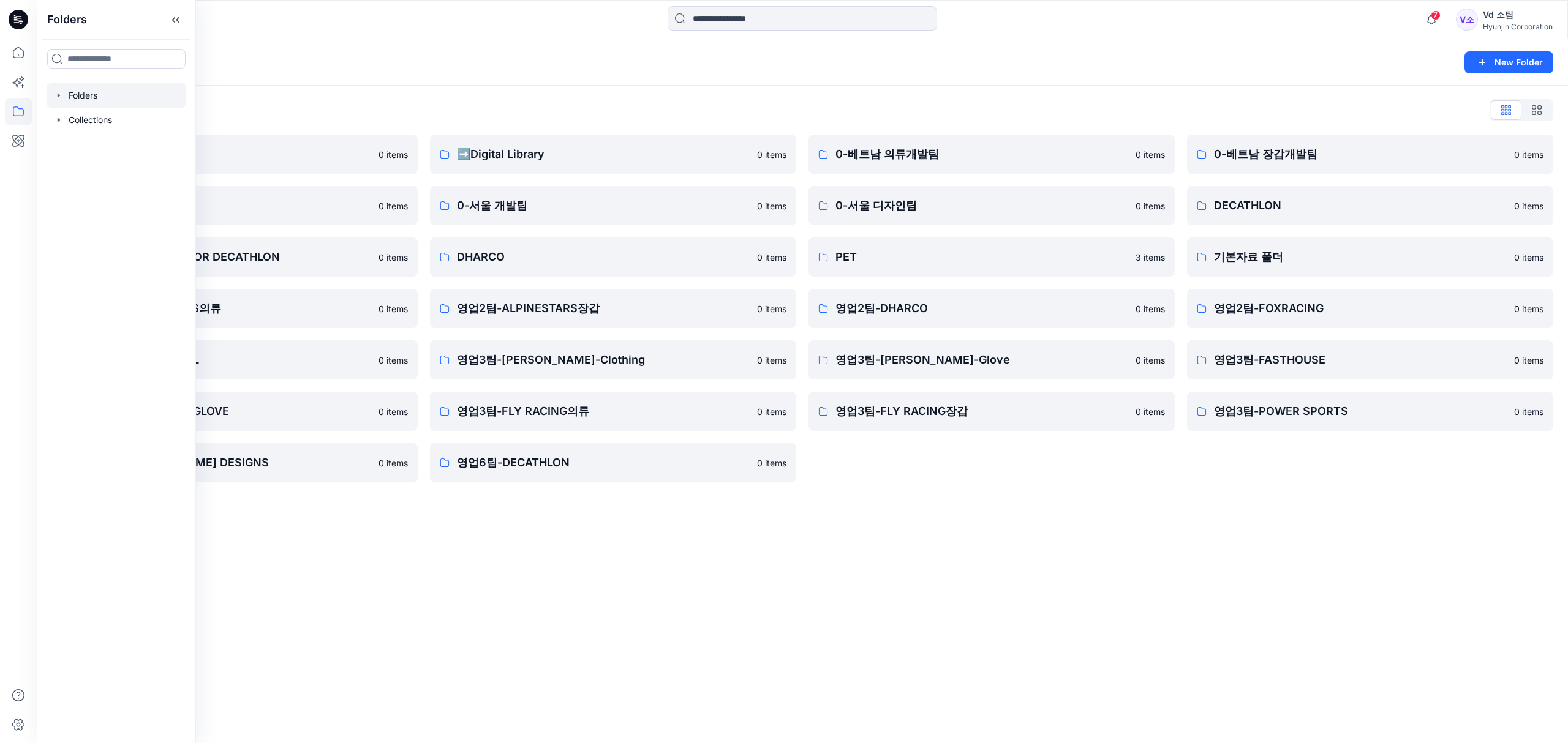
click at [963, 495] on div "Folders List ♻️Project 0 items 0-본사VD 0 items DESIGN PROPOSAL FOR DECATHLON 0 i…" at bounding box center [802, 291] width 1531 height 412
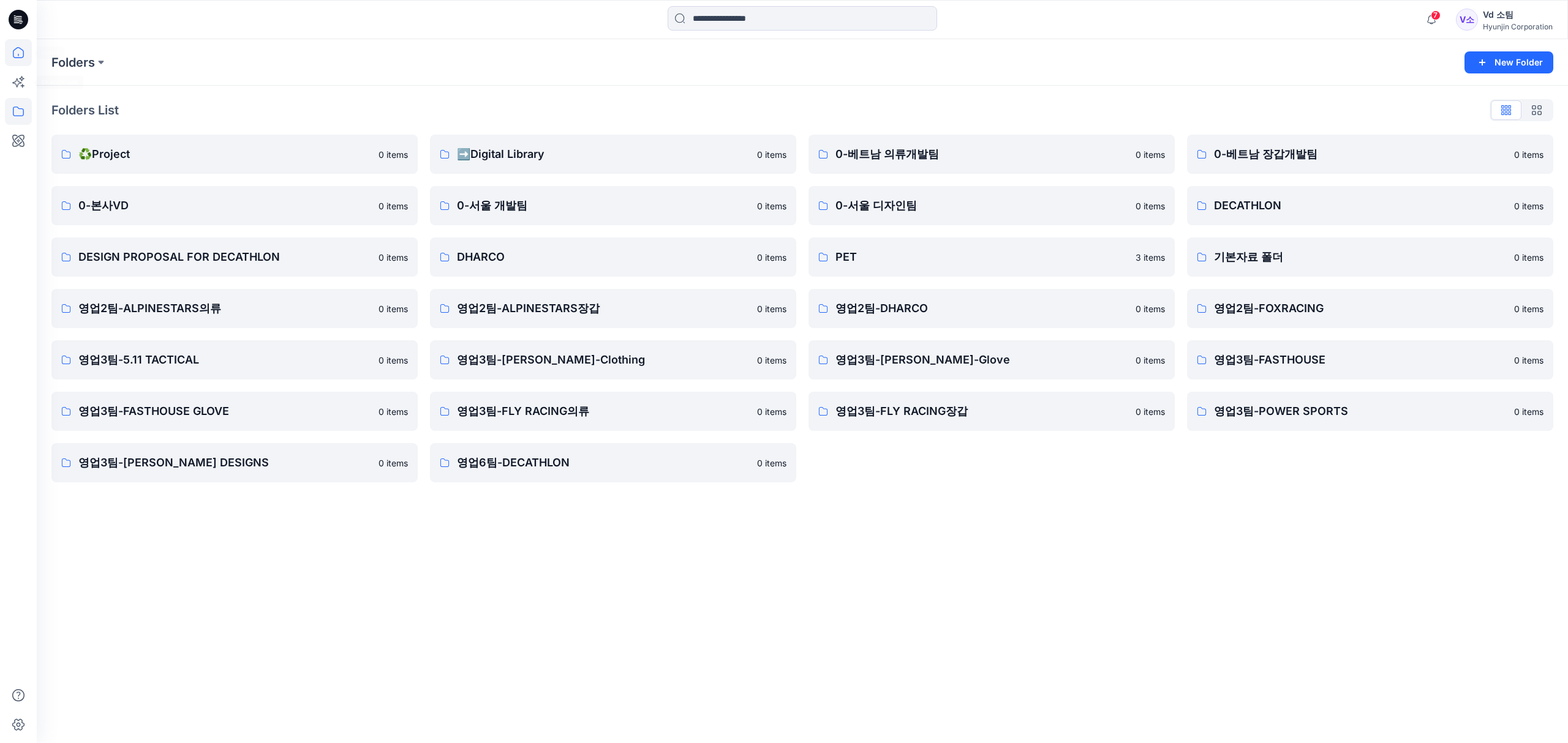
click at [27, 52] on icon at bounding box center [18, 53] width 27 height 27
